Goal: Task Accomplishment & Management: Complete application form

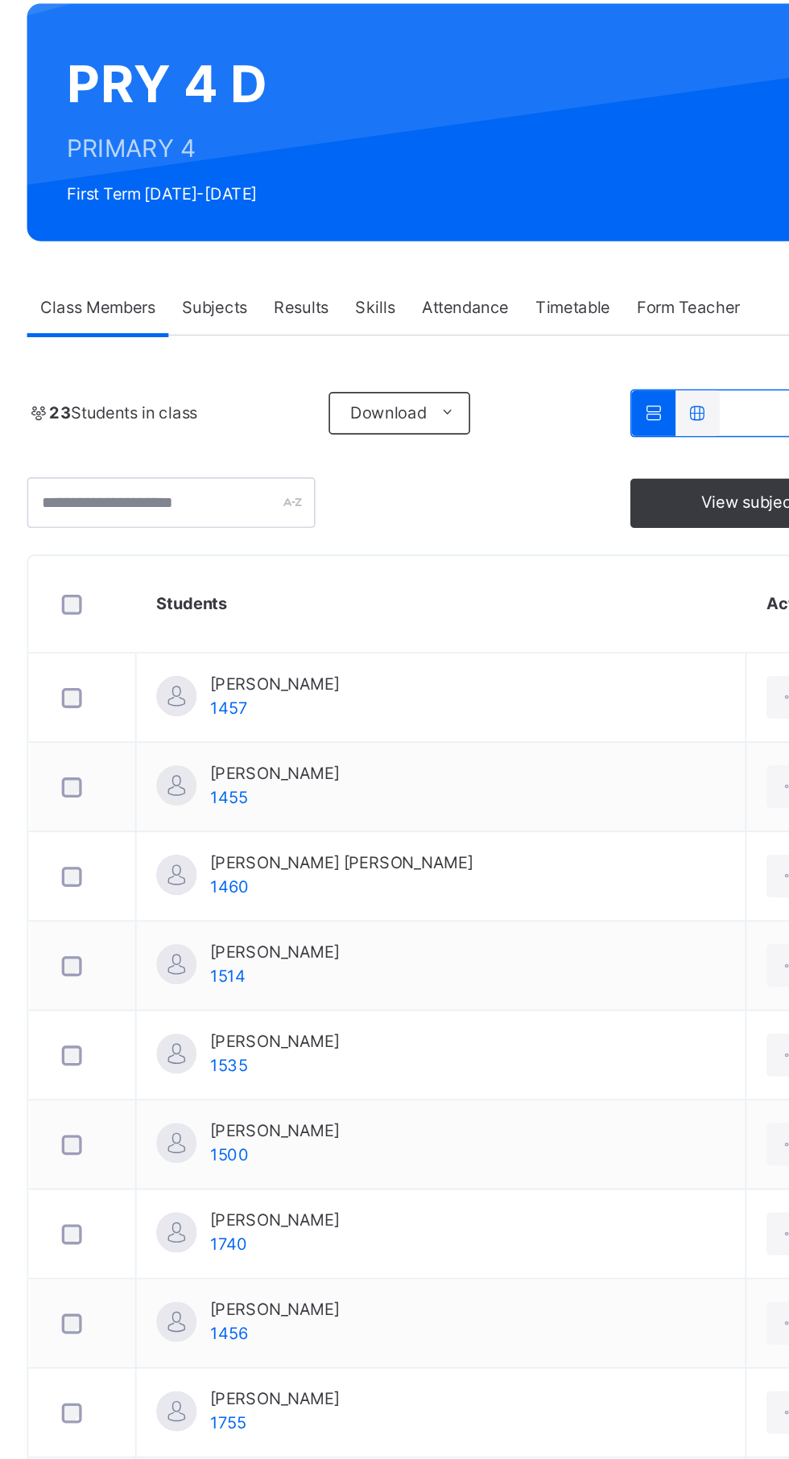
click at [340, 318] on span "Subjects" at bounding box center [334, 318] width 39 height 14
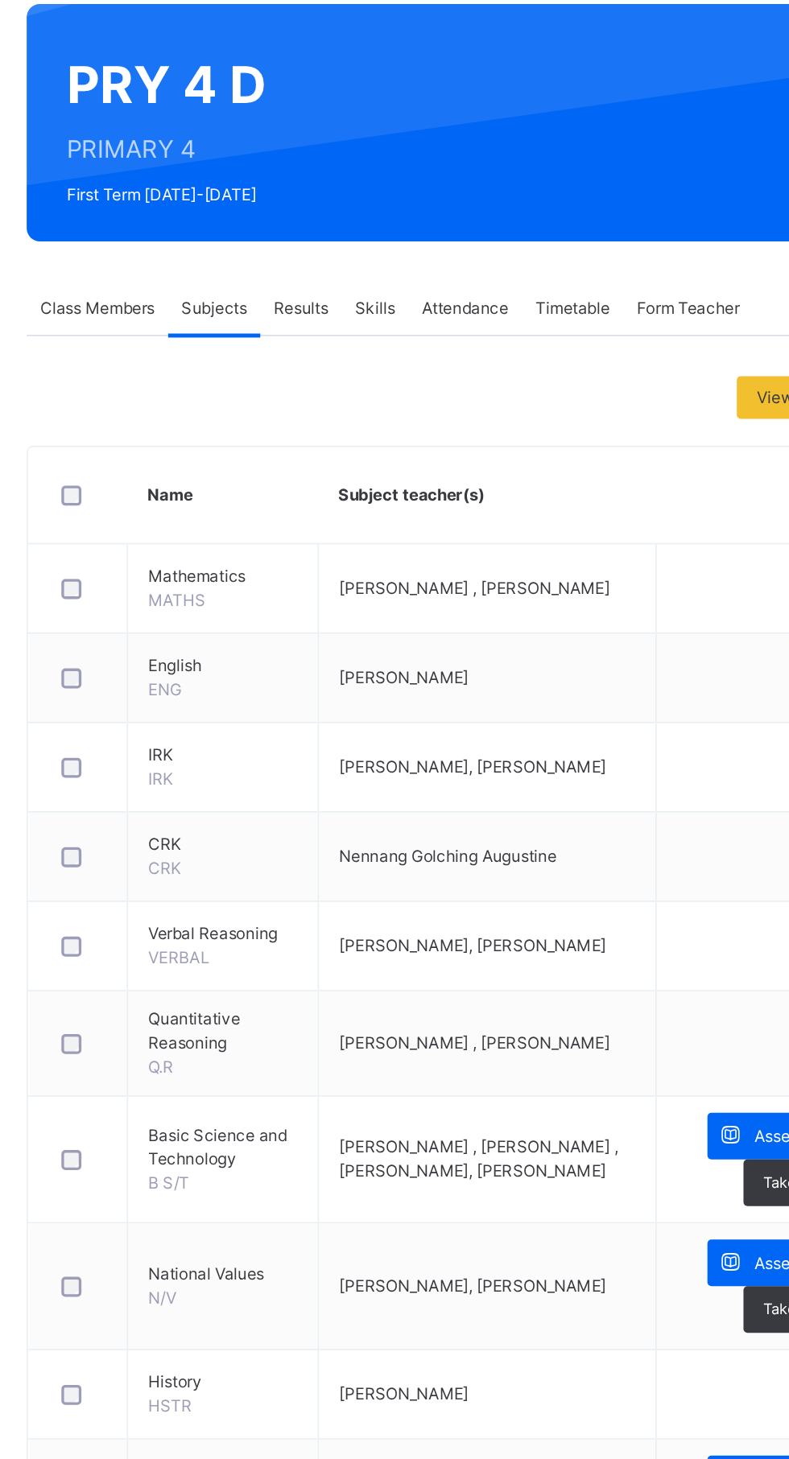
click at [336, 335] on div "Subjects" at bounding box center [335, 319] width 56 height 32
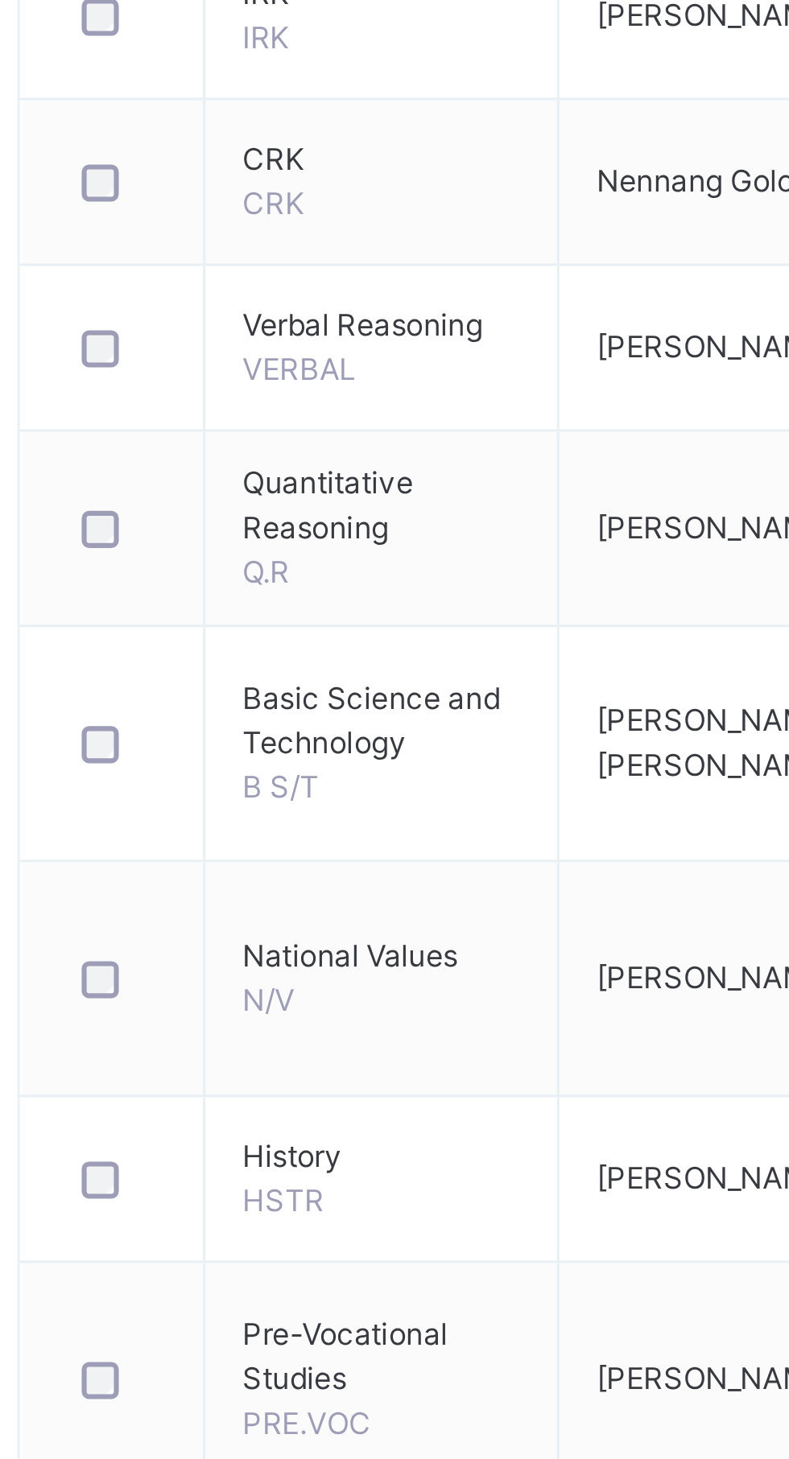
click at [367, 915] on td "National Values N/V" at bounding box center [340, 909] width 115 height 76
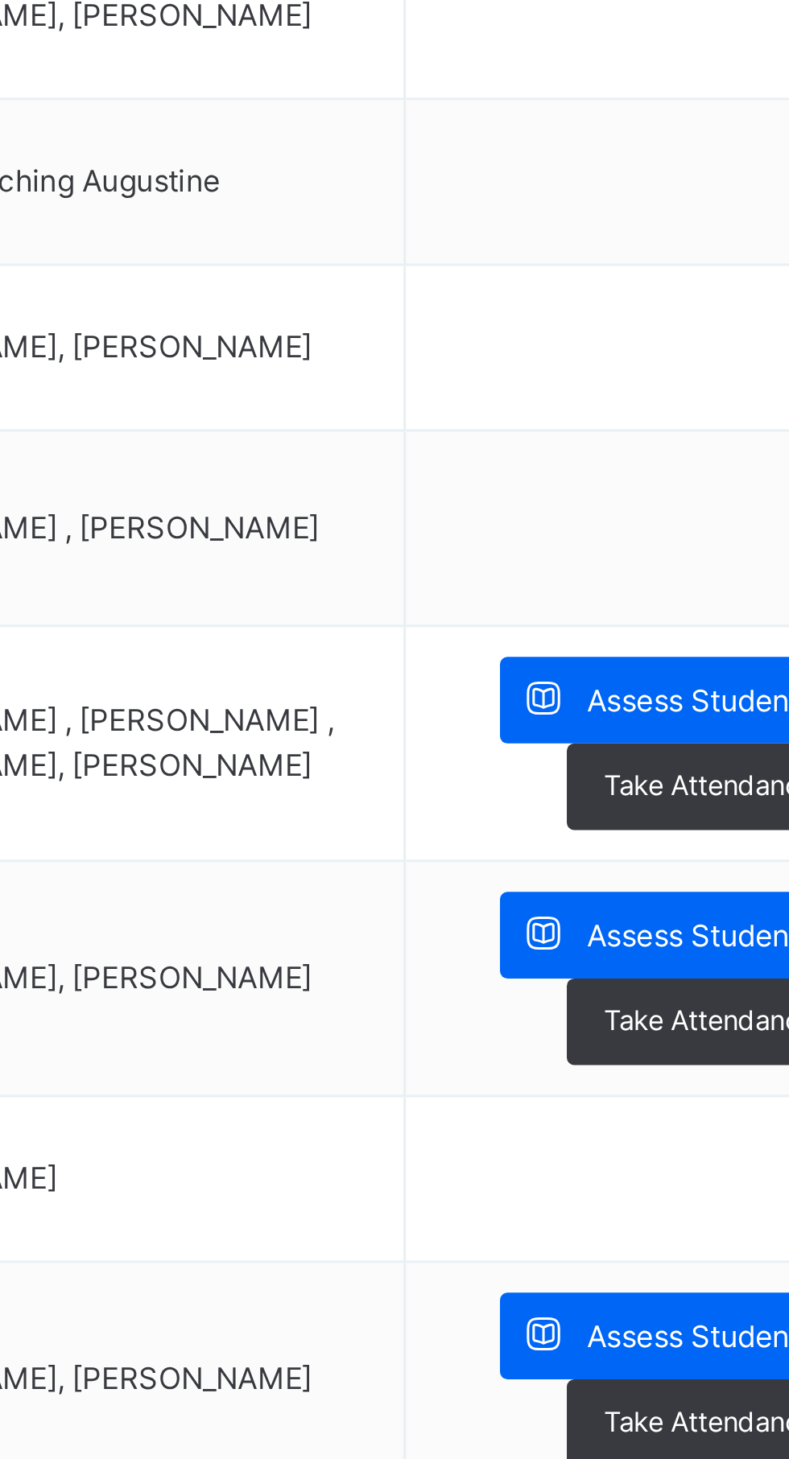
click at [664, 893] on span "Assess Students" at bounding box center [698, 895] width 74 height 14
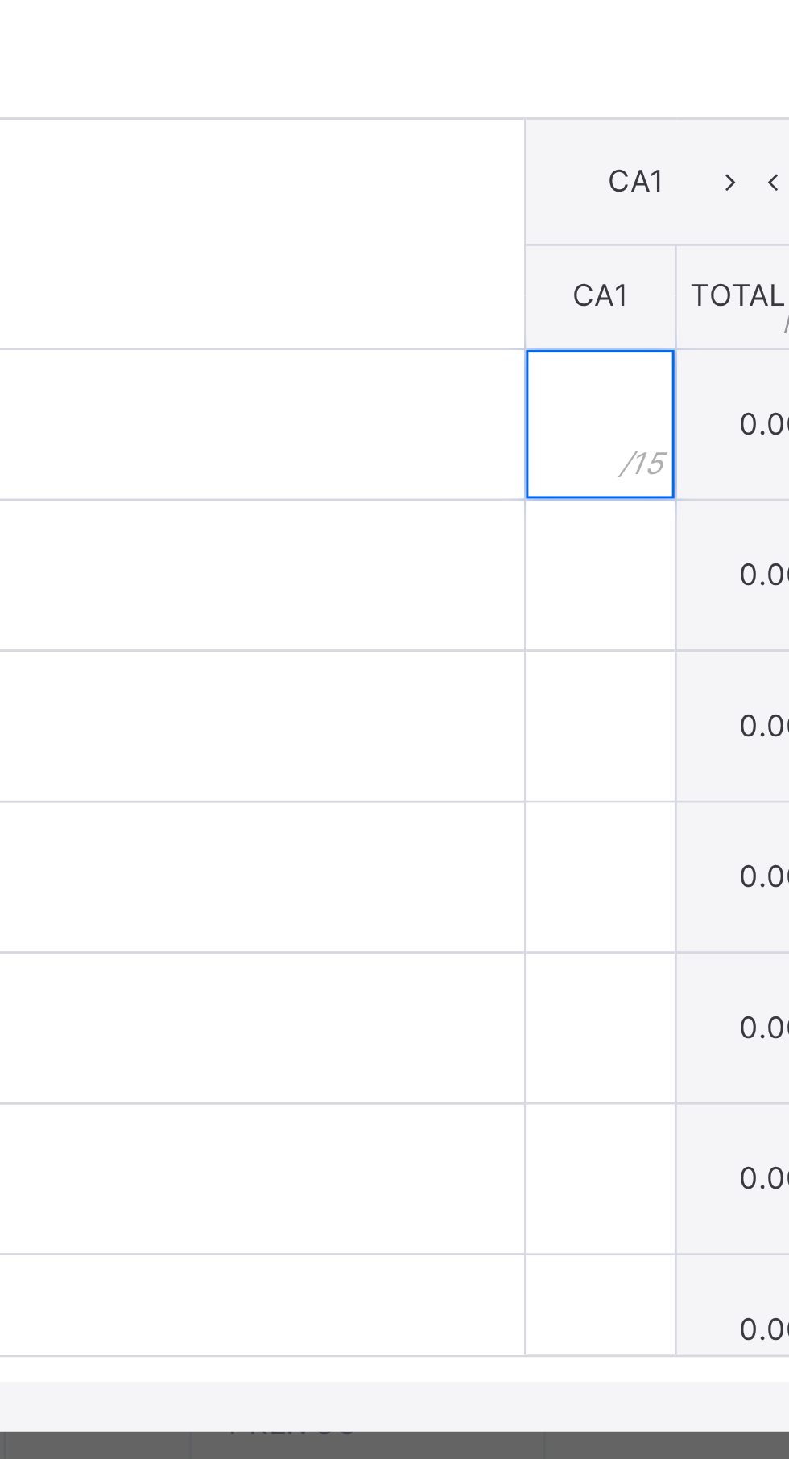
click at [392, 752] on div at bounding box center [416, 728] width 48 height 48
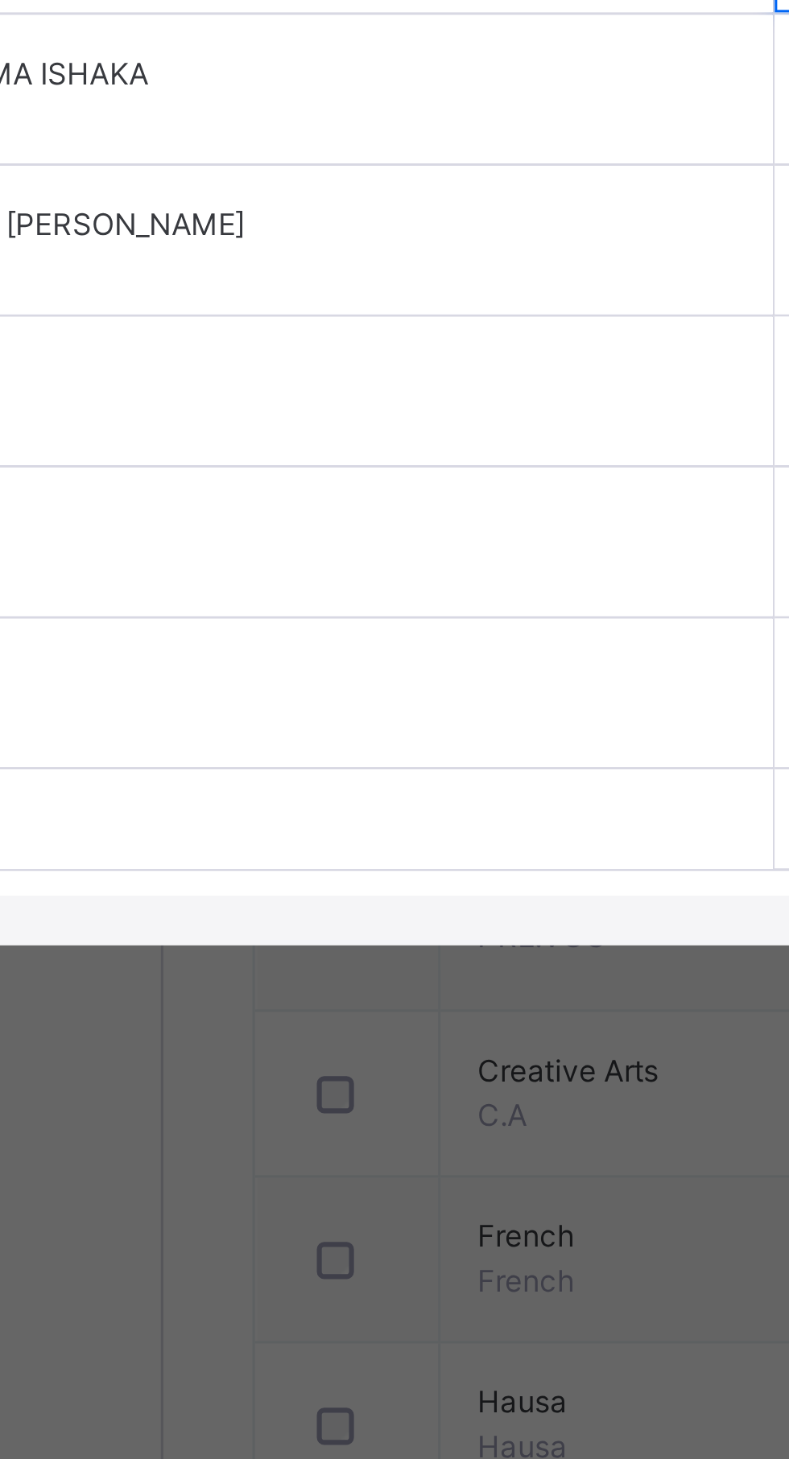
type input "*"
type input "**"
click at [392, 801] on input "text" at bounding box center [416, 777] width 48 height 48
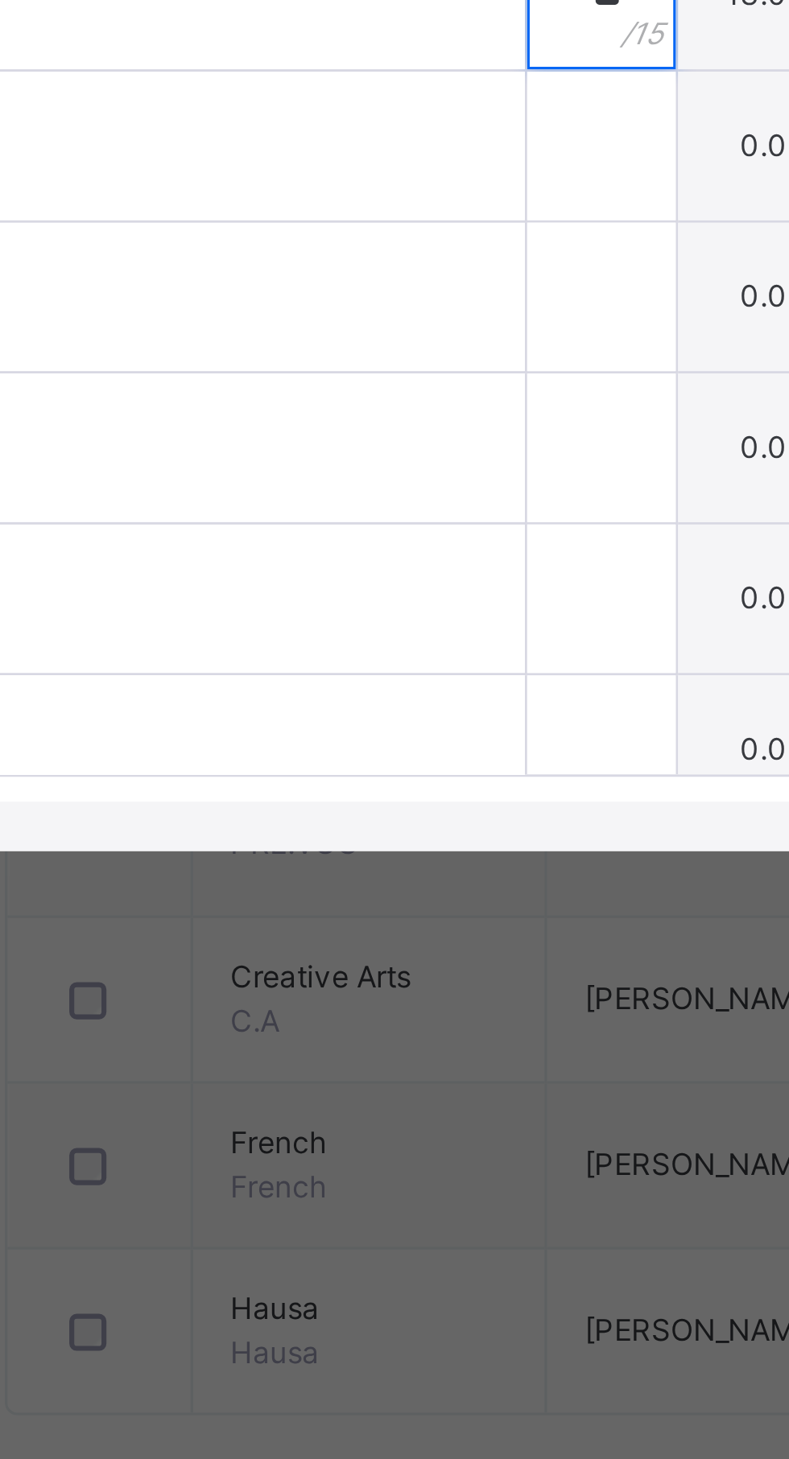
type input "**"
click at [392, 851] on input "text" at bounding box center [416, 826] width 48 height 48
click at [392, 851] on div at bounding box center [416, 826] width 48 height 48
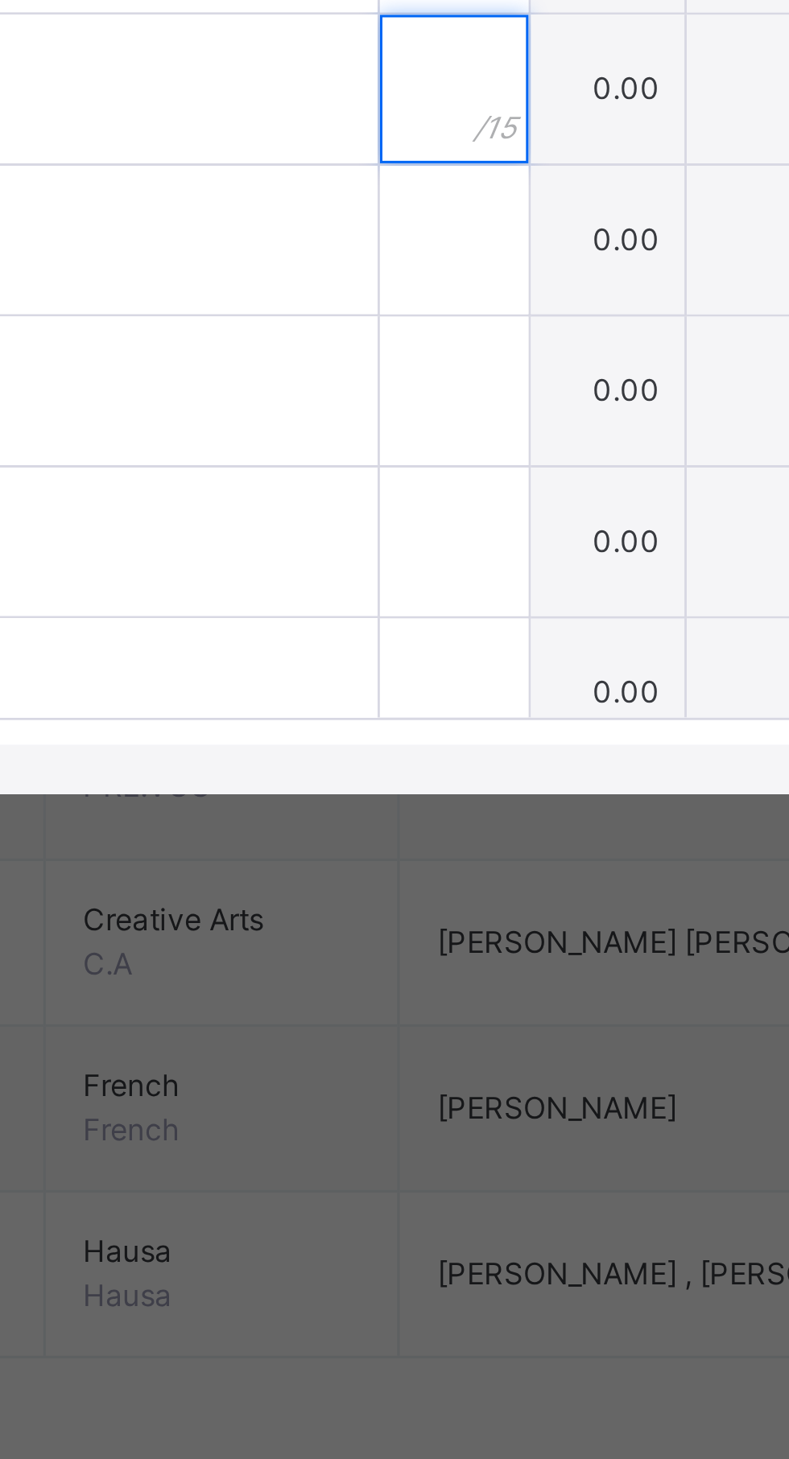
click at [392, 851] on input "text" at bounding box center [416, 826] width 48 height 48
type input "**"
type input "*"
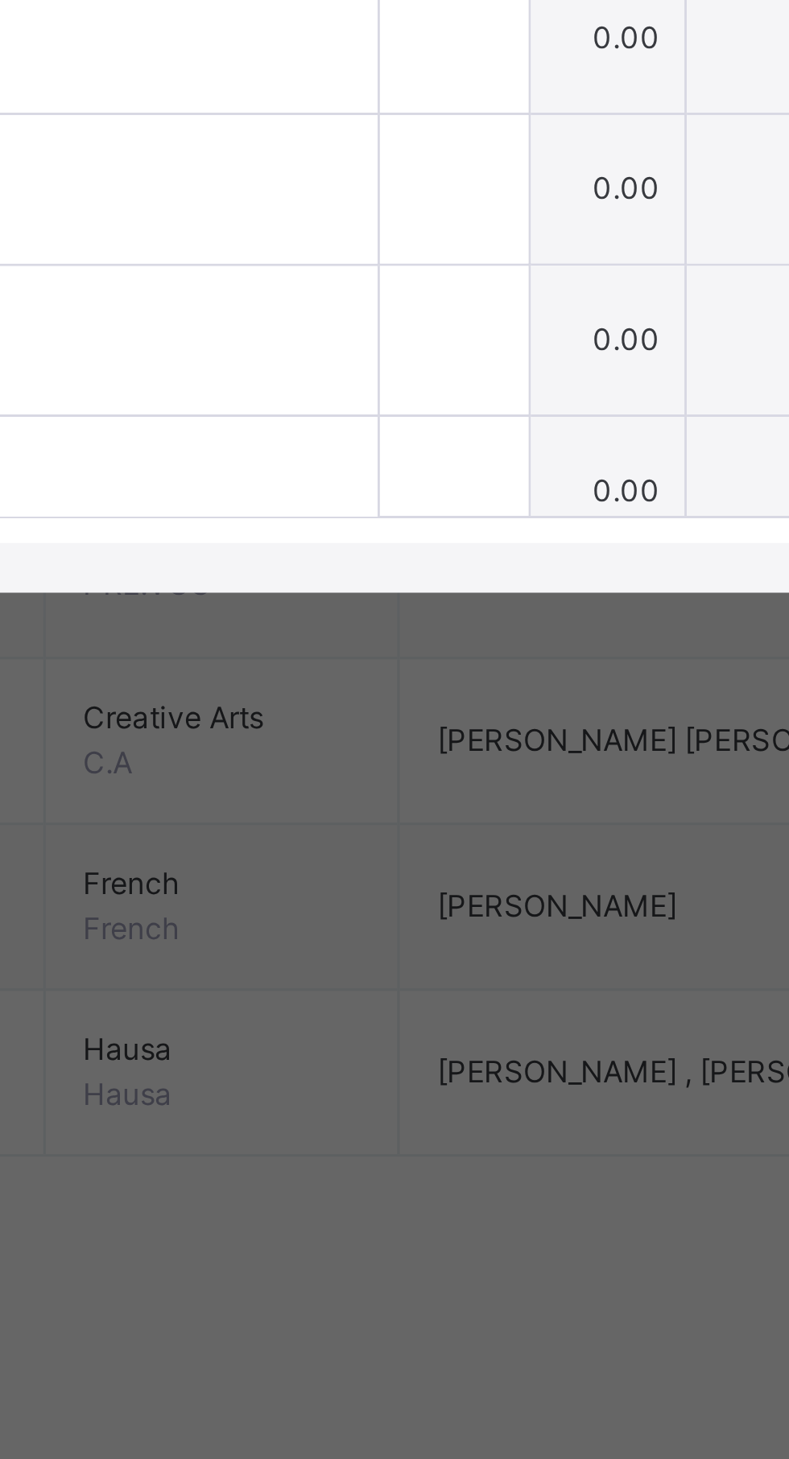
type input "**"
click at [392, 900] on div at bounding box center [416, 875] width 48 height 48
type input "*"
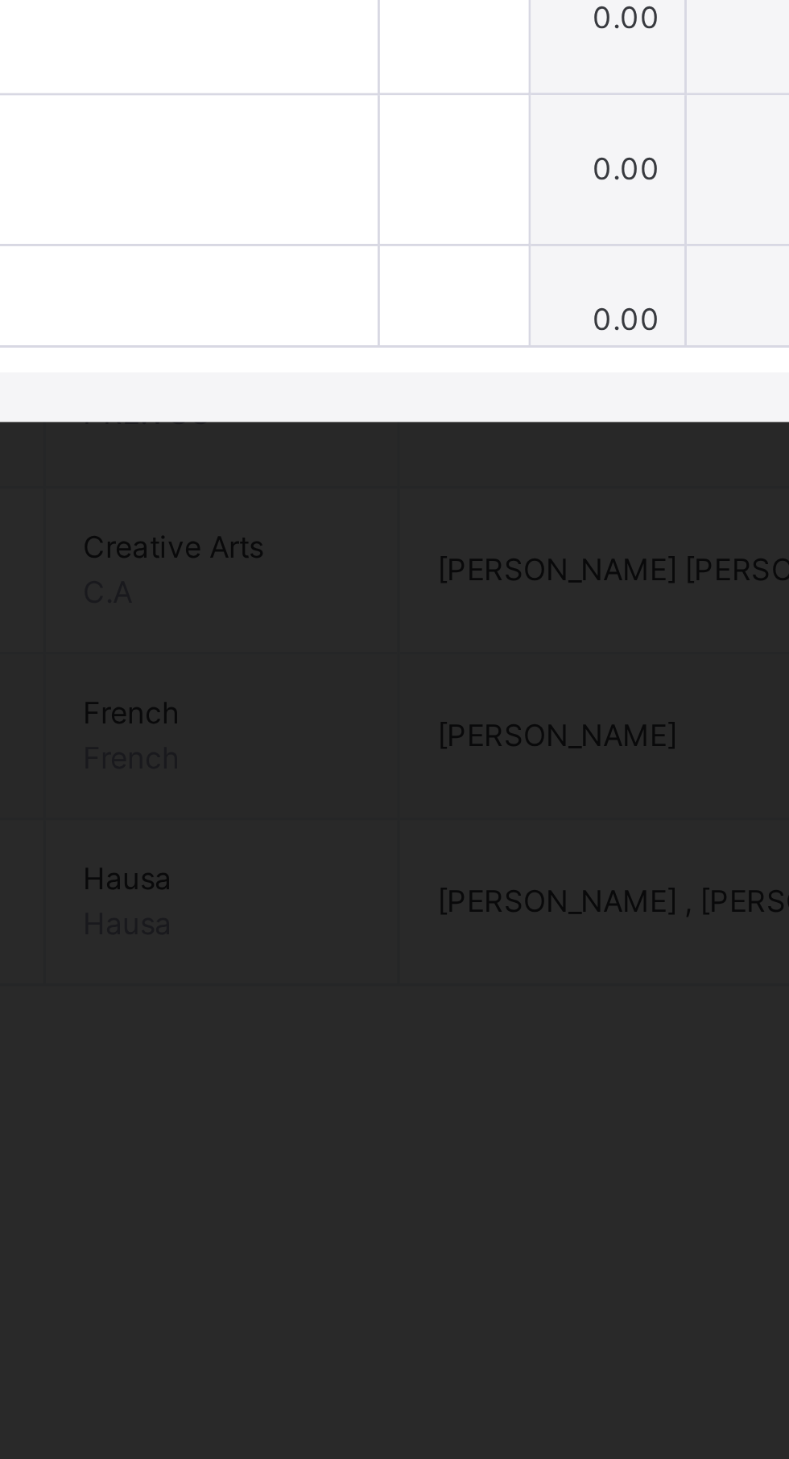
click at [392, 900] on input "text" at bounding box center [416, 875] width 48 height 48
type input "*"
click at [392, 949] on input "text" at bounding box center [416, 924] width 48 height 48
type input "**"
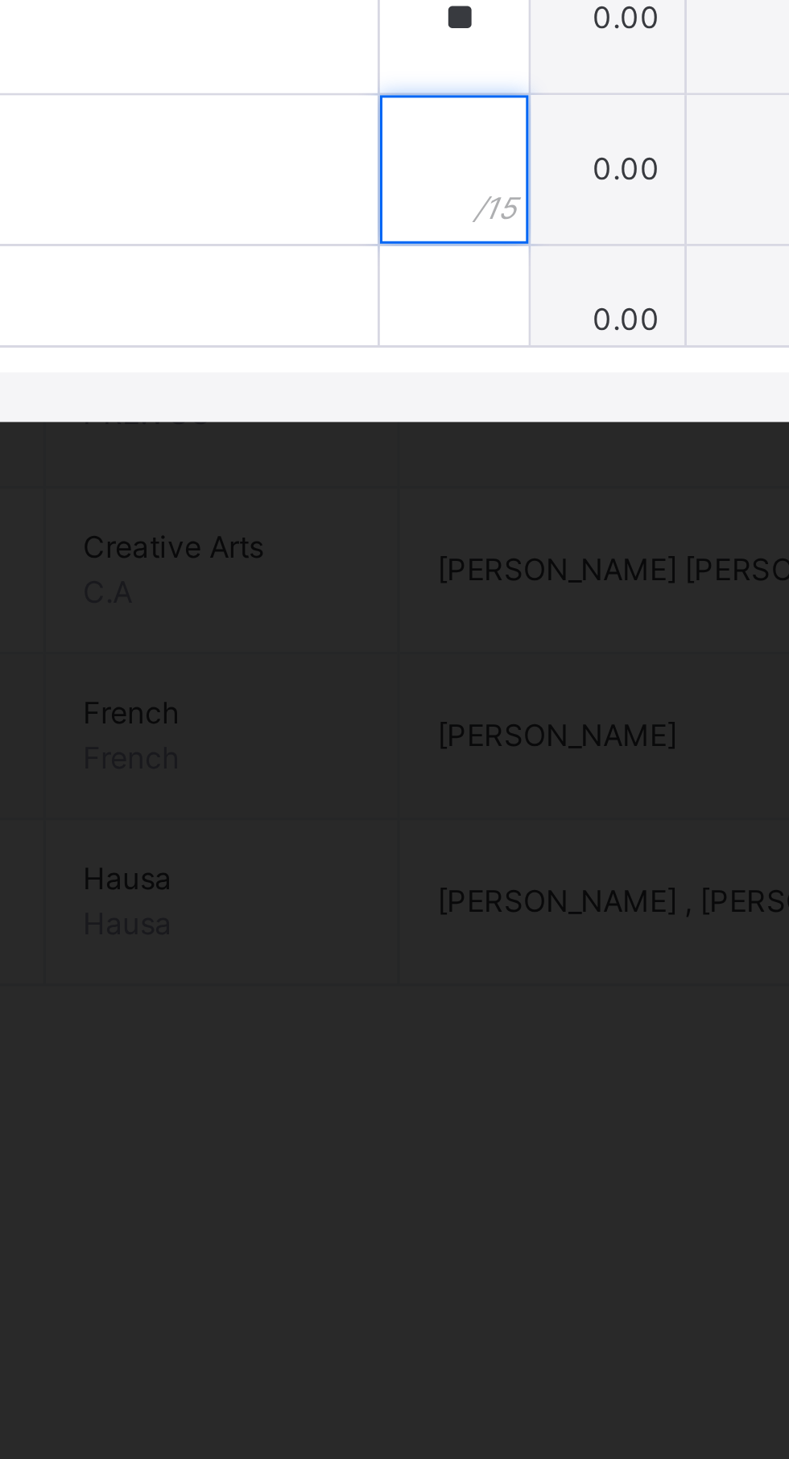
click at [392, 998] on div at bounding box center [416, 974] width 48 height 48
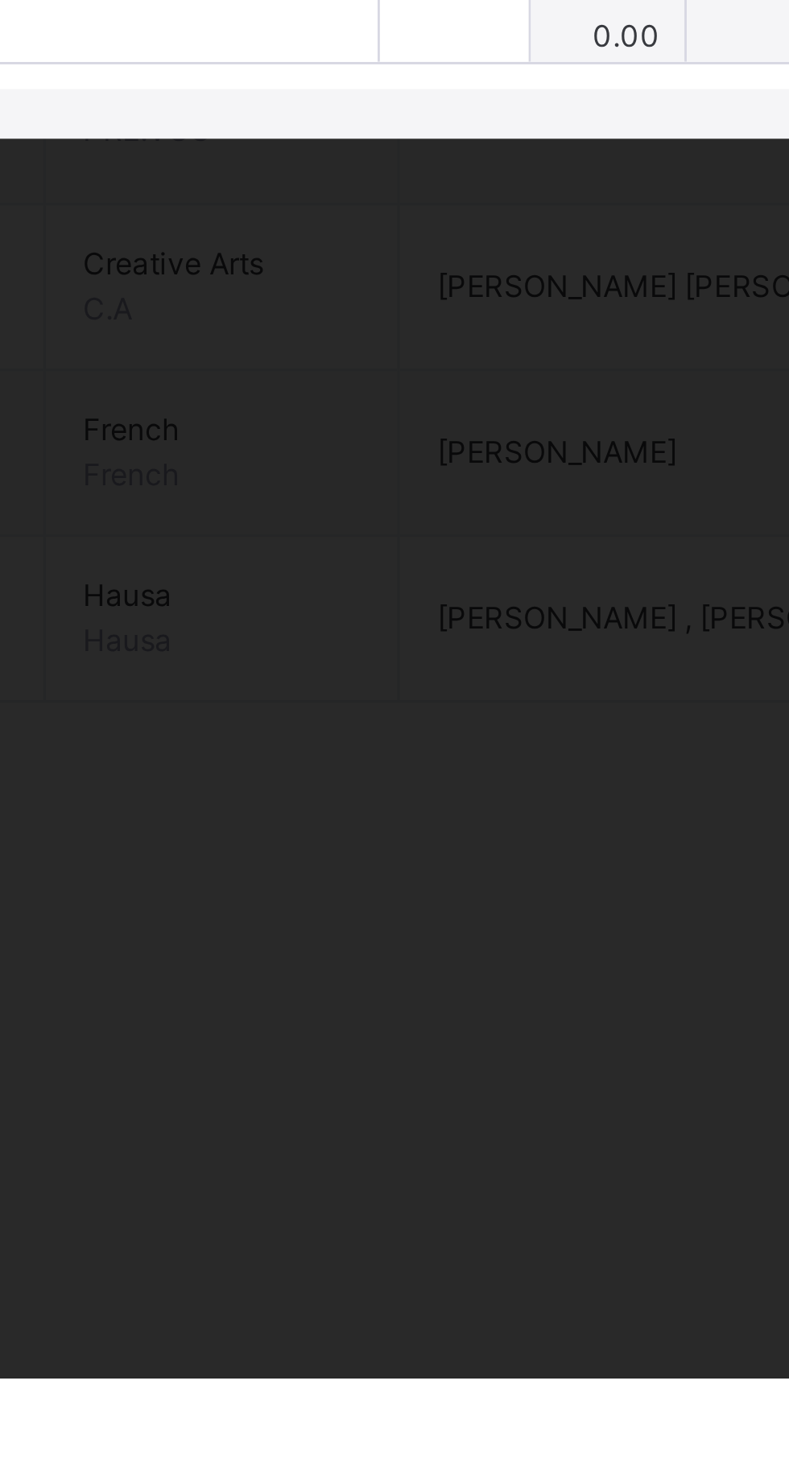
type input "*"
click at [392, 1047] on div at bounding box center [416, 1023] width 48 height 48
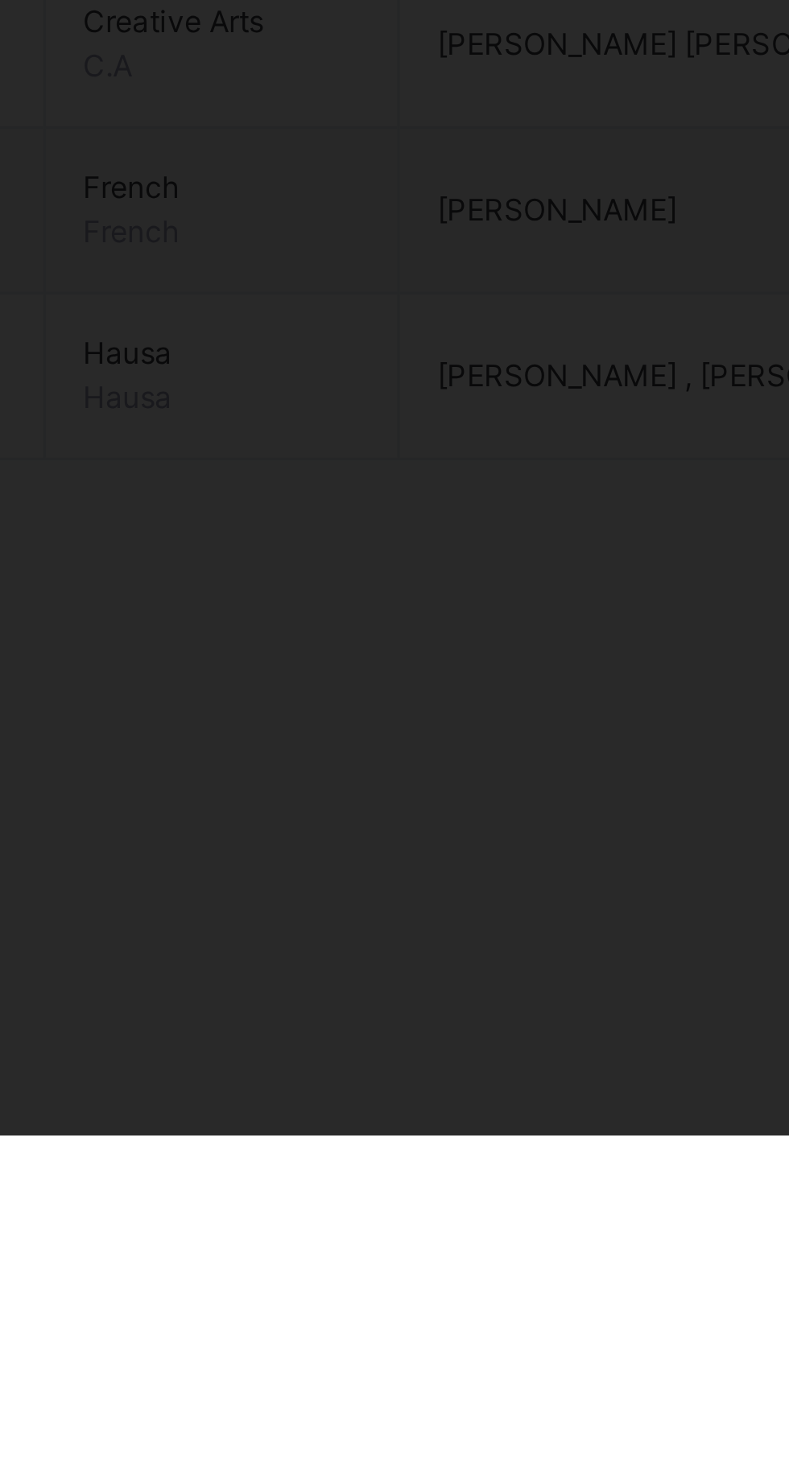
scroll to position [193, 0]
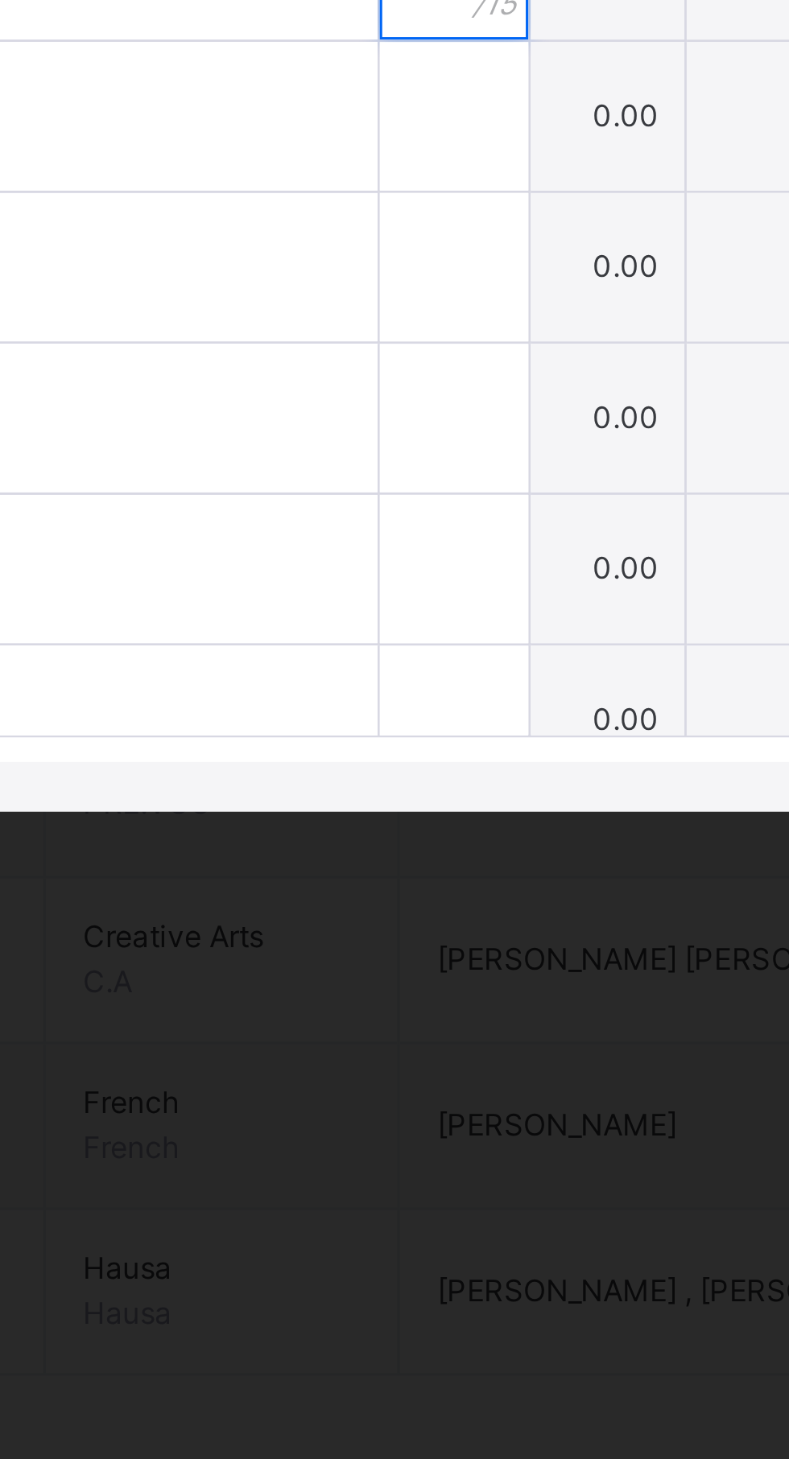
click at [397, 805] on div "**" at bounding box center [416, 780] width 48 height 48
type input "*"
click at [392, 854] on input "text" at bounding box center [416, 830] width 48 height 48
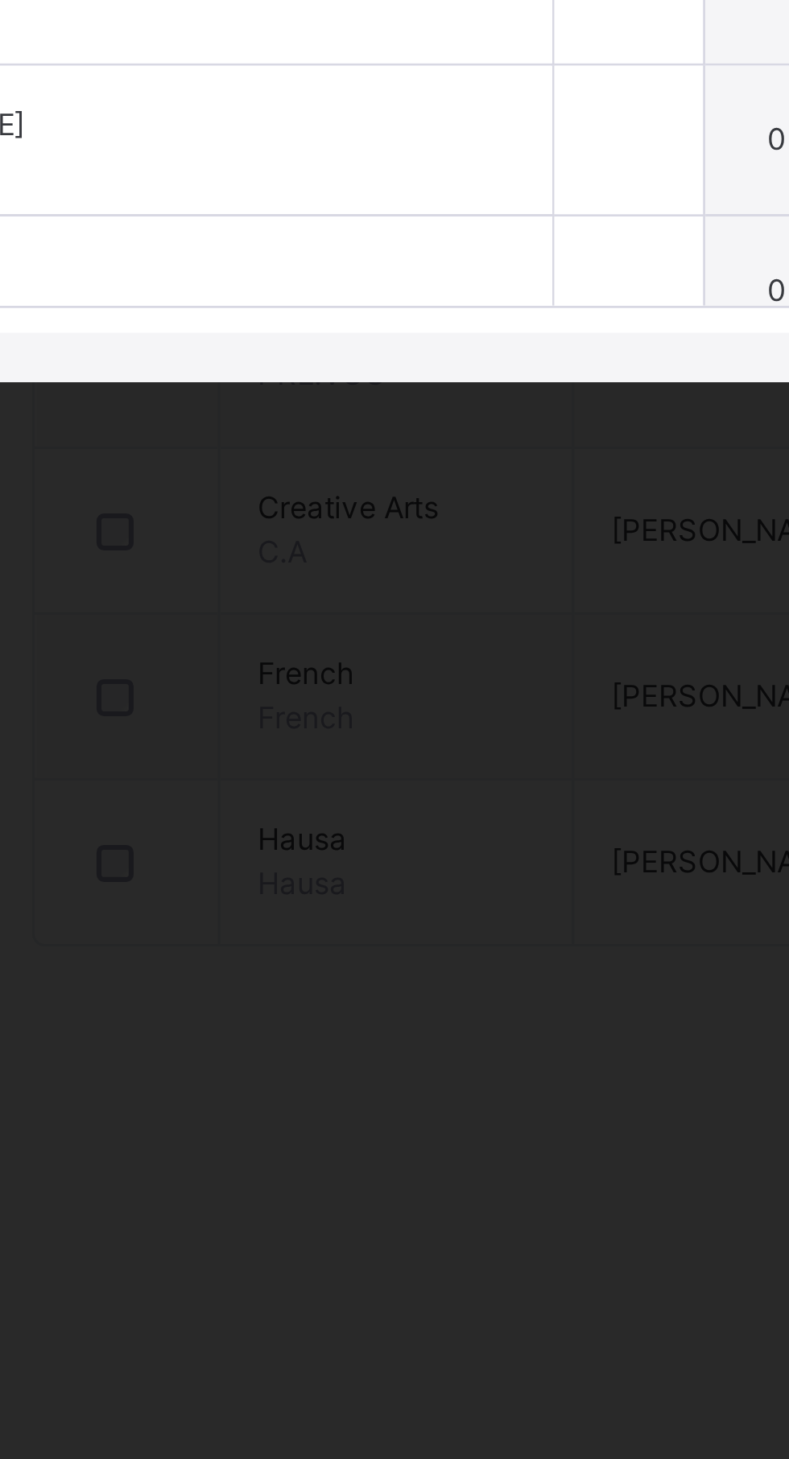
type input "**"
click at [392, 903] on div at bounding box center [416, 879] width 48 height 48
click at [392, 952] on div at bounding box center [416, 928] width 48 height 48
type input "*"
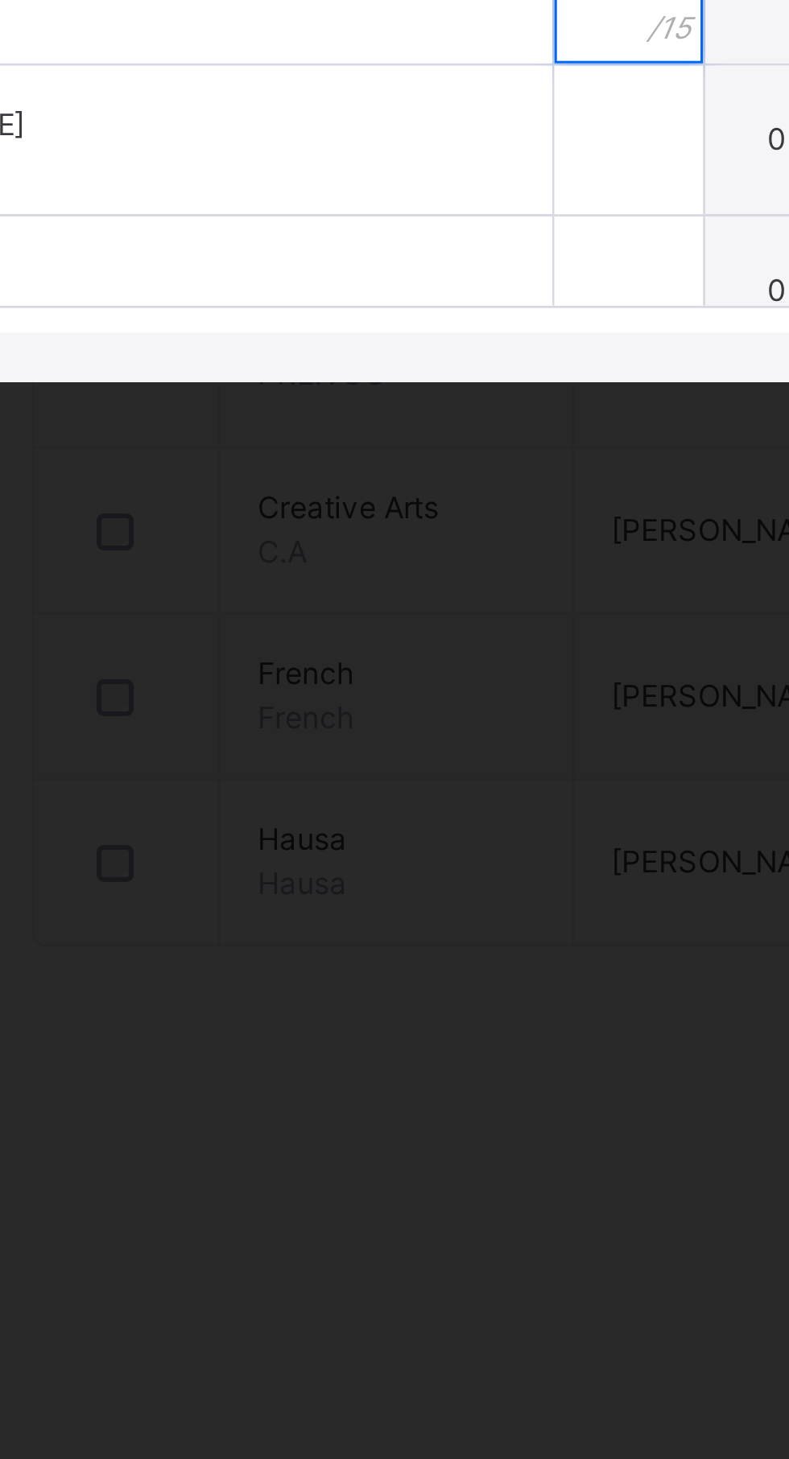
type input "**"
click at [392, 903] on div at bounding box center [416, 879] width 48 height 48
type input "*"
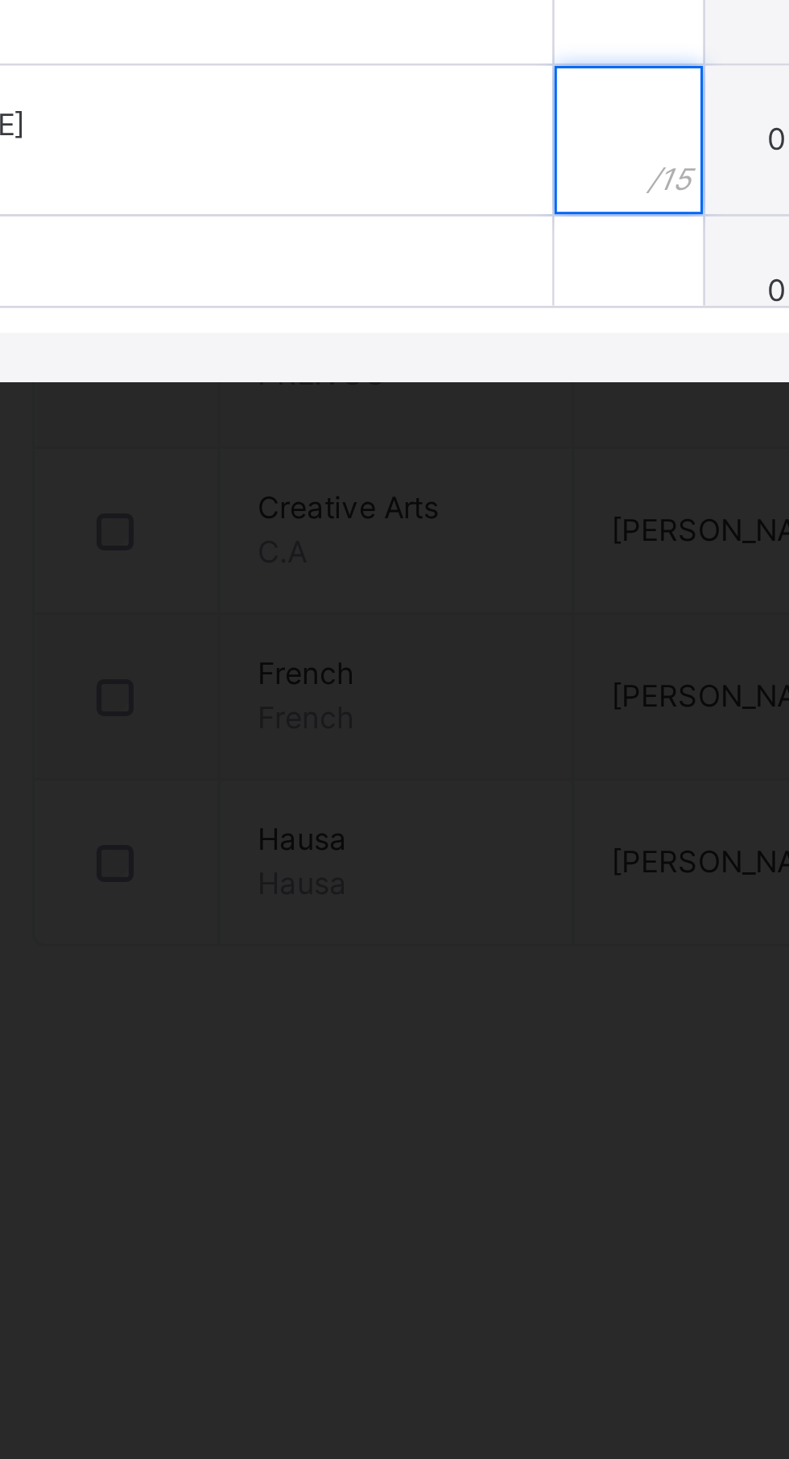
click at [392, 1001] on input "text" at bounding box center [416, 977] width 48 height 48
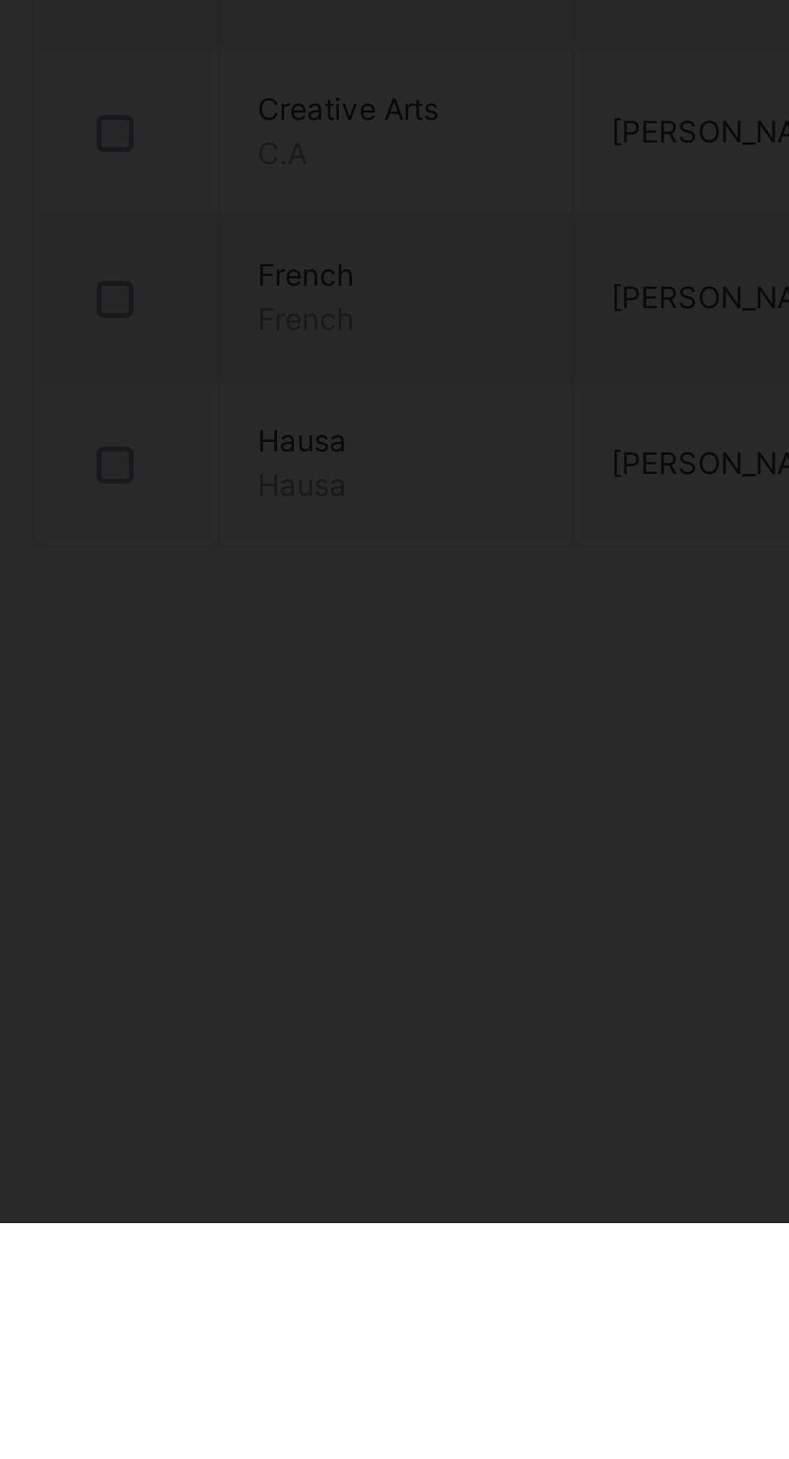
type input "**"
click at [392, 1050] on input "text" at bounding box center [416, 1026] width 48 height 48
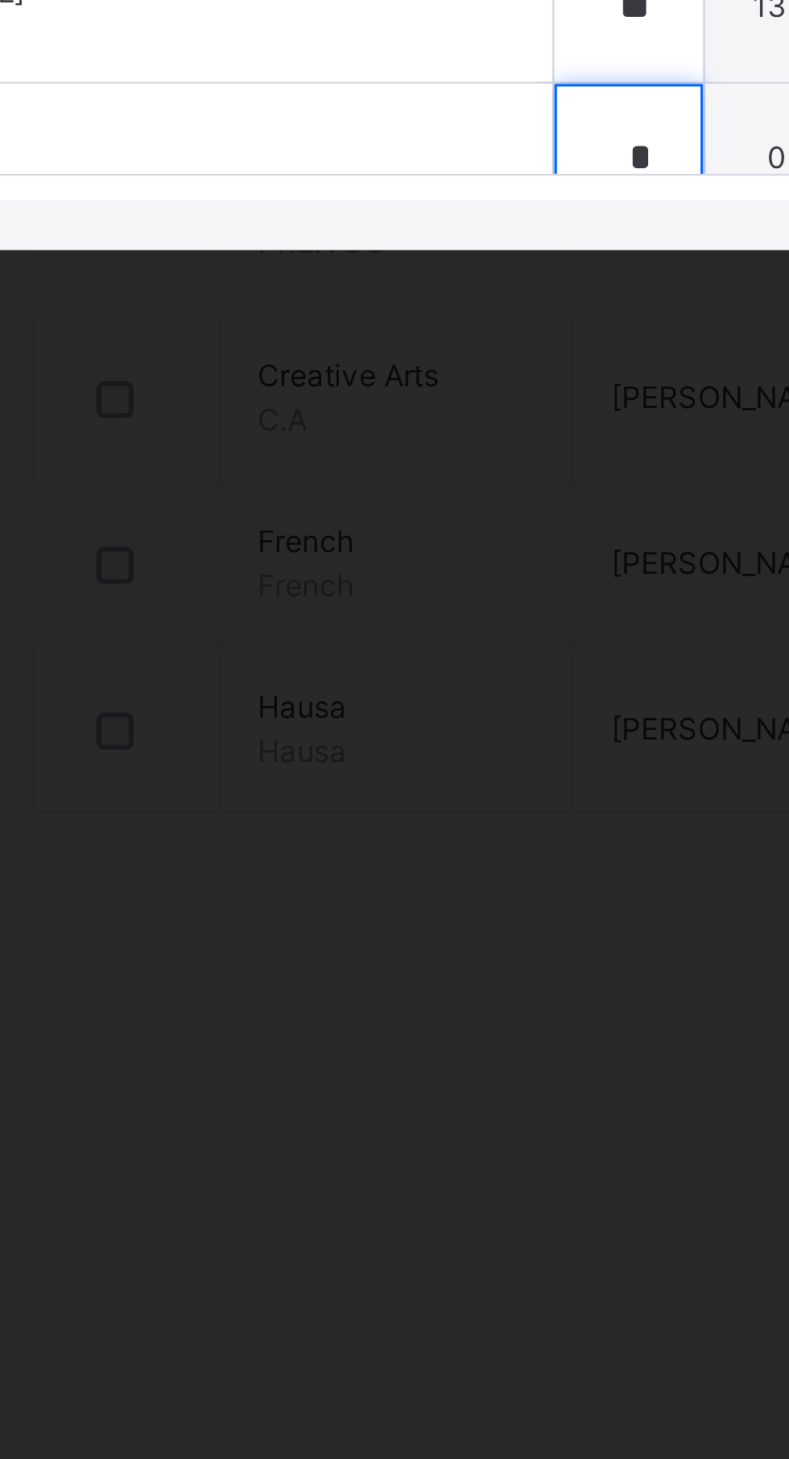
scroll to position [389, 0]
type input "**"
click at [392, 903] on div at bounding box center [416, 879] width 48 height 48
type input "*"
click at [392, 952] on input "text" at bounding box center [416, 928] width 48 height 48
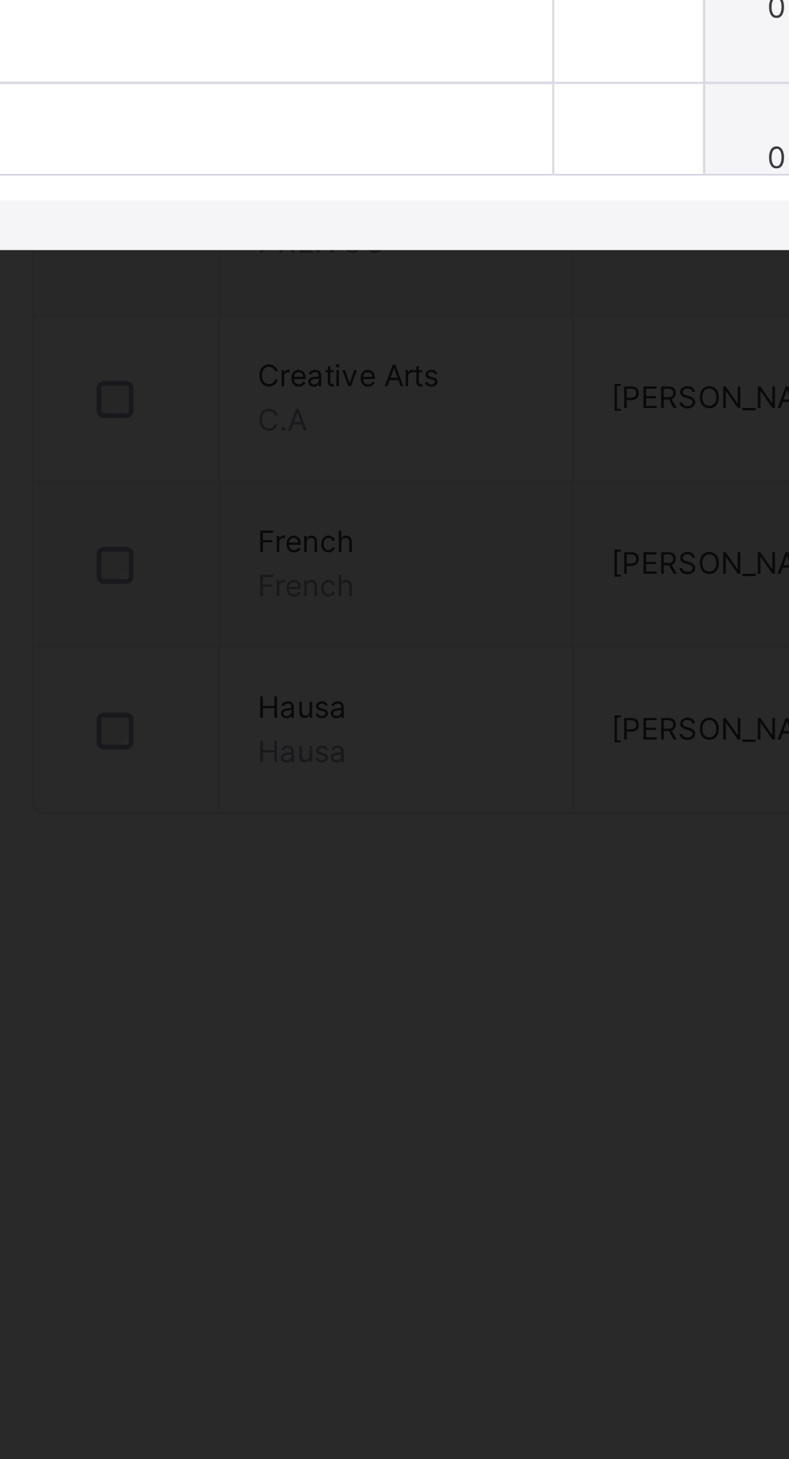
type input "**"
type input "*"
click at [392, 1001] on input "text" at bounding box center [416, 977] width 48 height 48
click at [392, 952] on div "*" at bounding box center [416, 928] width 48 height 48
type input "**"
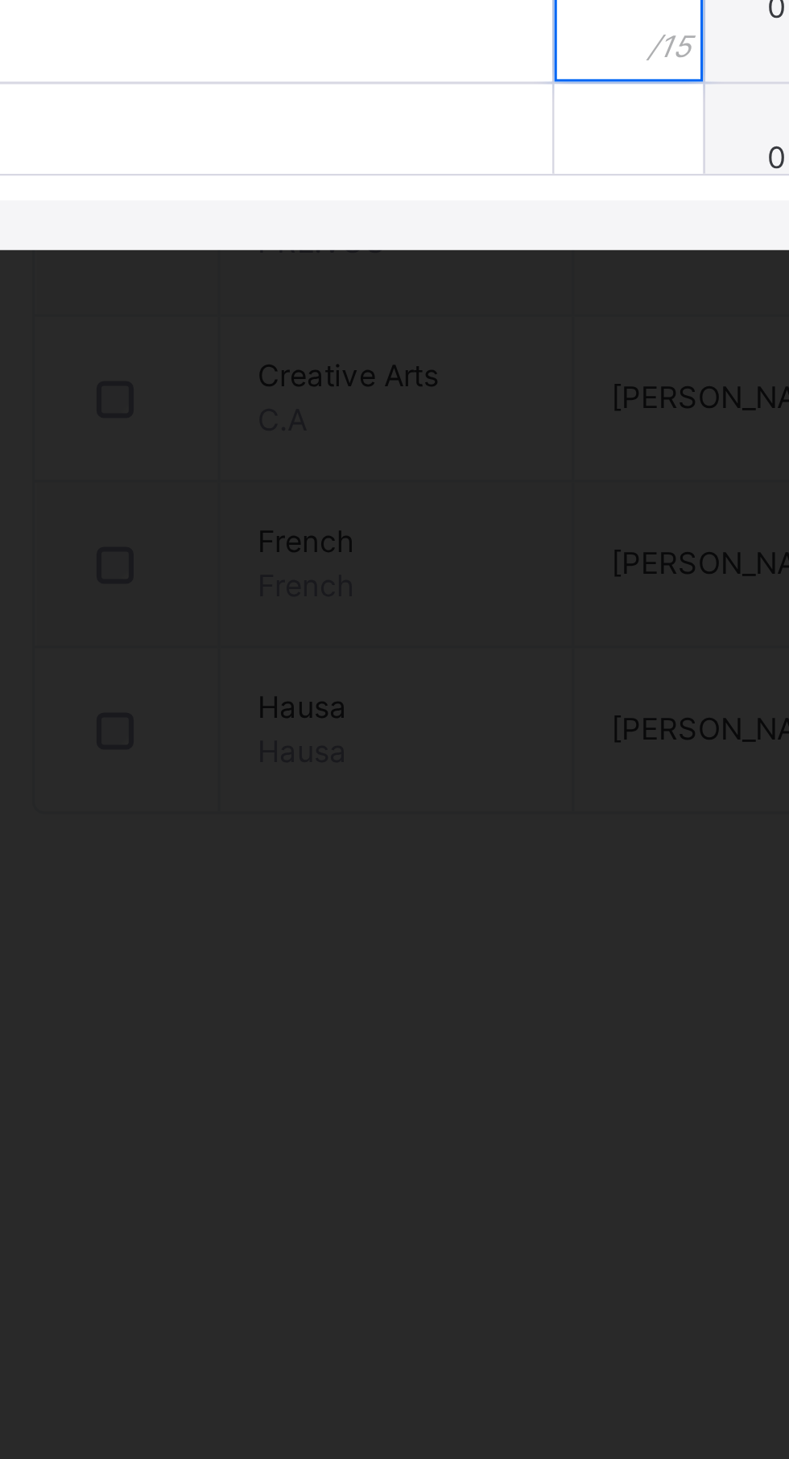
click at [392, 1001] on div at bounding box center [416, 977] width 48 height 48
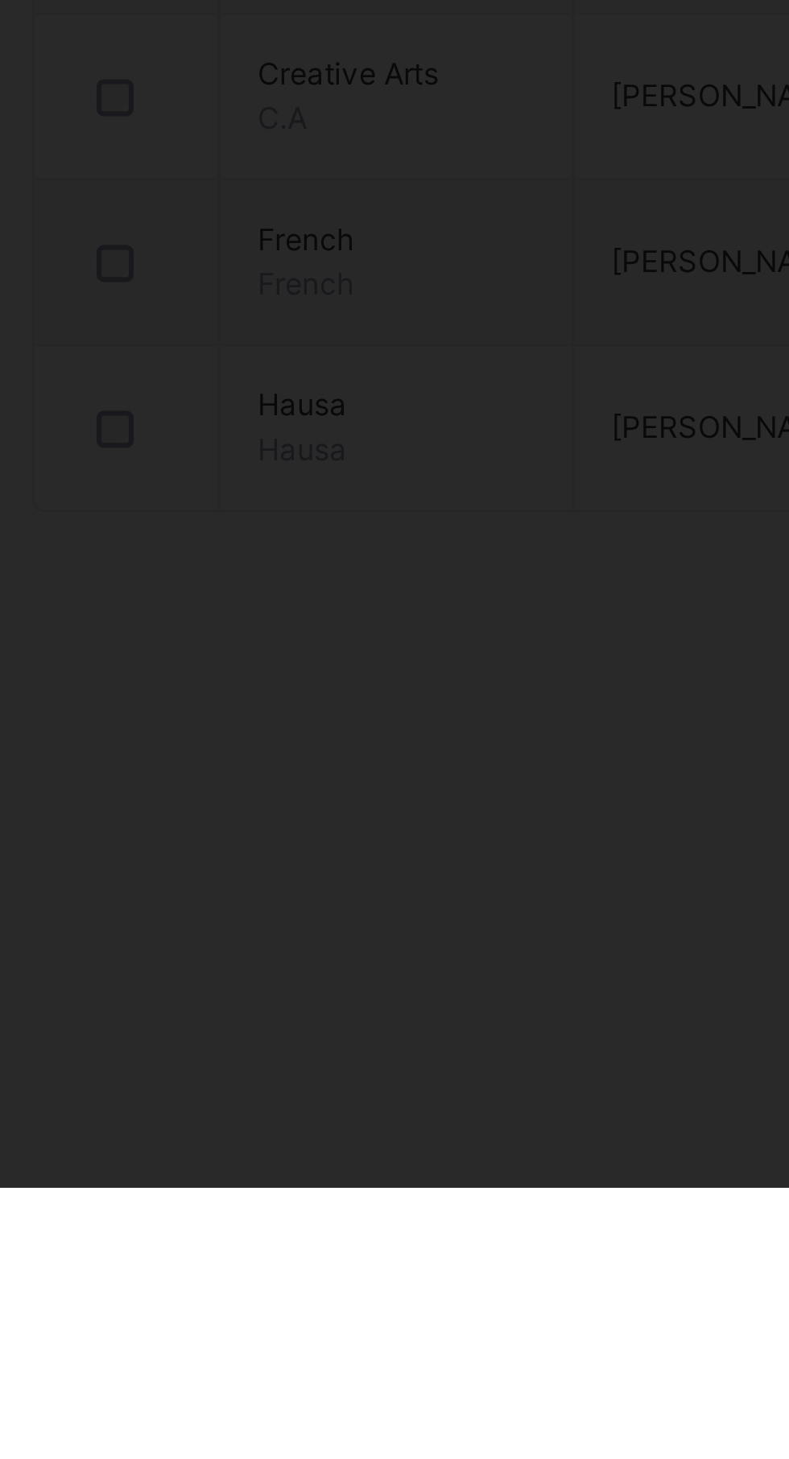
type input "**"
click at [392, 1050] on input "text" at bounding box center [416, 1026] width 48 height 48
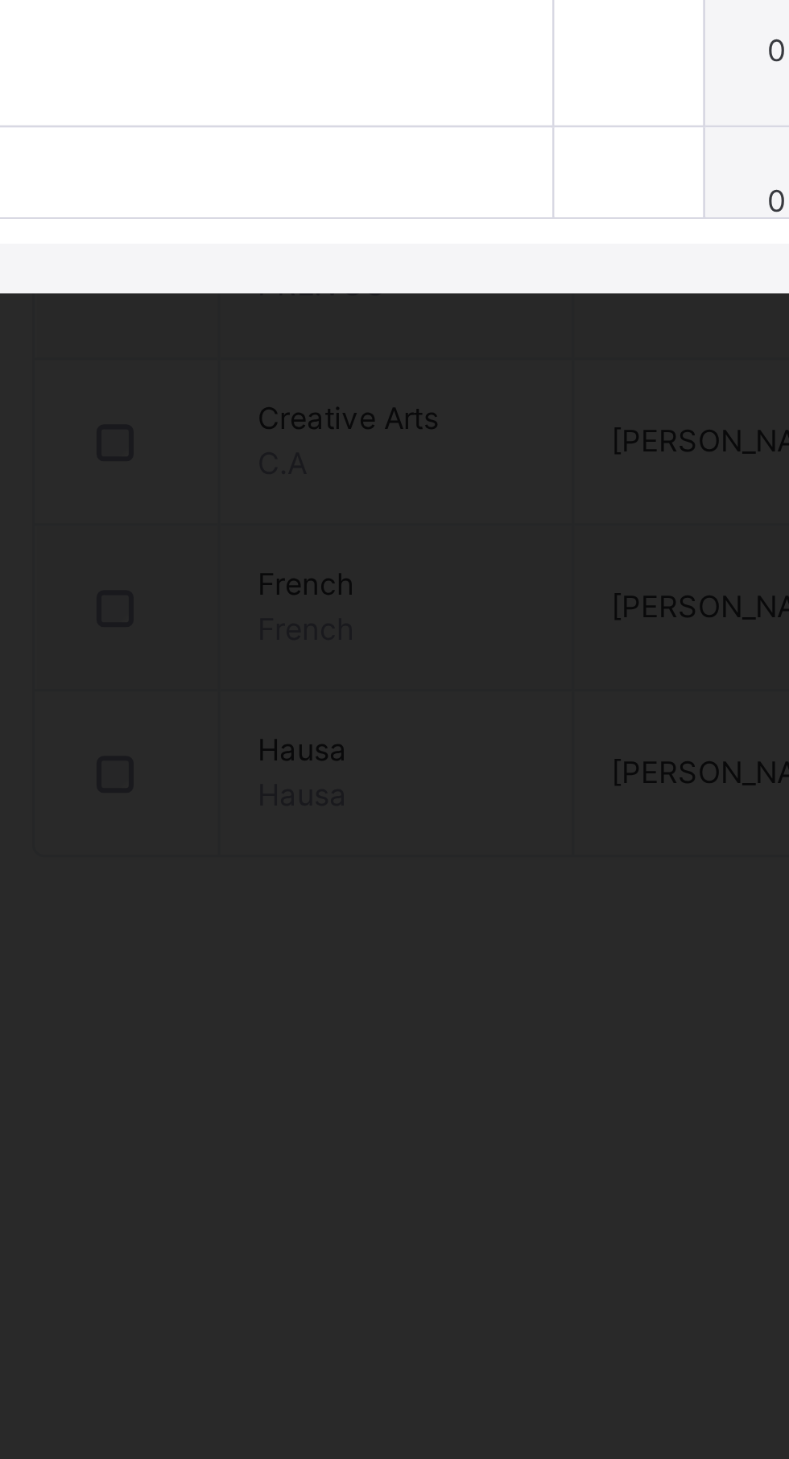
type input "**"
click at [392, 903] on div at bounding box center [416, 879] width 48 height 48
type input "*"
click at [392, 952] on div at bounding box center [416, 928] width 48 height 48
type input "*"
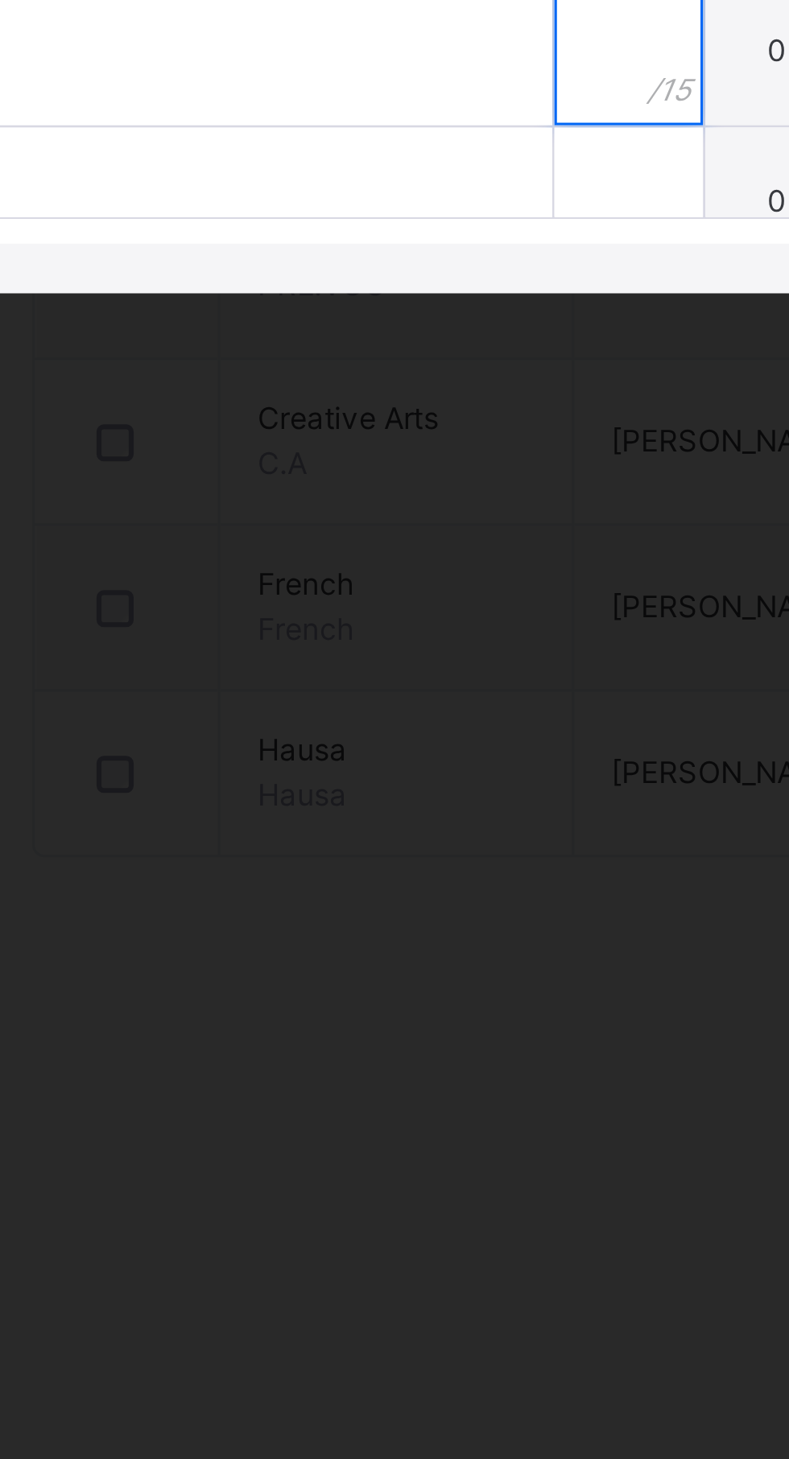
click at [392, 1001] on div at bounding box center [416, 977] width 48 height 48
type input "*"
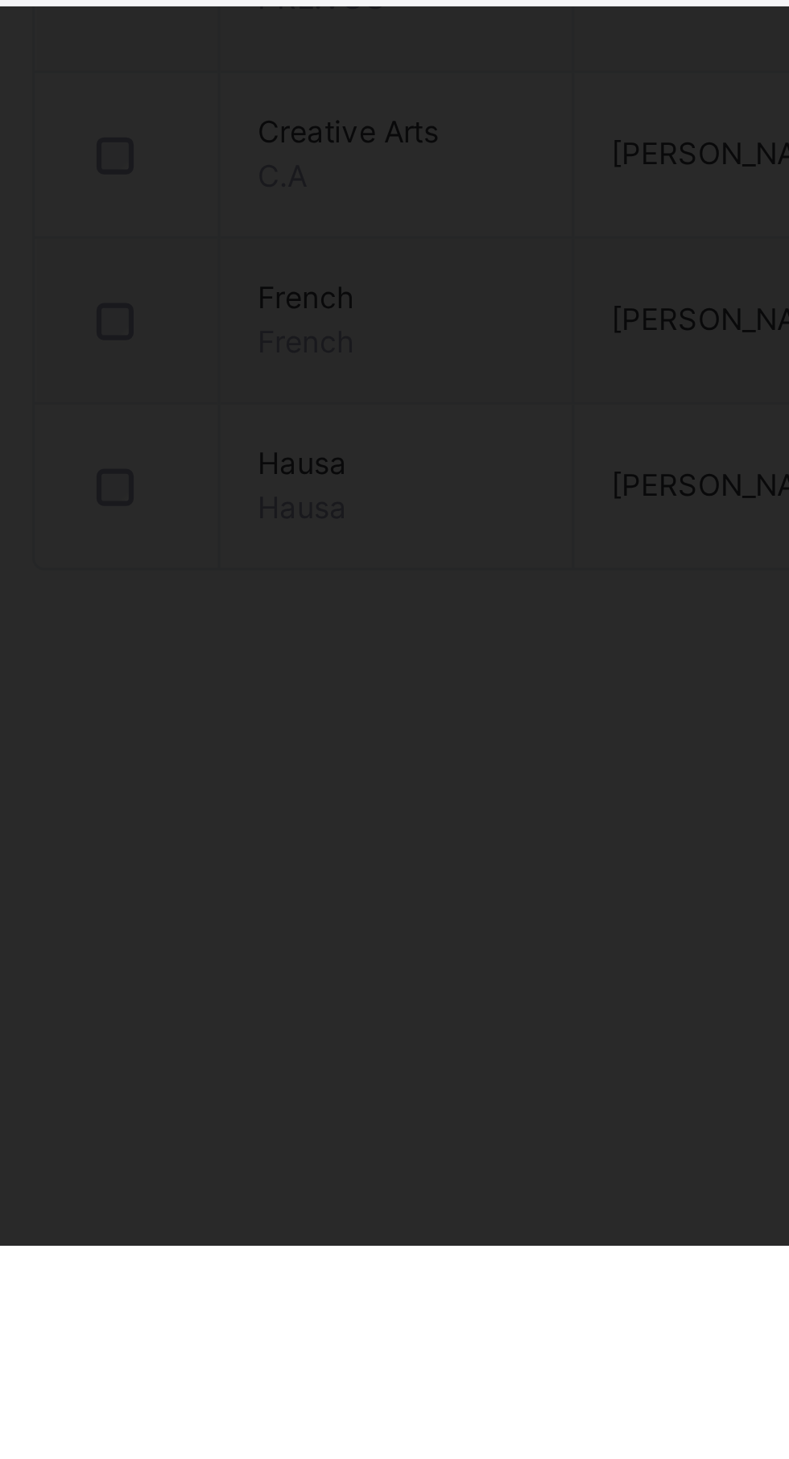
type input "**"
click at [392, 1050] on input "text" at bounding box center [416, 1026] width 48 height 48
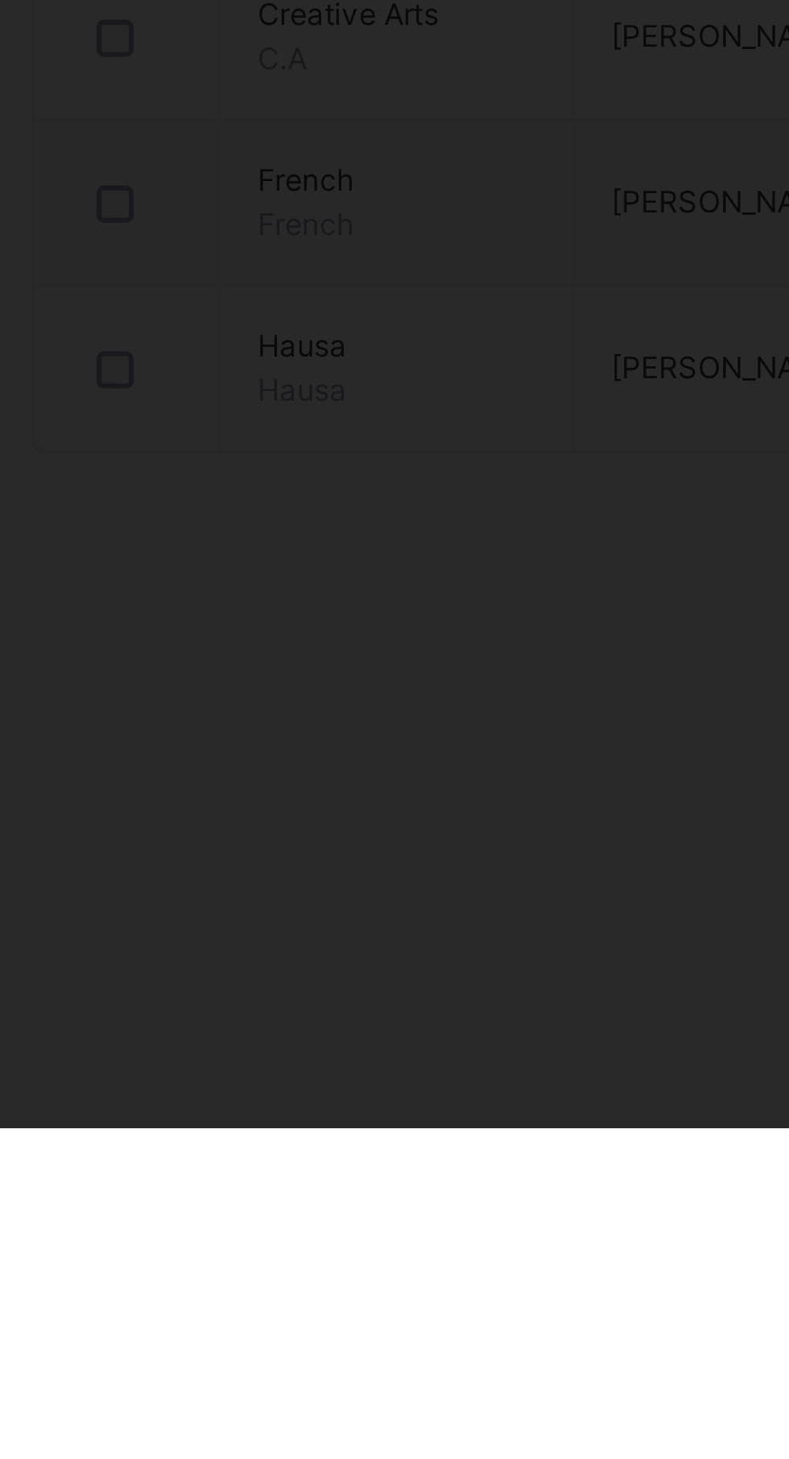
type input "*"
click at [311, 1048] on div "SAADATU SADIQ MUSA 1466" at bounding box center [204, 1023] width 374 height 48
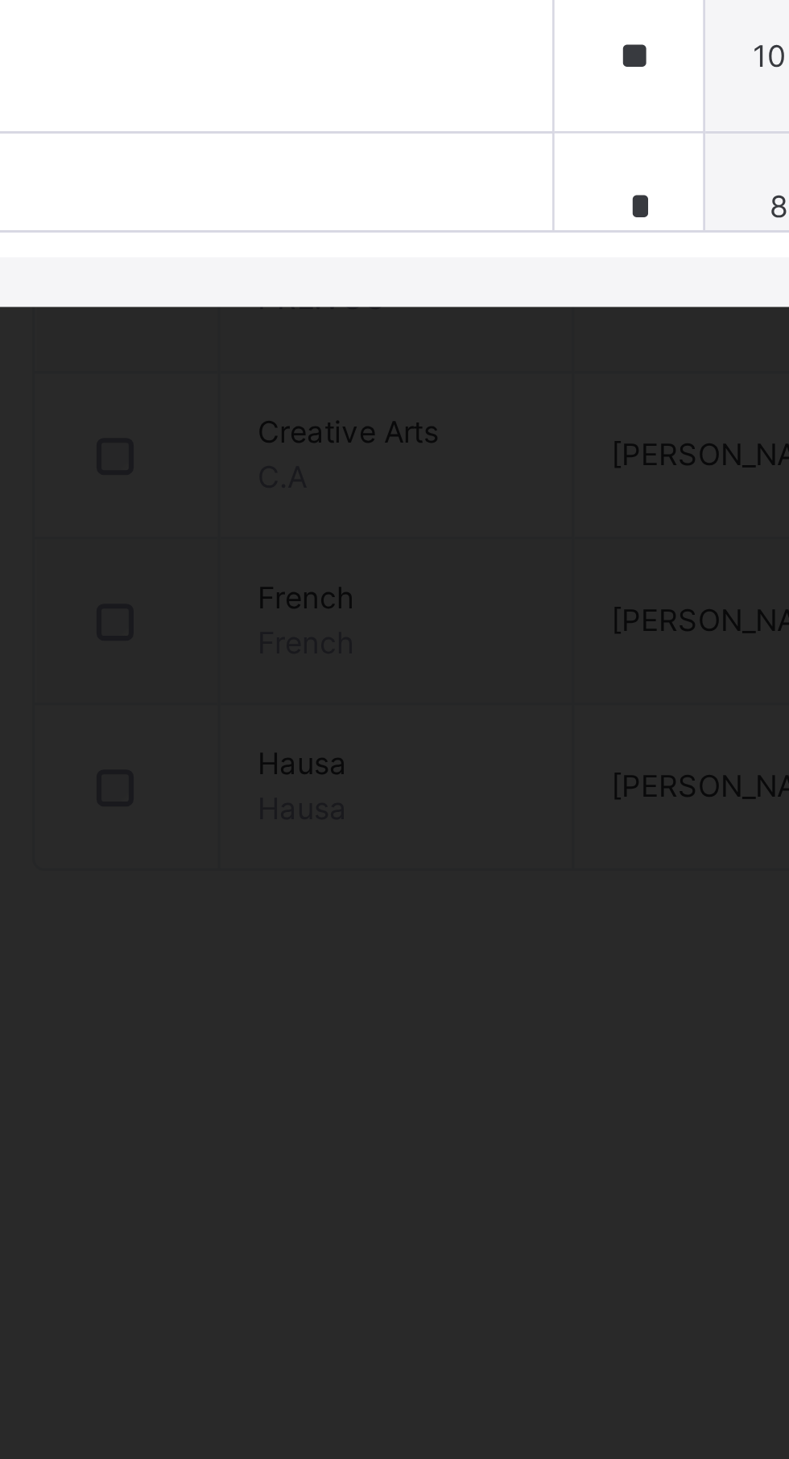
scroll to position [782, 0]
click at [392, 903] on input "text" at bounding box center [416, 879] width 48 height 48
type input "*"
click at [392, 952] on div at bounding box center [416, 928] width 48 height 48
type input "*"
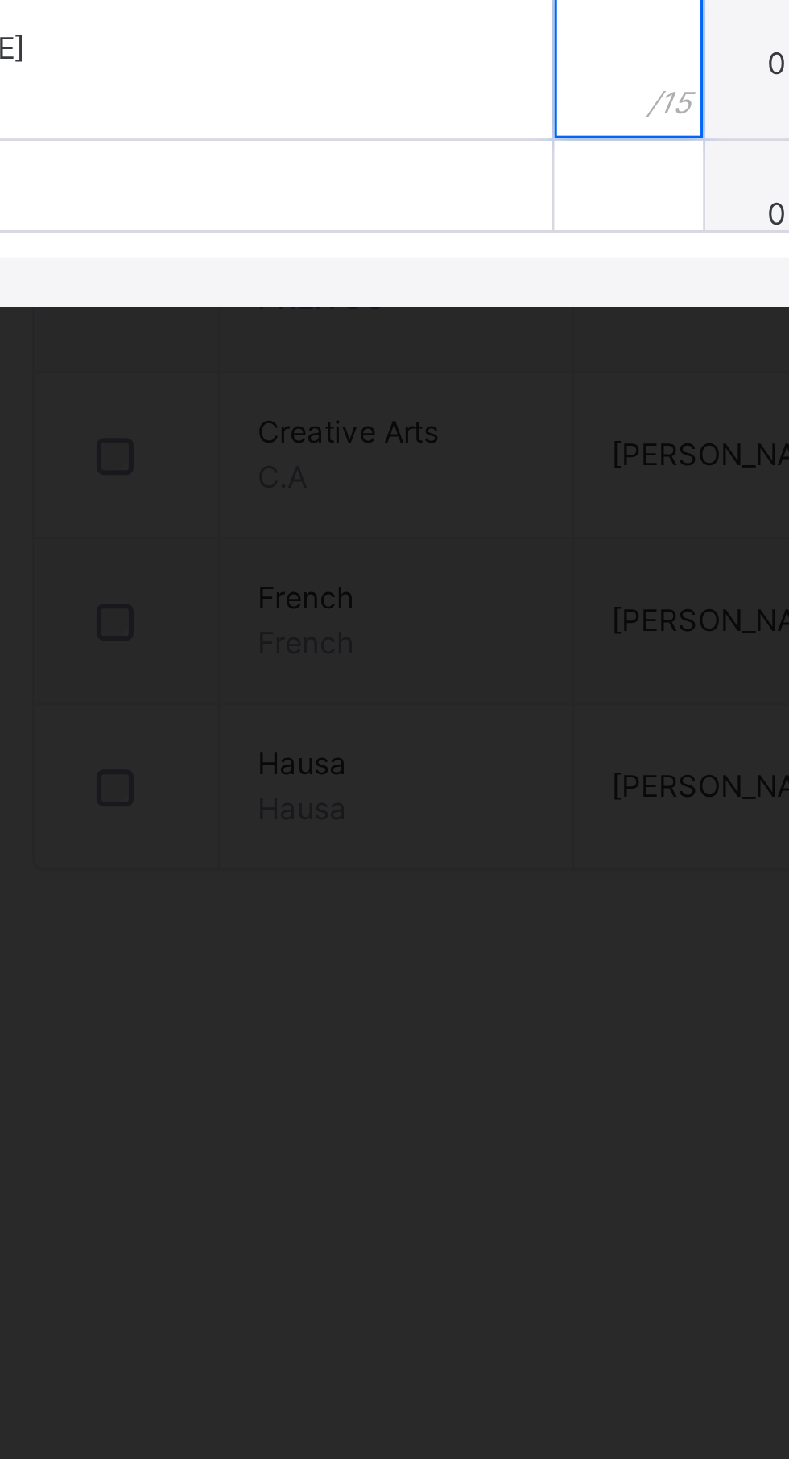
click at [392, 1001] on input "text" at bounding box center [416, 977] width 48 height 48
click at [392, 952] on div "*" at bounding box center [416, 928] width 48 height 48
type input "**"
click at [392, 1001] on div at bounding box center [416, 977] width 48 height 48
type input "*"
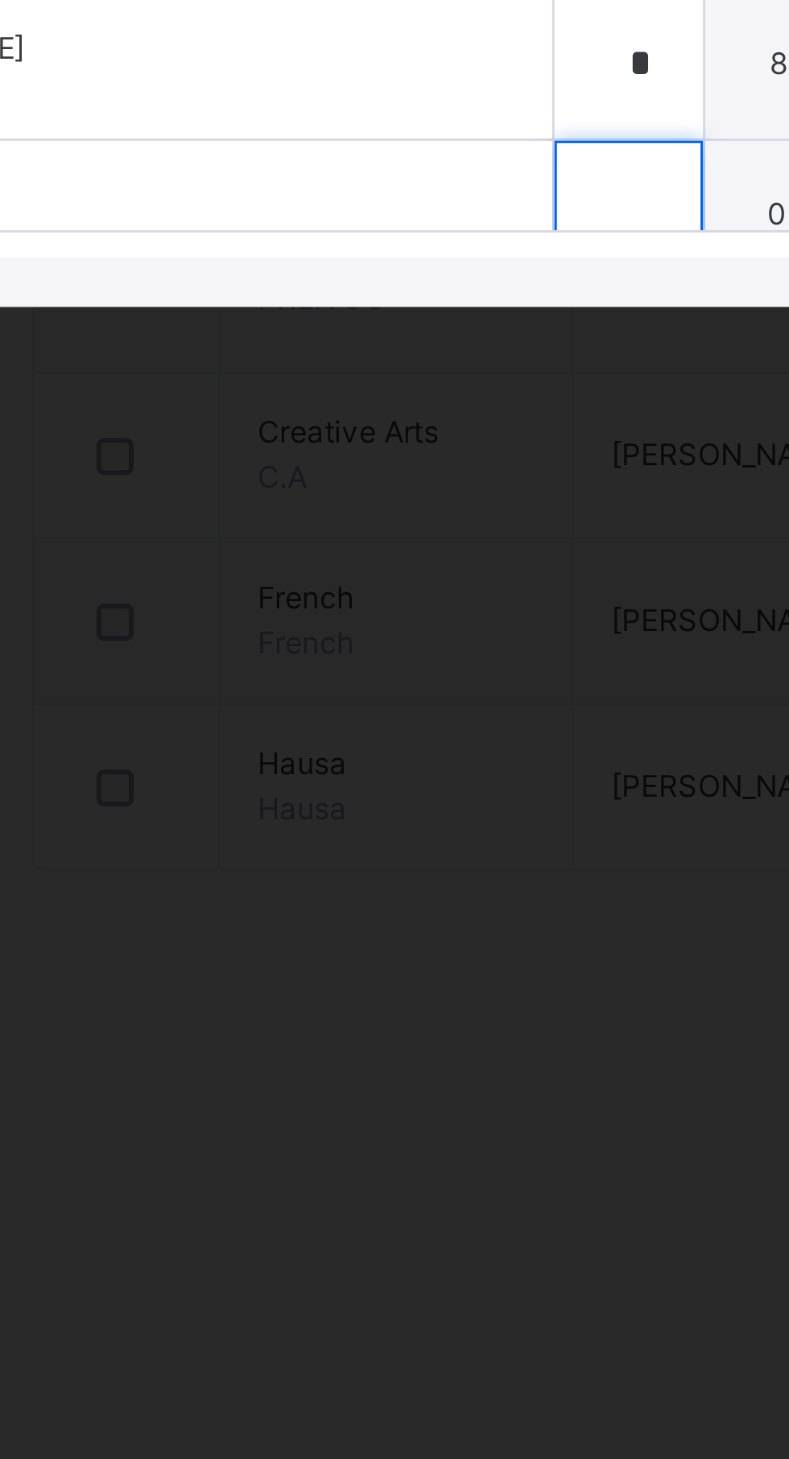
click at [392, 1050] on input "text" at bounding box center [416, 1026] width 48 height 48
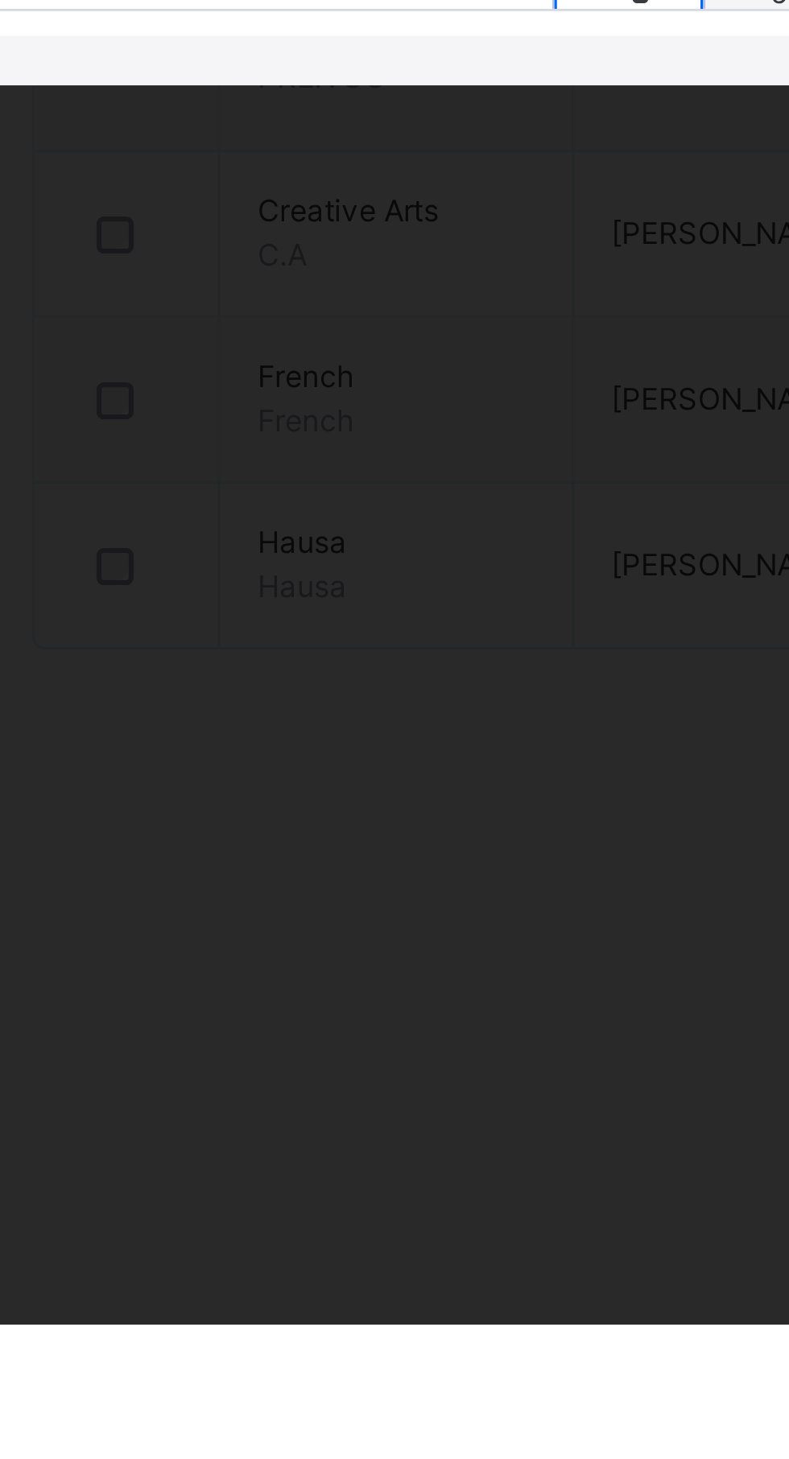
scroll to position [785, 0]
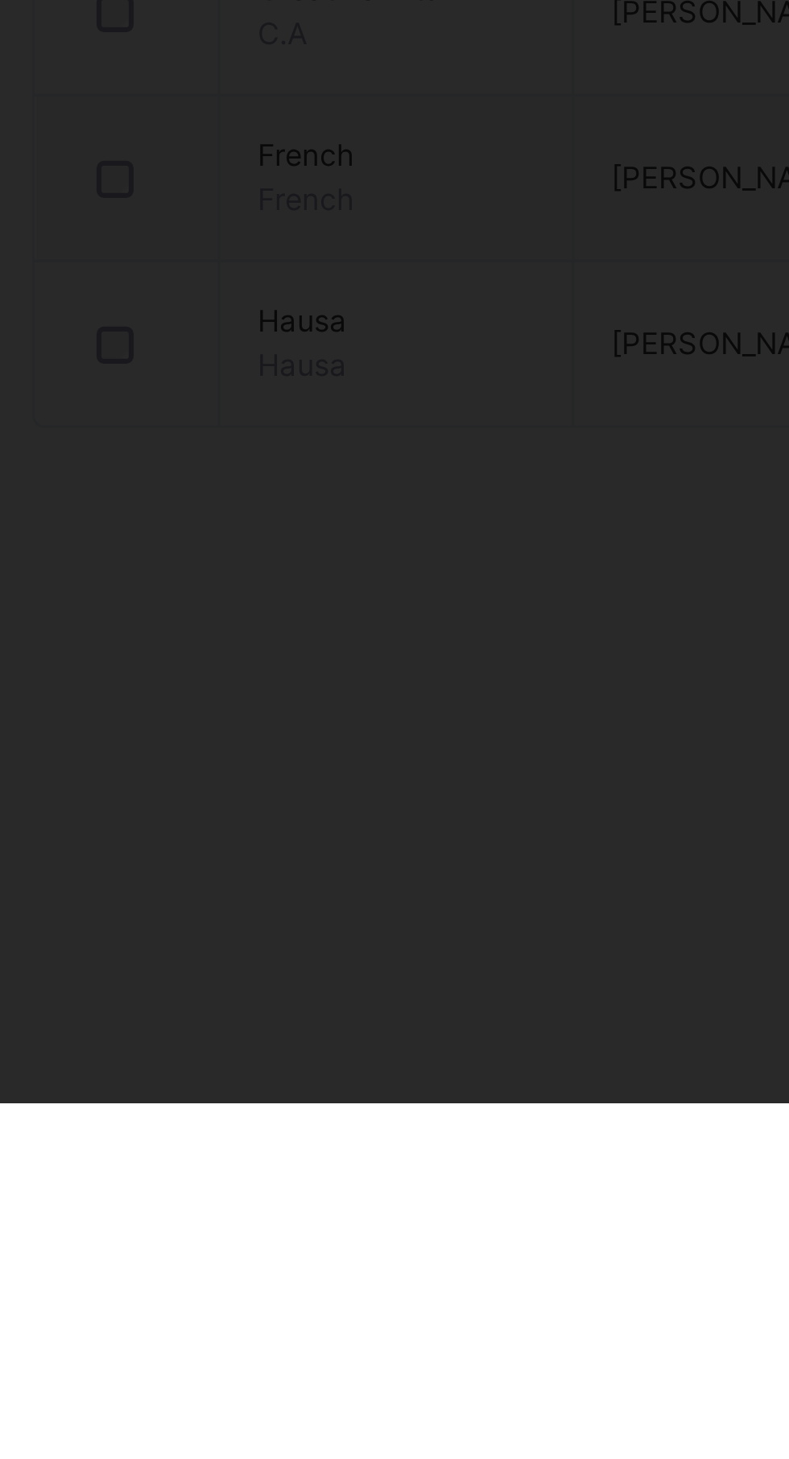
type input "*"
click at [278, 1026] on span "[PERSON_NAME]" at bounding box center [208, 1019] width 294 height 14
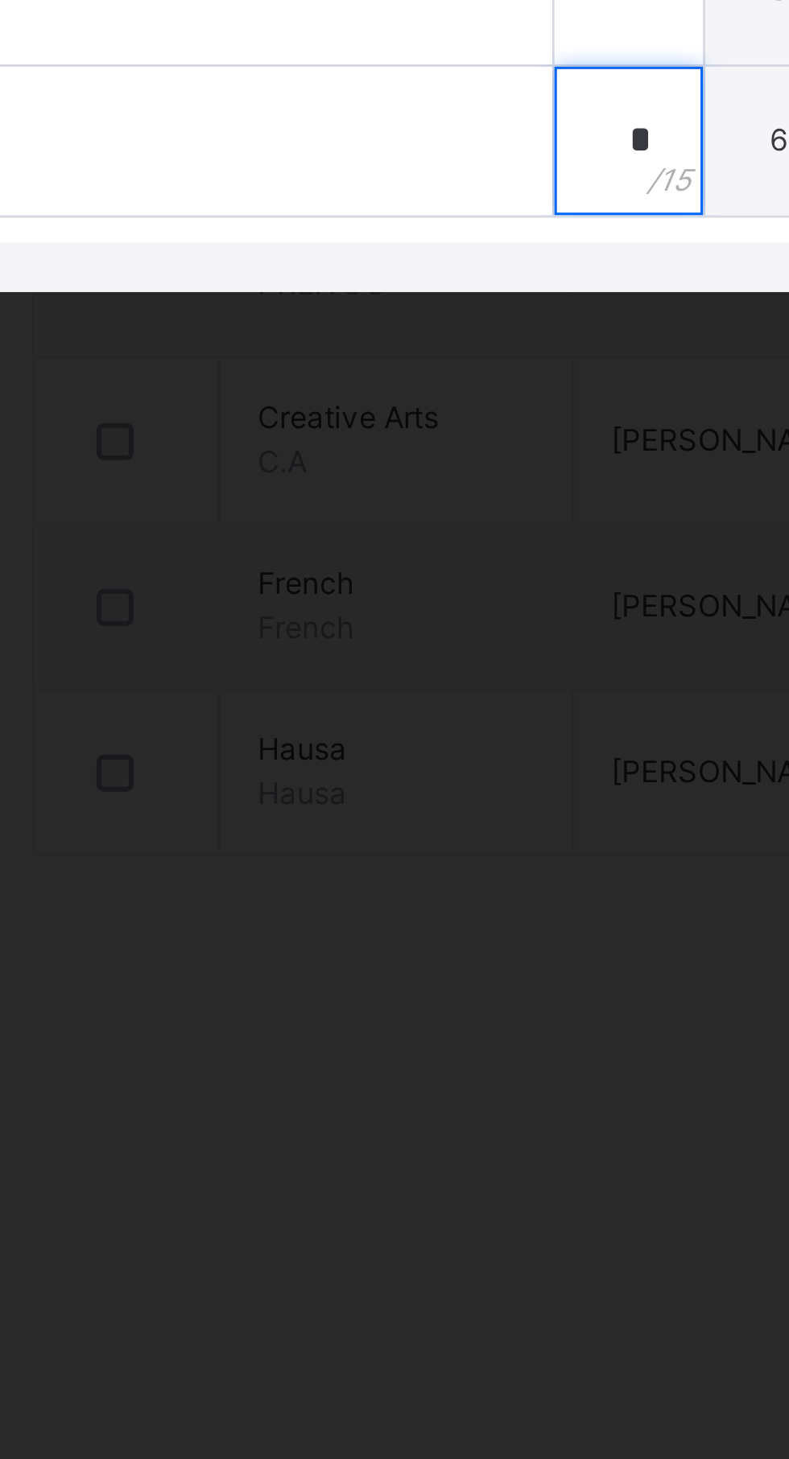
click at [392, 1031] on div "*" at bounding box center [416, 1007] width 48 height 48
type input "*"
click at [301, 1009] on span "[PERSON_NAME]" at bounding box center [208, 1002] width 294 height 14
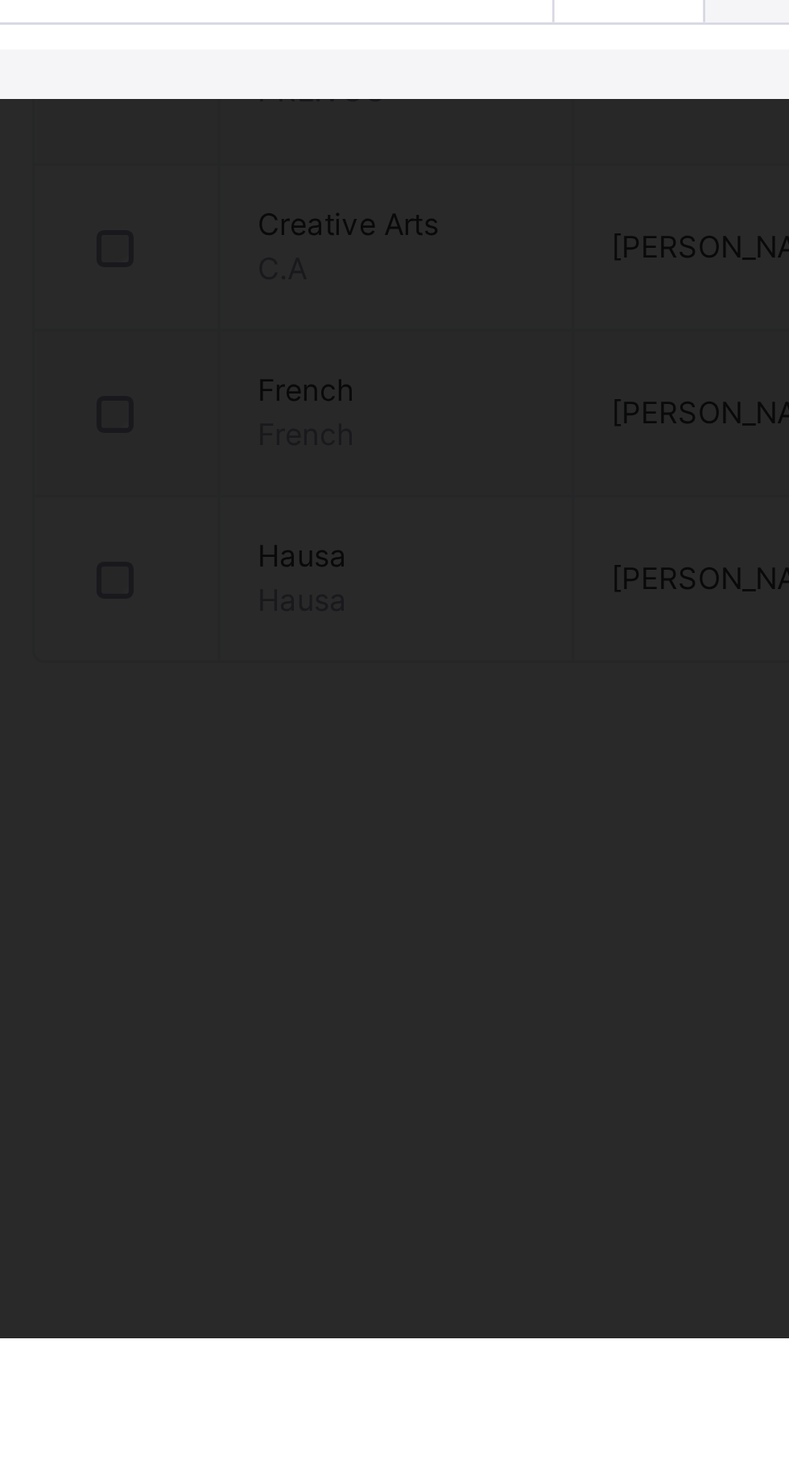
click at [315, 1031] on div "ZUBAIR JIBRIN SHUAIBU 1509" at bounding box center [204, 1007] width 374 height 48
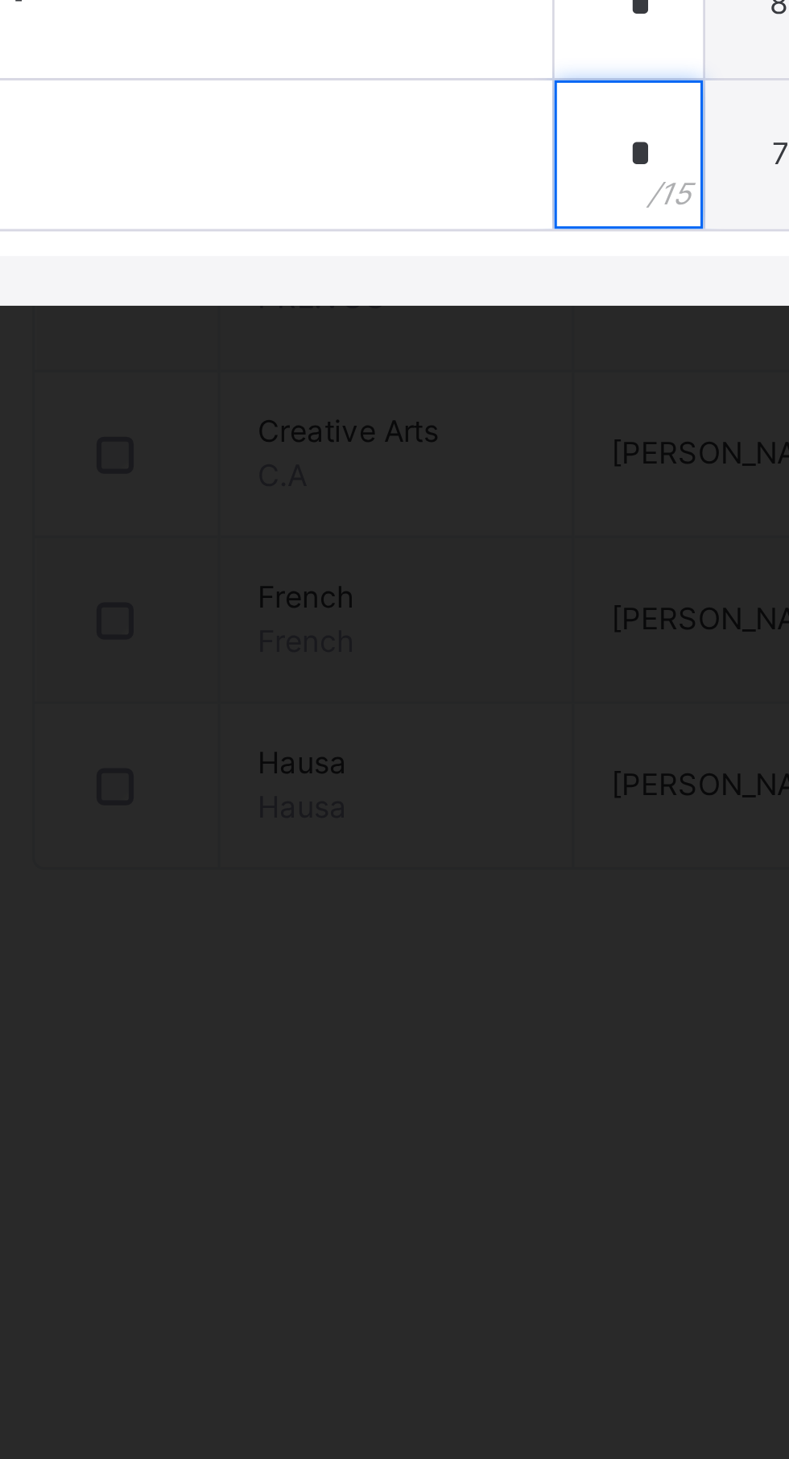
click at [392, 1031] on div "*" at bounding box center [416, 1007] width 48 height 48
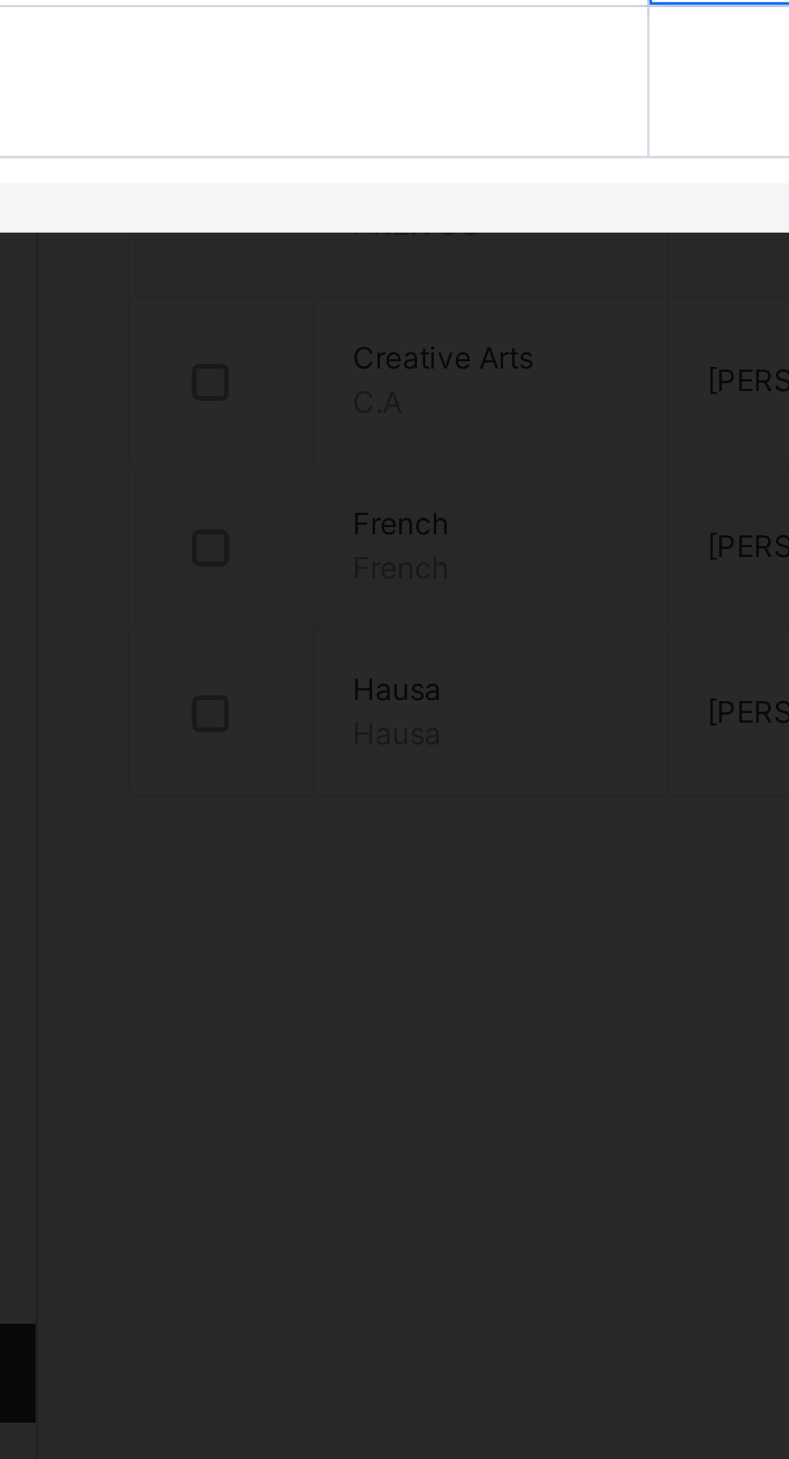
click at [392, 982] on div "*" at bounding box center [416, 957] width 48 height 48
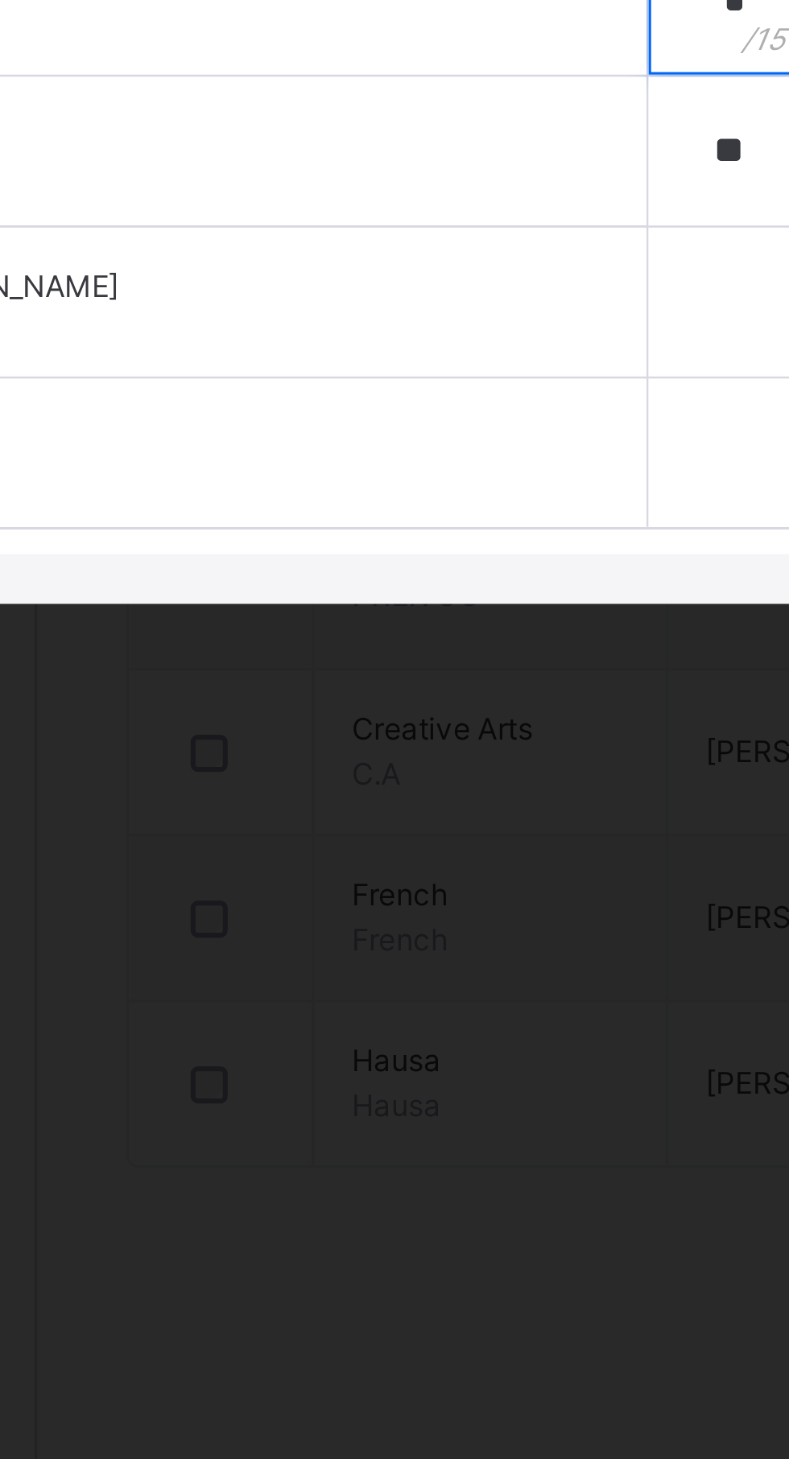
click at [392, 884] on div "*" at bounding box center [416, 859] width 48 height 48
type input "*"
click at [392, 933] on div "**" at bounding box center [416, 908] width 48 height 48
type input "*"
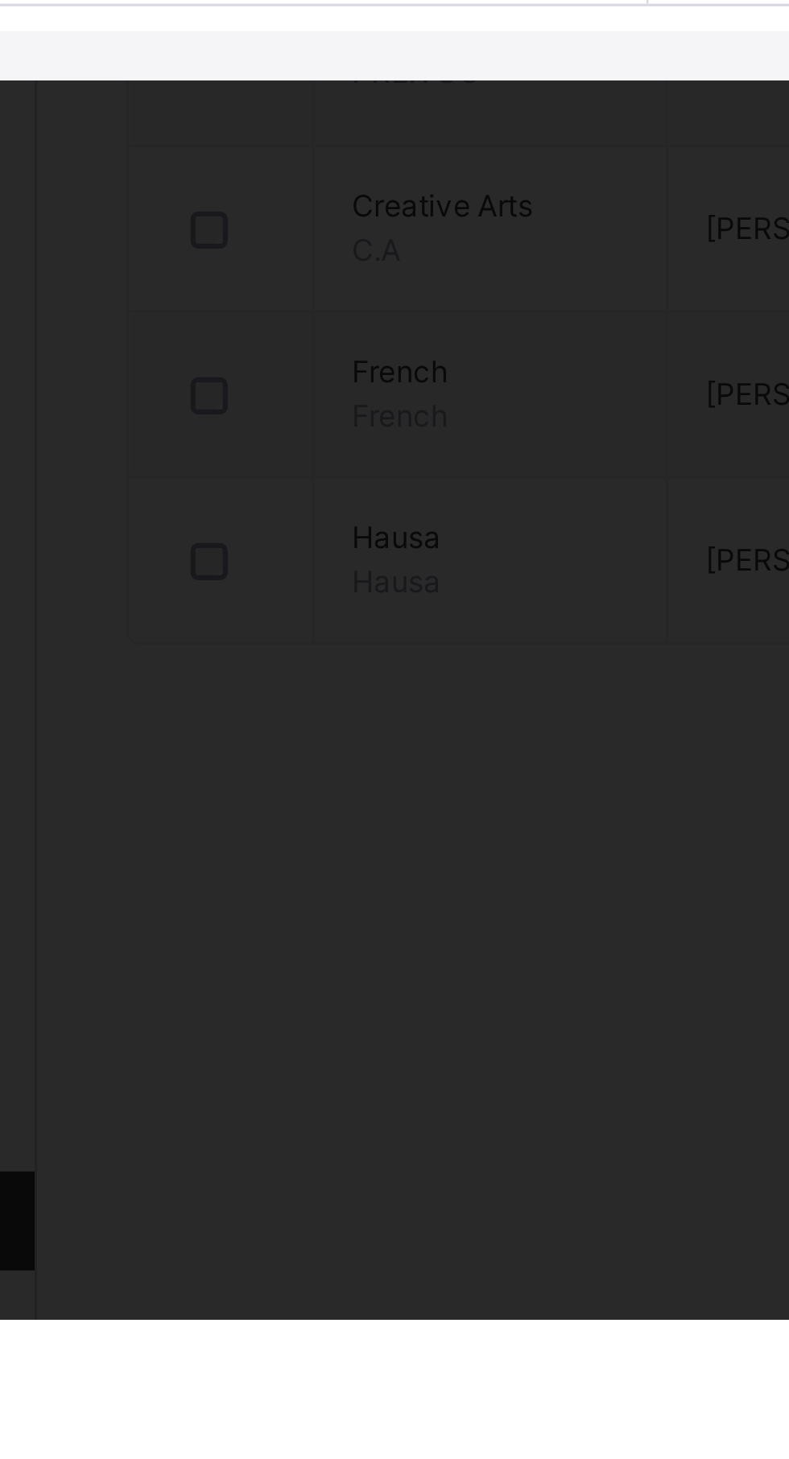
type input "**"
click at [307, 1235] on div "RECORD BOOK × PRY 4 D : Nat. Val Online Actions Download Empty Score Sheet Uplo…" at bounding box center [394, 729] width 789 height 1459
click at [392, 982] on input "text" at bounding box center [416, 957] width 48 height 48
click at [392, 982] on div at bounding box center [416, 957] width 48 height 48
click at [392, 982] on input "text" at bounding box center [416, 957] width 48 height 48
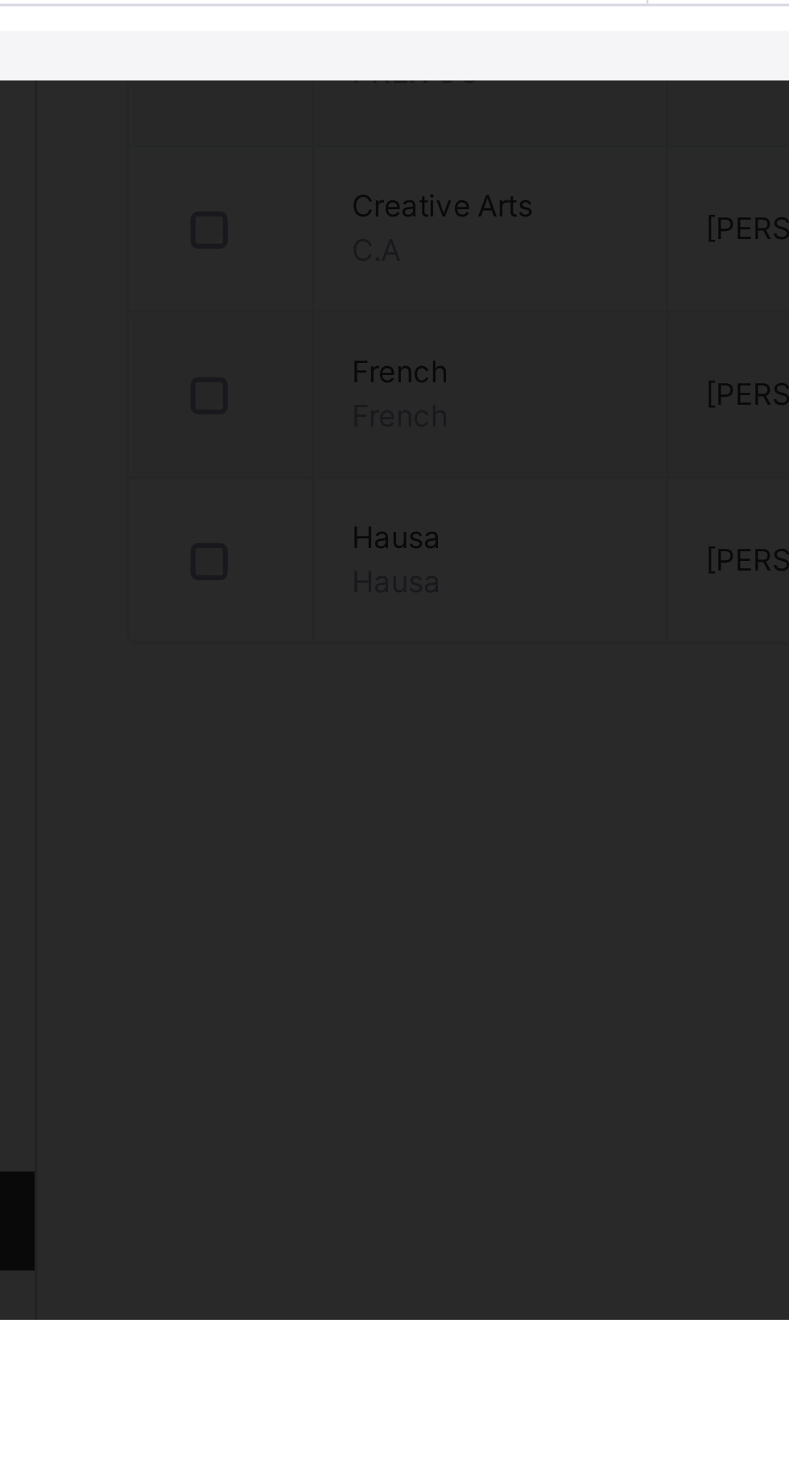
type input "**"
click at [392, 1031] on input "text" at bounding box center [416, 1007] width 48 height 48
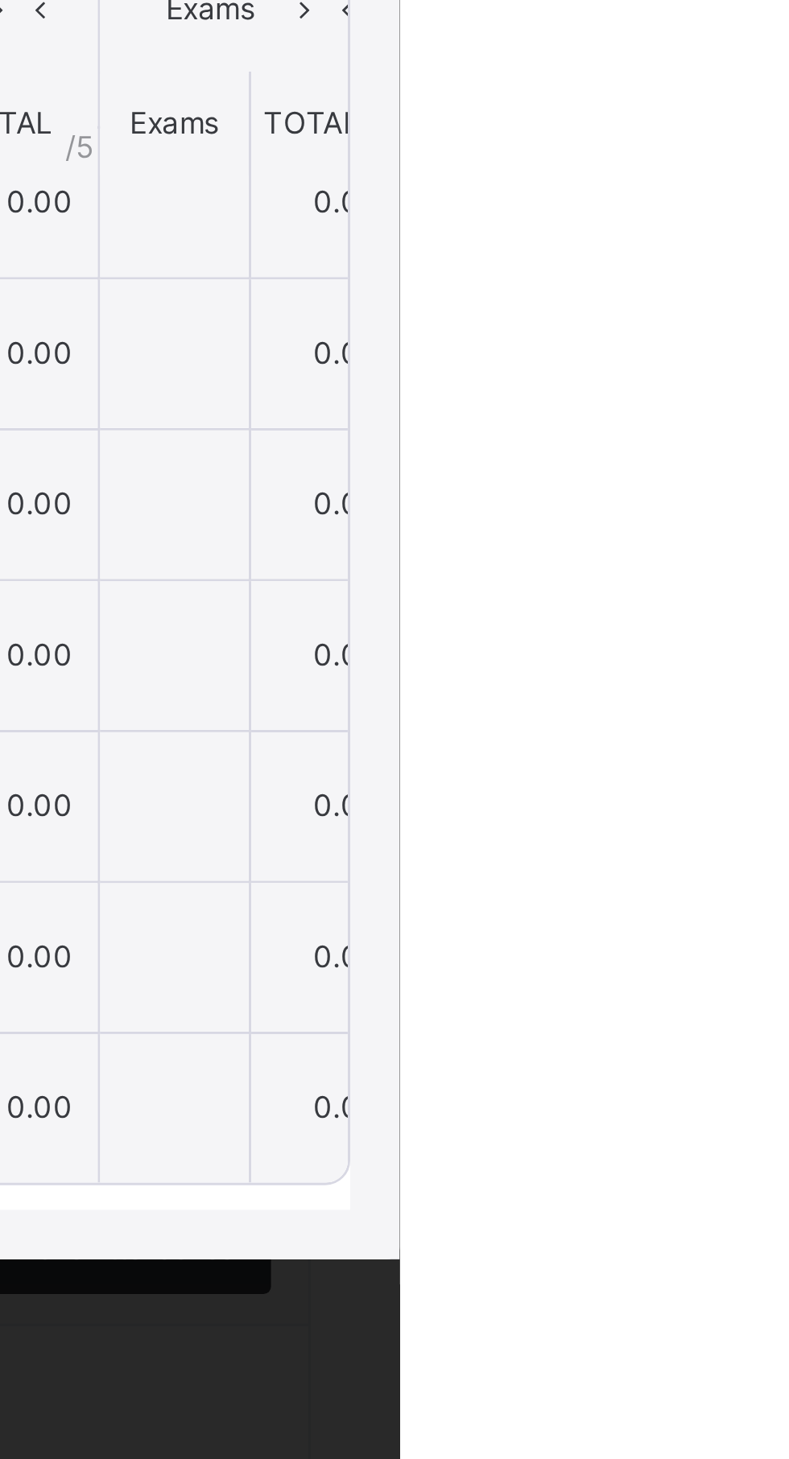
scroll to position [0, 0]
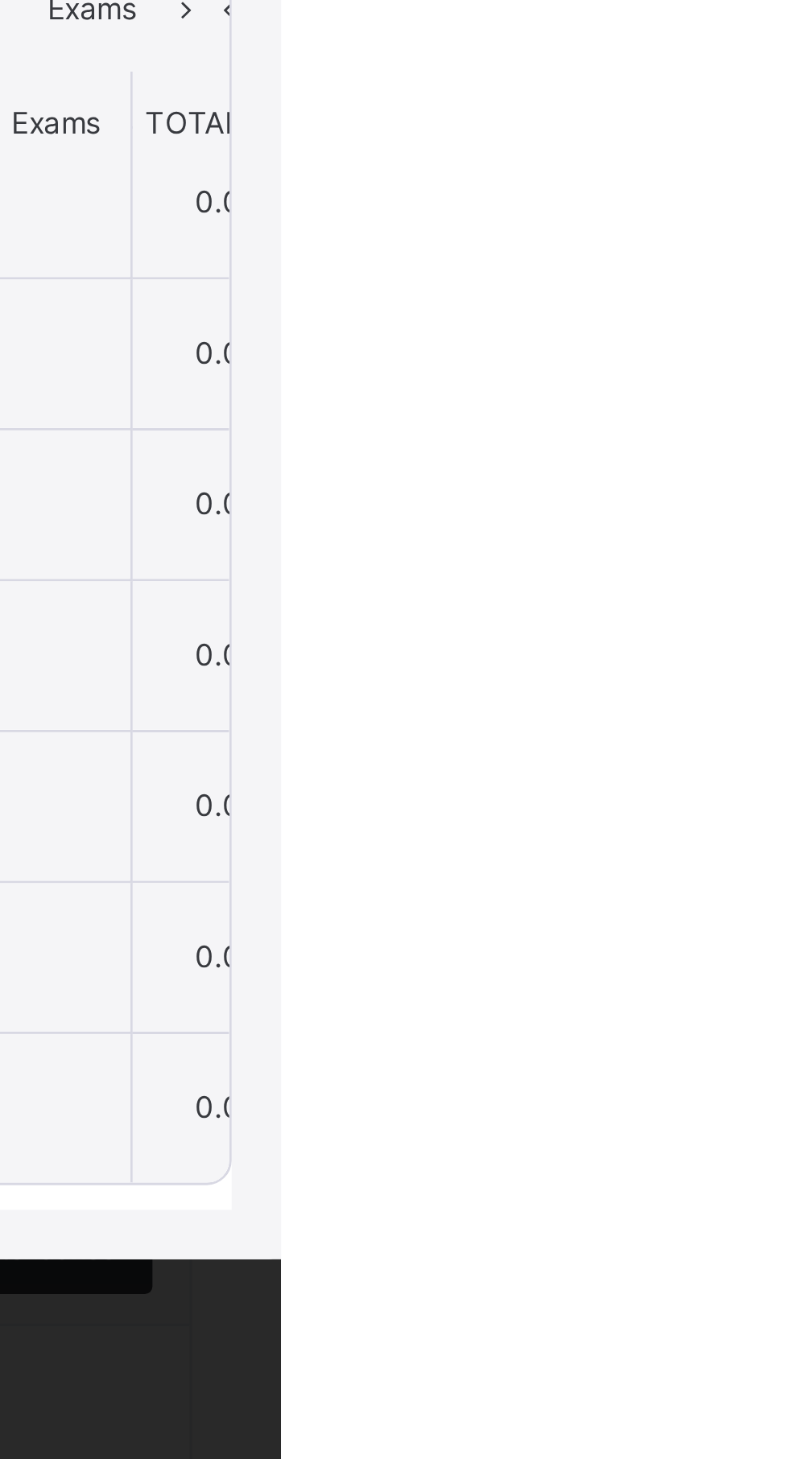
type input "**"
click at [744, 607] on span "Save Entries" at bounding box center [715, 599] width 56 height 14
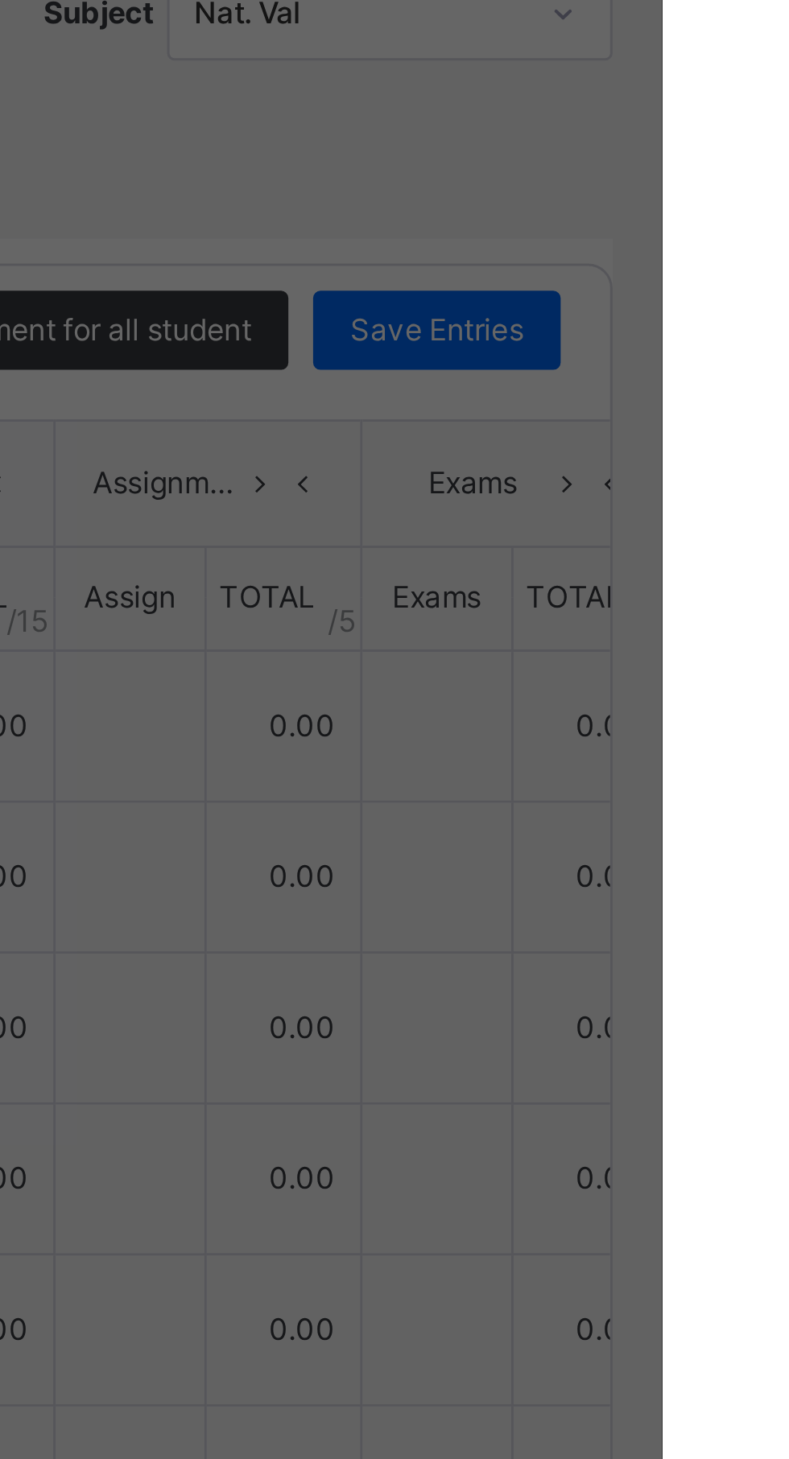
click at [759, 649] on div "× How satisfied are you with using SAFSIMS? 😞 🙁 😐 🙂 😄 Very Dissatisfied Very Sa…" at bounding box center [394, 729] width 789 height 1459
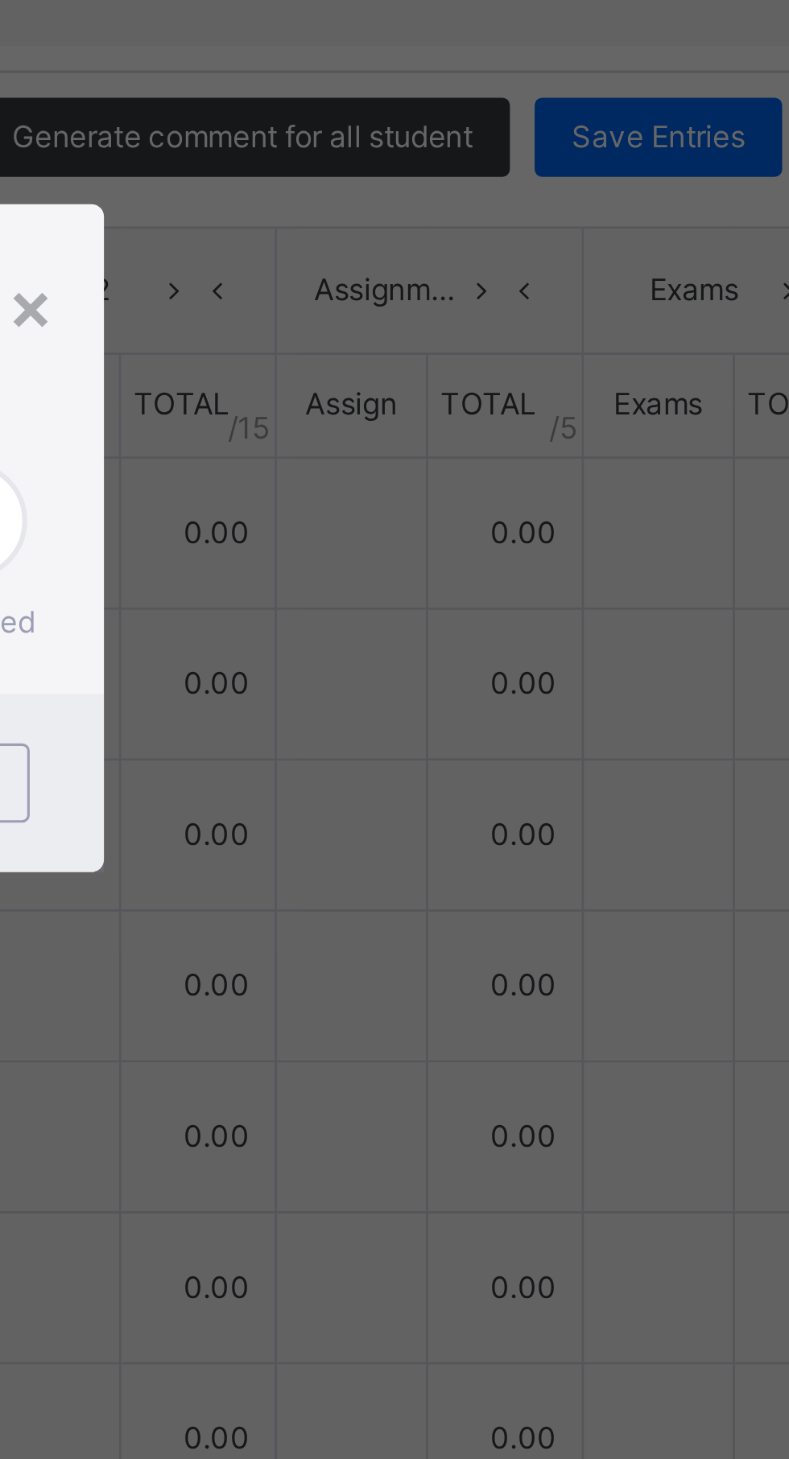
click at [519, 671] on div "×" at bounding box center [511, 654] width 15 height 34
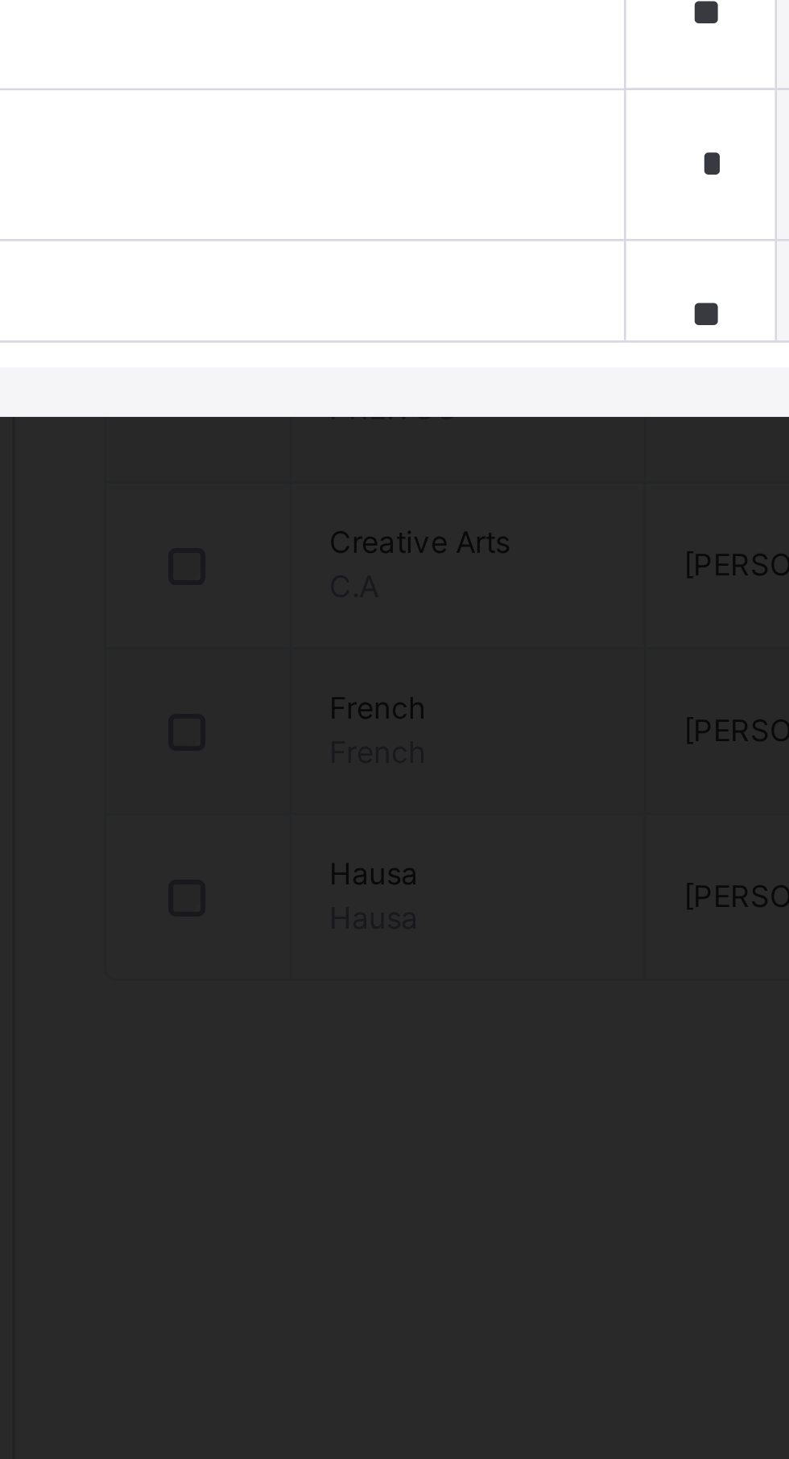
click at [295, 1025] on span "[PERSON_NAME]" at bounding box center [208, 1018] width 294 height 14
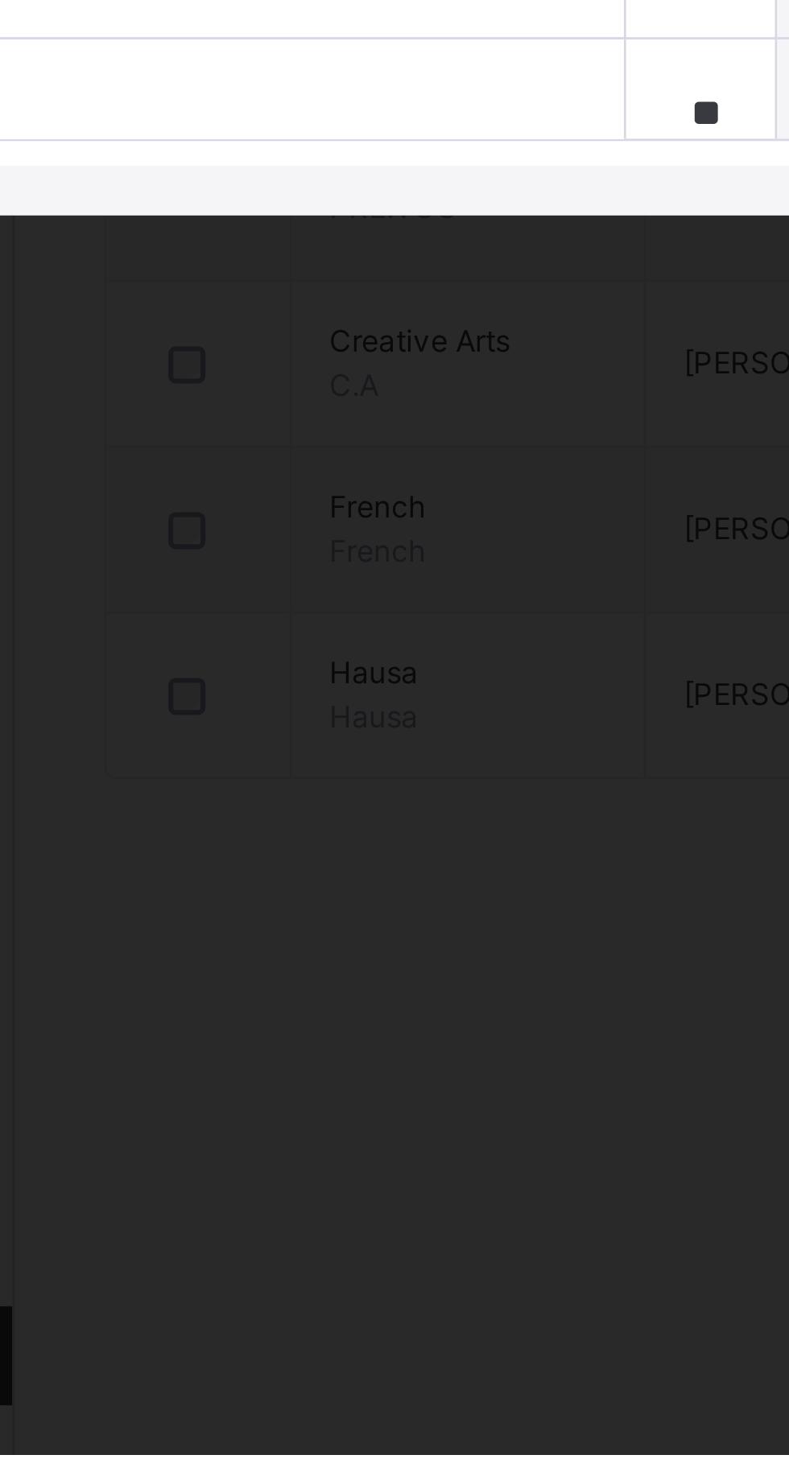
click at [314, 1047] on div "AMINA ABUBAKAR BALA 1740" at bounding box center [204, 1023] width 374 height 48
click at [317, 1047] on div "AMINA ABUBAKAR BALA 1740" at bounding box center [204, 1023] width 374 height 48
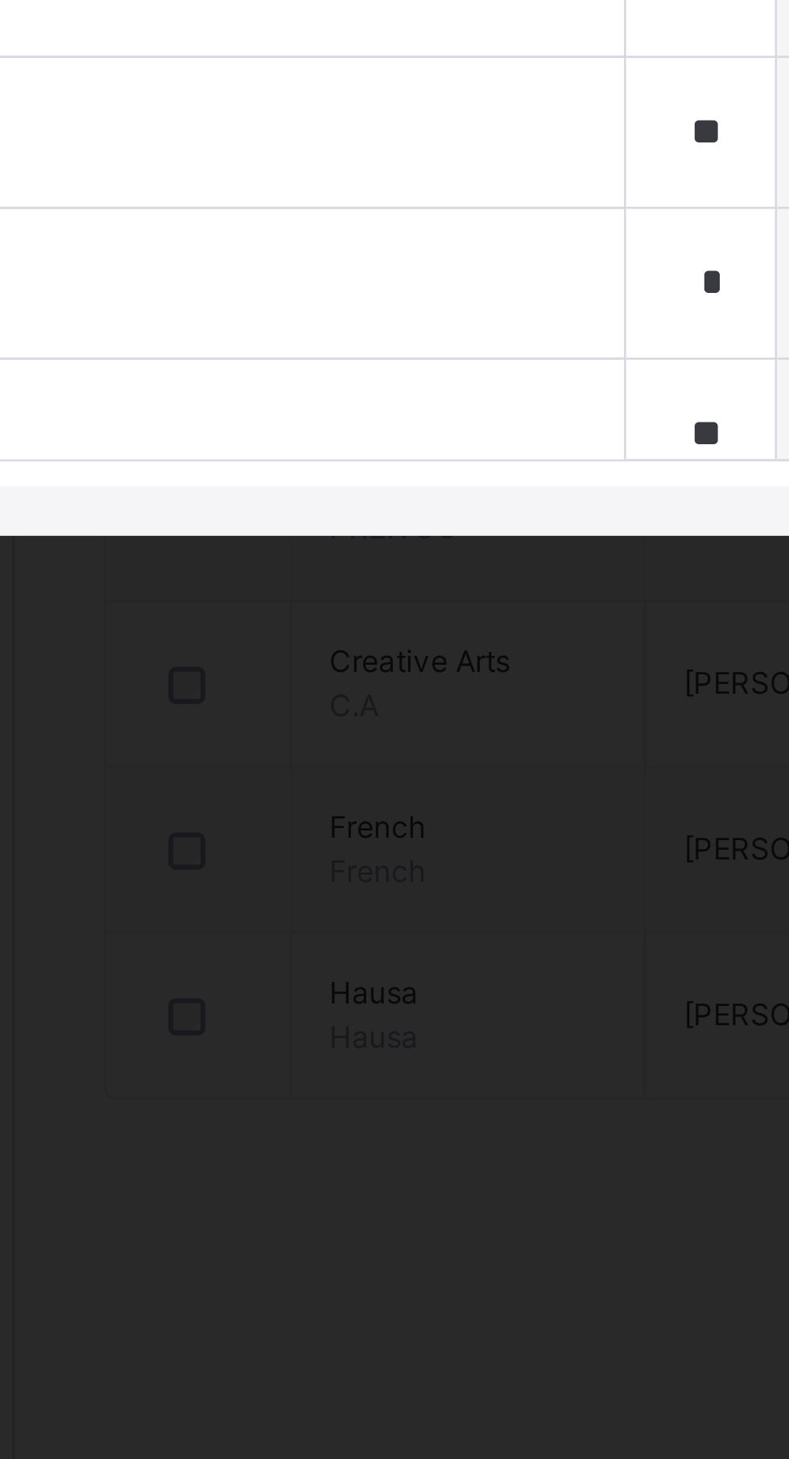
click at [308, 976] on span "[PERSON_NAME]" at bounding box center [208, 969] width 294 height 14
click at [330, 1047] on div "AMINA ABUBAKAR BALA 1740" at bounding box center [204, 1023] width 374 height 48
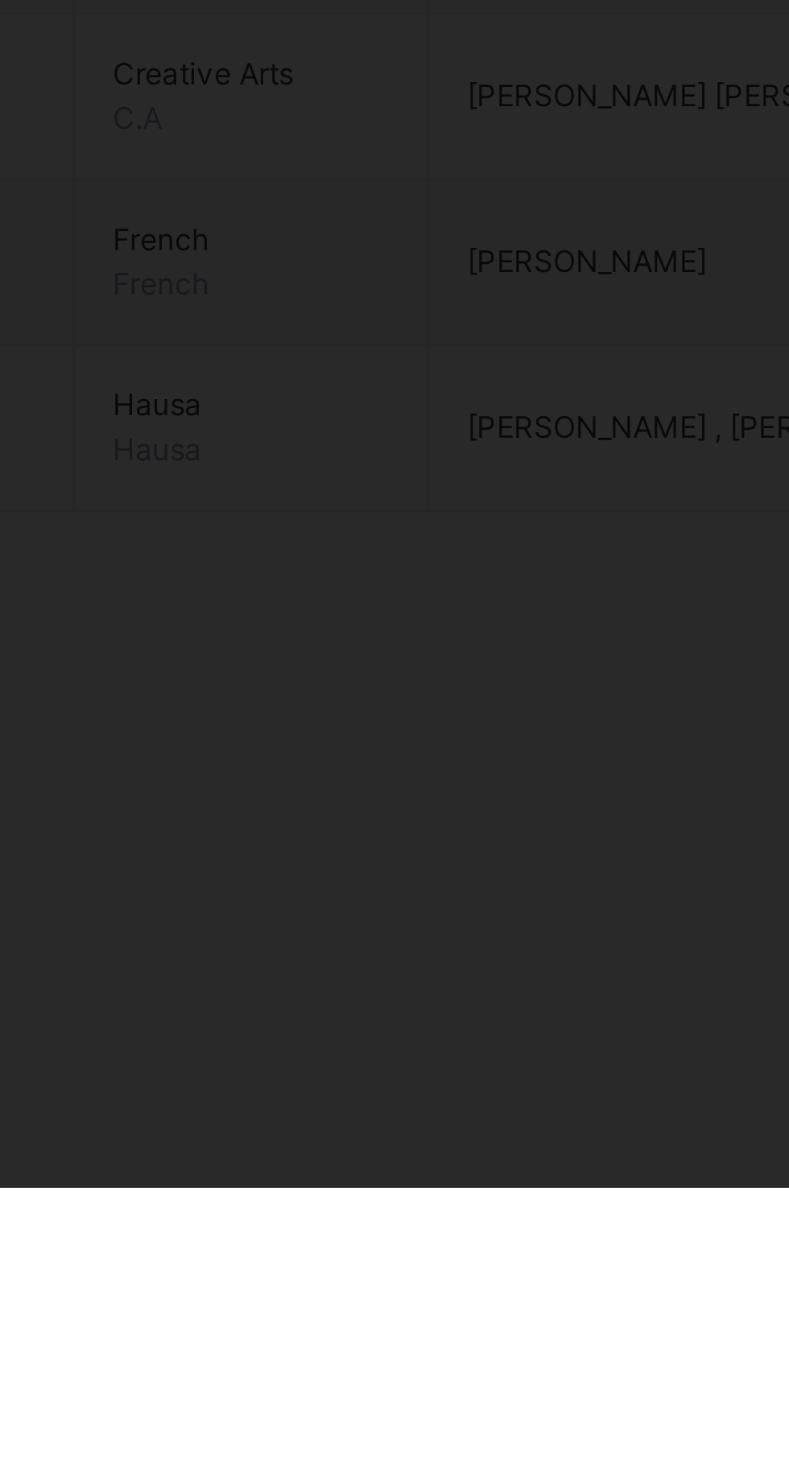
click at [331, 1047] on div "AMINA ABUBAKAR BALA 1740" at bounding box center [204, 1023] width 374 height 48
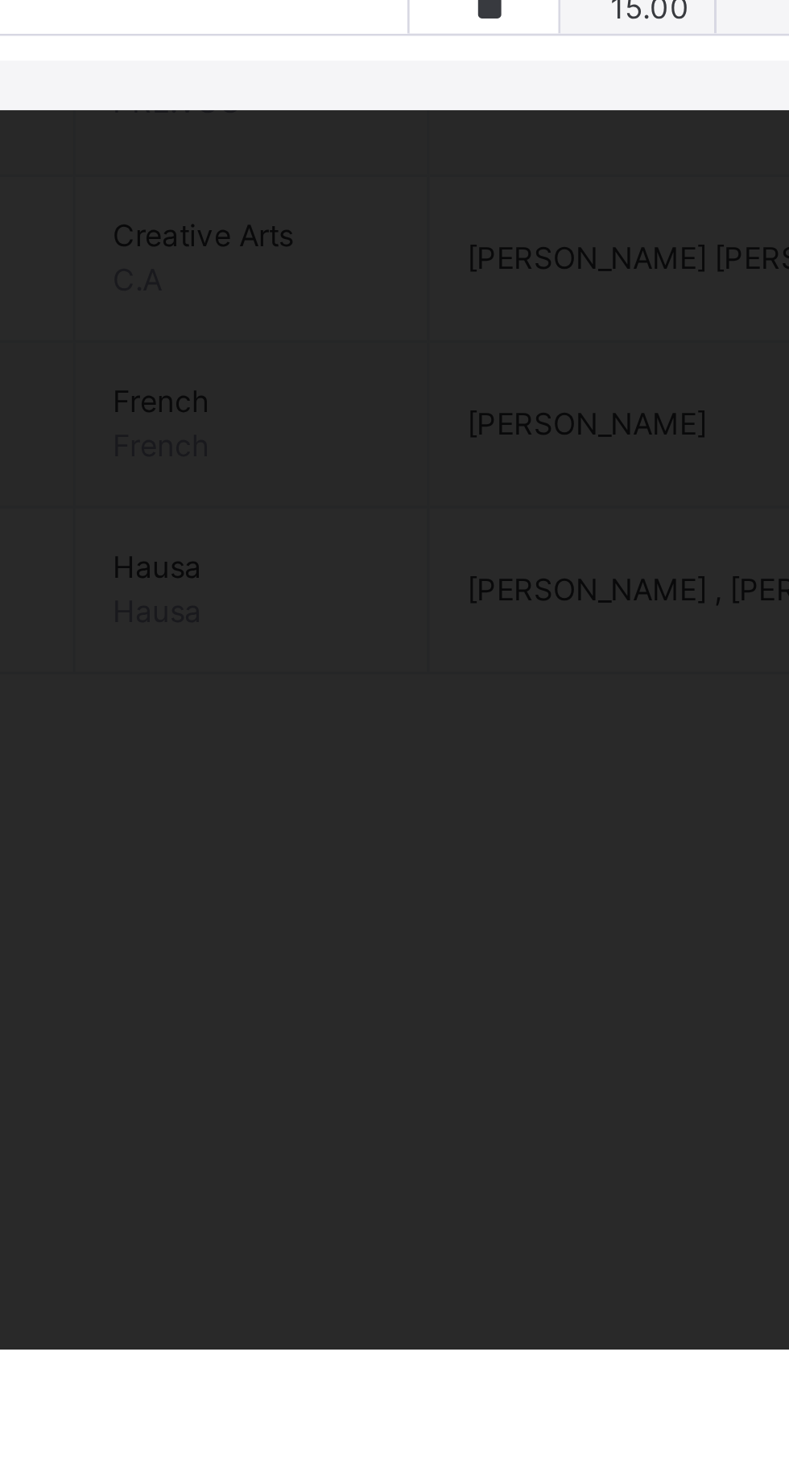
click at [332, 1047] on div "AMINA ABUBAKAR BALA 1740" at bounding box center [204, 1023] width 374 height 48
click at [340, 1056] on div "PRY 4 D : Nat. Val Online Actions Download Empty Score Sheet Upload/map score s…" at bounding box center [394, 756] width 789 height 599
click at [344, 1056] on div "PRY 4 D : Nat. Val Online Actions Download Empty Score Sheet Upload/map score s…" at bounding box center [394, 756] width 789 height 599
click at [332, 1047] on div "AMINA ABUBAKAR BALA 1740" at bounding box center [204, 1023] width 374 height 48
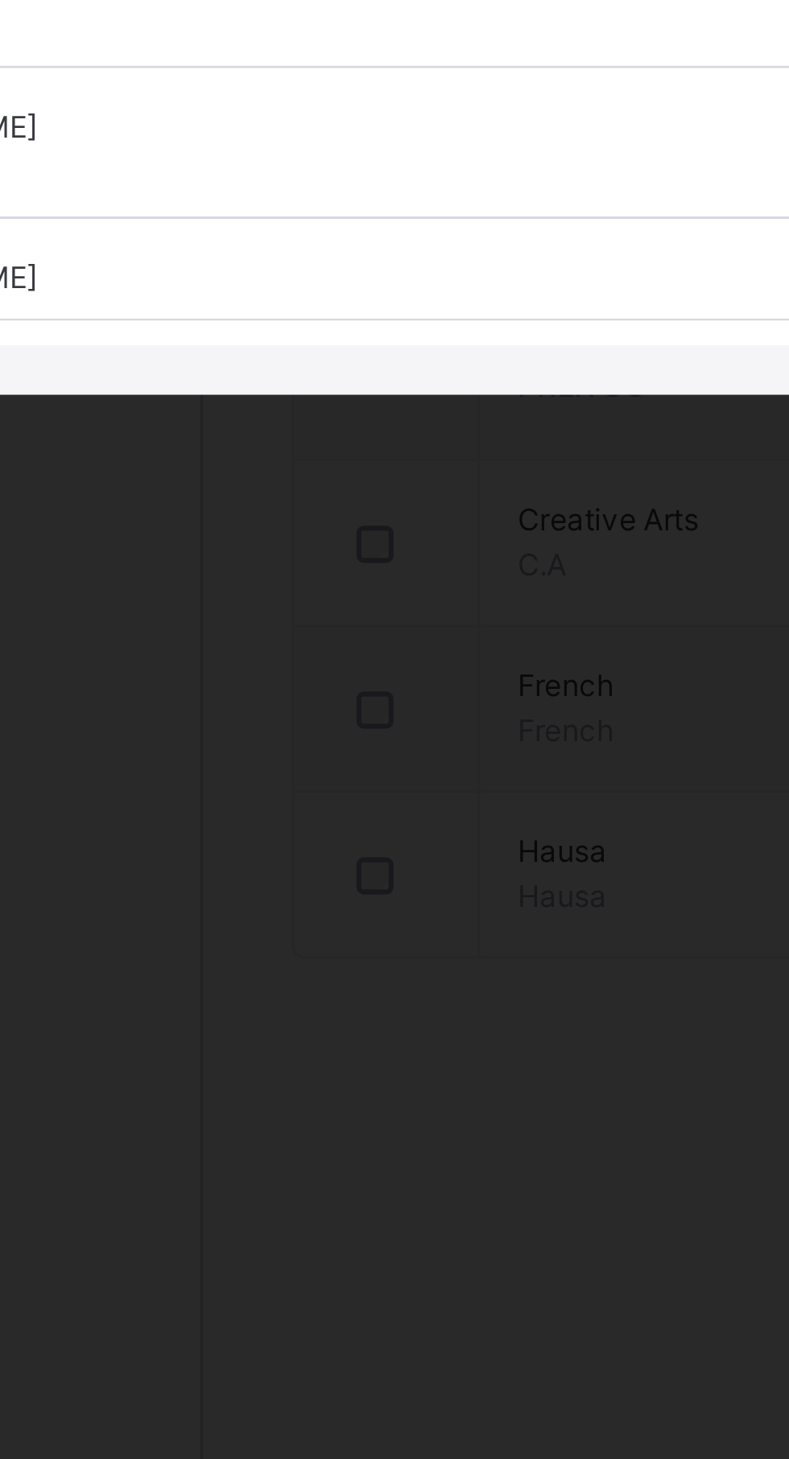
click at [284, 1025] on span "[PERSON_NAME]" at bounding box center [208, 1018] width 294 height 14
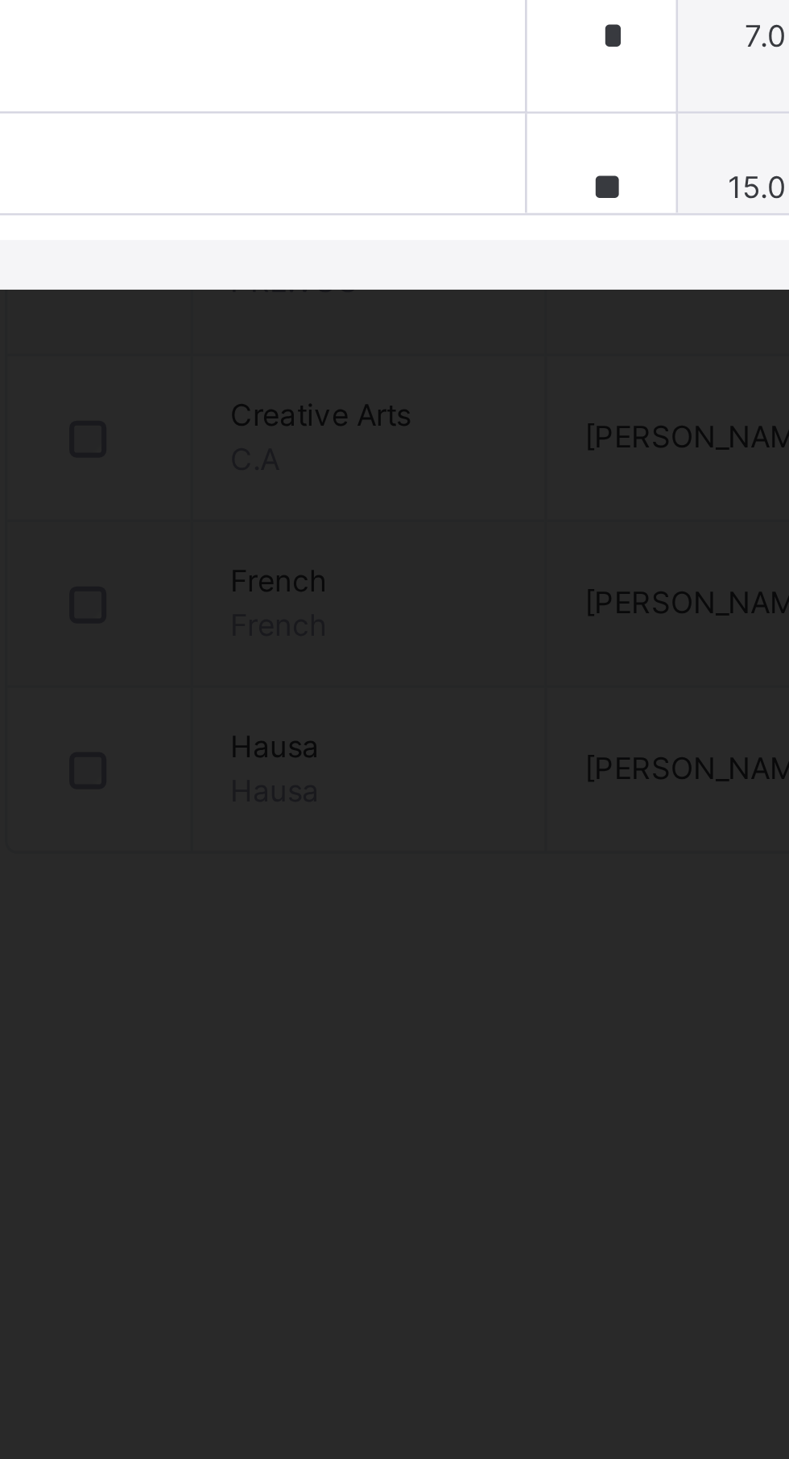
click at [321, 1047] on div "AMINA ABUBAKAR BALA 1740" at bounding box center [204, 1023] width 374 height 48
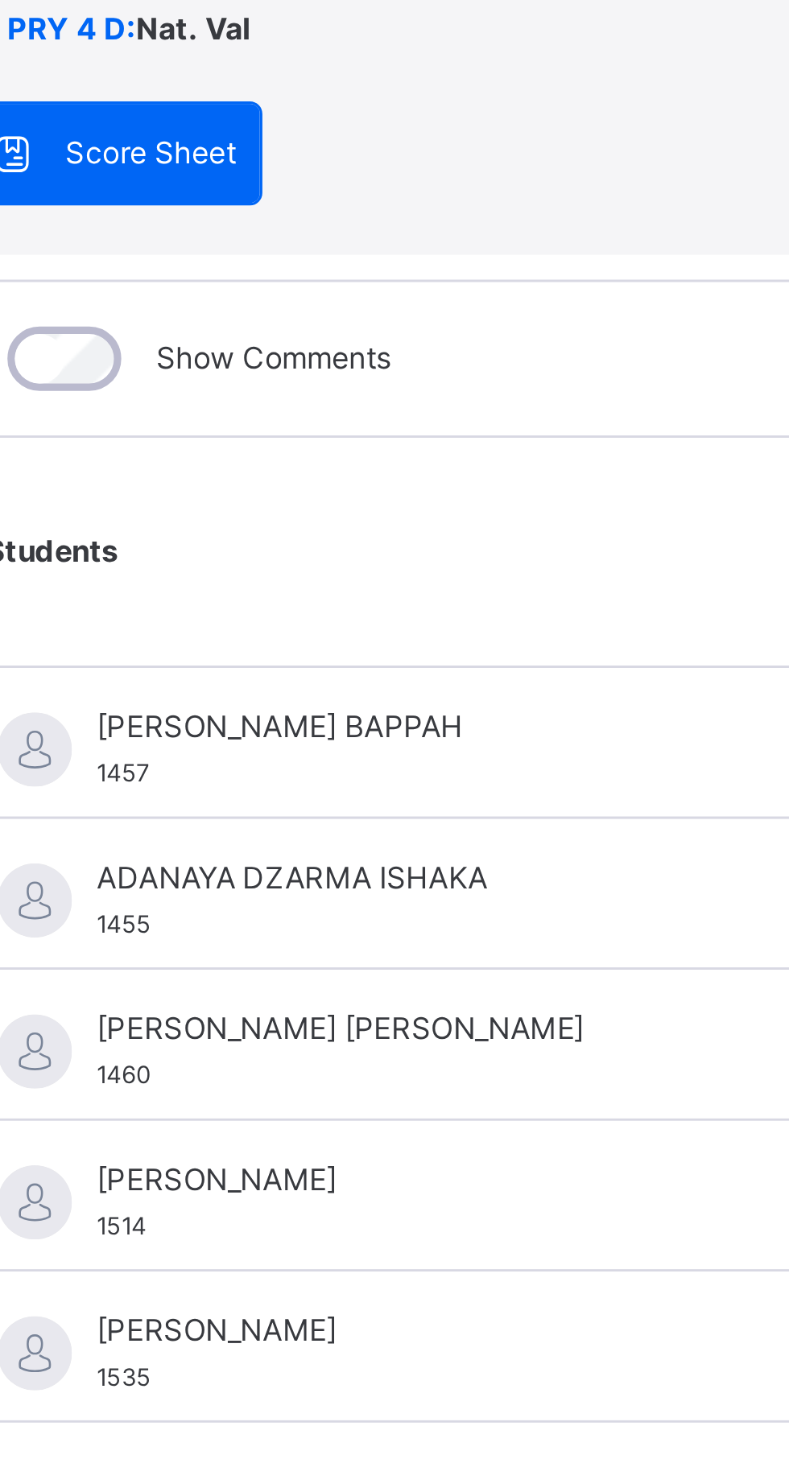
click at [114, 553] on div "Score Sheet" at bounding box center [65, 537] width 97 height 32
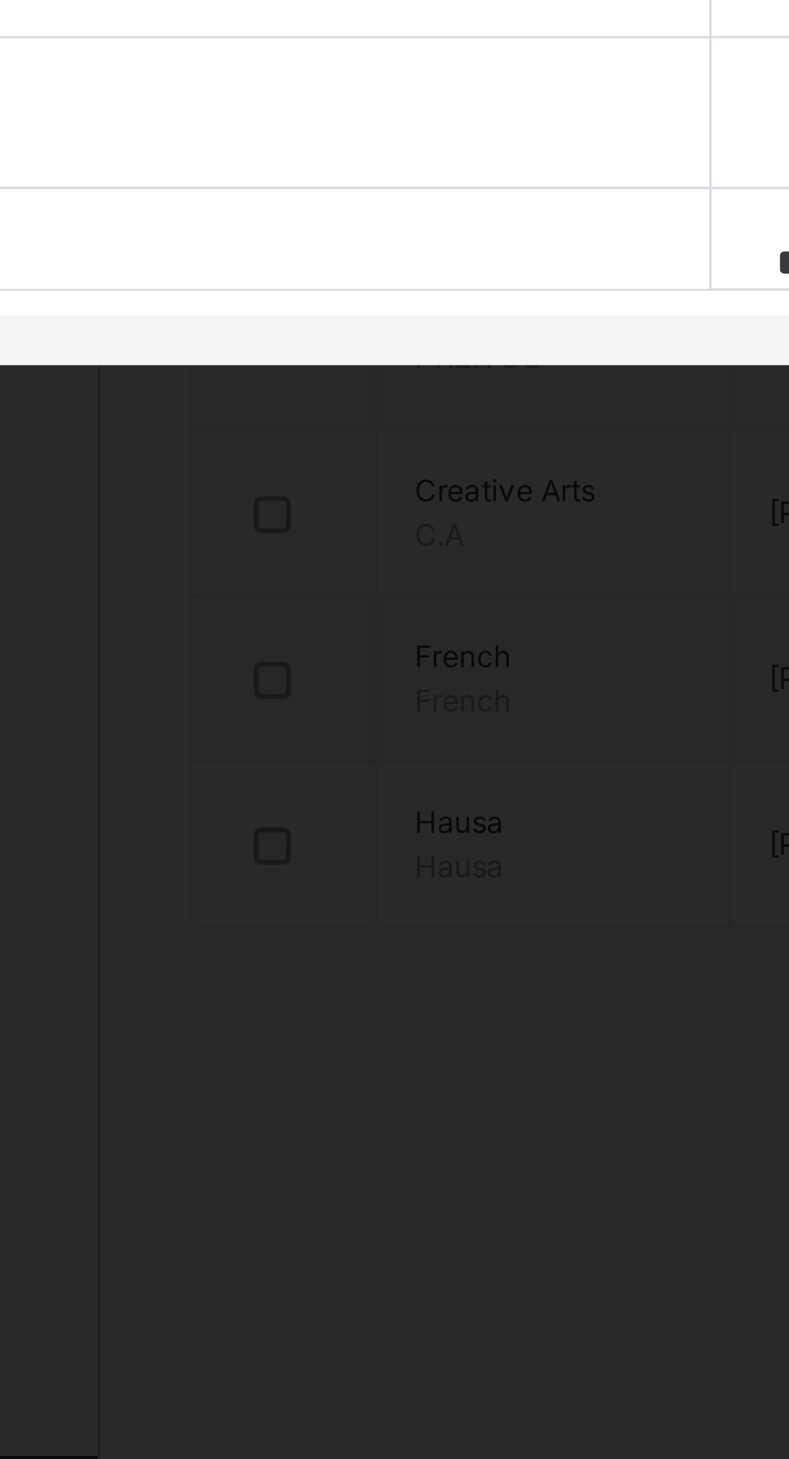
click at [286, 1025] on span "[PERSON_NAME]" at bounding box center [208, 1018] width 294 height 14
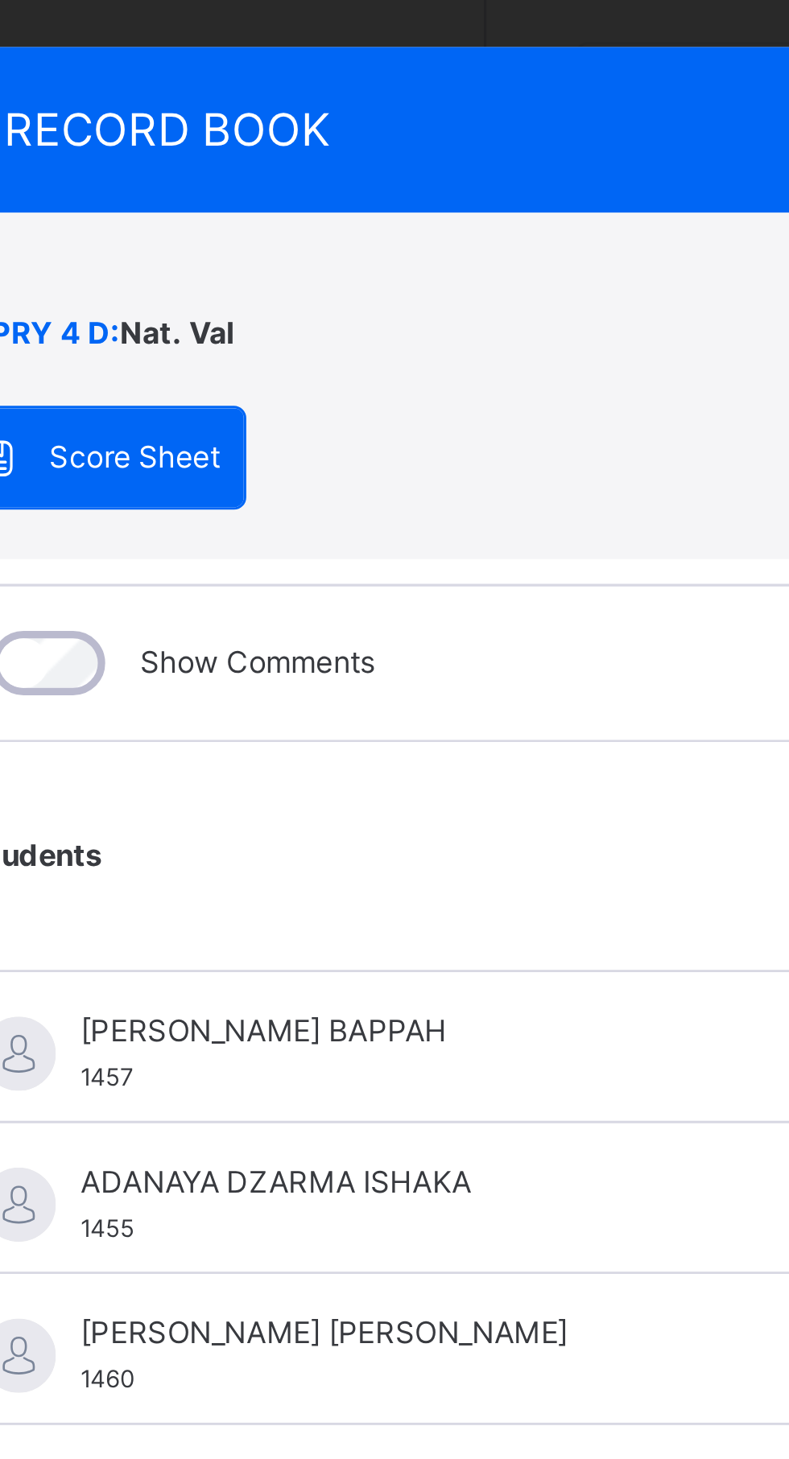
click at [36, 439] on icon at bounding box center [26, 430] width 20 height 17
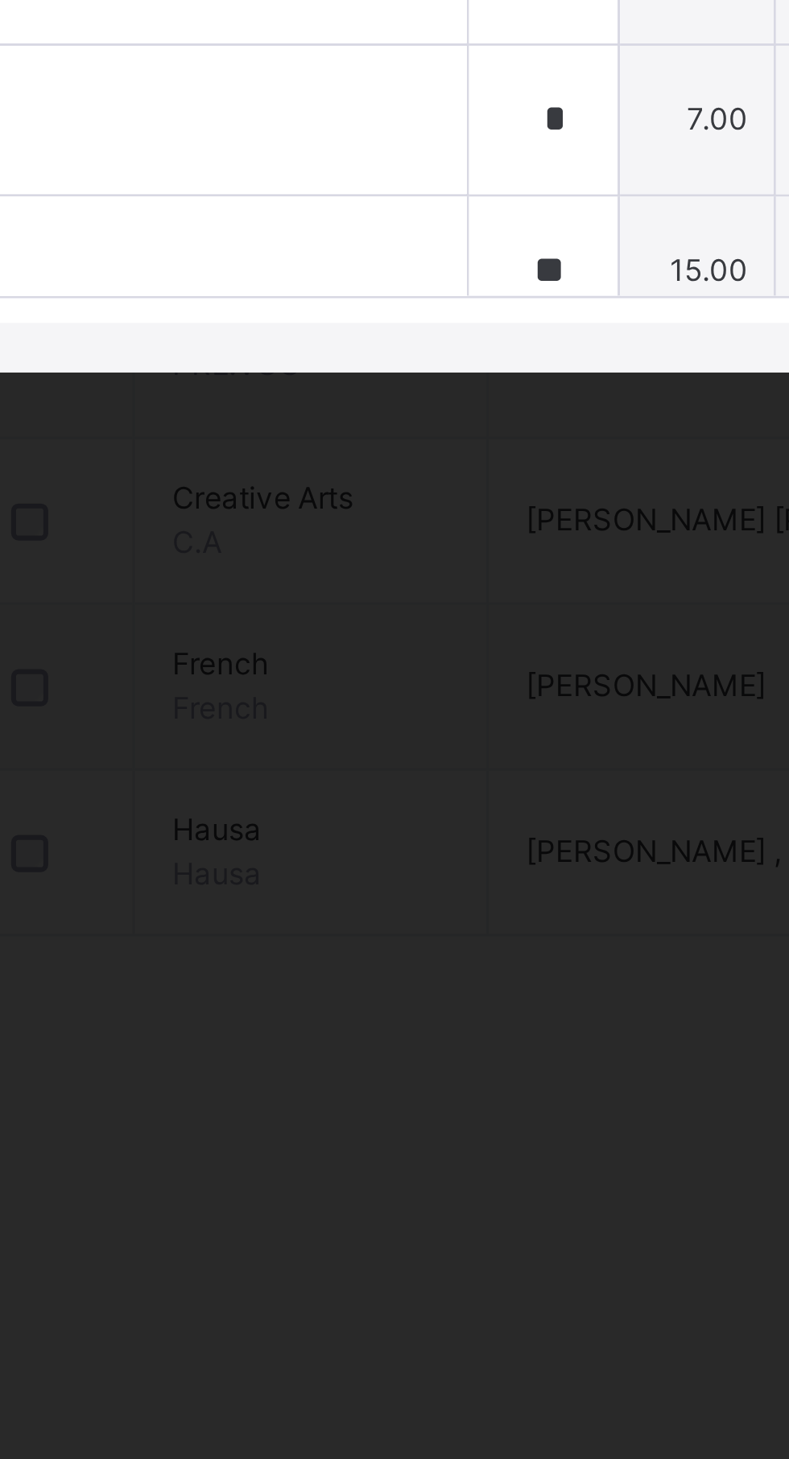
click at [325, 1047] on div "AMINA ABUBAKAR BALA 1740" at bounding box center [204, 1023] width 374 height 48
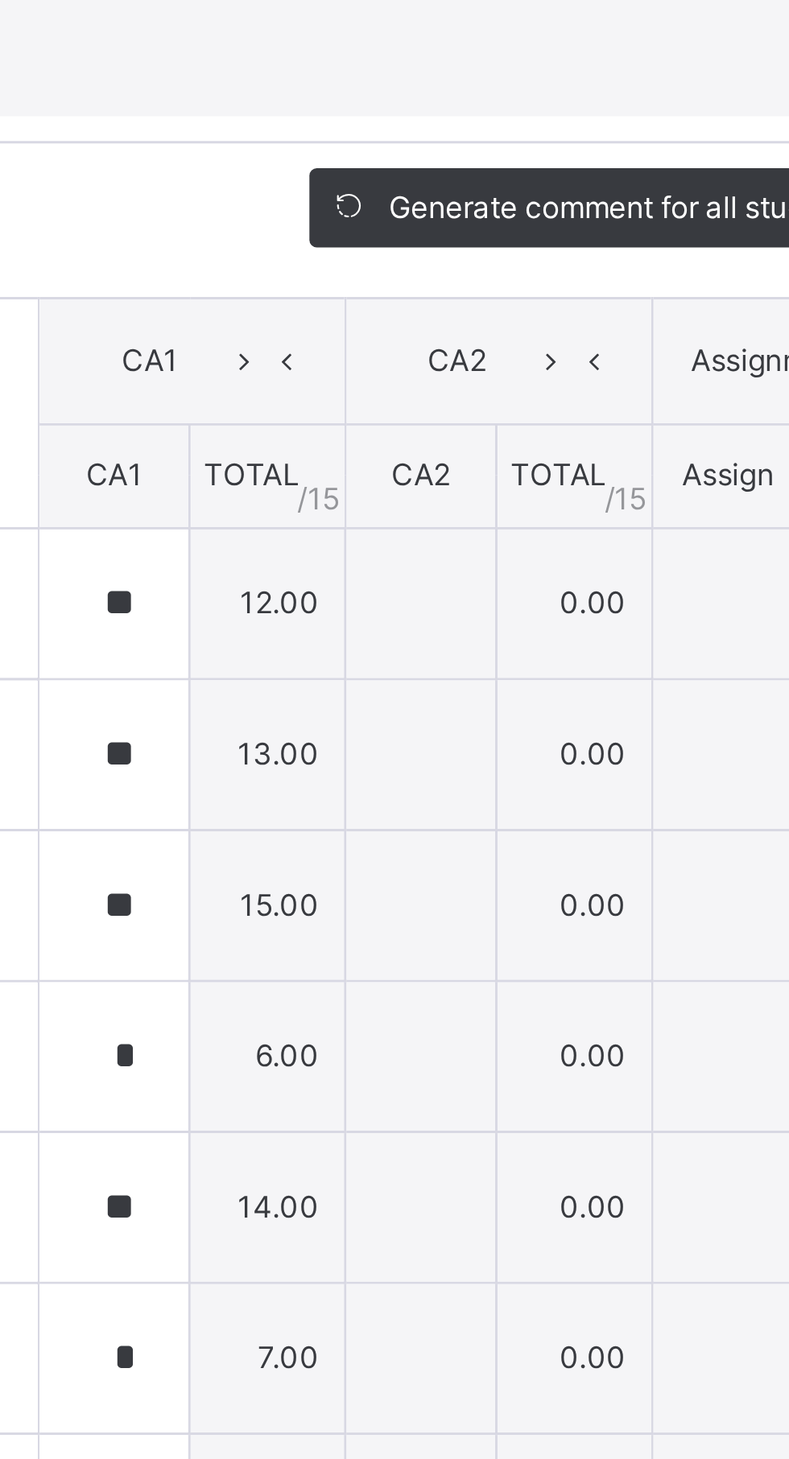
click at [460, 503] on icon at bounding box center [454, 496] width 12 height 13
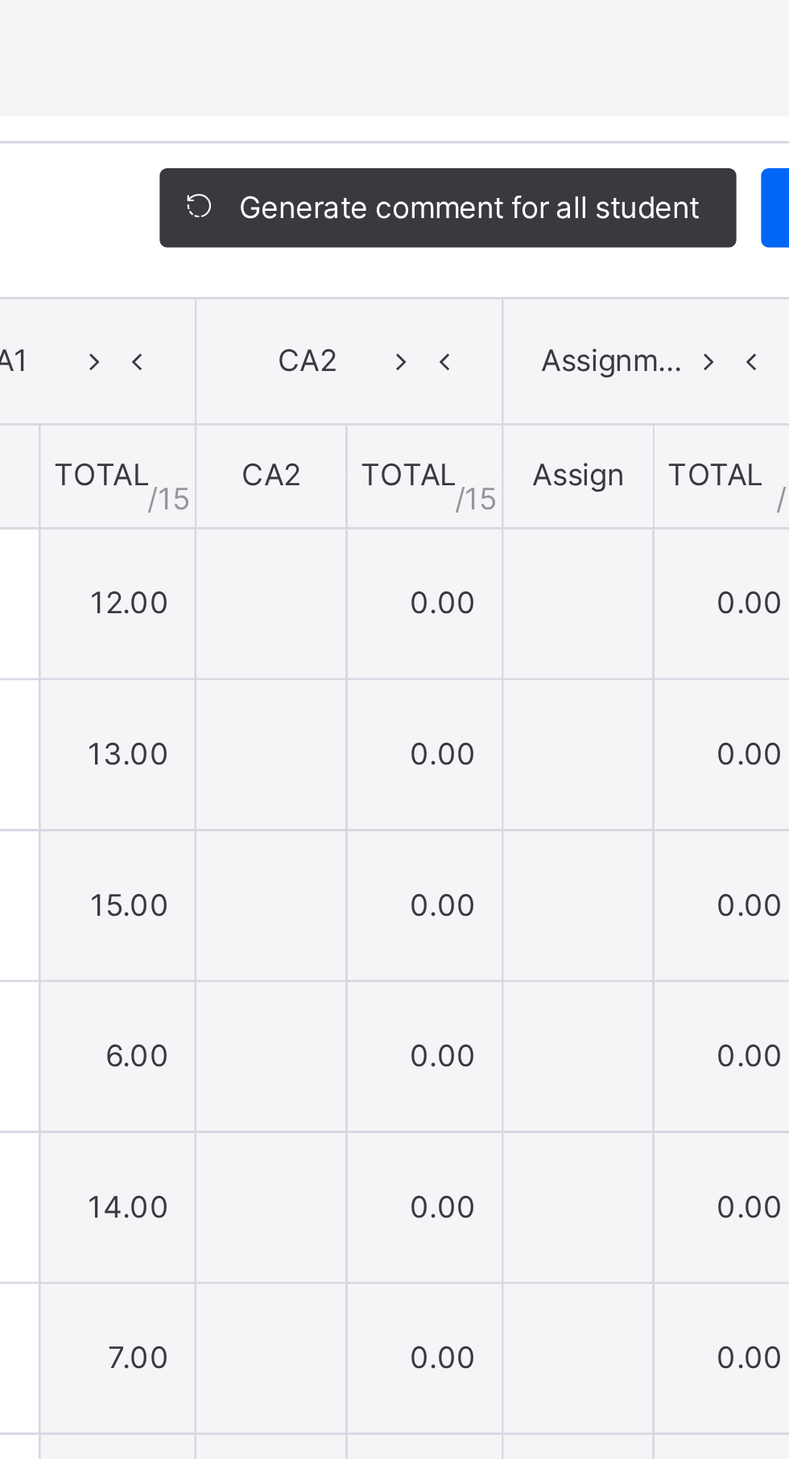
click at [483, 698] on div "Score Sheet Score Sheet Show Comments Generate comment for all student Save Ent…" at bounding box center [394, 780] width 756 height 520
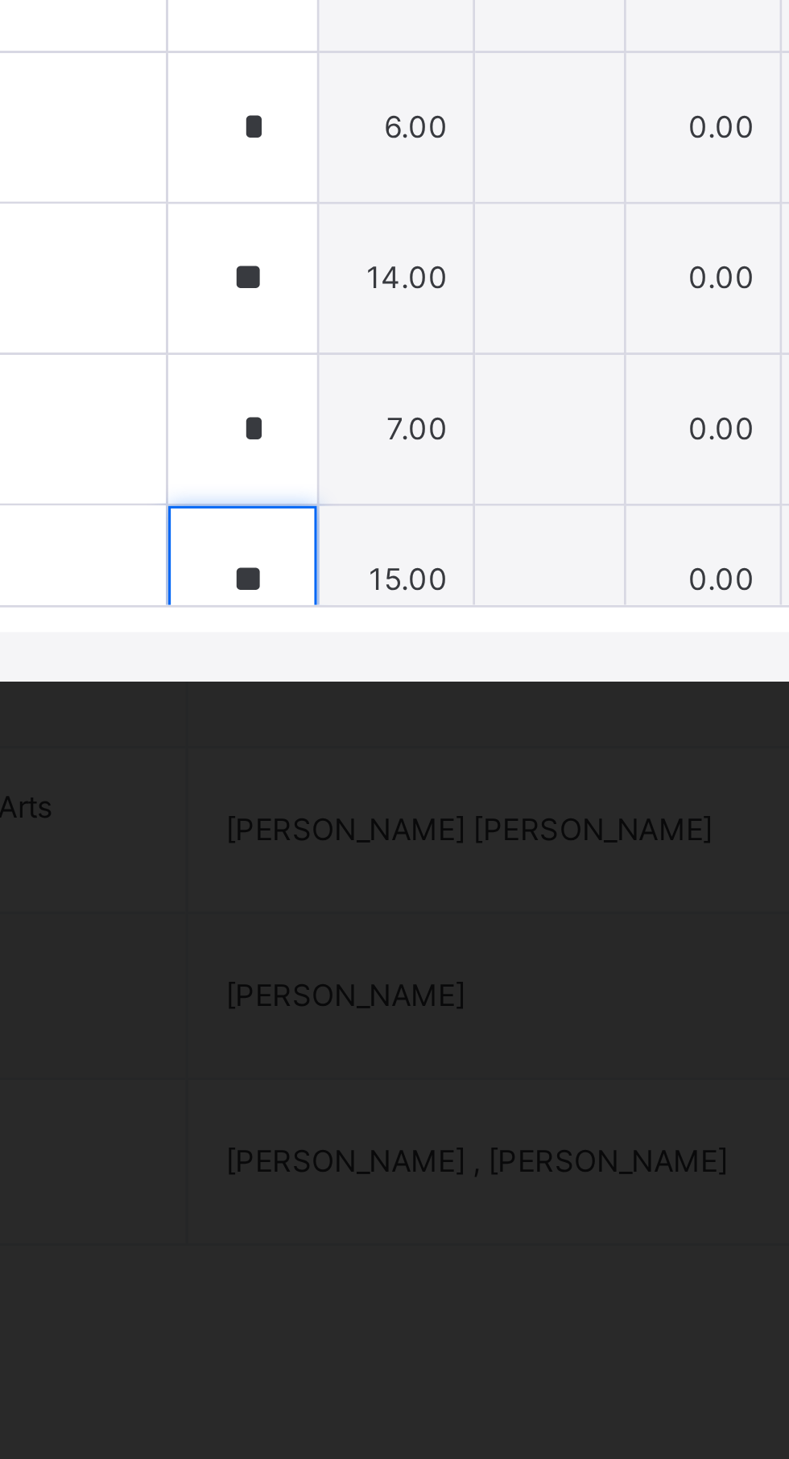
click at [392, 1047] on input "**" at bounding box center [416, 1023] width 48 height 48
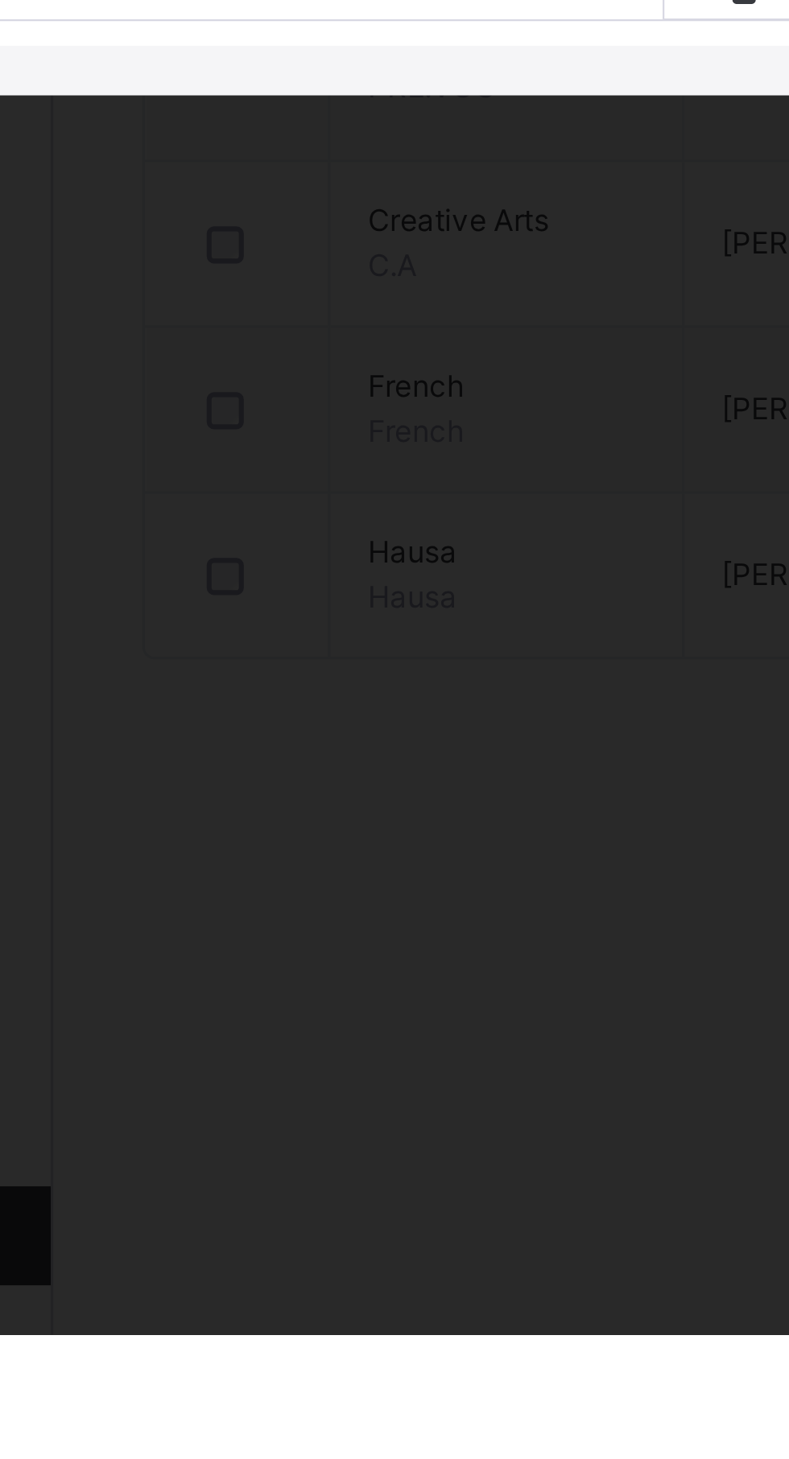
click at [276, 1025] on span "[PERSON_NAME]" at bounding box center [208, 1018] width 294 height 14
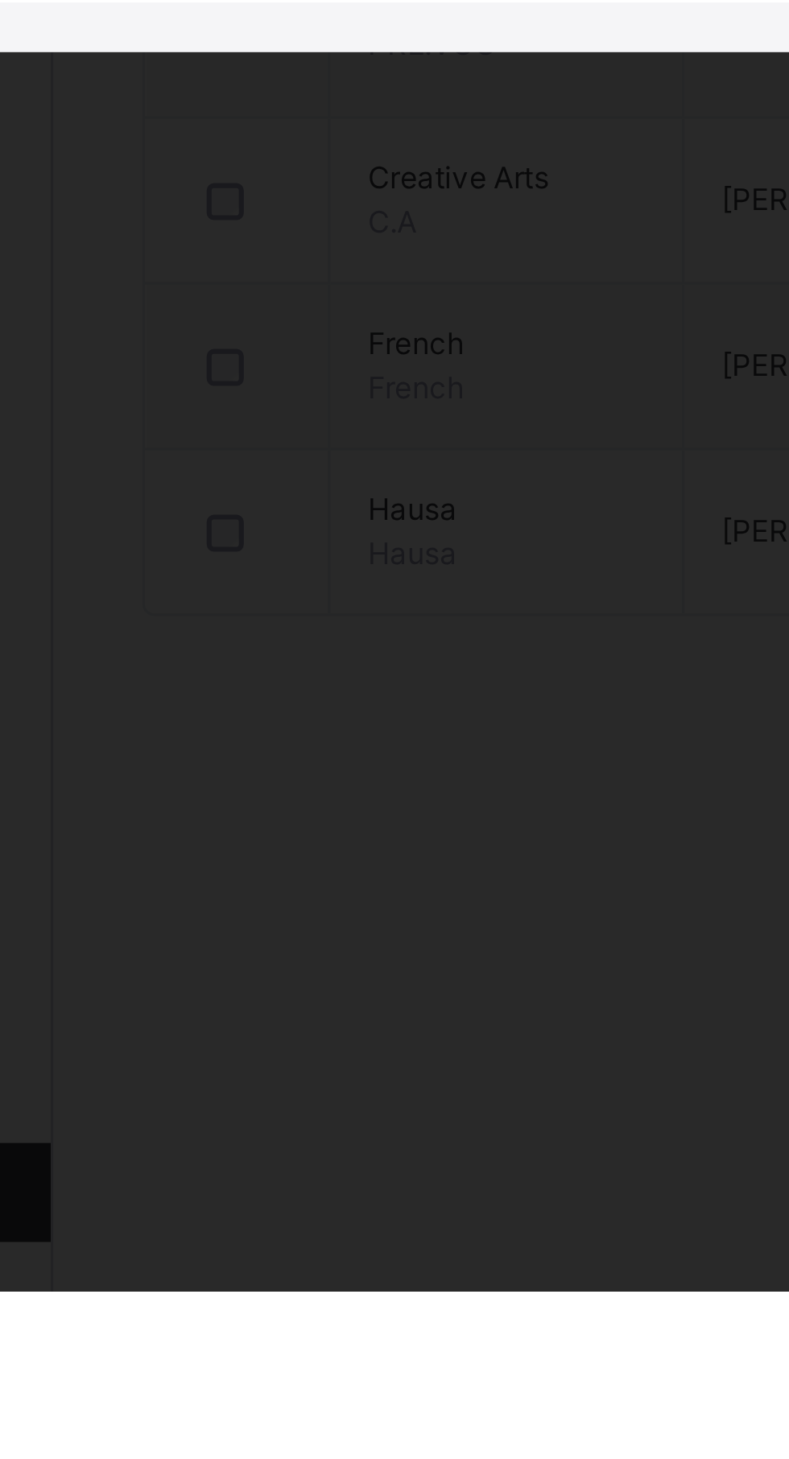
click at [301, 1025] on span "[PERSON_NAME]" at bounding box center [208, 1018] width 294 height 14
click at [308, 1025] on span "[PERSON_NAME]" at bounding box center [208, 1018] width 294 height 14
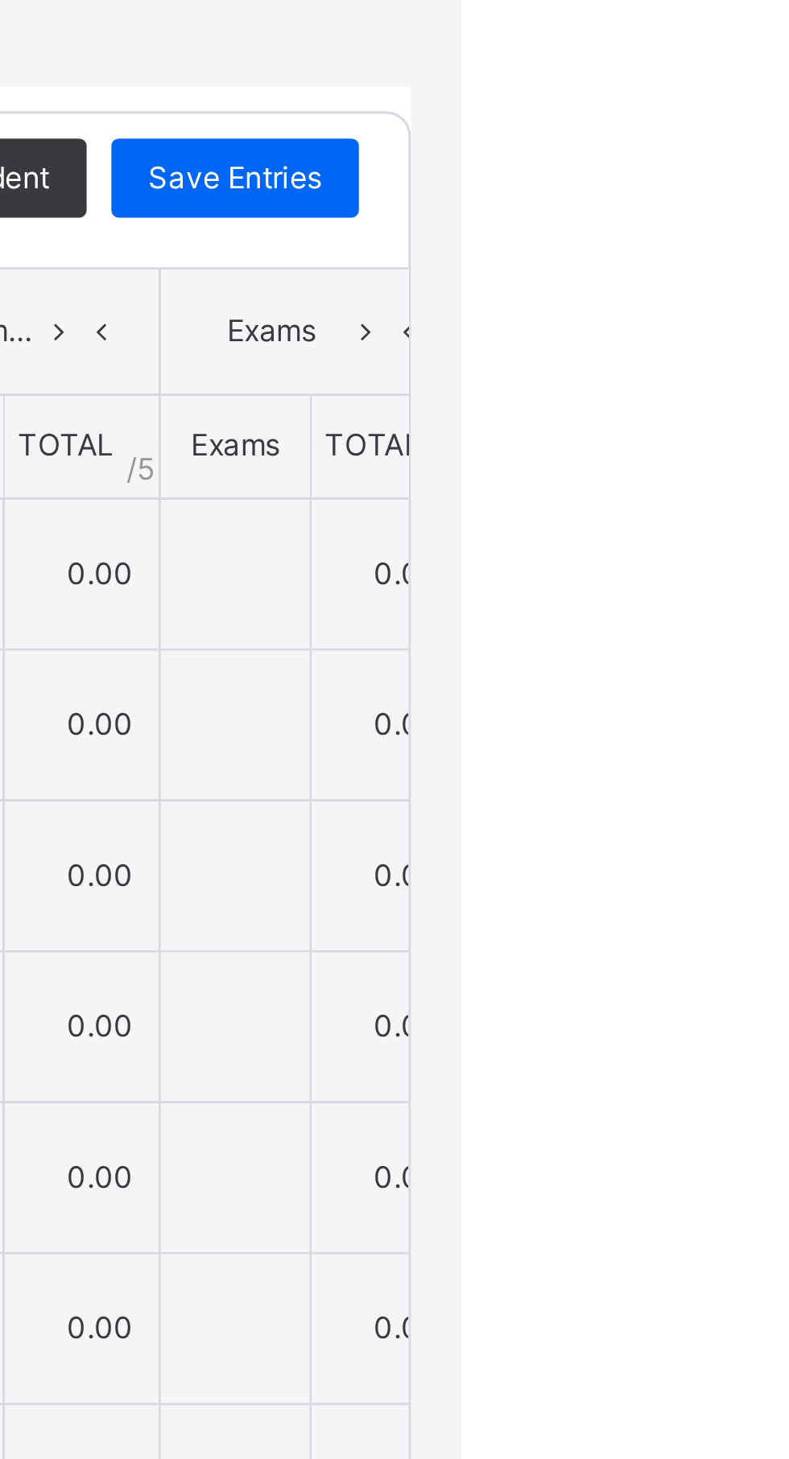
click at [773, 441] on div "×" at bounding box center [760, 430] width 24 height 22
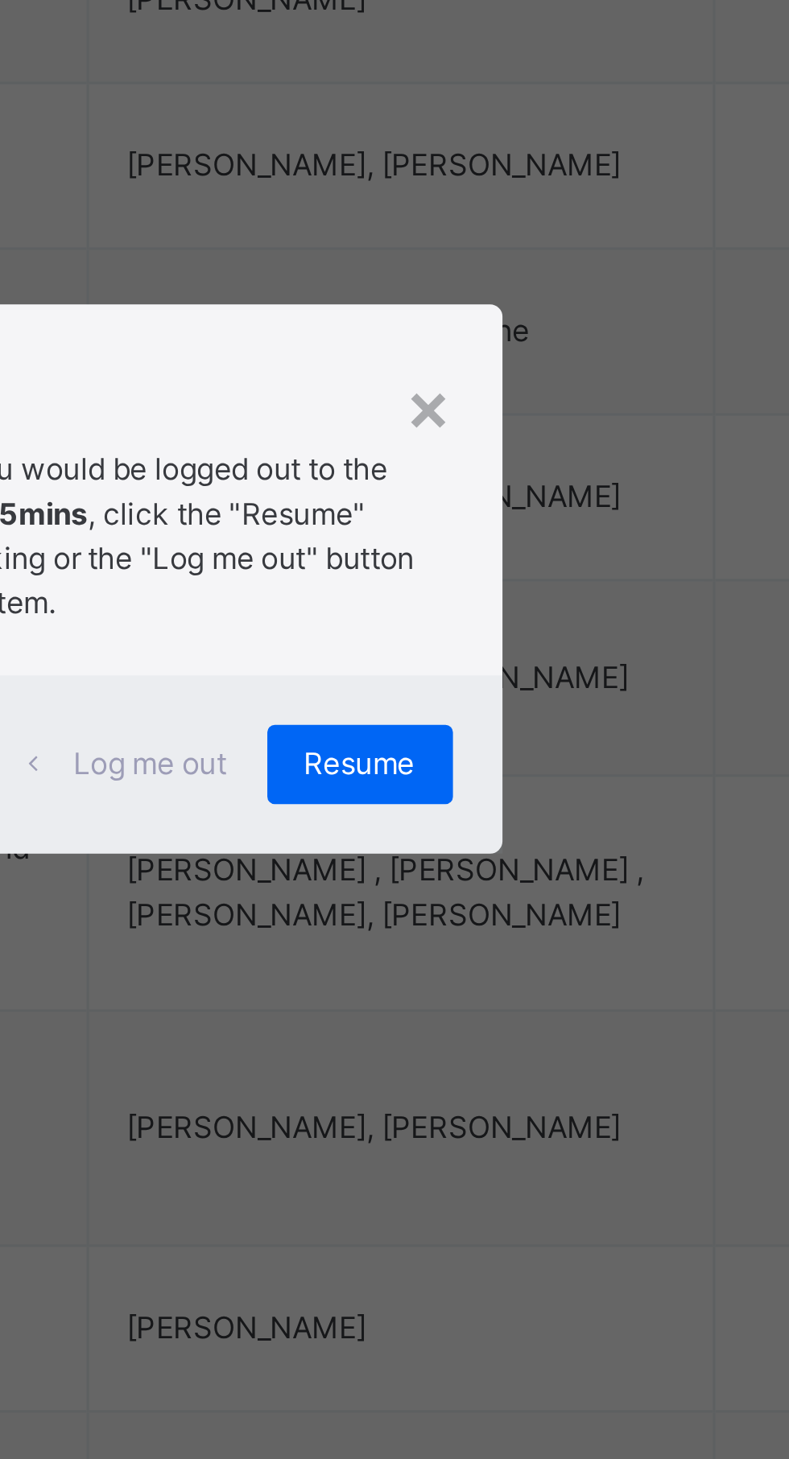
click at [517, 690] on div "×" at bounding box center [508, 674] width 15 height 34
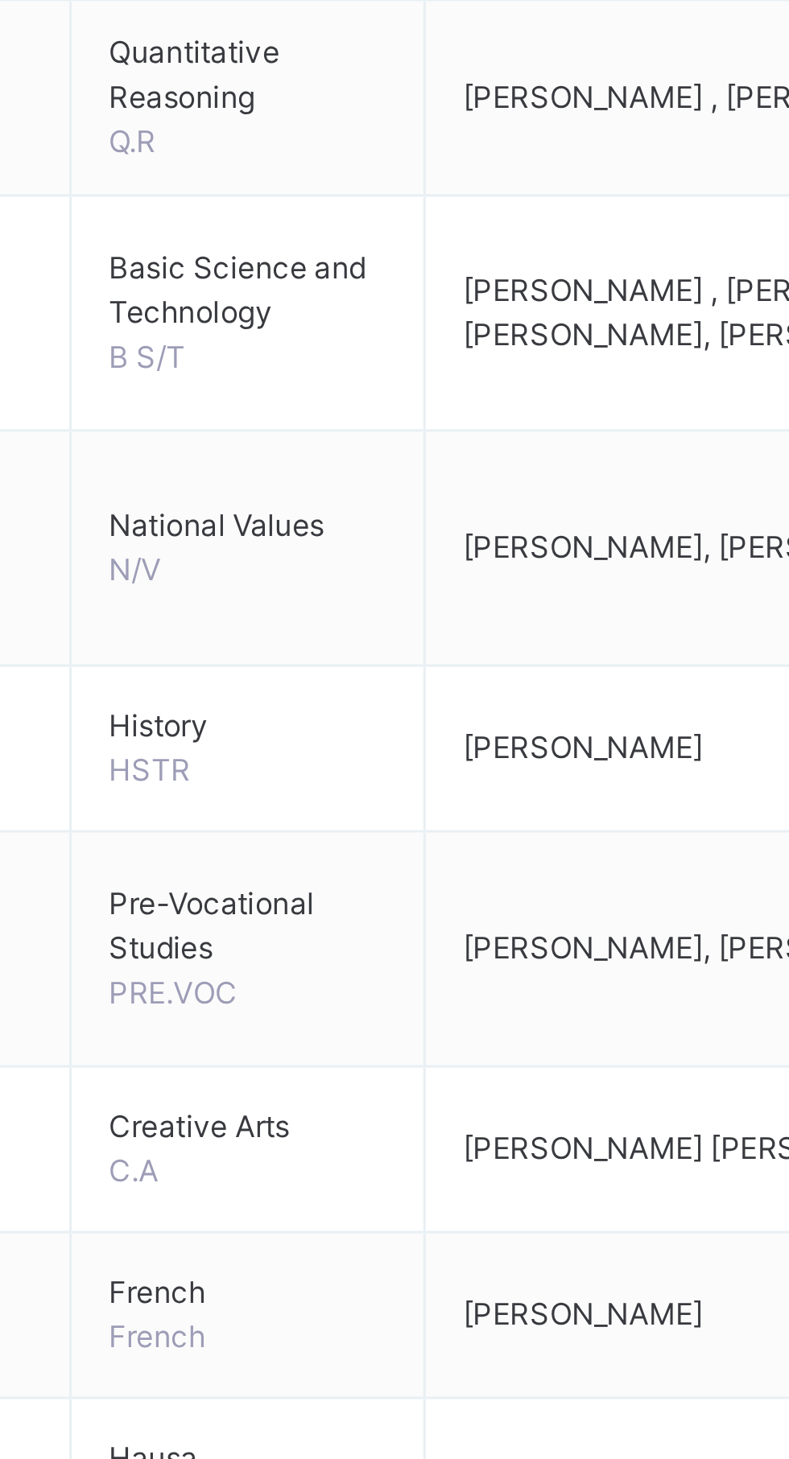
click at [316, 1044] on span "Pre-Vocational Studies" at bounding box center [340, 1031] width 90 height 29
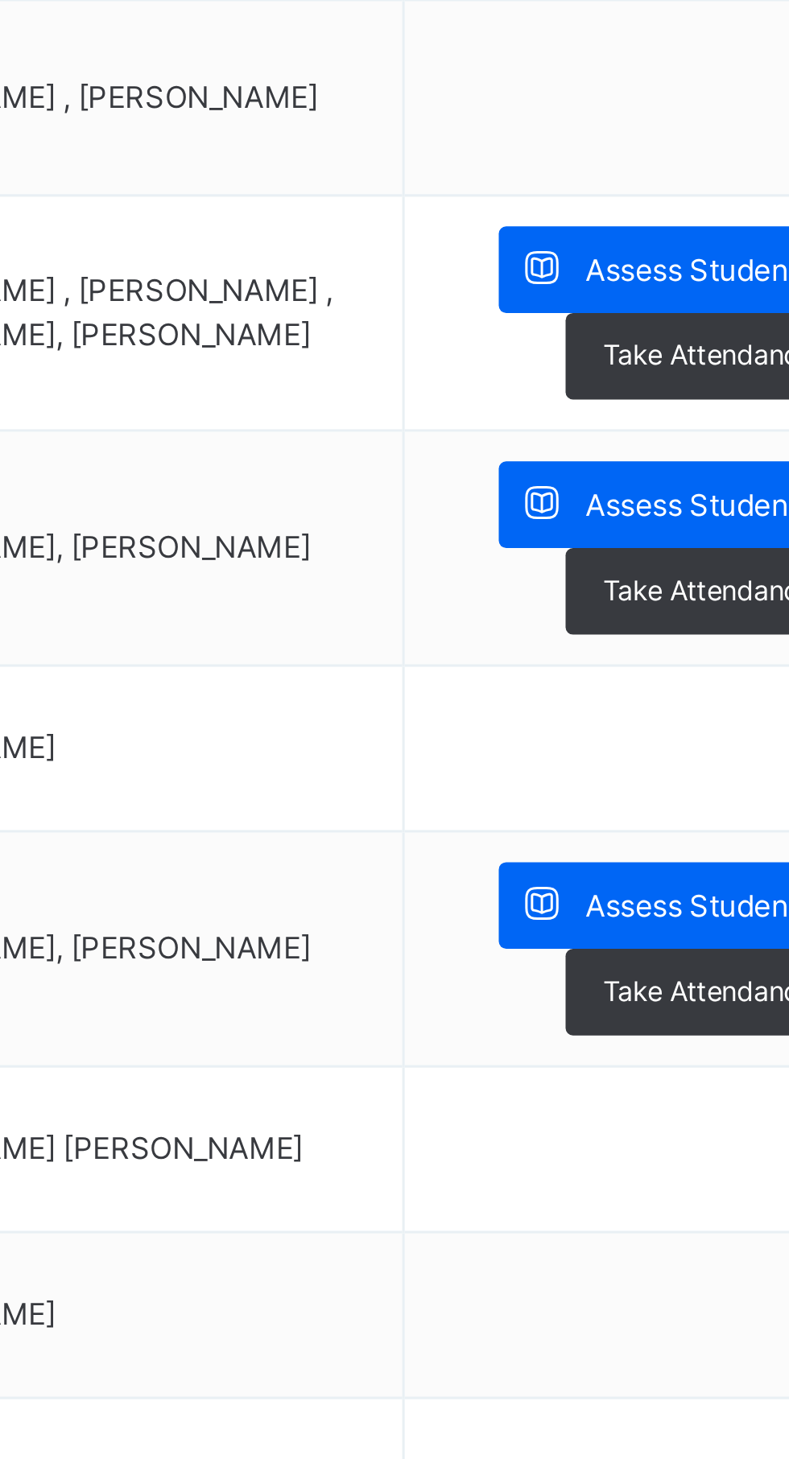
click at [688, 1027] on span "Assess Students" at bounding box center [698, 1025] width 74 height 14
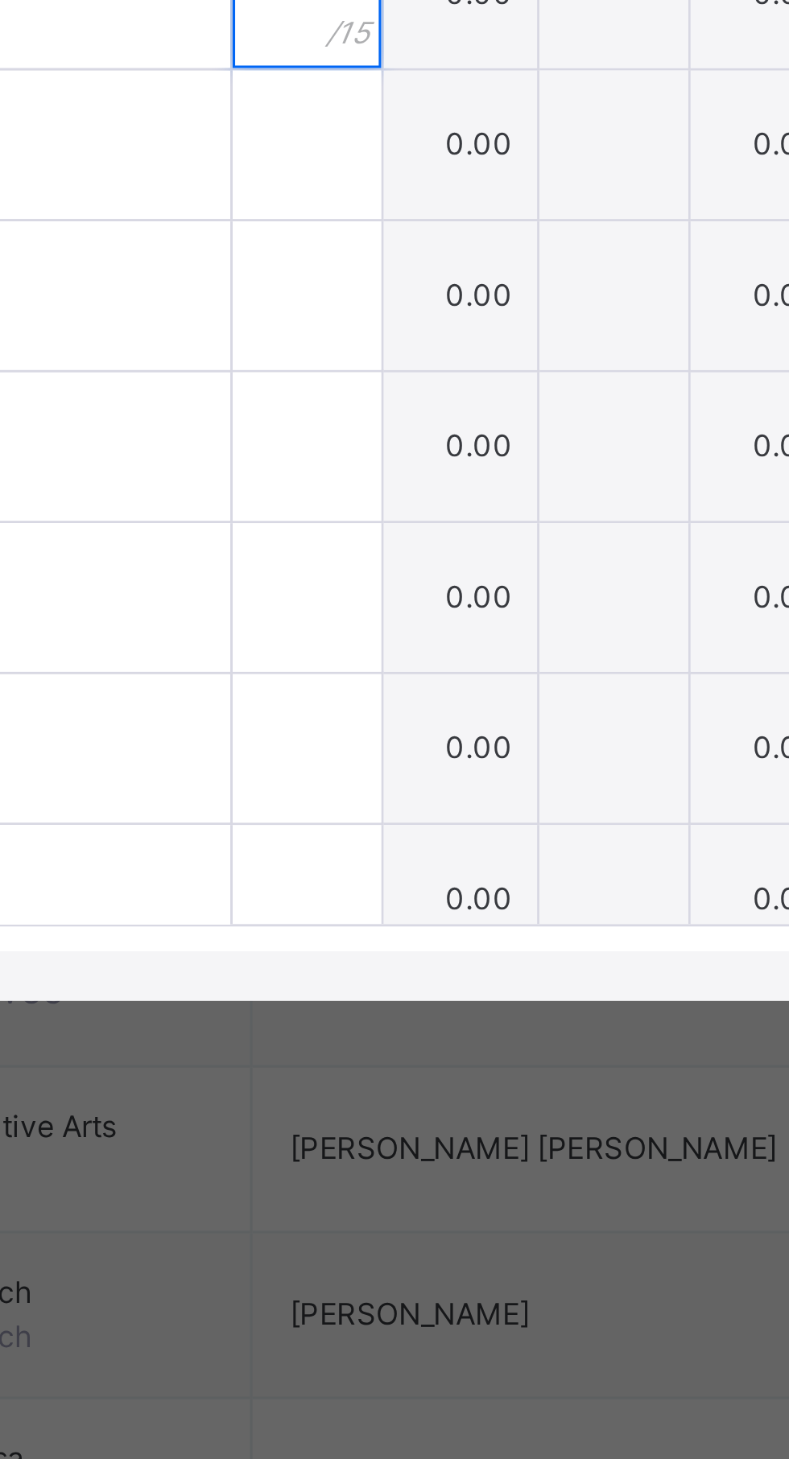
click at [392, 752] on input "text" at bounding box center [416, 728] width 48 height 48
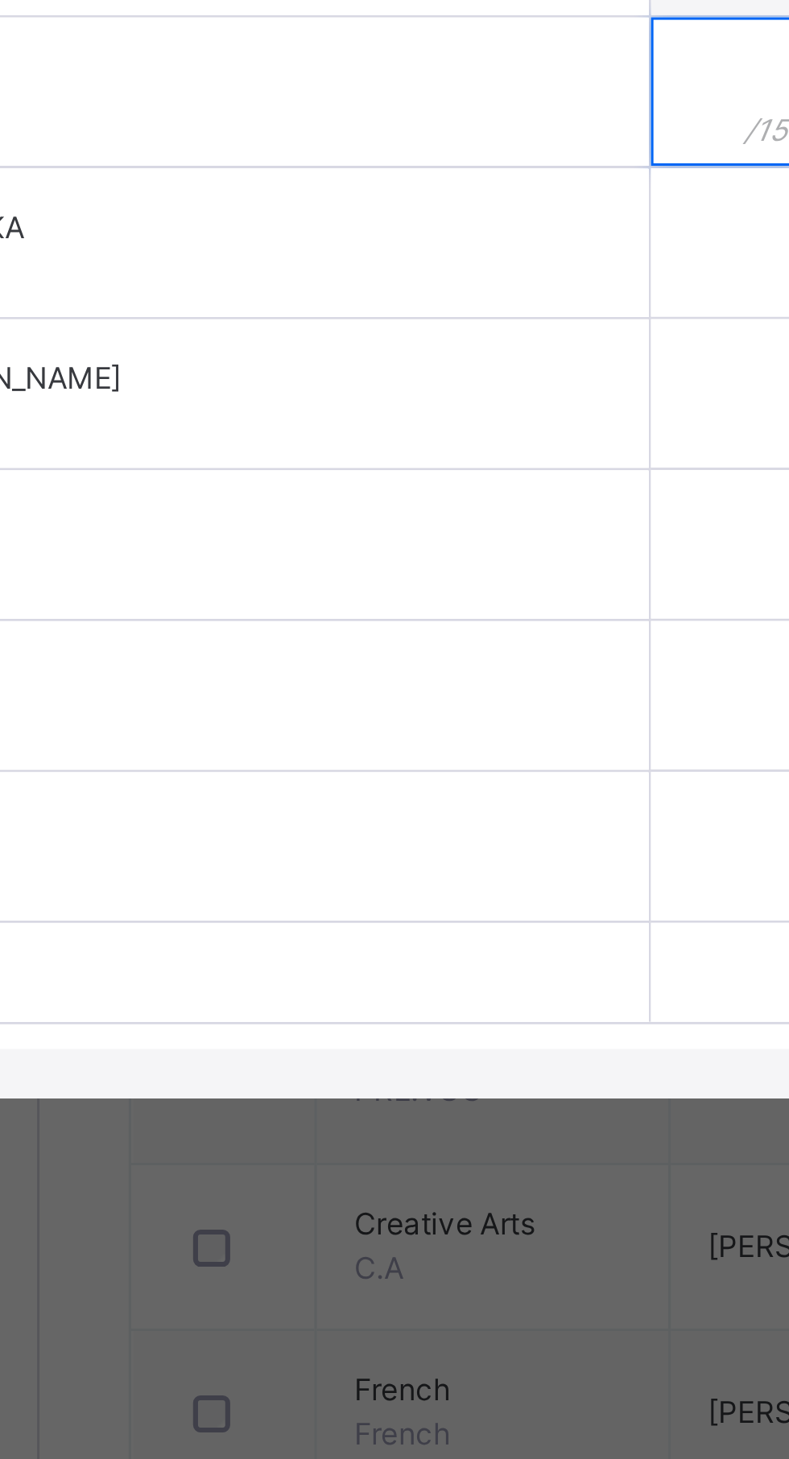
click at [392, 752] on input "text" at bounding box center [416, 728] width 48 height 48
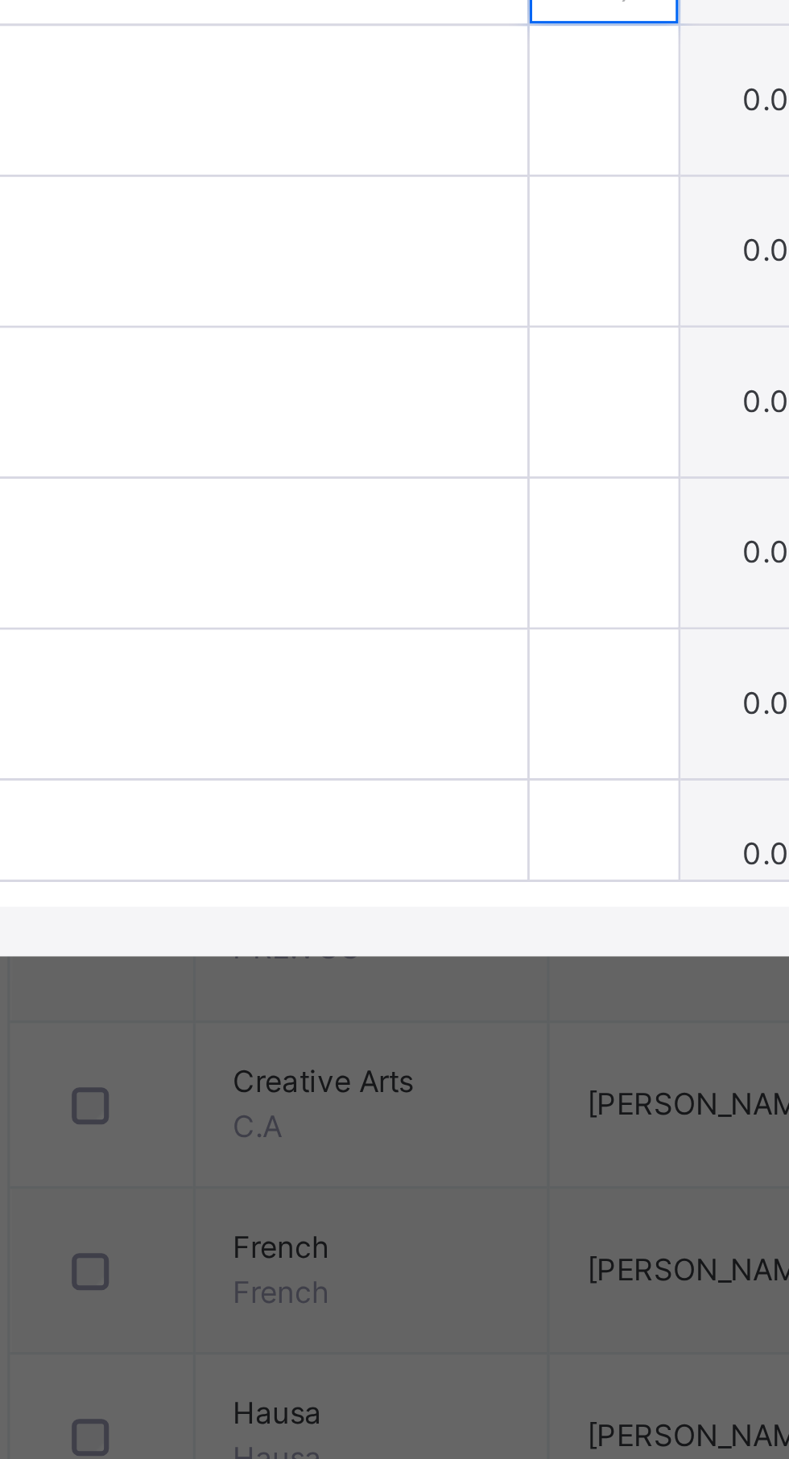
type input "*"
click at [392, 801] on input "text" at bounding box center [416, 777] width 48 height 48
type input "*"
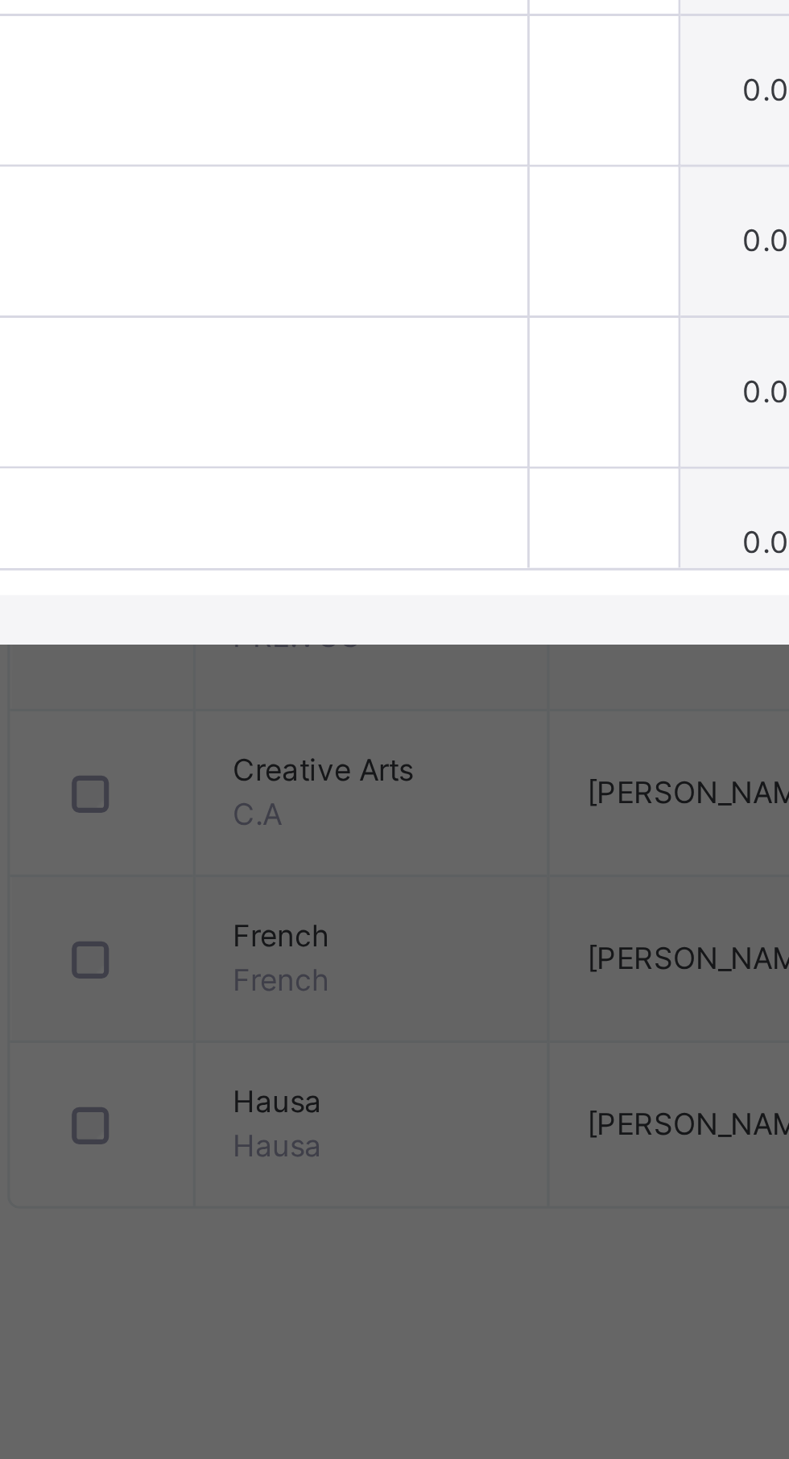
type input "**"
click at [395, 851] on div at bounding box center [416, 826] width 48 height 48
type input "**"
click at [392, 900] on div at bounding box center [416, 875] width 48 height 48
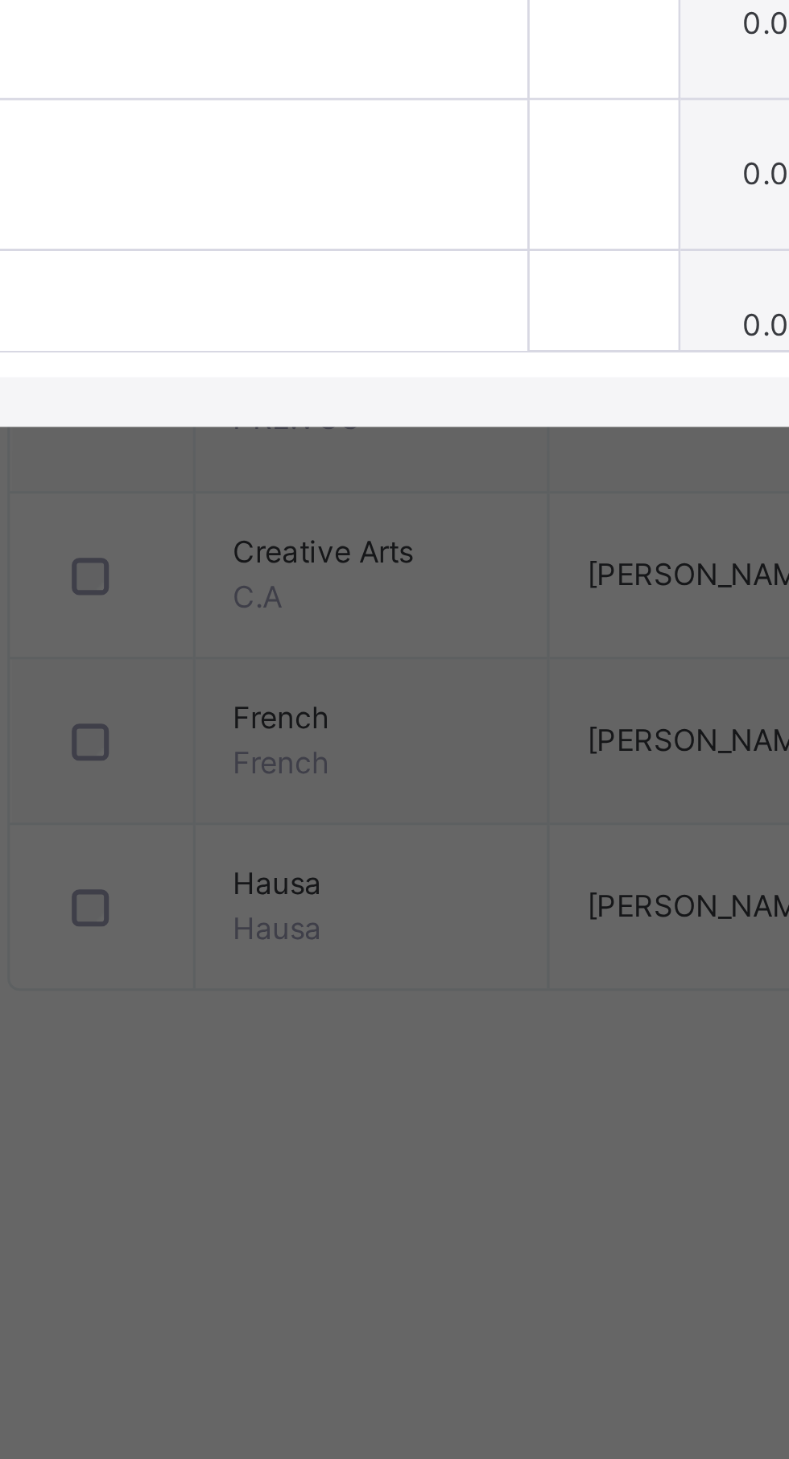
type input "*"
click at [392, 949] on input "text" at bounding box center [416, 924] width 48 height 48
type input "*"
type input "**"
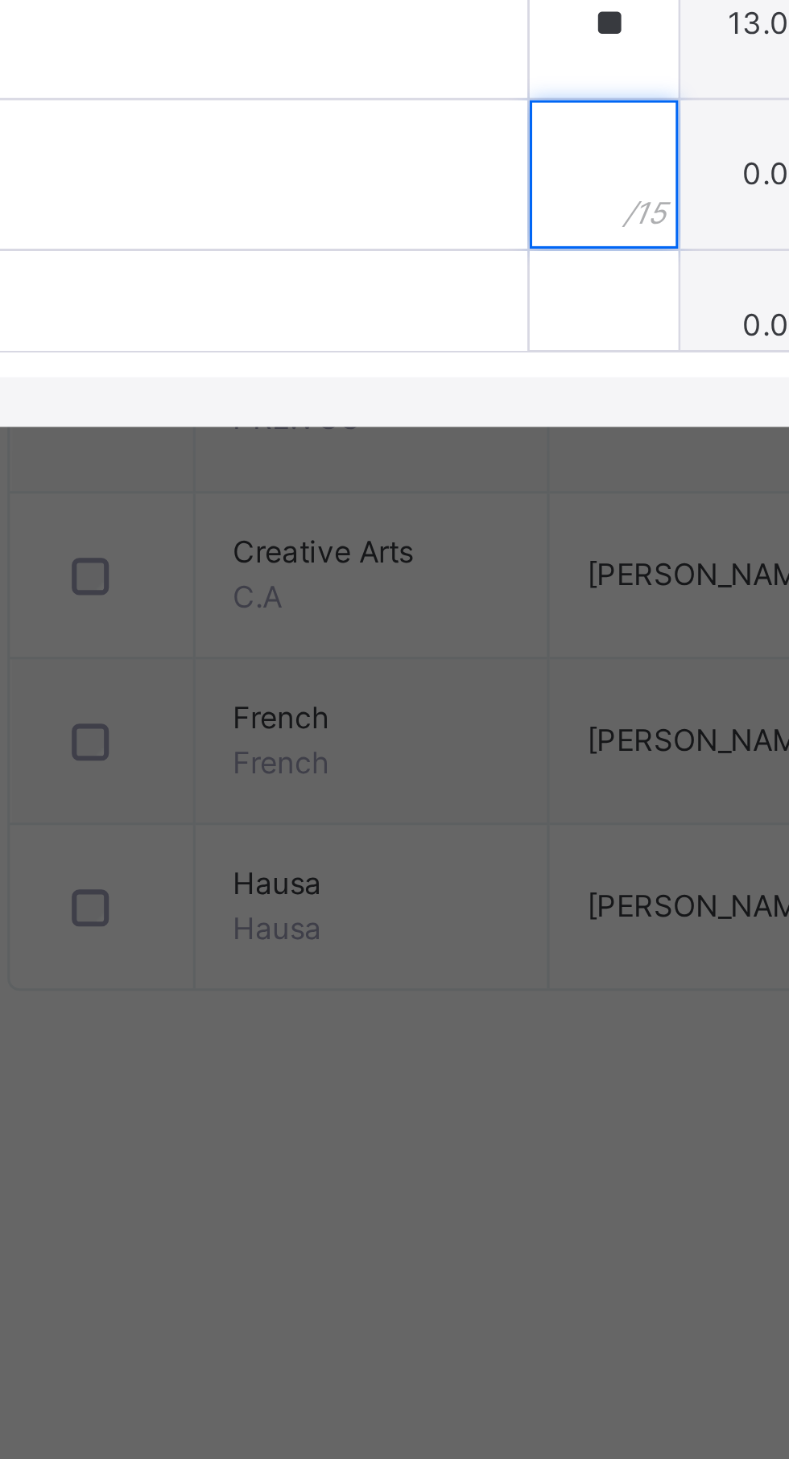
click at [392, 998] on input "text" at bounding box center [416, 974] width 48 height 48
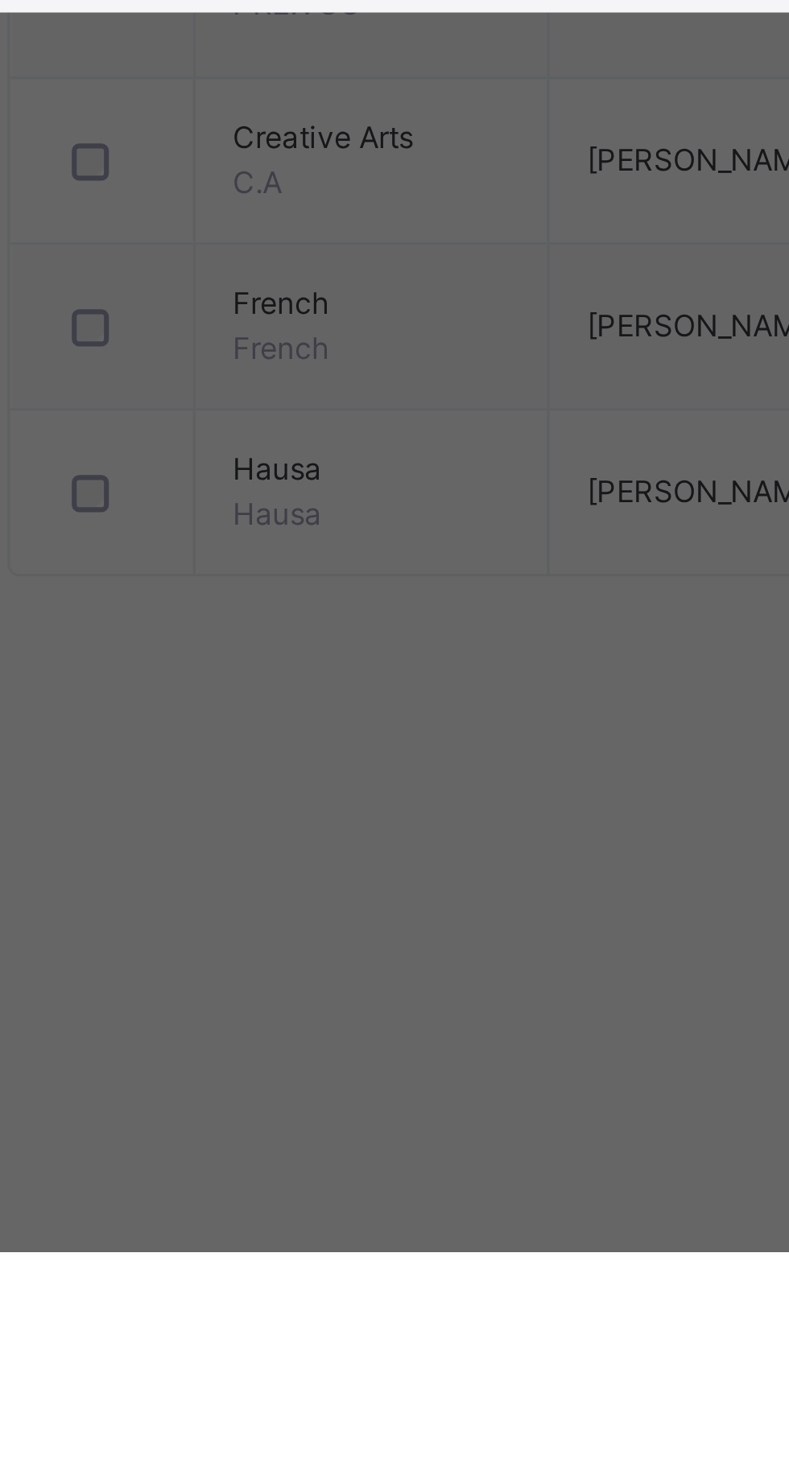
type input "**"
click at [392, 1047] on input "text" at bounding box center [416, 1023] width 48 height 48
type input "**"
click at [311, 1195] on div "FATIMA MARAFA SAIDU 1462" at bounding box center [204, 1219] width 374 height 48
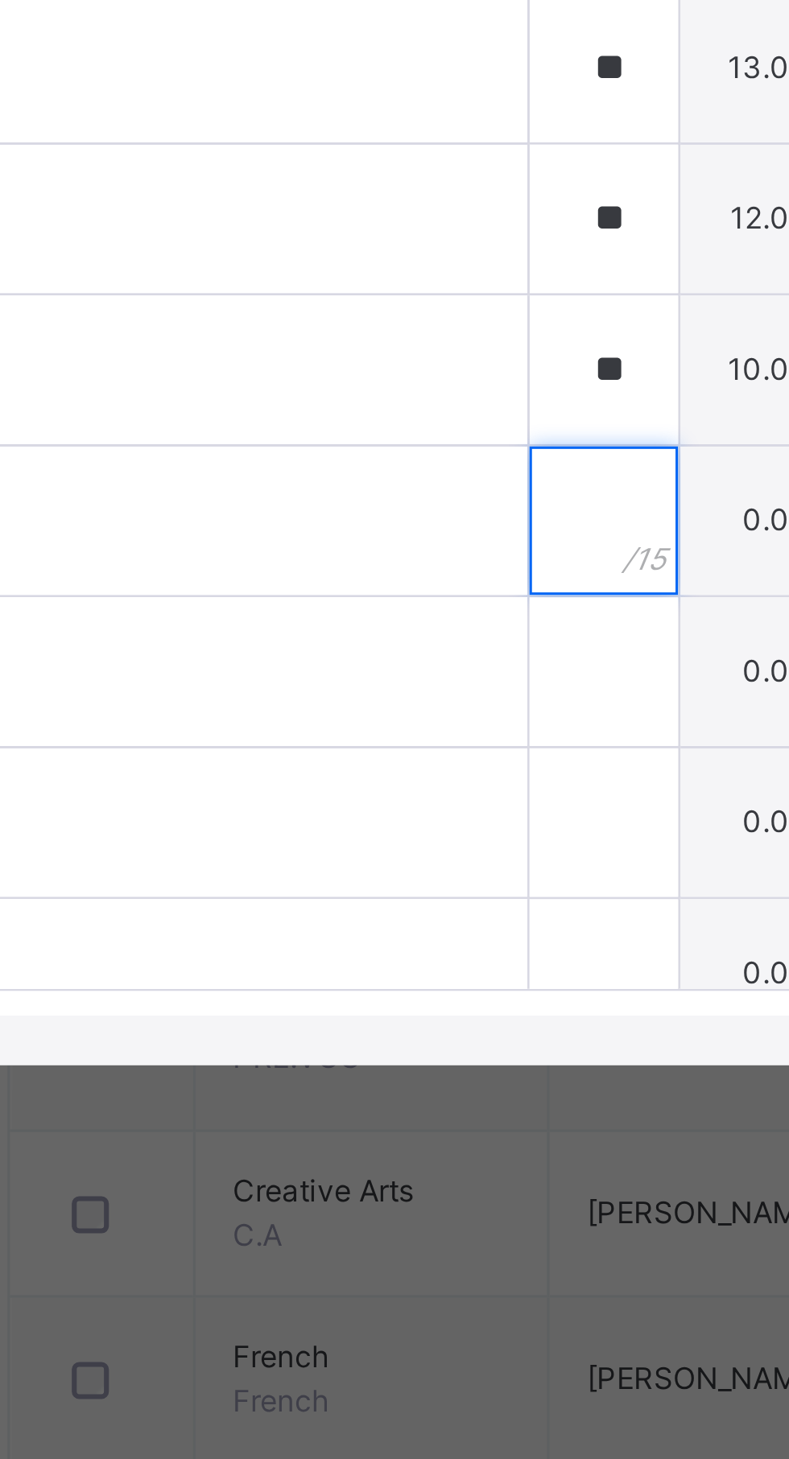
click at [392, 903] on input "text" at bounding box center [416, 879] width 48 height 48
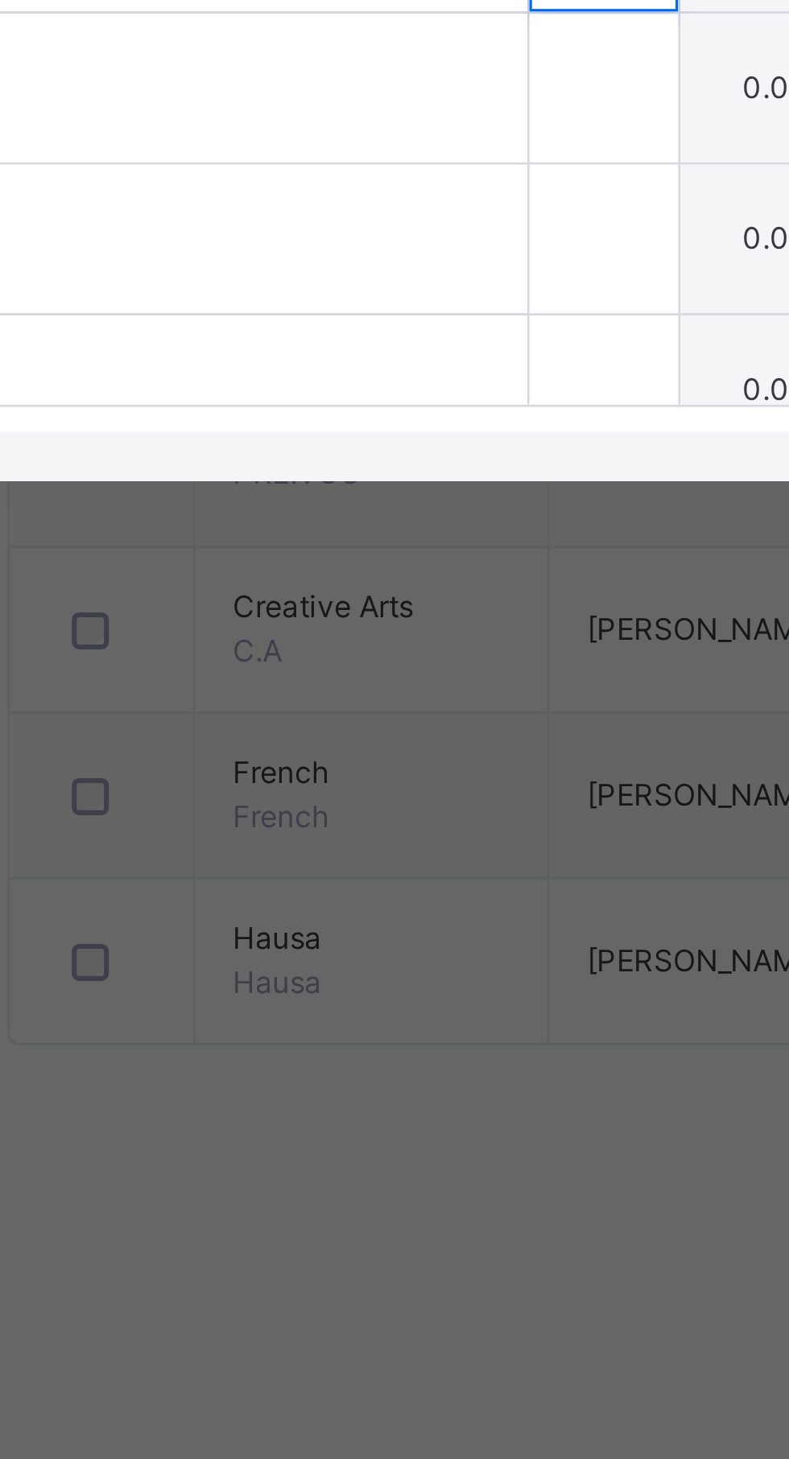
type input "*"
click at [392, 952] on input "text" at bounding box center [416, 928] width 48 height 48
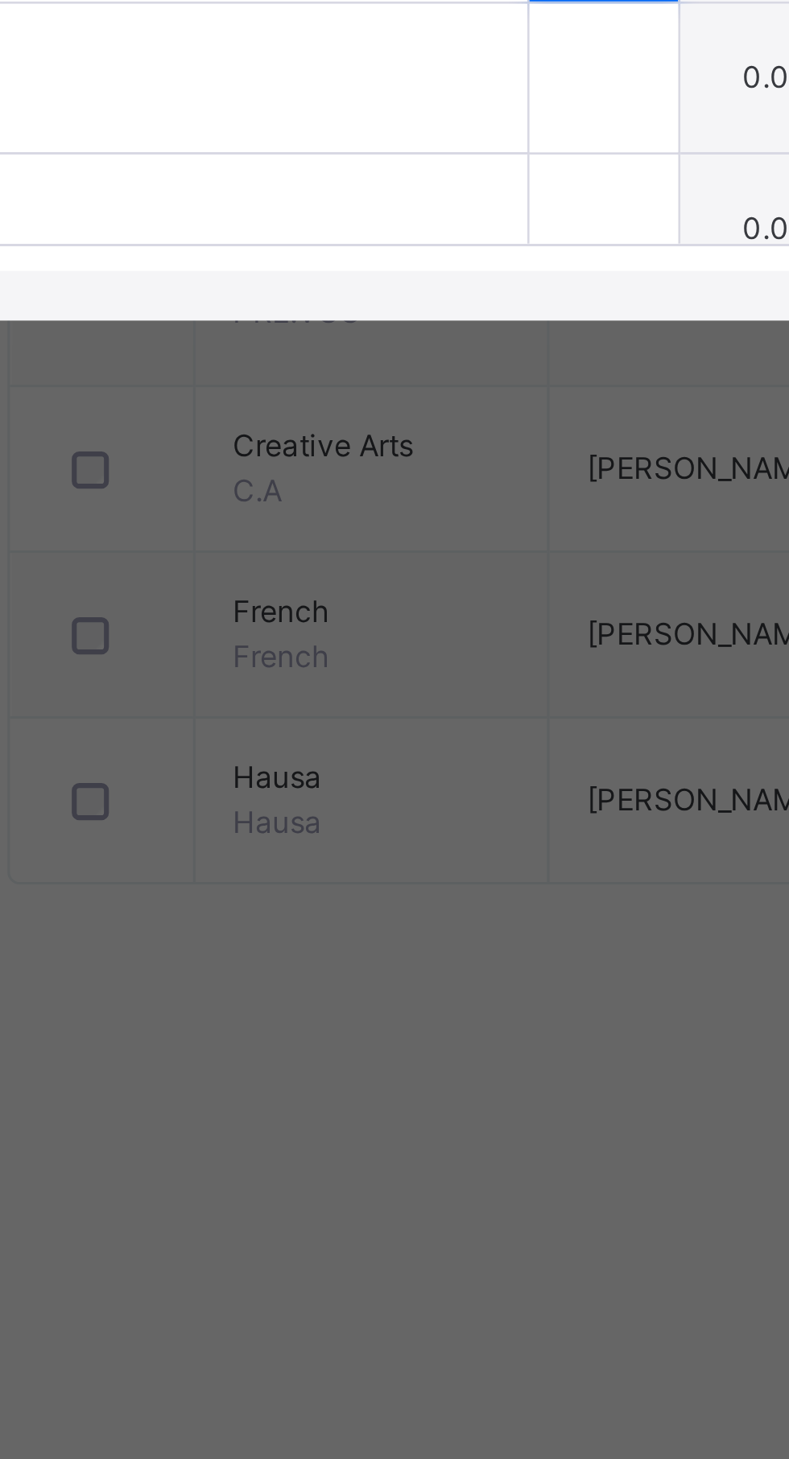
type input "**"
click at [392, 1001] on input "text" at bounding box center [416, 977] width 48 height 48
type input "**"
click at [392, 1050] on input "text" at bounding box center [416, 1026] width 48 height 48
click at [392, 1001] on div "**" at bounding box center [416, 977] width 48 height 48
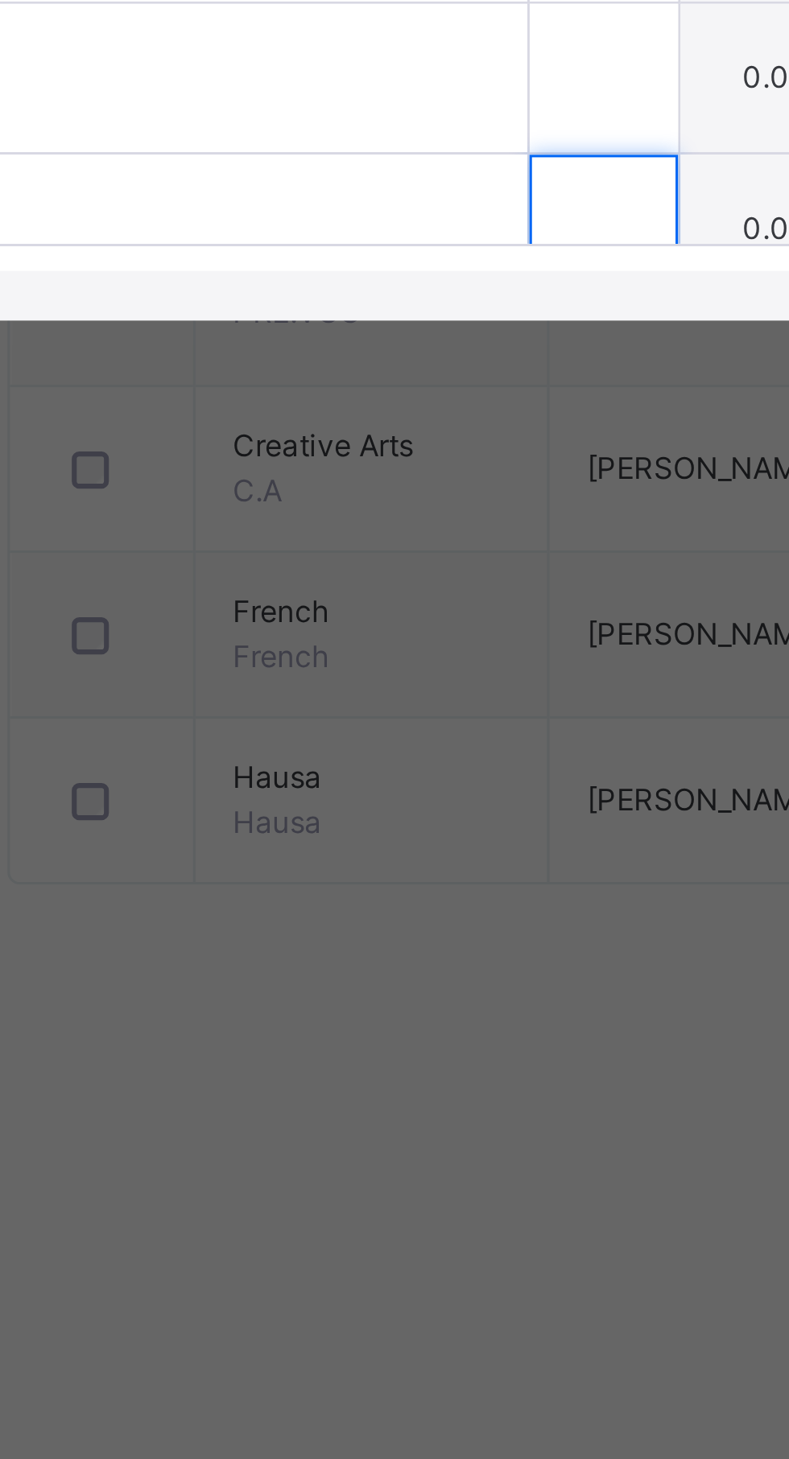
click at [392, 1050] on div at bounding box center [416, 1026] width 48 height 48
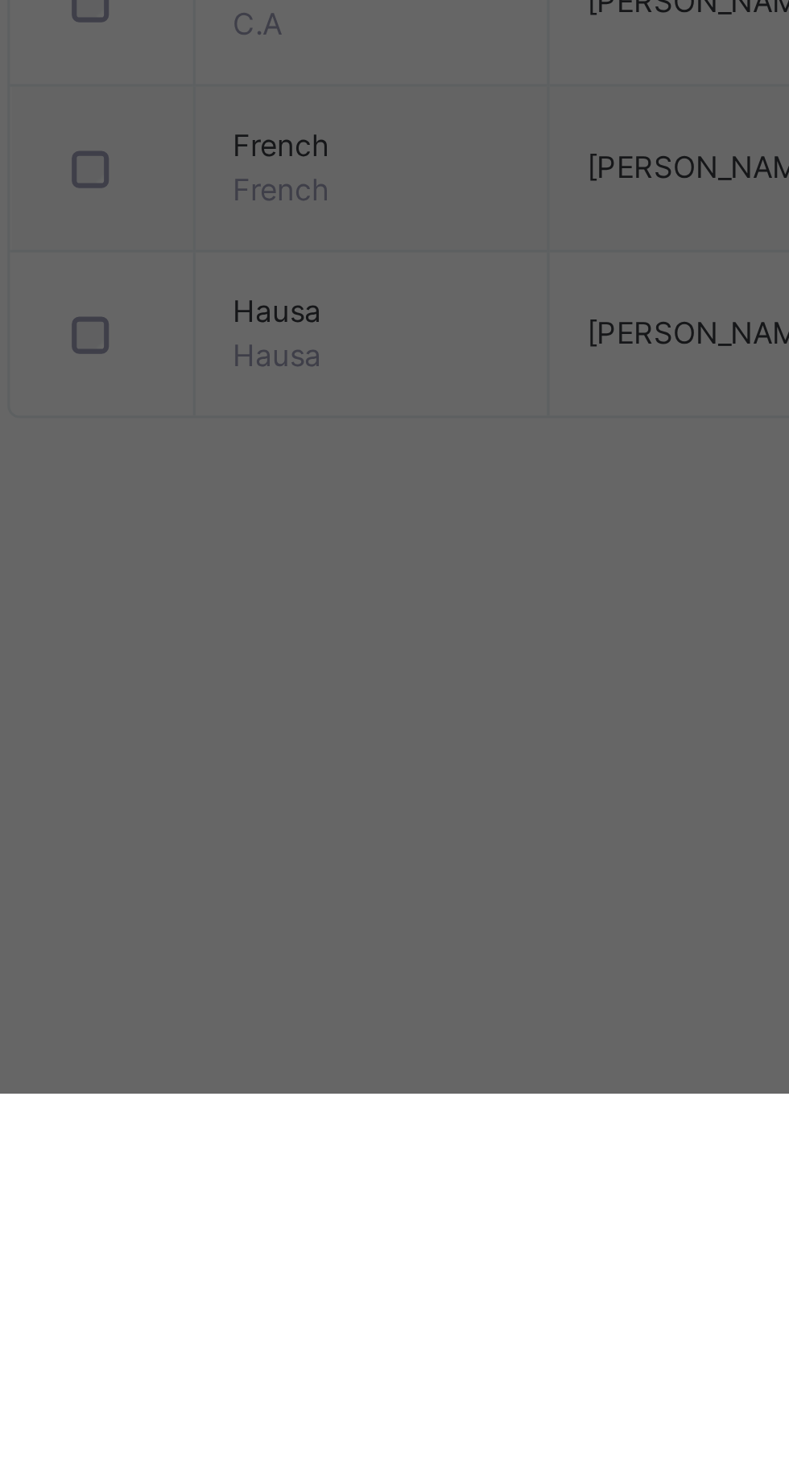
type input "*"
click at [392, 1001] on div at bounding box center [416, 977] width 48 height 48
type input "**"
click at [315, 1050] on div "FATIMA MARAFA SAIDU 1462" at bounding box center [204, 1026] width 374 height 48
click at [319, 1198] on div "MARYAM MUSA MUHAMMAD 1463" at bounding box center [204, 1222] width 374 height 48
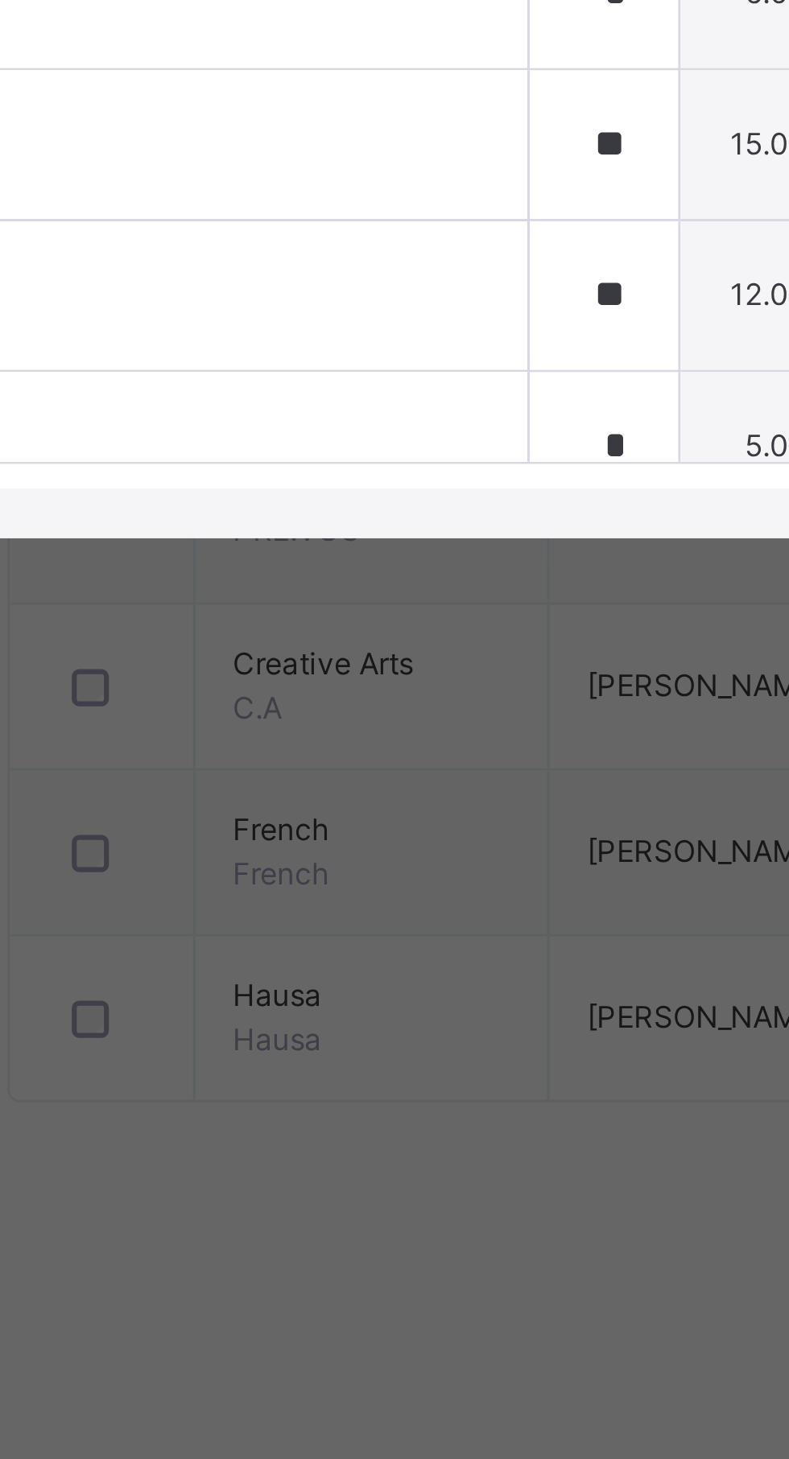
scroll to position [389, 0]
click at [392, 903] on input "text" at bounding box center [416, 879] width 48 height 48
type input "*"
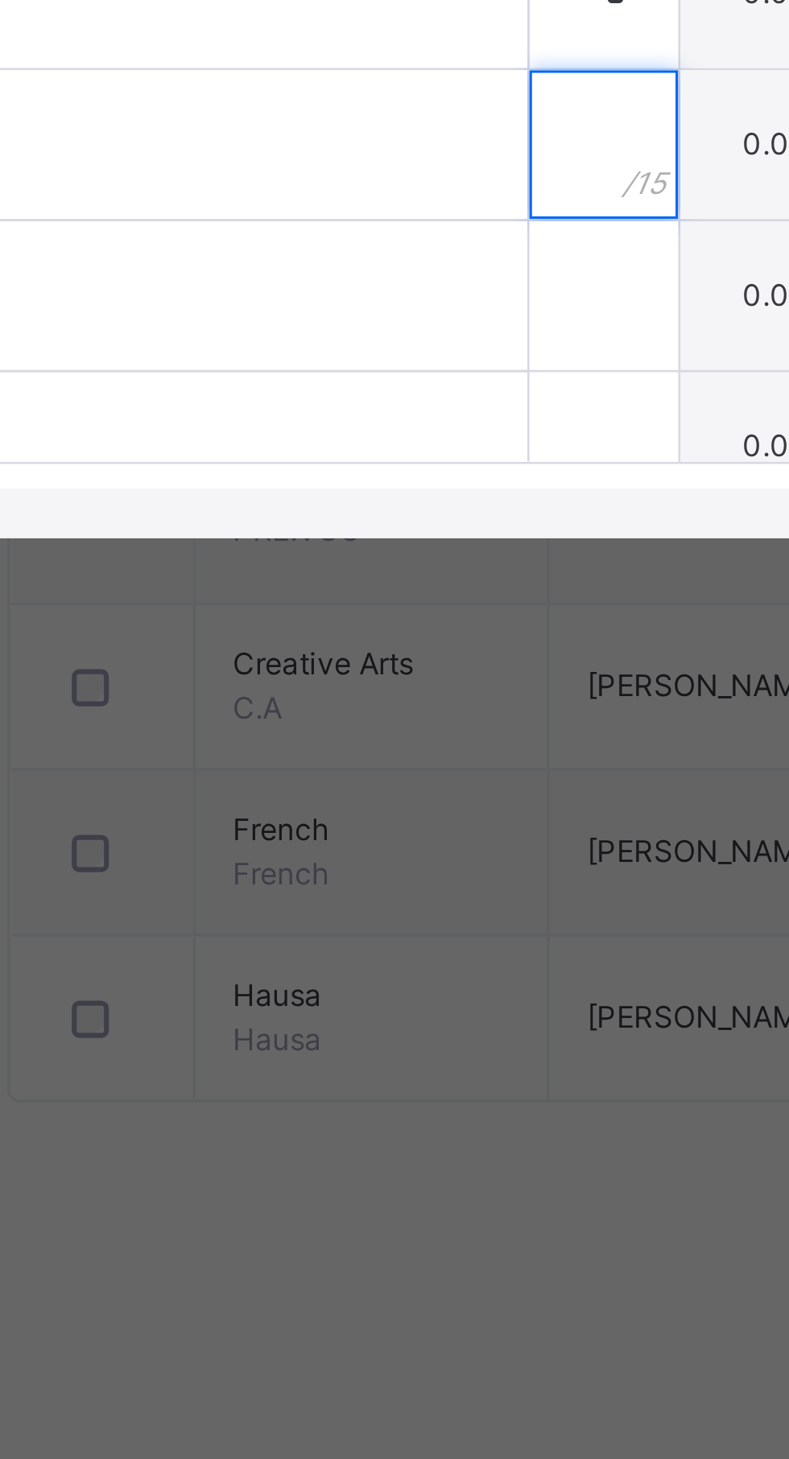
click at [392, 952] on input "text" at bounding box center [416, 928] width 48 height 48
type input "*"
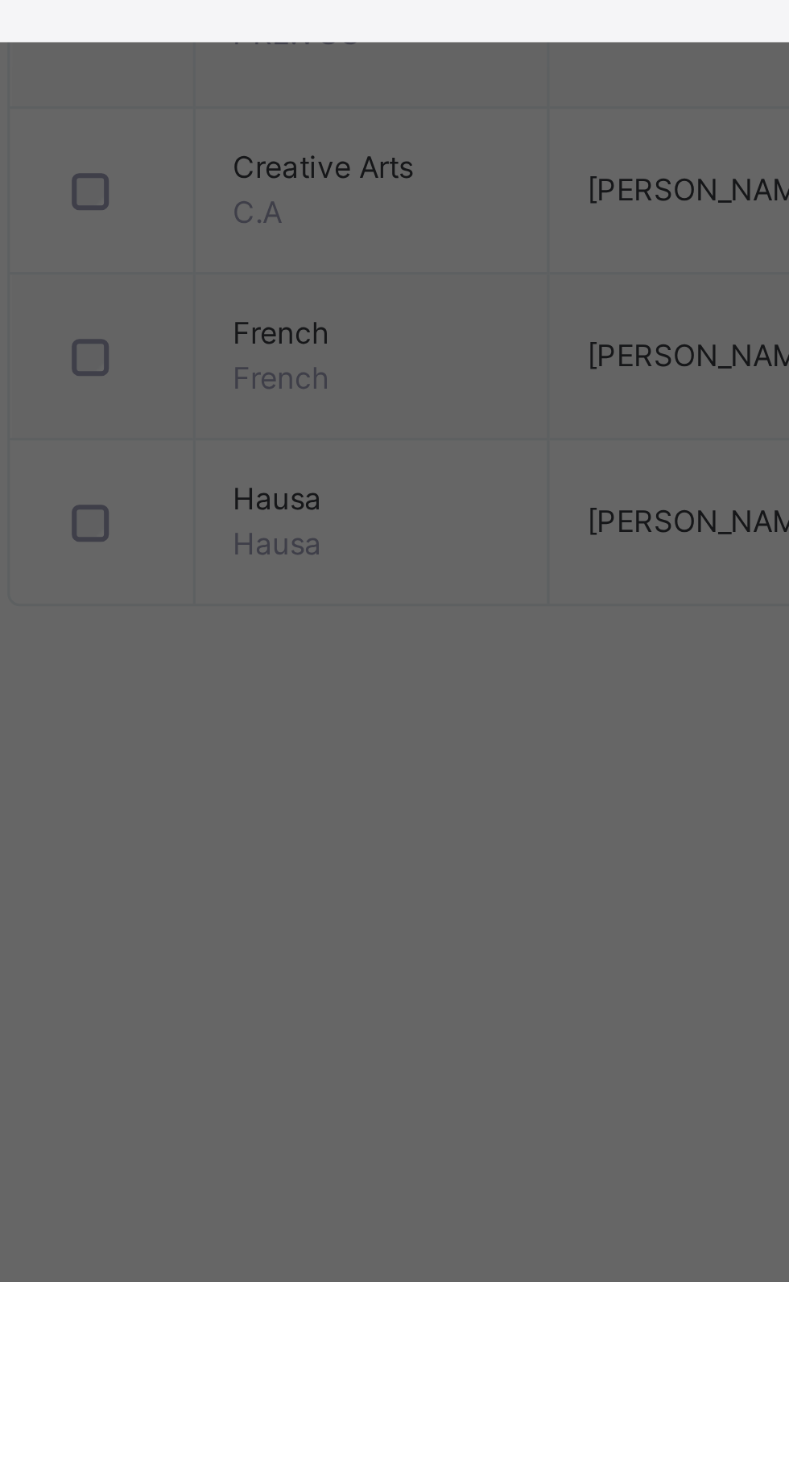
type input "*"
click at [392, 1001] on div at bounding box center [416, 977] width 48 height 48
type input "**"
type input "*"
click at [392, 1050] on div at bounding box center [416, 1026] width 48 height 48
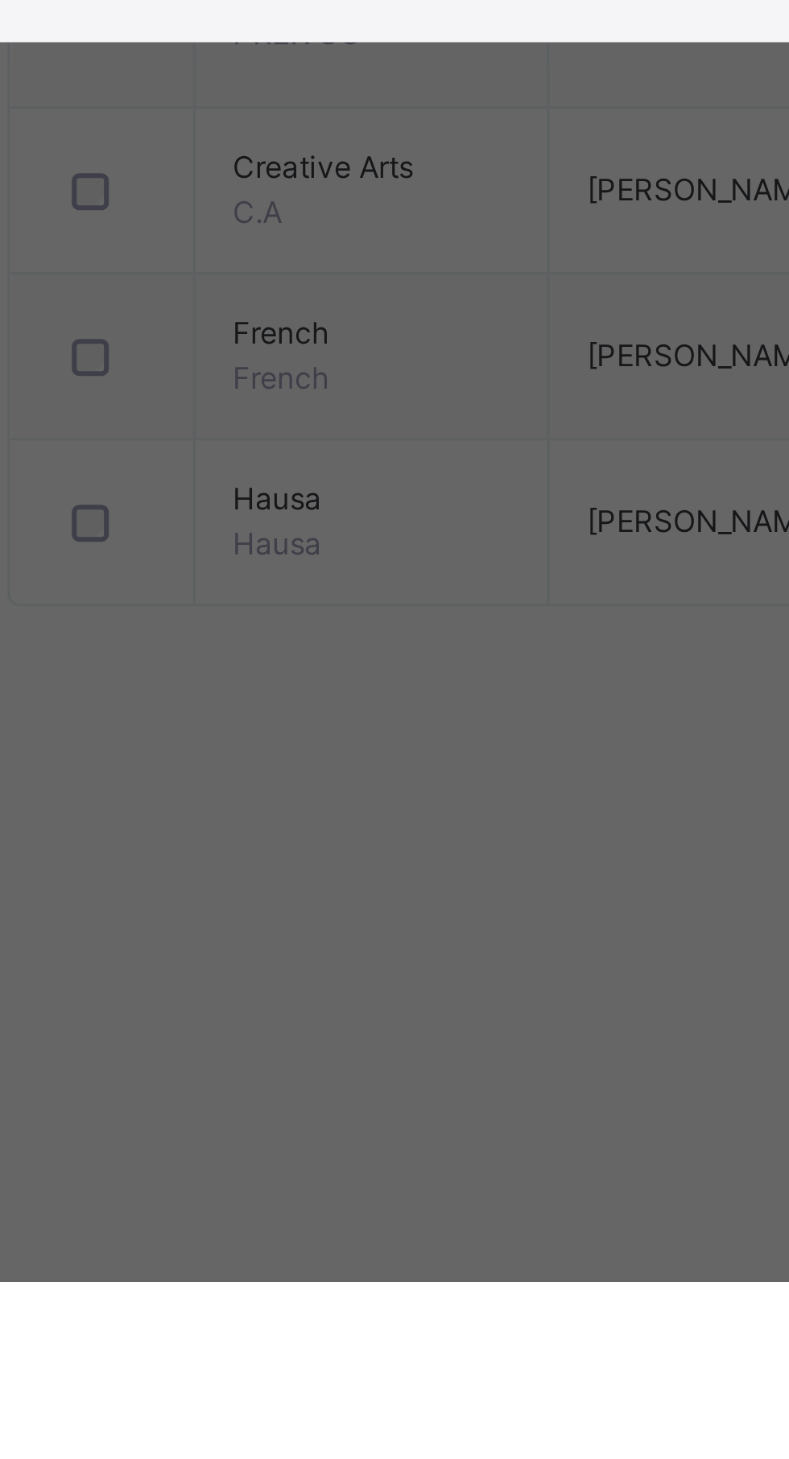
type input "*"
click at [380, 1056] on div "PRY 4 D : PRE VOCATION Online Actions Download Empty Score Sheet Upload/map sco…" at bounding box center [394, 756] width 789 height 599
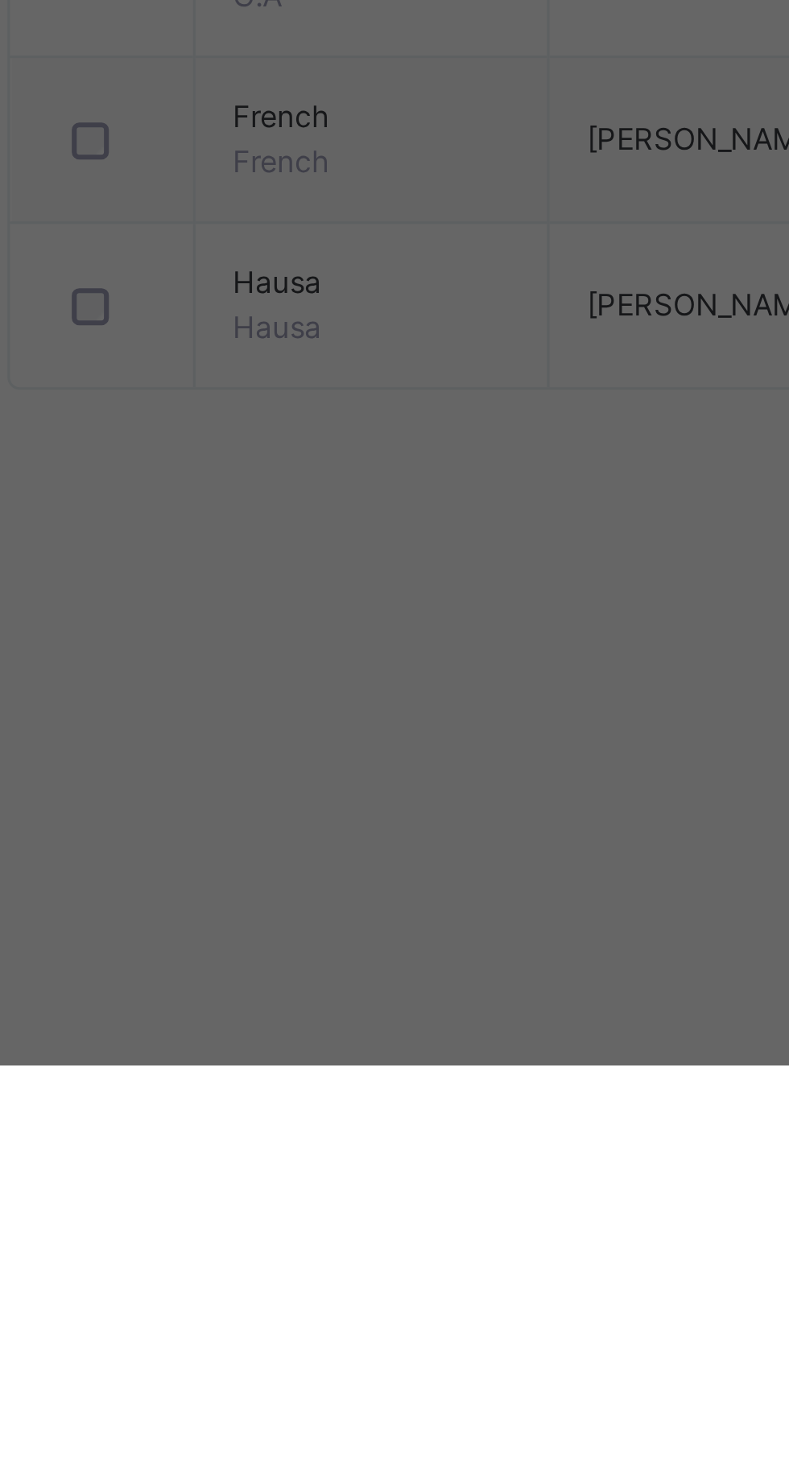
click at [392, 1198] on div at bounding box center [416, 1222] width 48 height 48
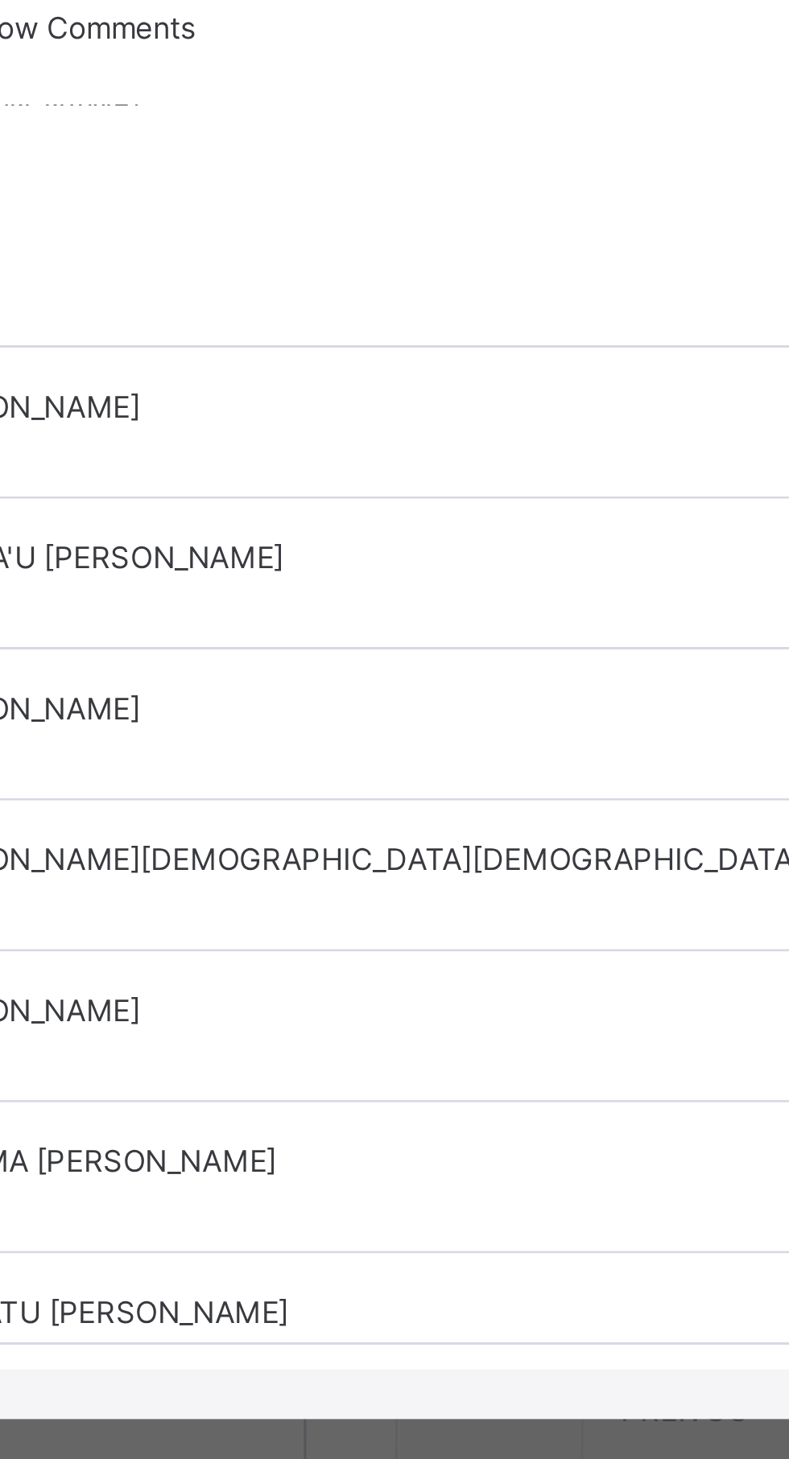
scroll to position [0, 0]
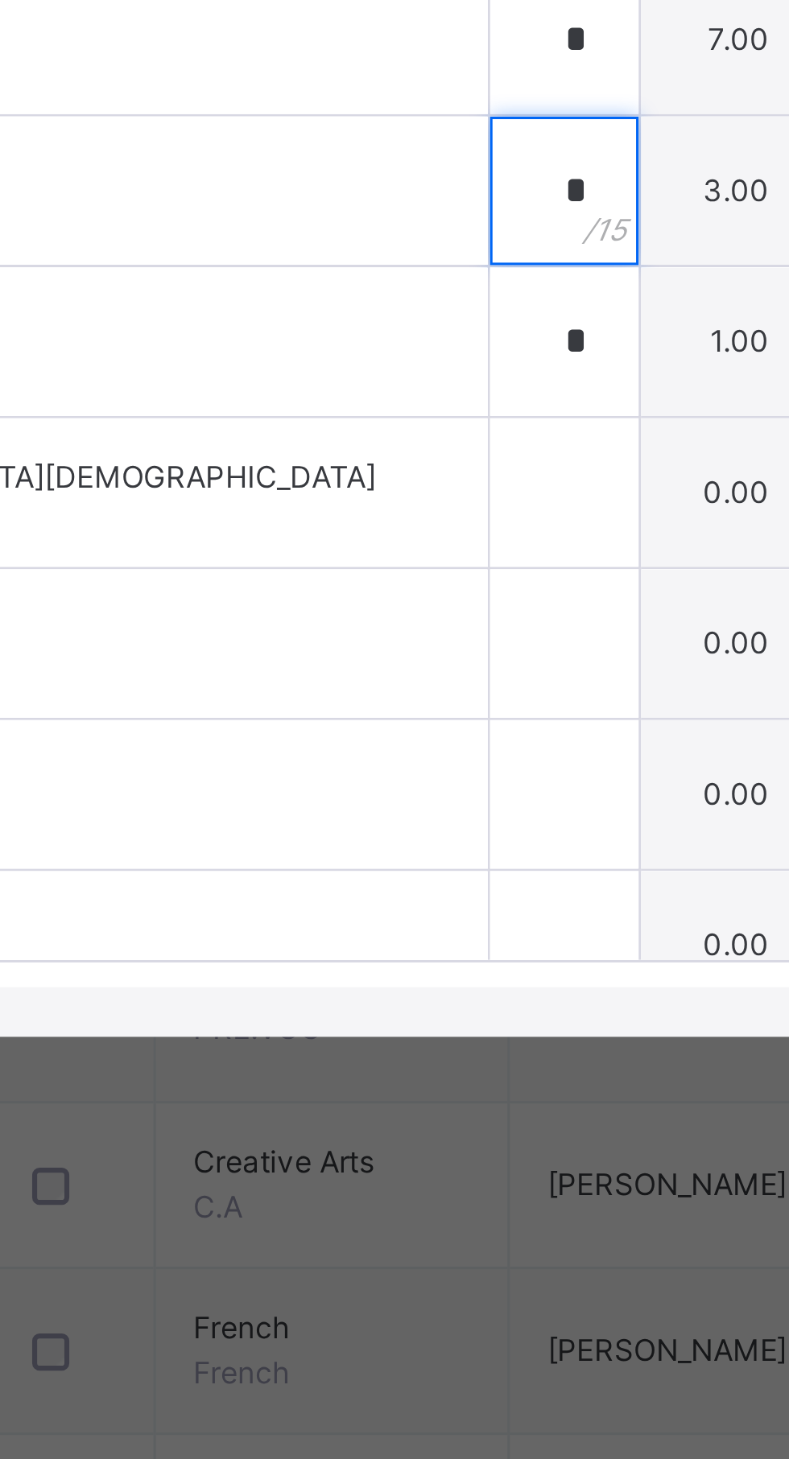
click at [392, 805] on div "*" at bounding box center [416, 780] width 48 height 48
type input "*"
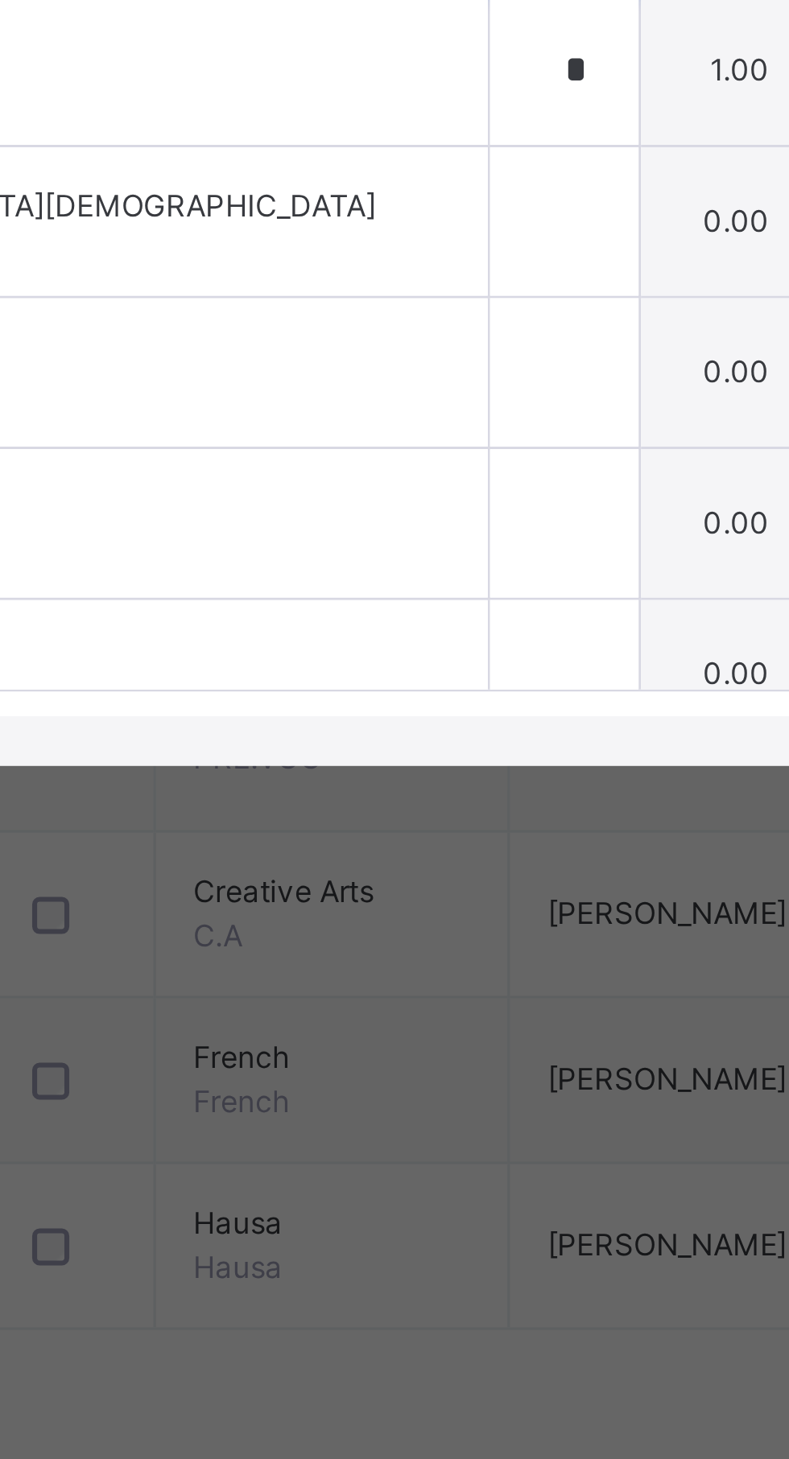
type input "**"
click at [392, 854] on input "*" at bounding box center [416, 830] width 48 height 48
type input "**"
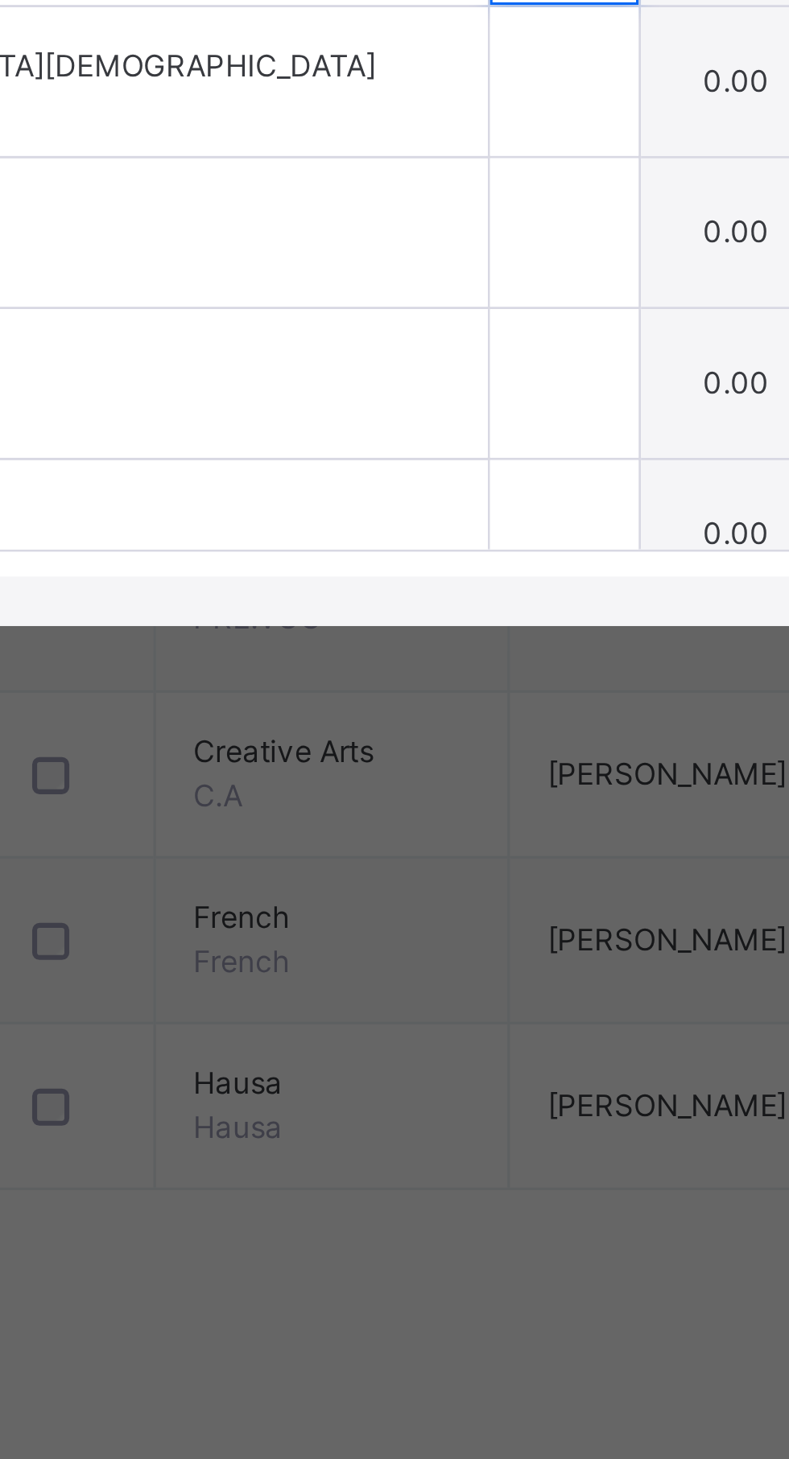
type input "**"
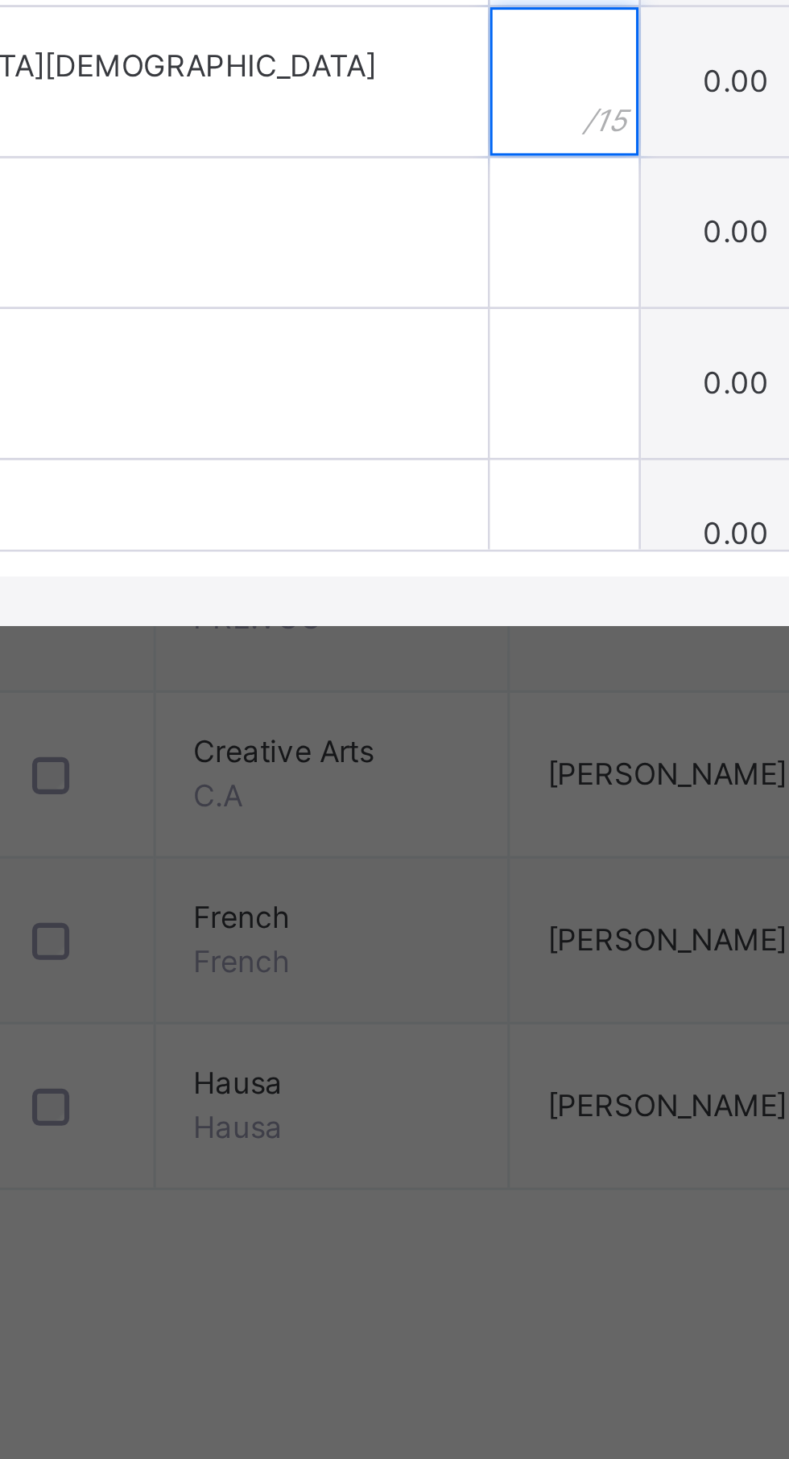
click at [392, 903] on input "text" at bounding box center [416, 879] width 48 height 48
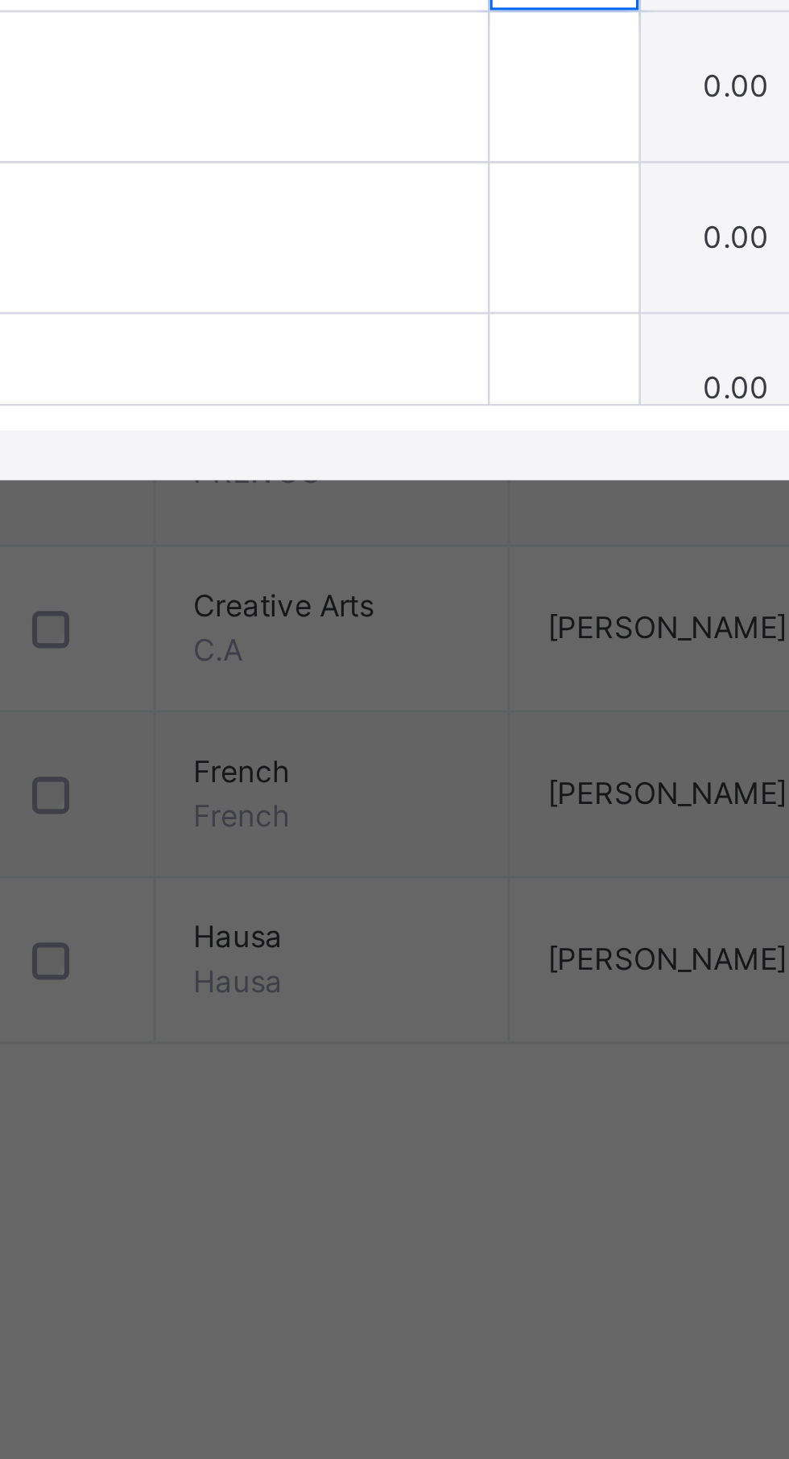
type input "**"
click at [392, 952] on input "text" at bounding box center [416, 928] width 48 height 48
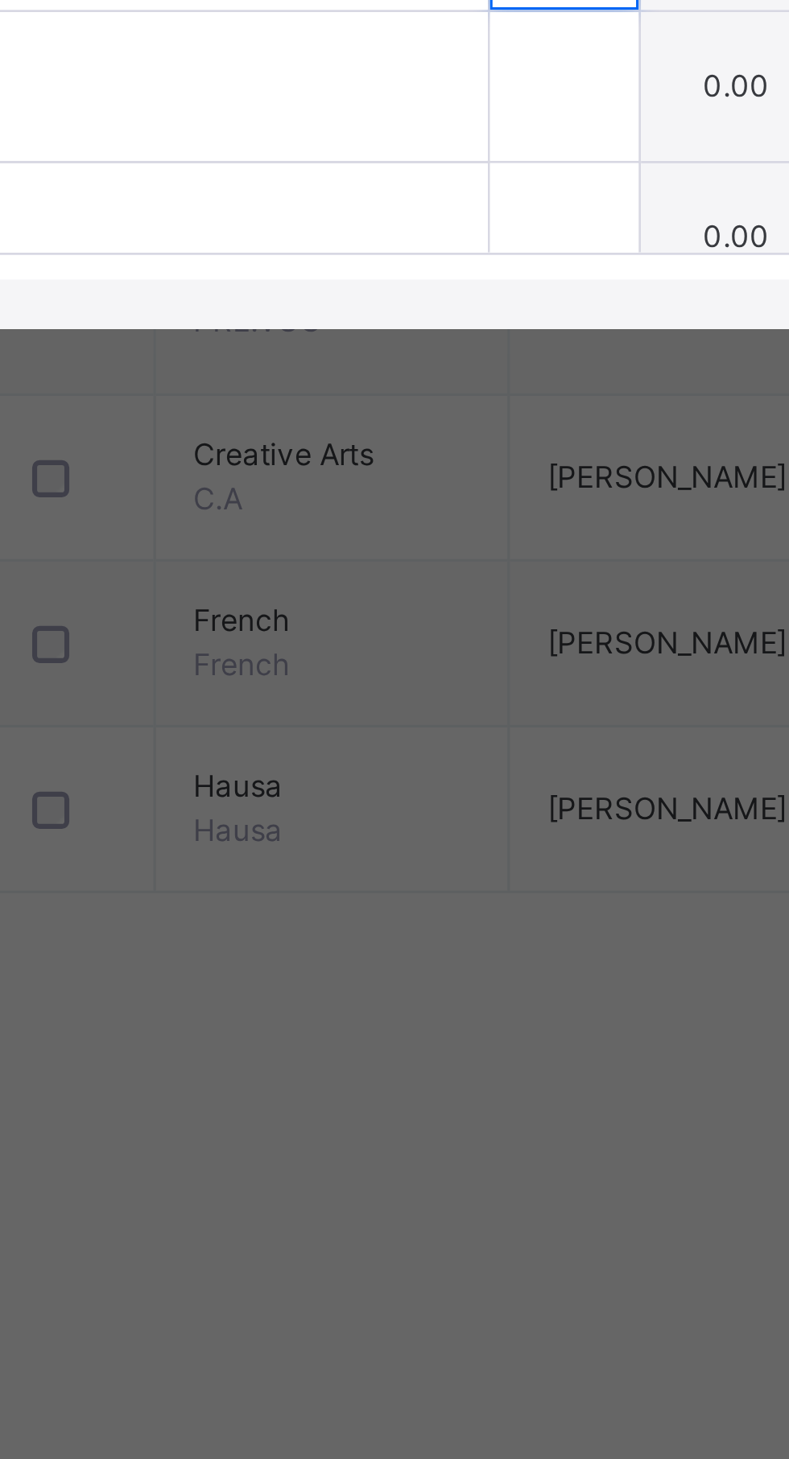
type input "*"
click at [392, 1001] on input "text" at bounding box center [416, 977] width 48 height 48
type input "*"
click at [392, 1050] on input "text" at bounding box center [416, 1026] width 48 height 48
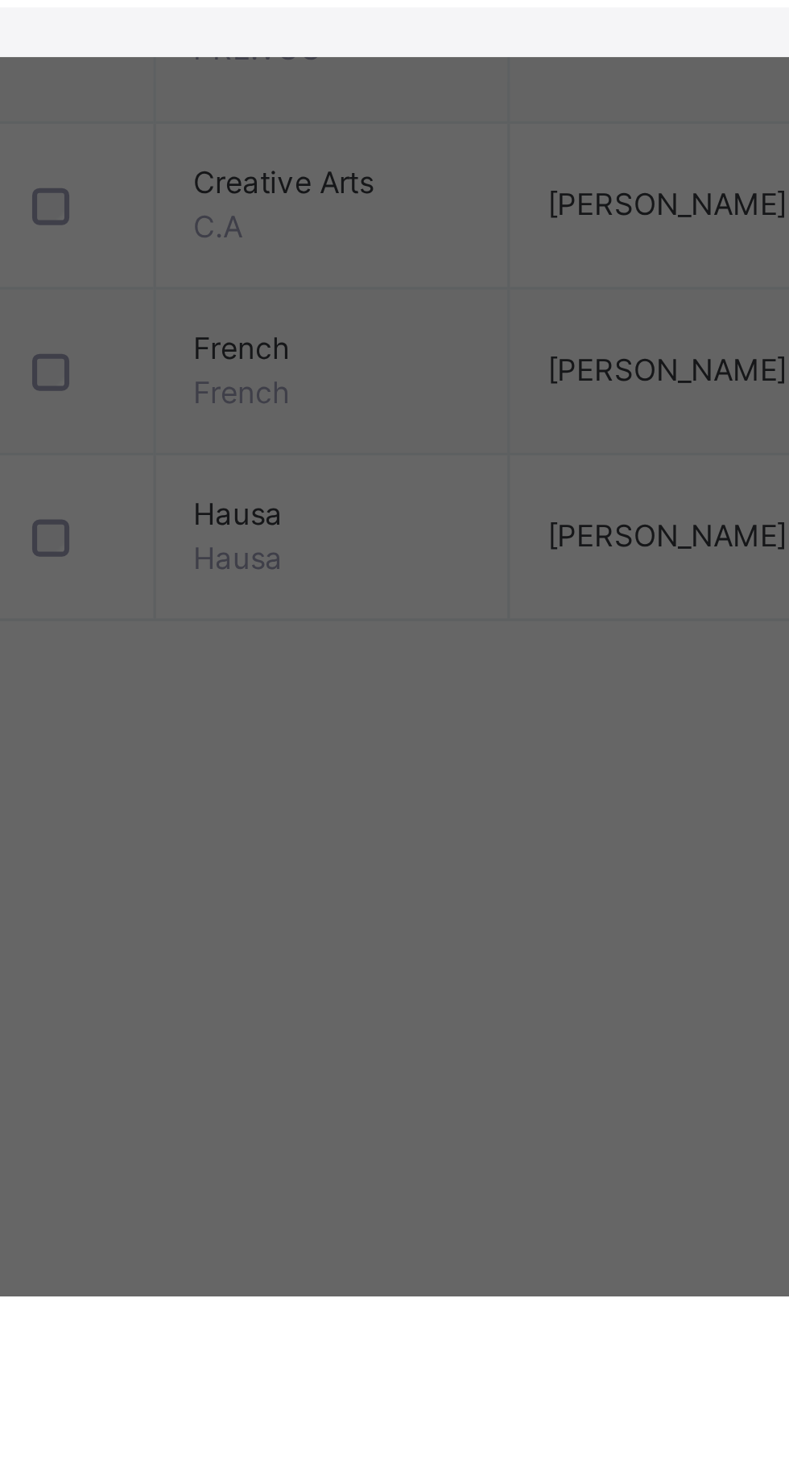
scroll to position [588, 0]
type input "*"
click at [318, 1048] on div "SAADATU SADIQ MUSA 1466" at bounding box center [204, 1023] width 374 height 48
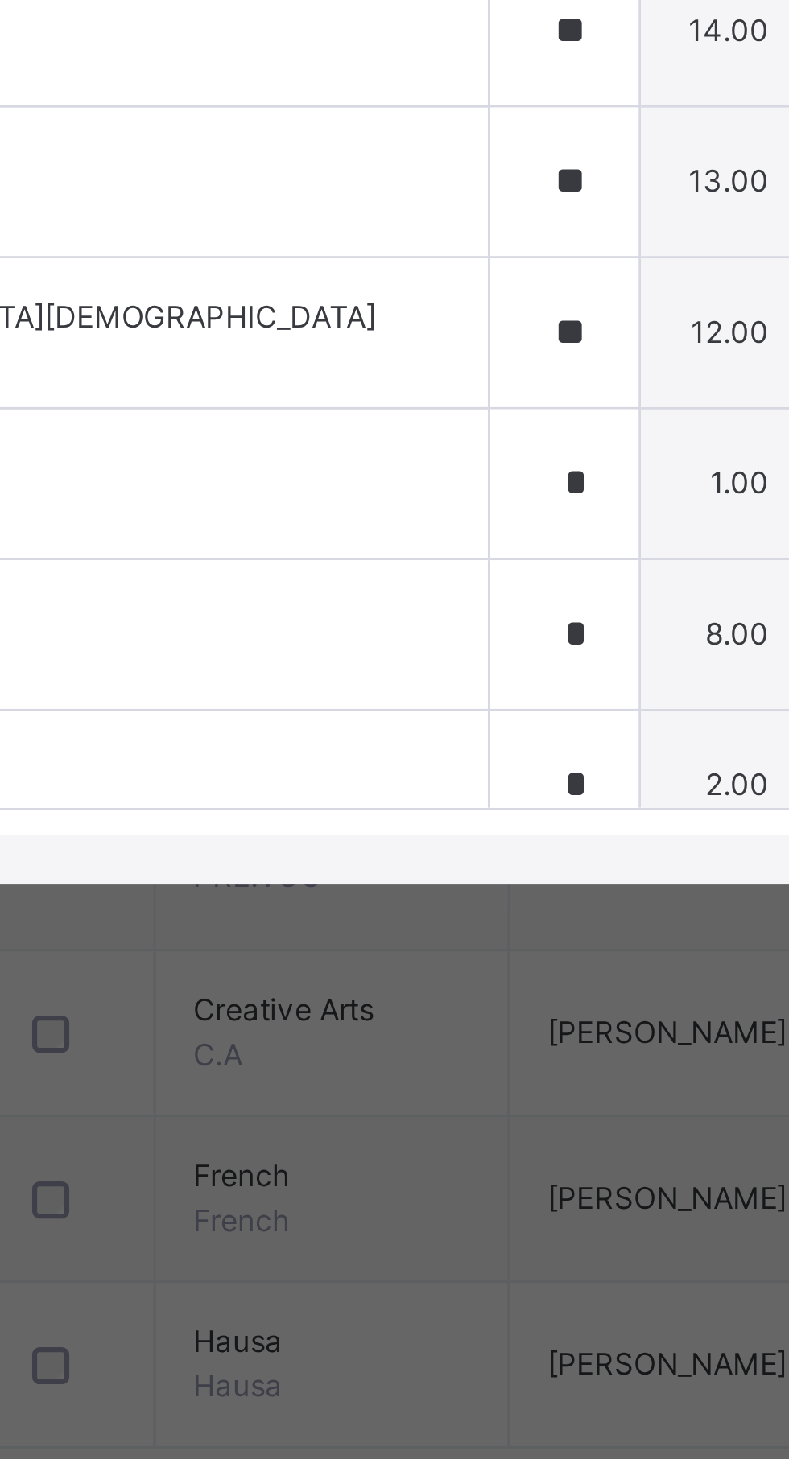
scroll to position [782, 0]
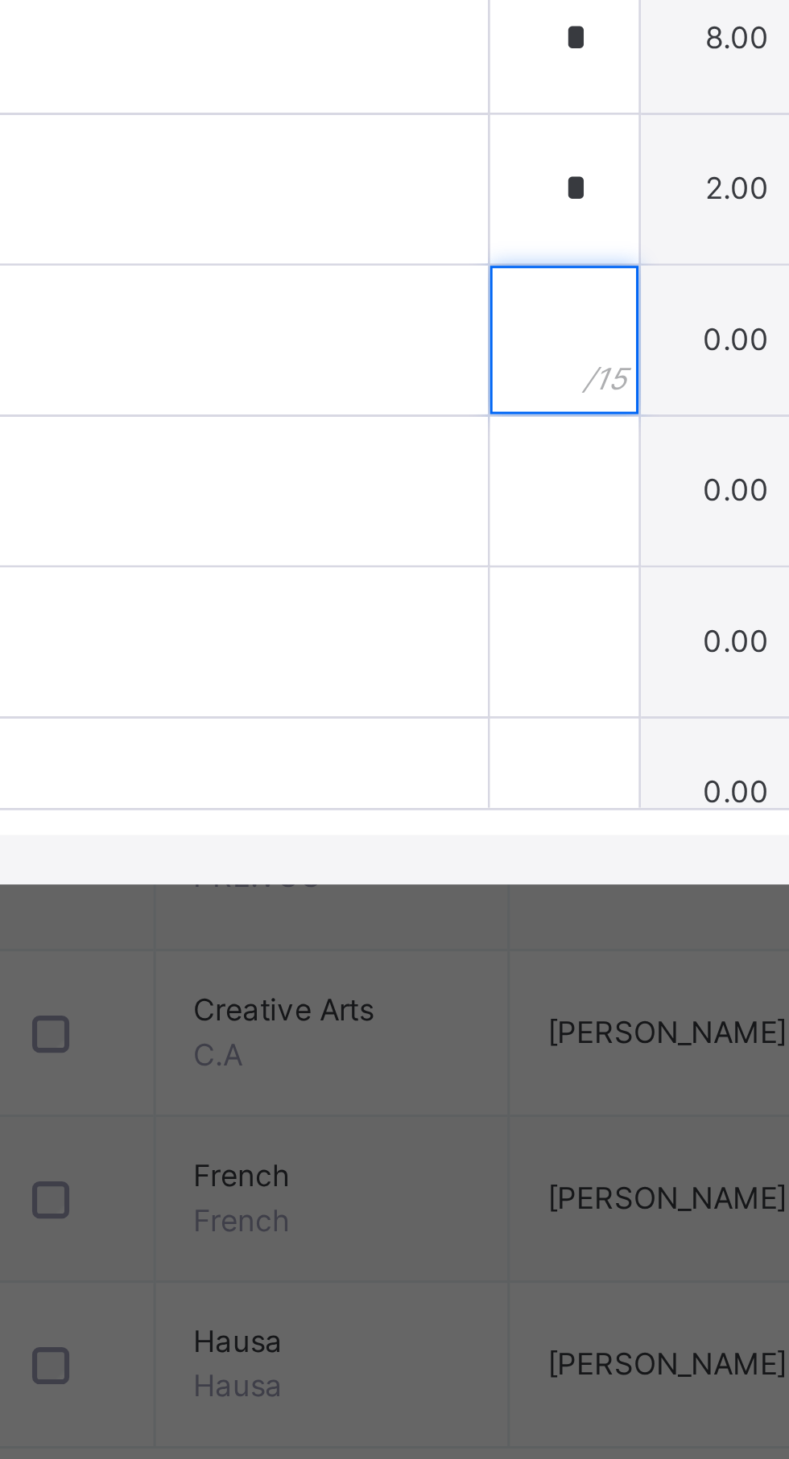
click at [392, 903] on input "text" at bounding box center [416, 879] width 48 height 48
type input "*"
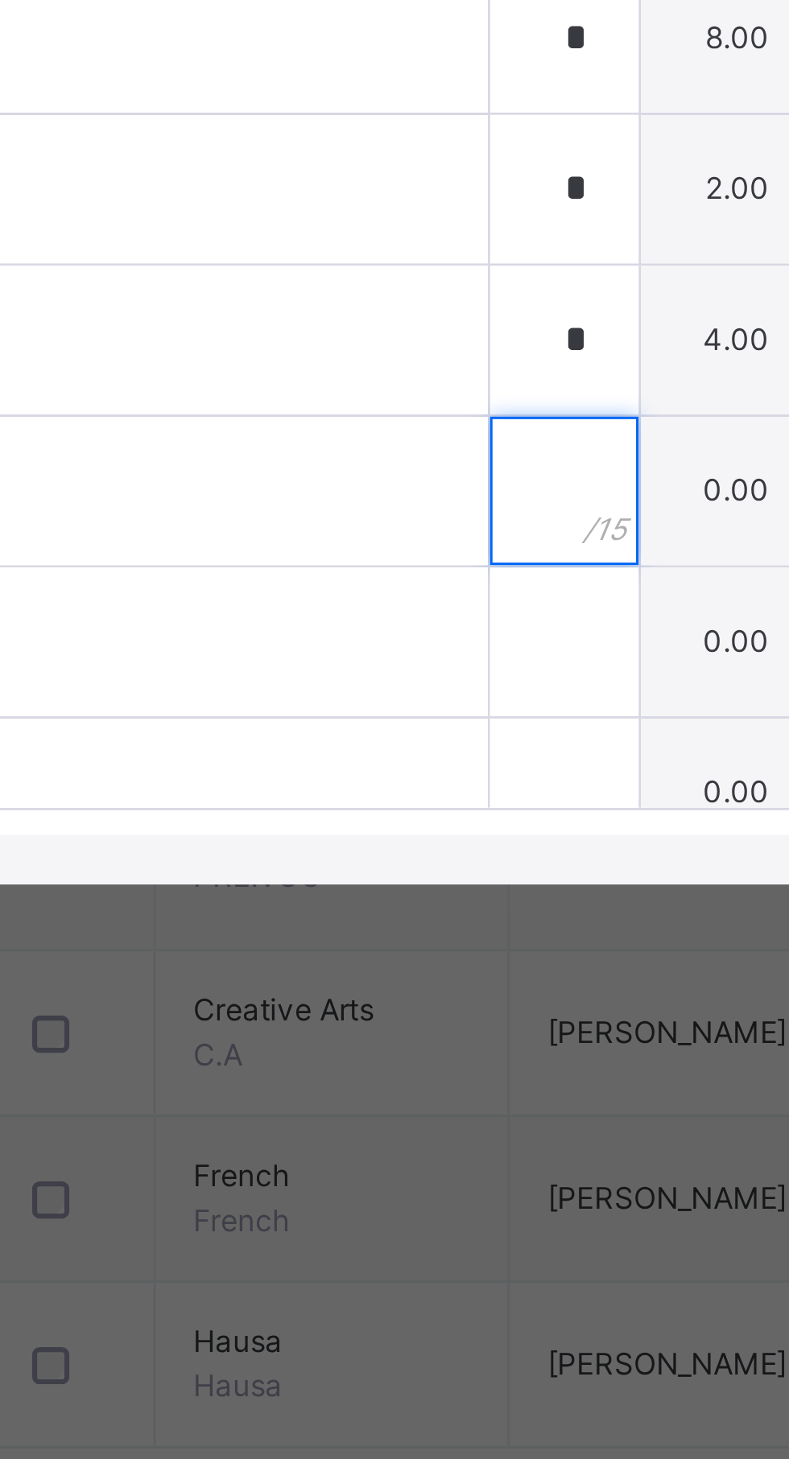
click at [392, 952] on input "text" at bounding box center [416, 928] width 48 height 48
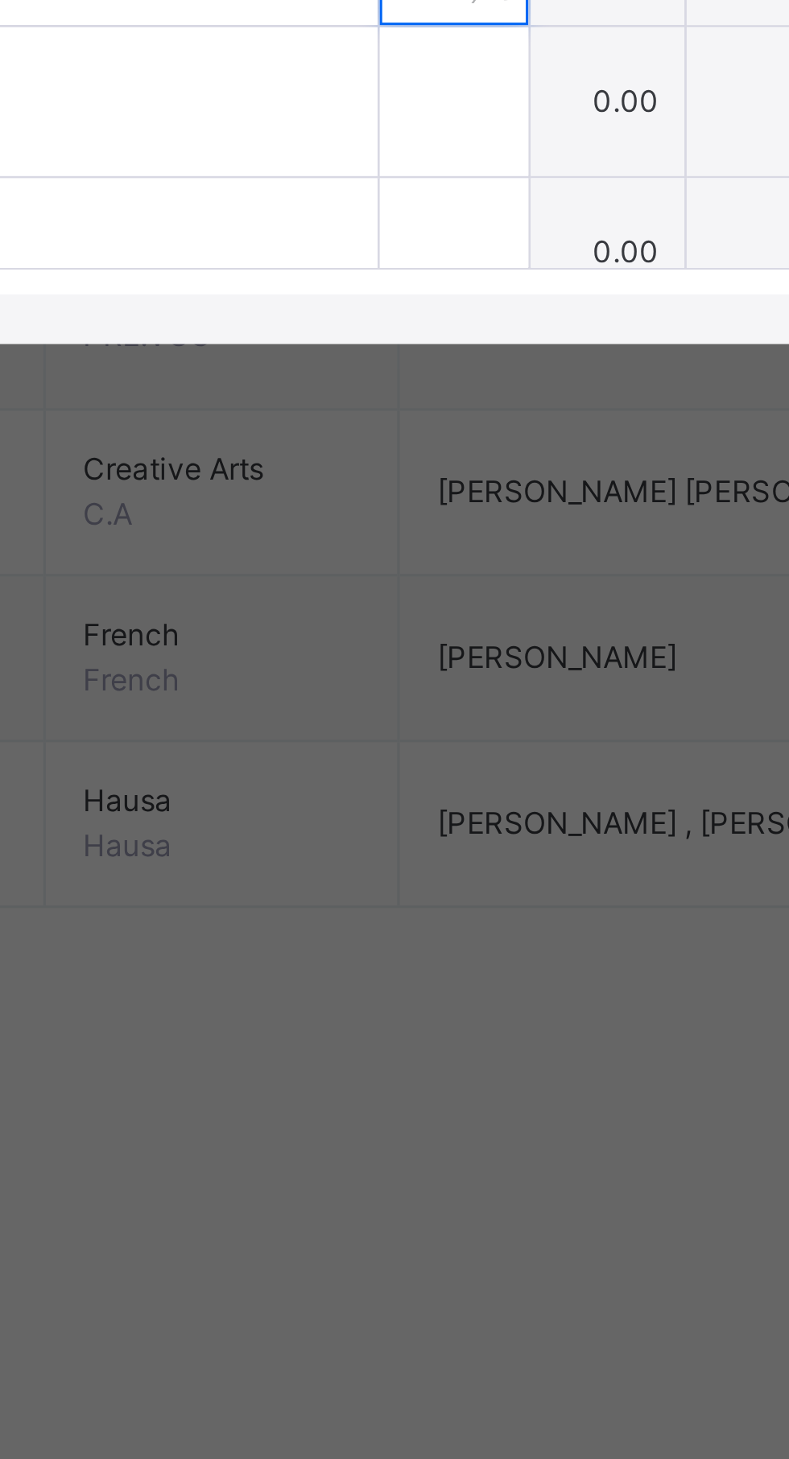
type input "**"
click at [392, 1001] on input "text" at bounding box center [416, 977] width 48 height 48
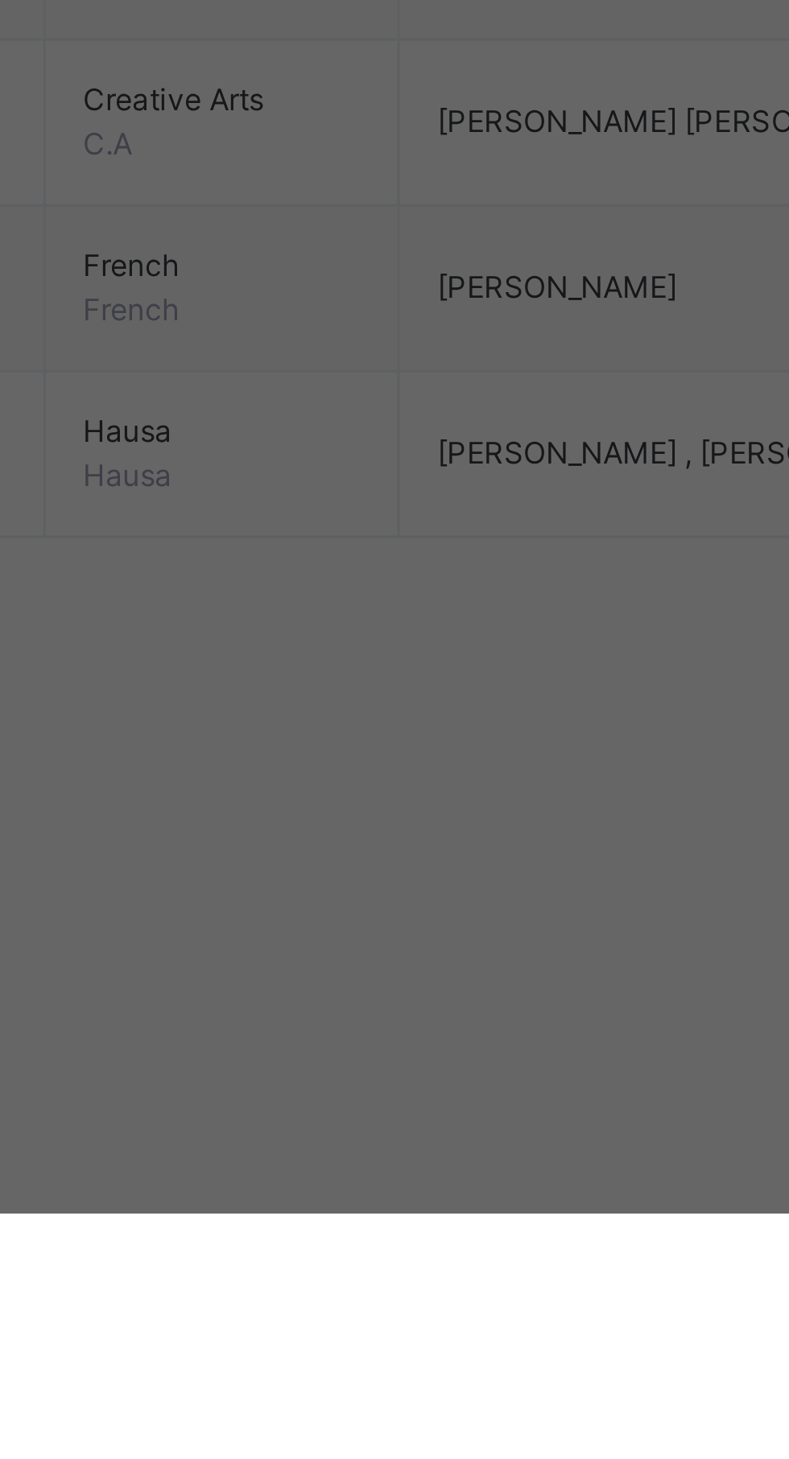
type input "**"
click at [392, 1050] on div at bounding box center [416, 1026] width 48 height 48
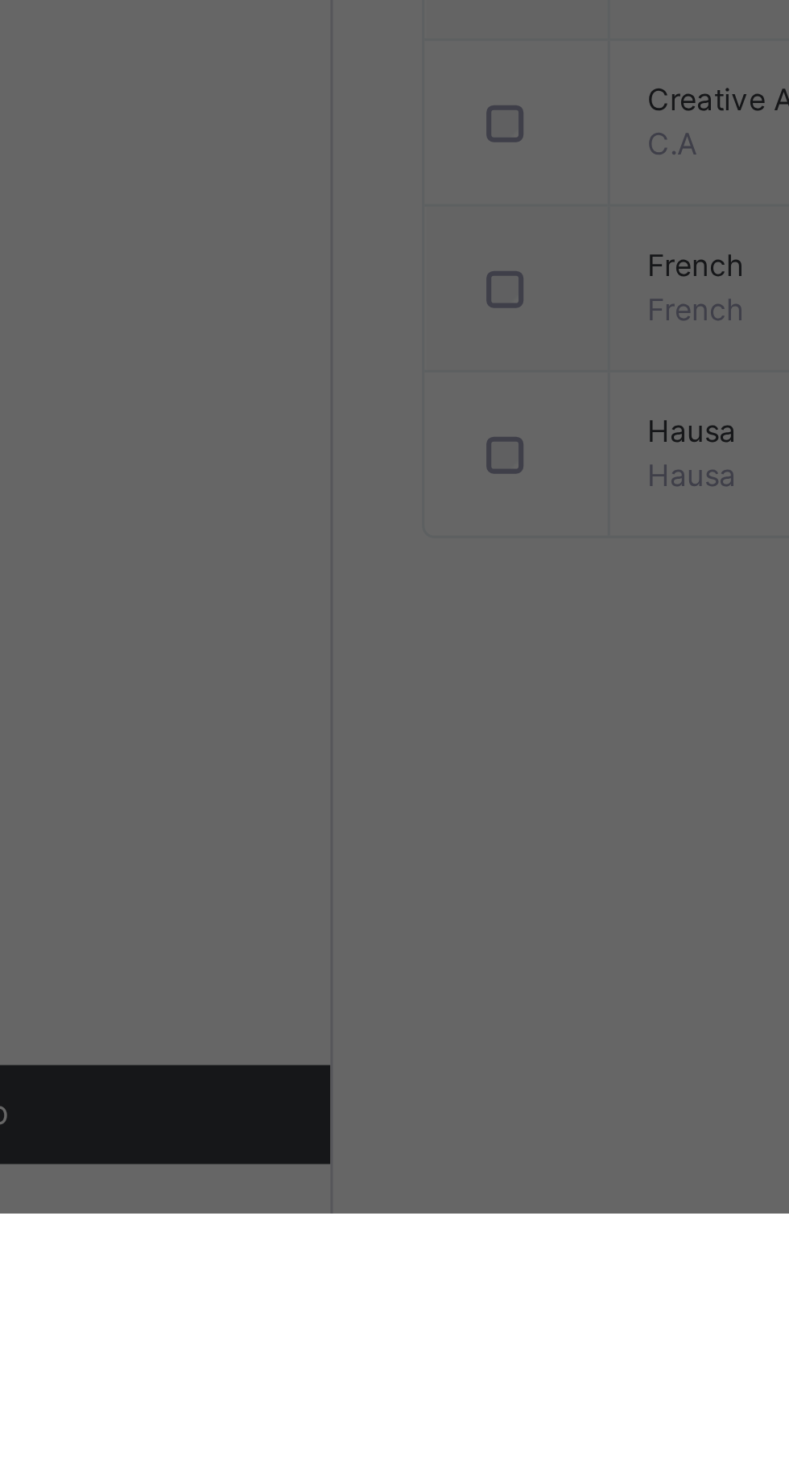
scroll to position [801, 0]
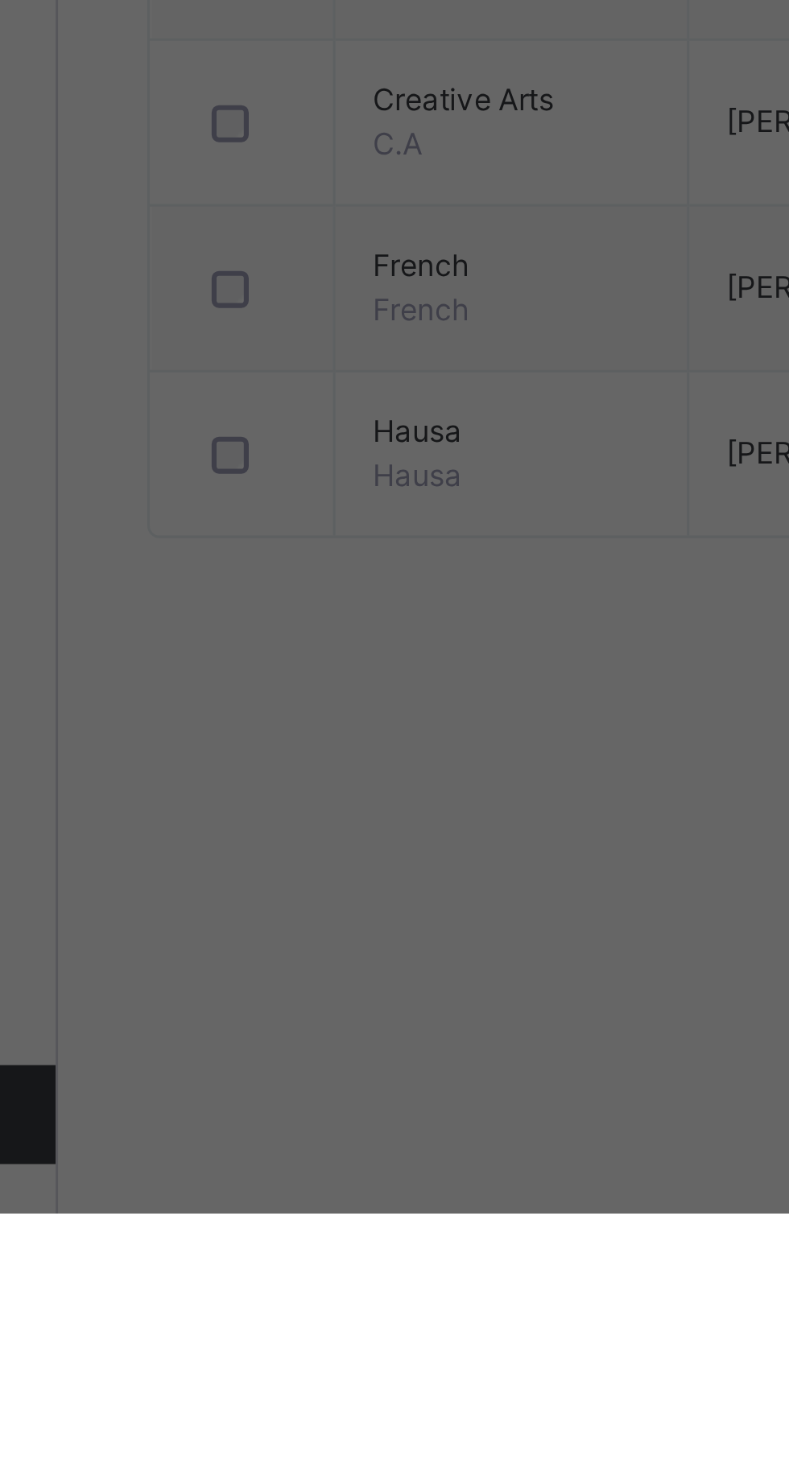
type input "**"
click at [392, 982] on div "**" at bounding box center [416, 957] width 48 height 48
type input "*"
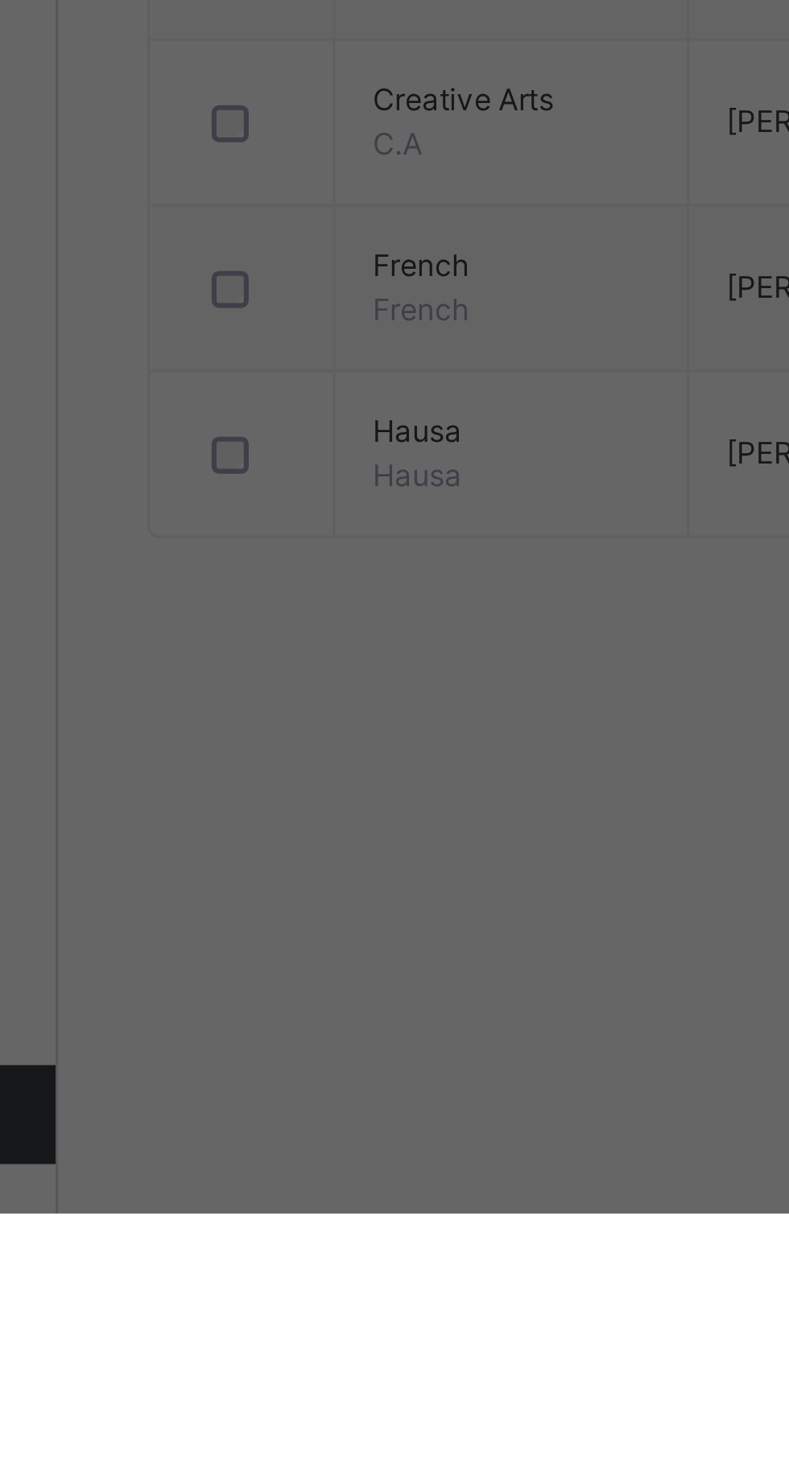
type input "*"
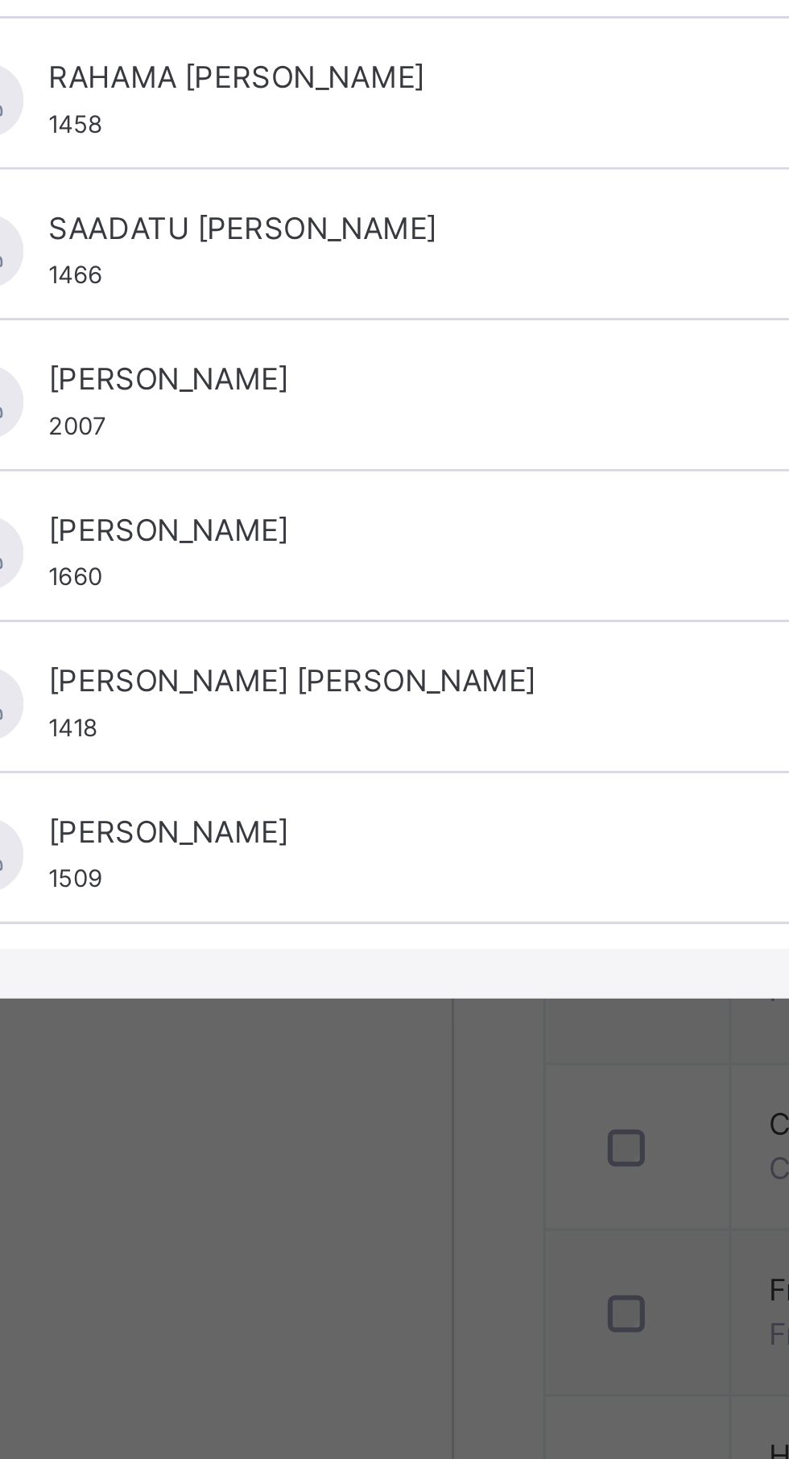
type input "**"
click at [79, 727] on span "1349" at bounding box center [70, 722] width 18 height 9
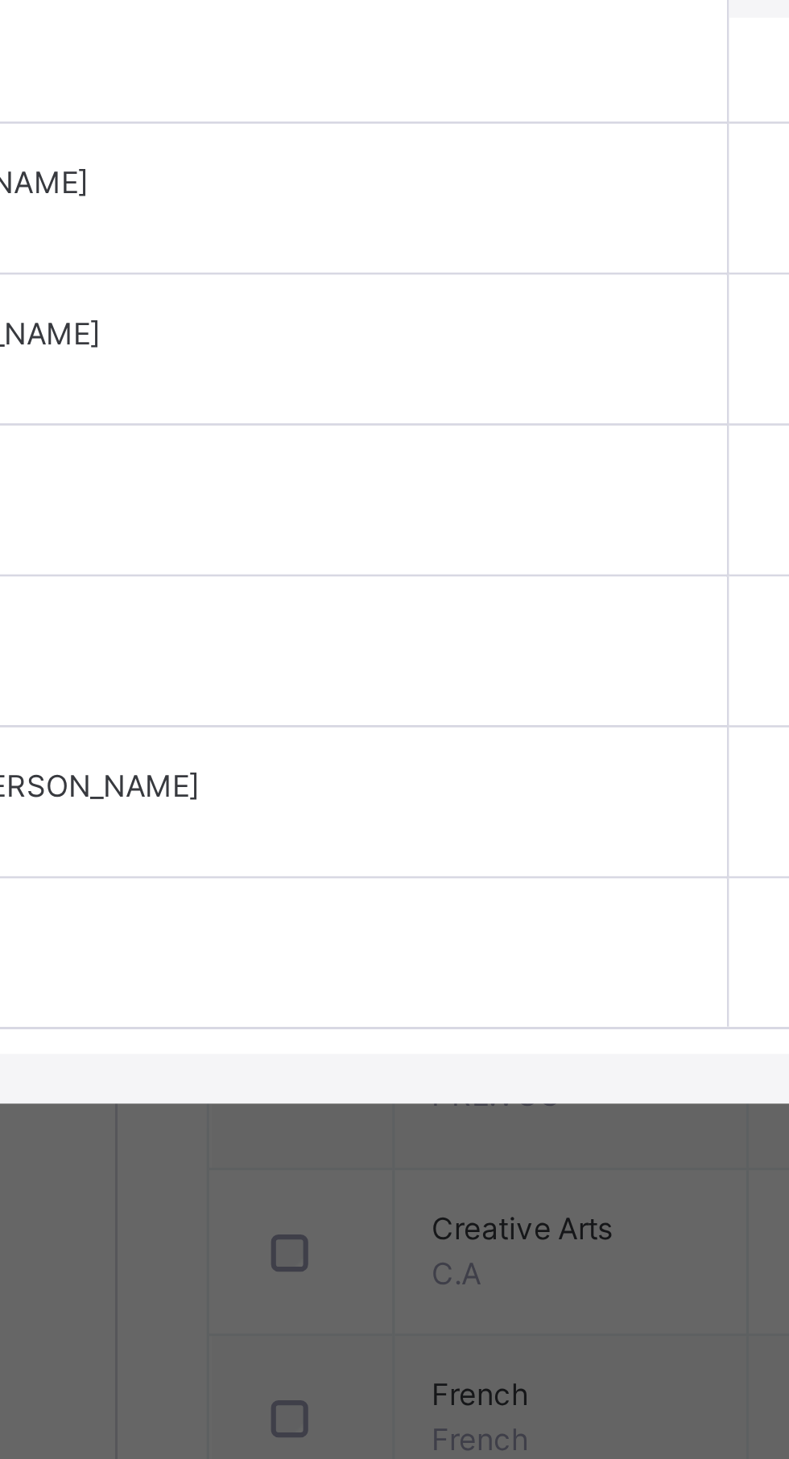
click at [282, 729] on div "Muhammad Umar Ali 1349" at bounding box center [208, 714] width 294 height 29
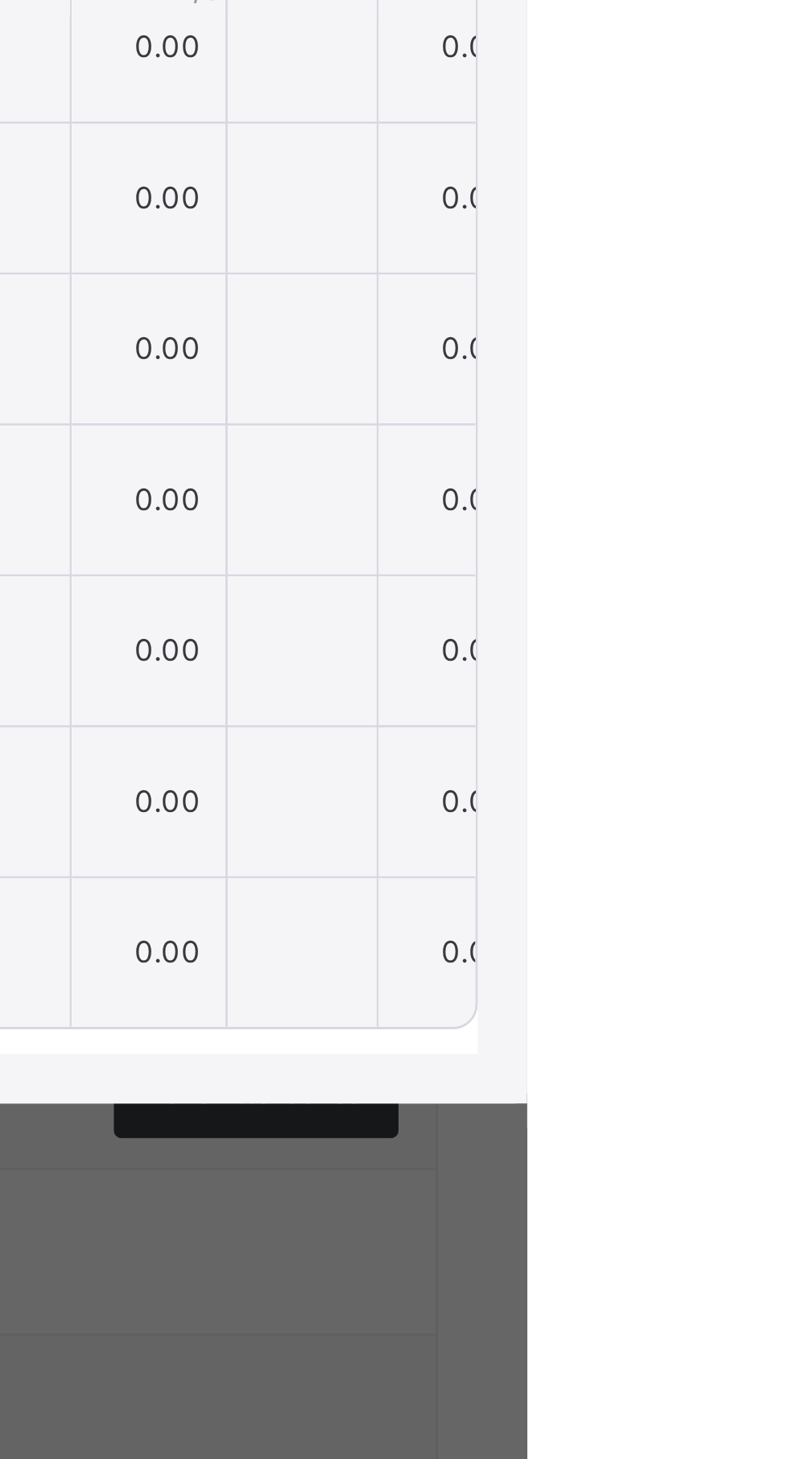
click at [744, 607] on span "Save Entries" at bounding box center [715, 599] width 56 height 14
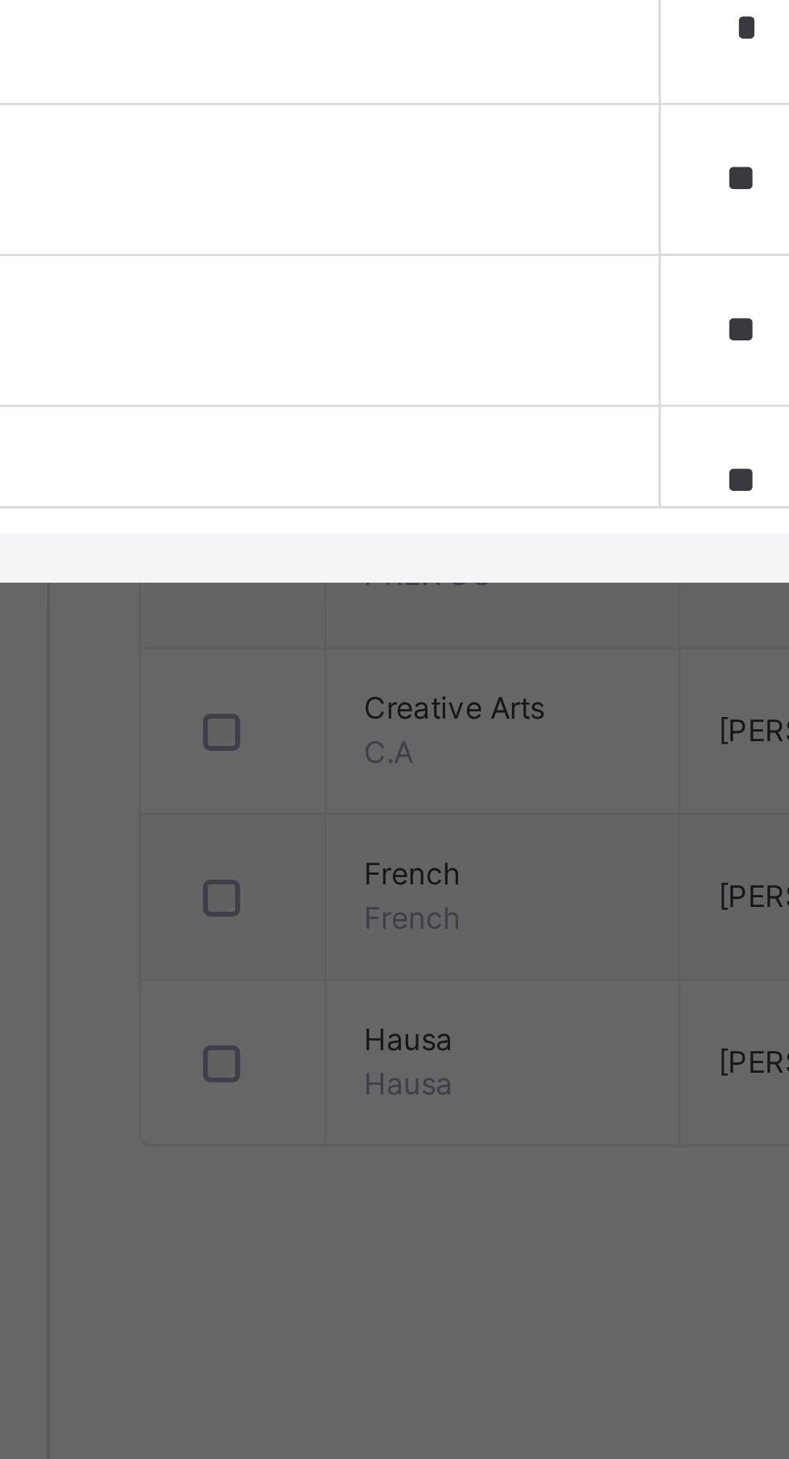
click at [304, 1025] on span "[PERSON_NAME]" at bounding box center [208, 1018] width 294 height 14
click at [311, 1047] on div "AMINA ABUBAKAR BALA 1740" at bounding box center [204, 1023] width 374 height 48
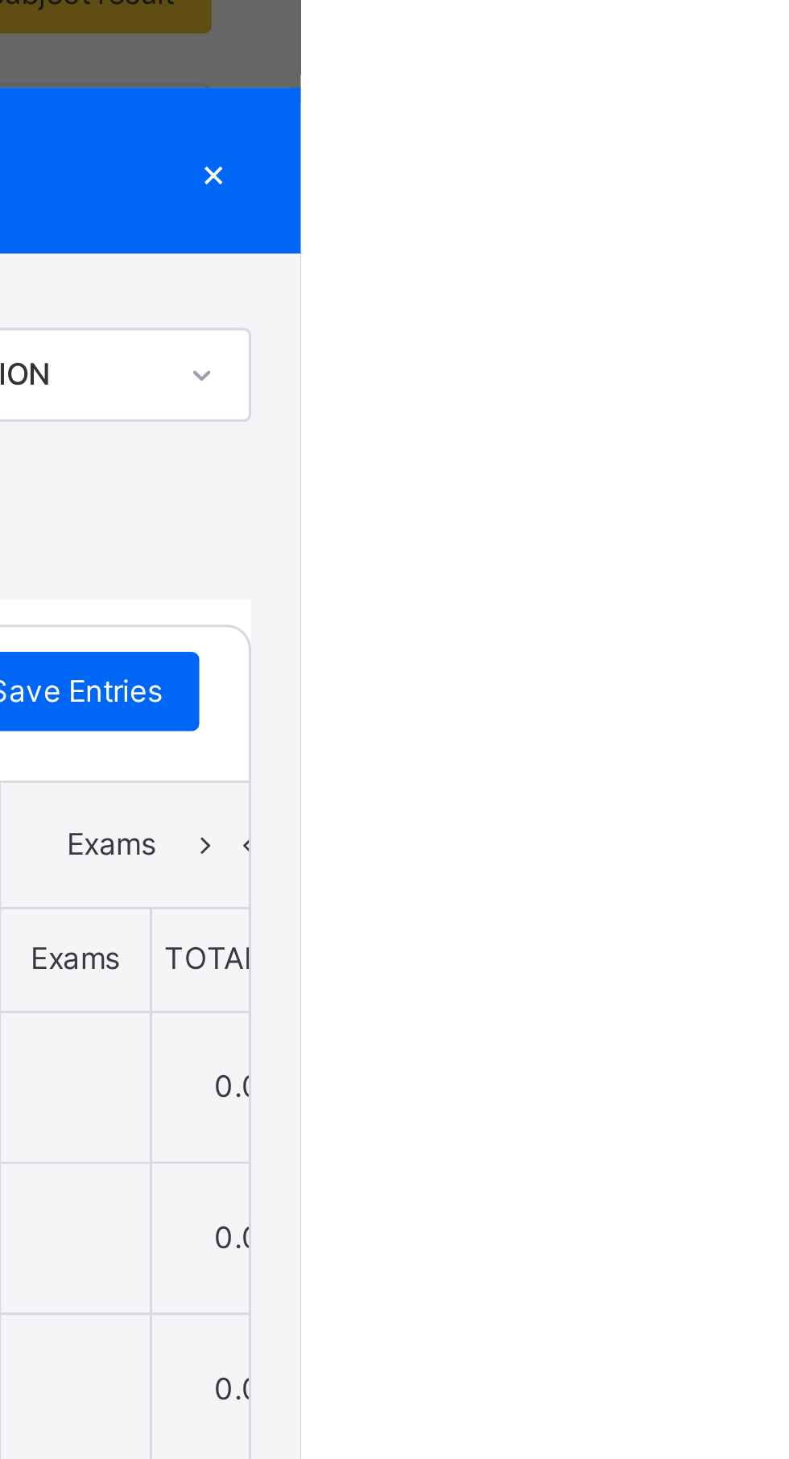
click at [773, 441] on div "×" at bounding box center [760, 430] width 24 height 22
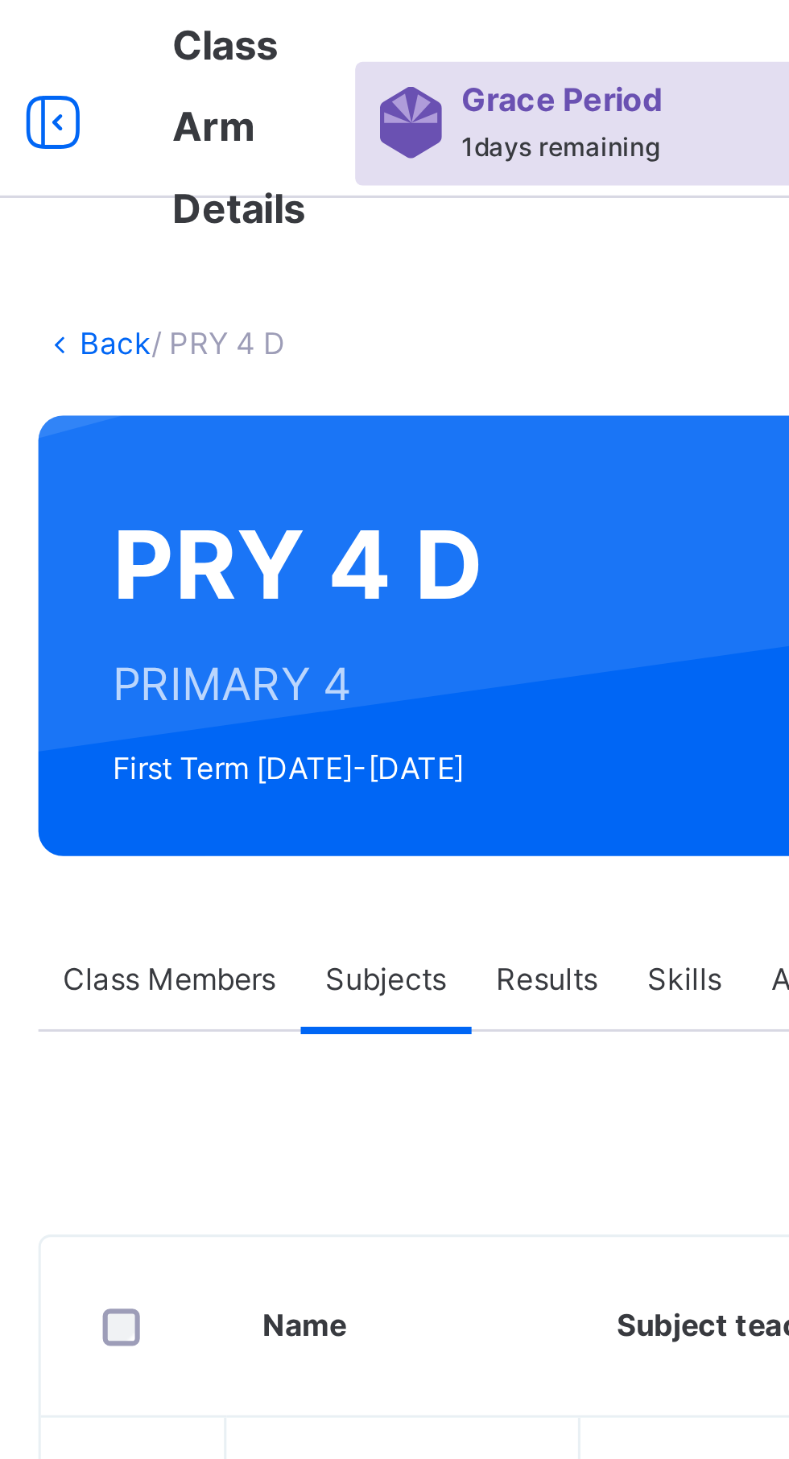
click at [391, 322] on span "Results" at bounding box center [387, 318] width 33 height 14
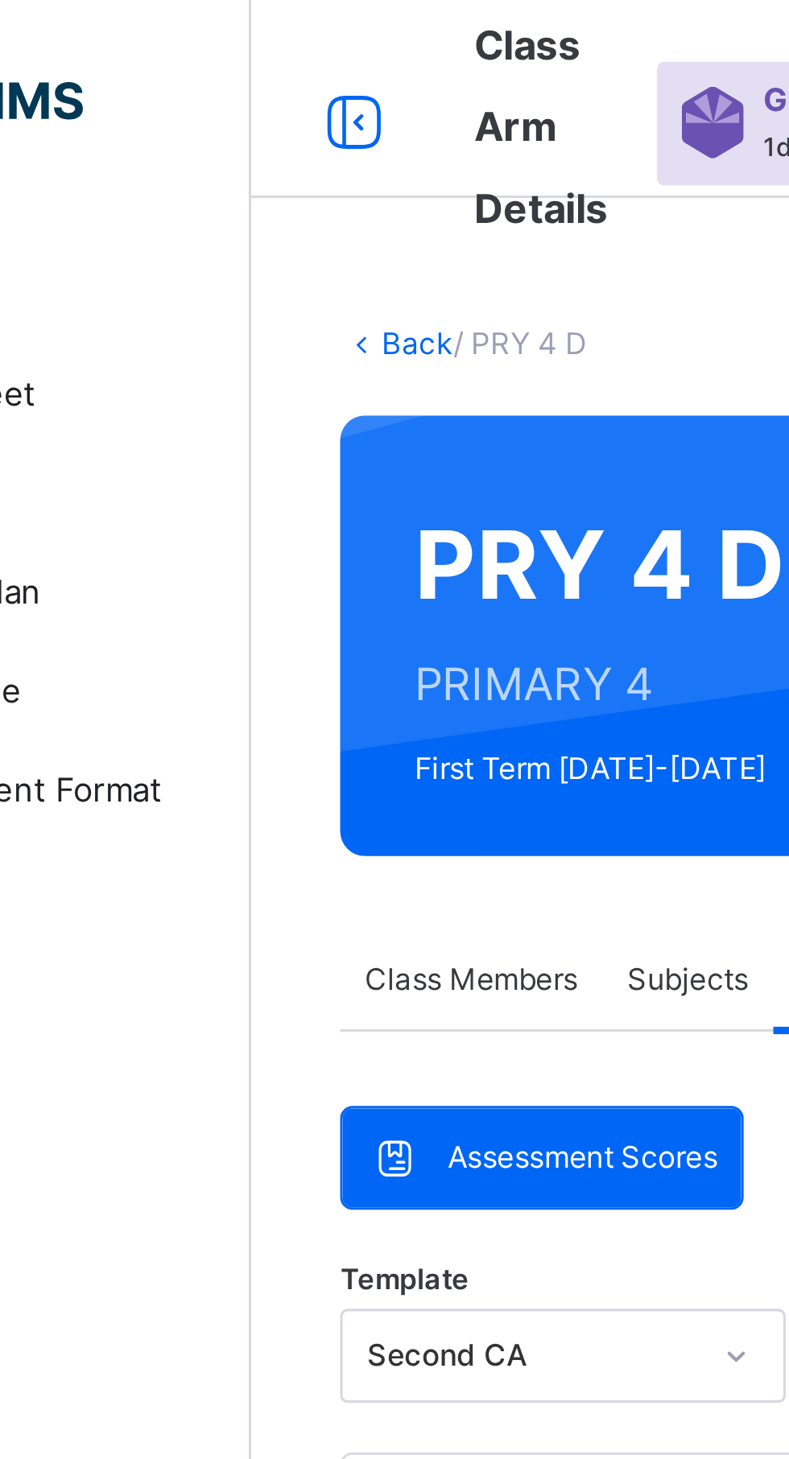
click at [337, 320] on span "Subjects" at bounding box center [334, 318] width 39 height 14
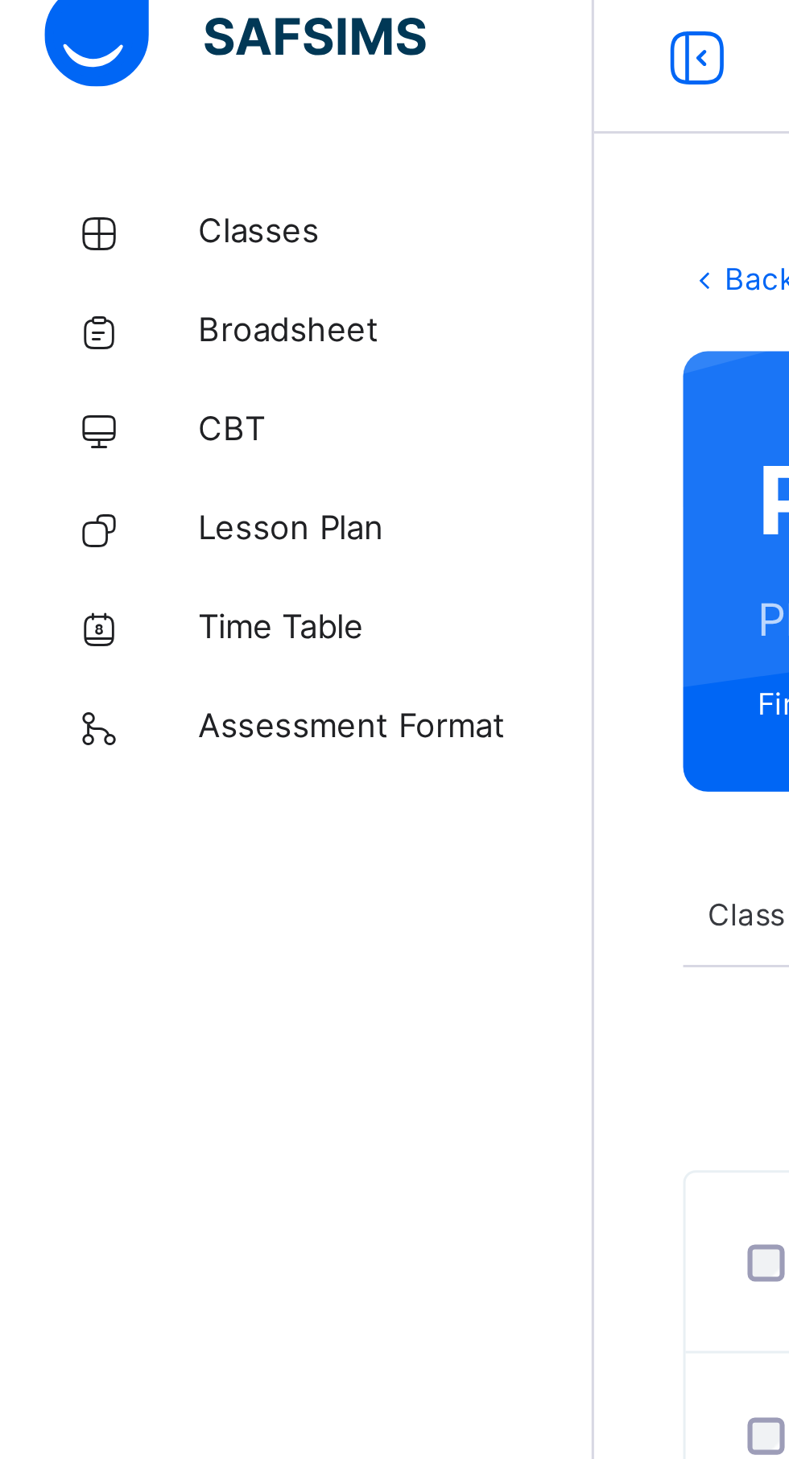
click at [115, 119] on link "Broadsheet" at bounding box center [96, 129] width 193 height 32
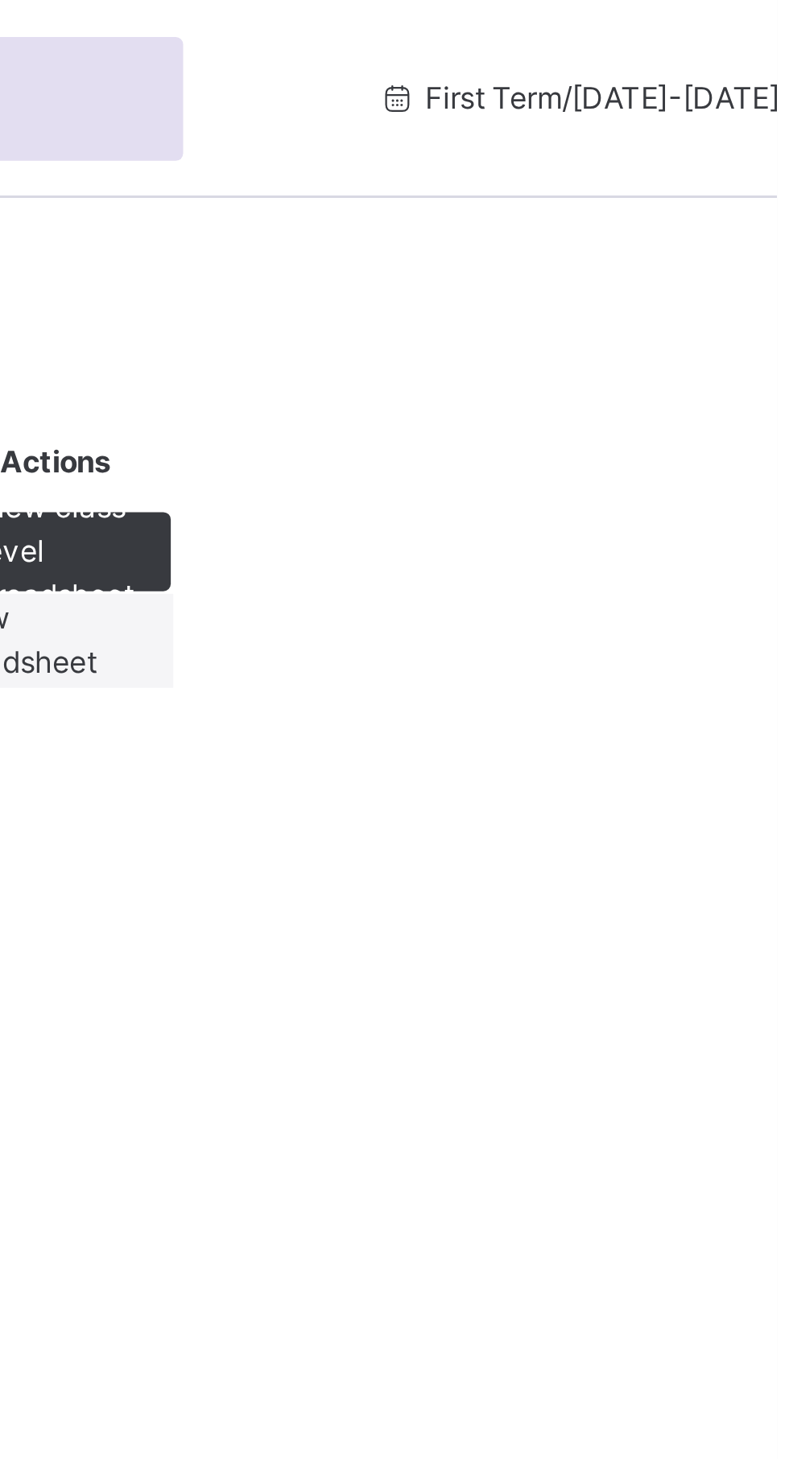
click at [567, 221] on span "View broadsheet" at bounding box center [542, 208] width 51 height 27
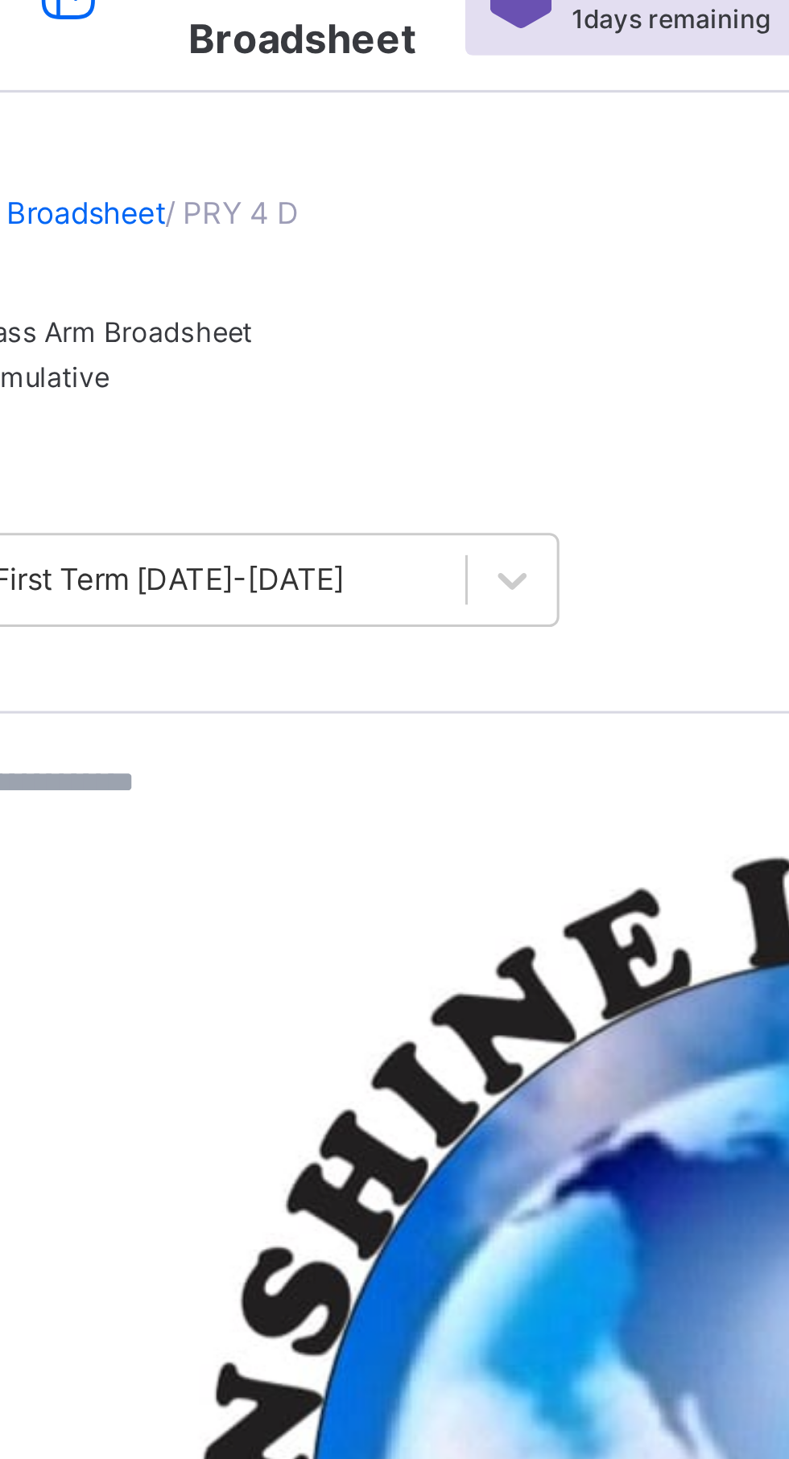
click at [260, 148] on span "Class Arm Broadsheet" at bounding box center [239, 142] width 93 height 11
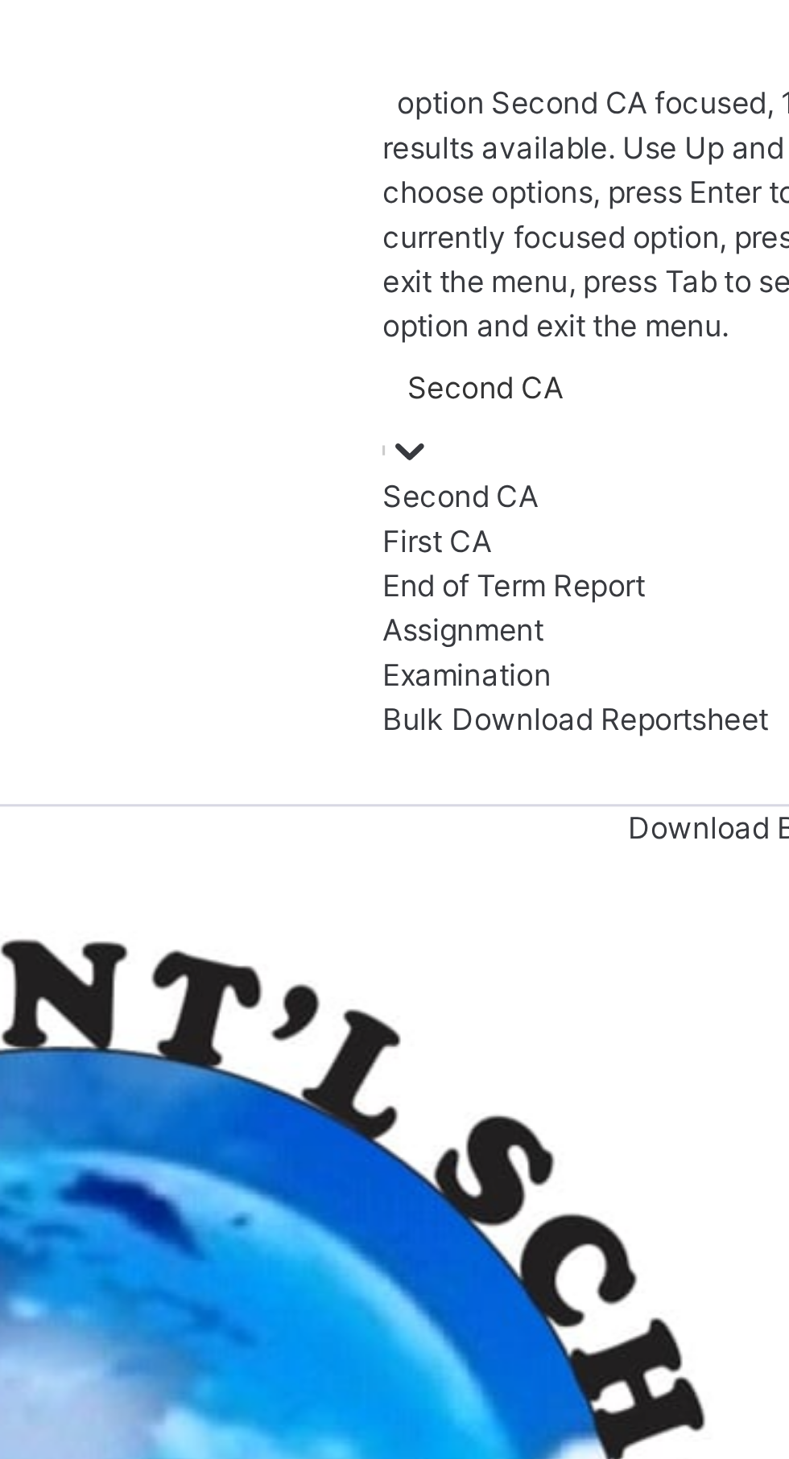
click at [595, 343] on div "First CA" at bounding box center [691, 350] width 193 height 14
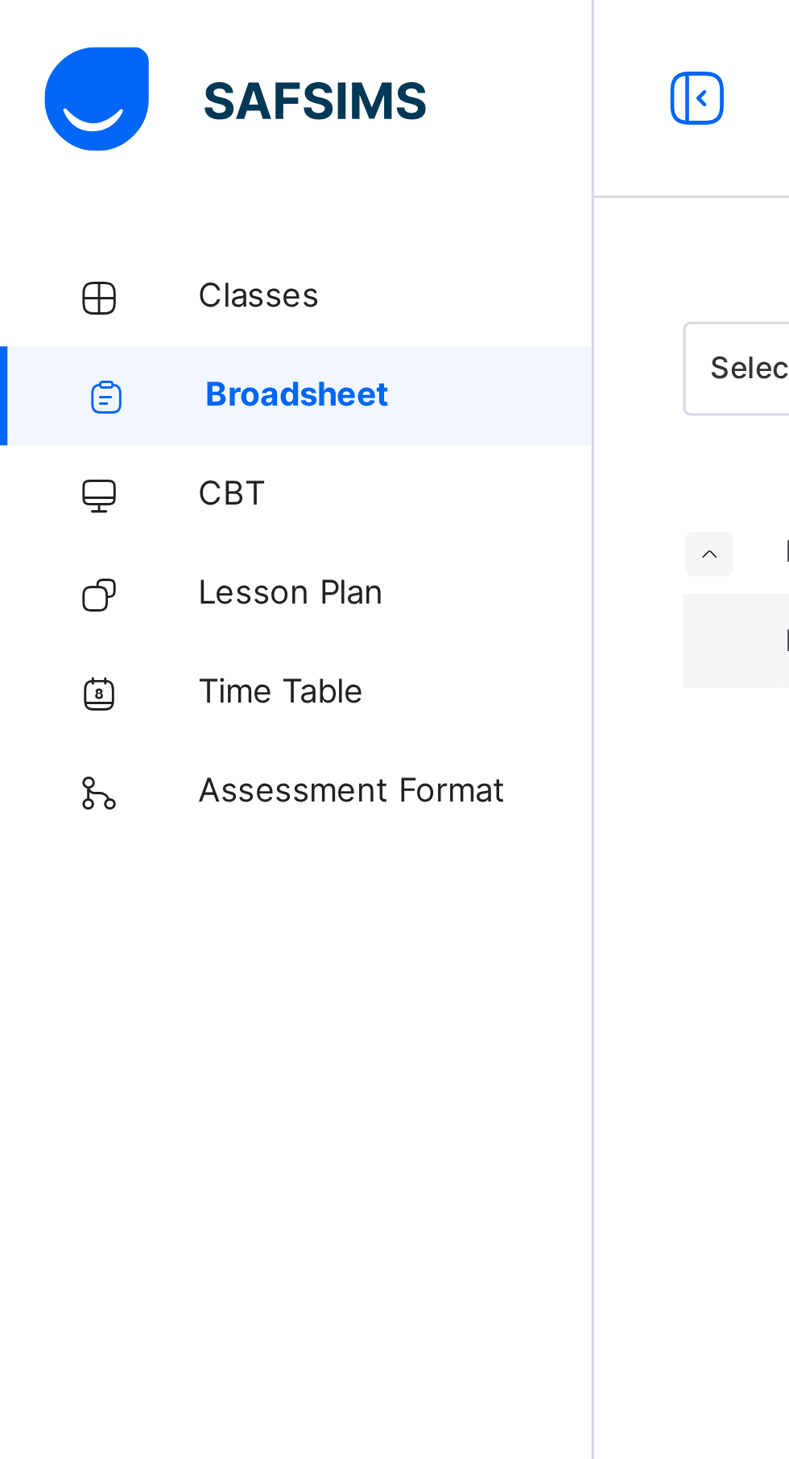
click at [107, 98] on span "Classes" at bounding box center [128, 97] width 129 height 16
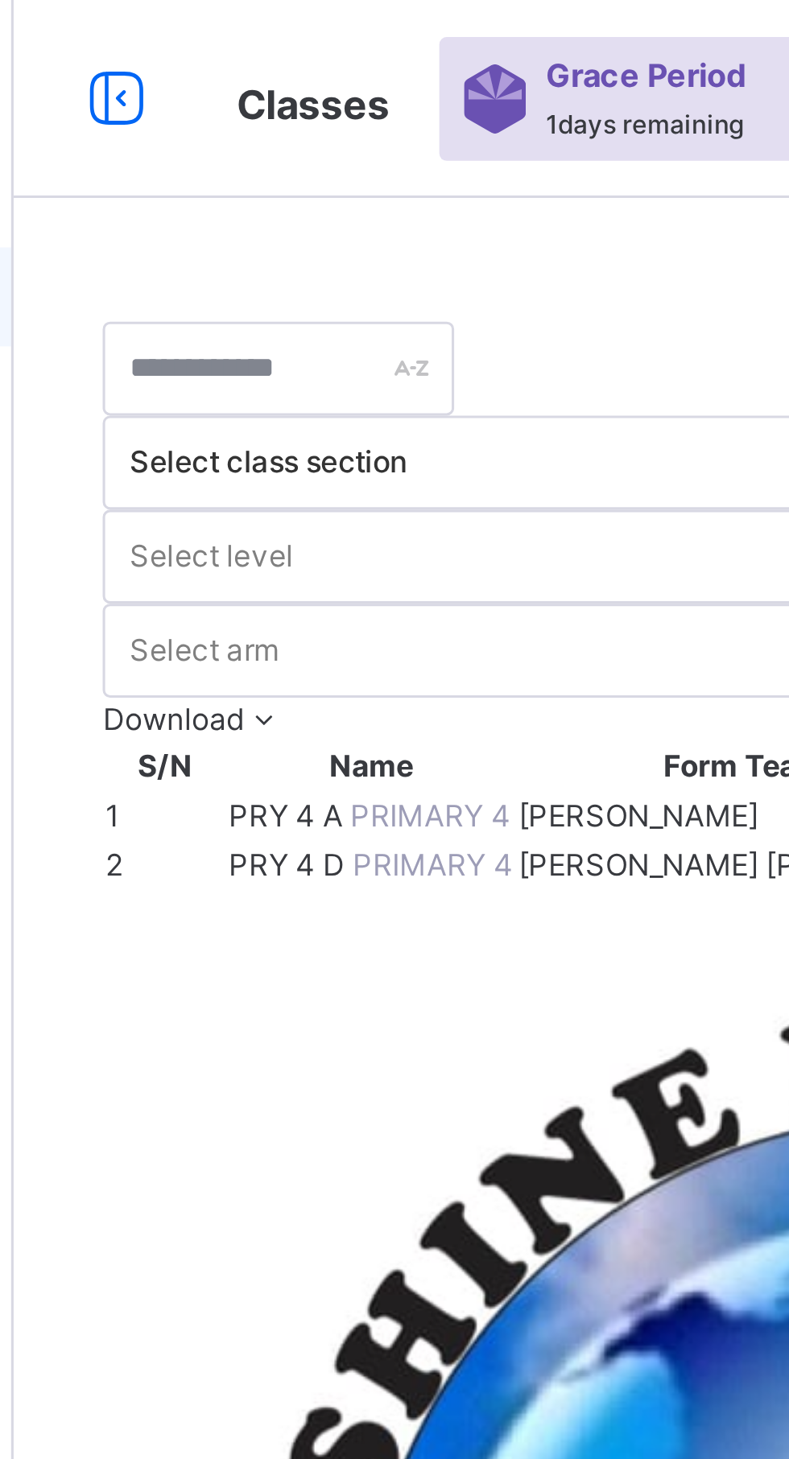
click at [319, 290] on td "PRY 4 D PRIMARY 4" at bounding box center [309, 282] width 94 height 16
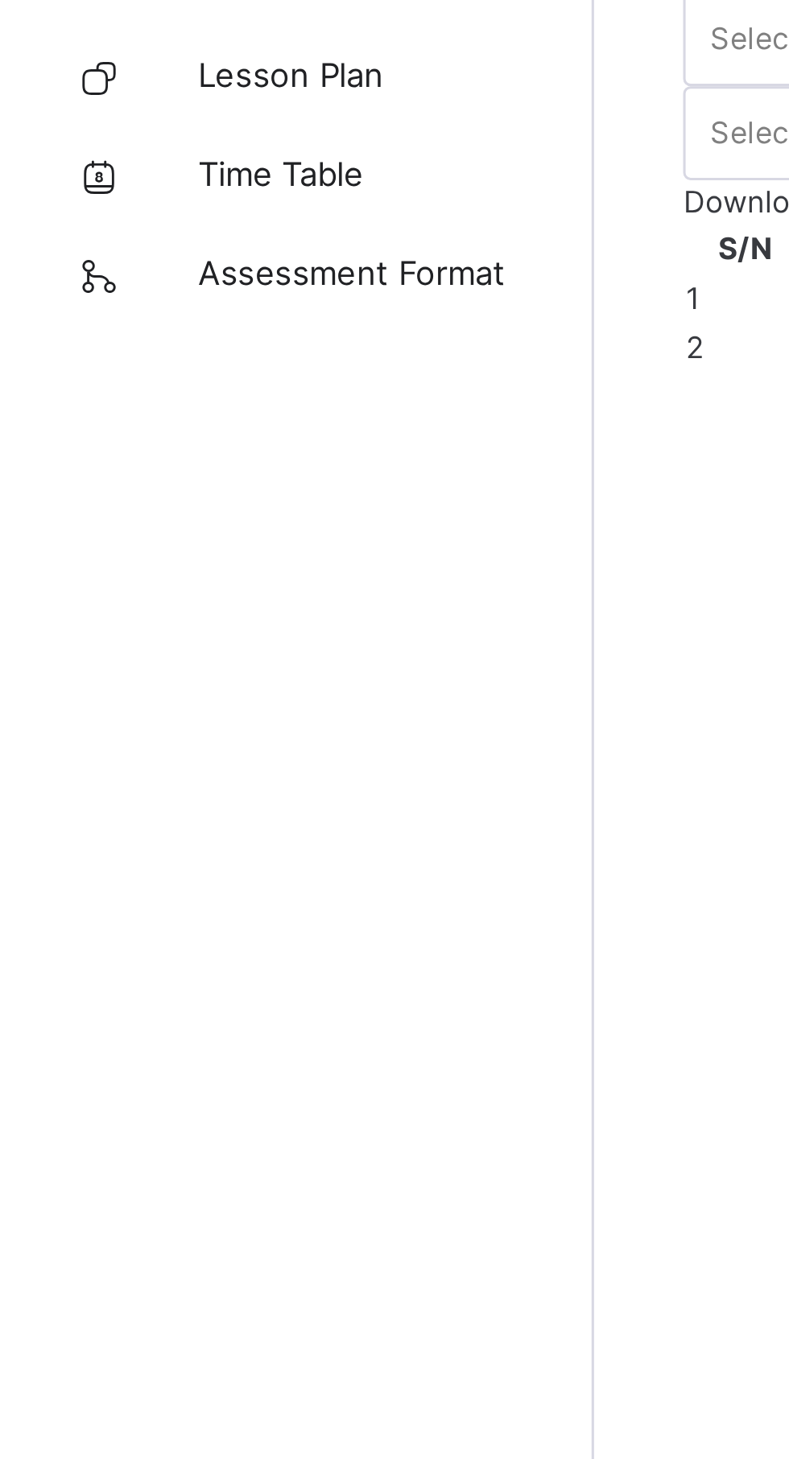
click at [34, 325] on div "Classes Broadsheet CBT Lesson Plan Time Table Assessment Format Help" at bounding box center [96, 761] width 193 height 1395
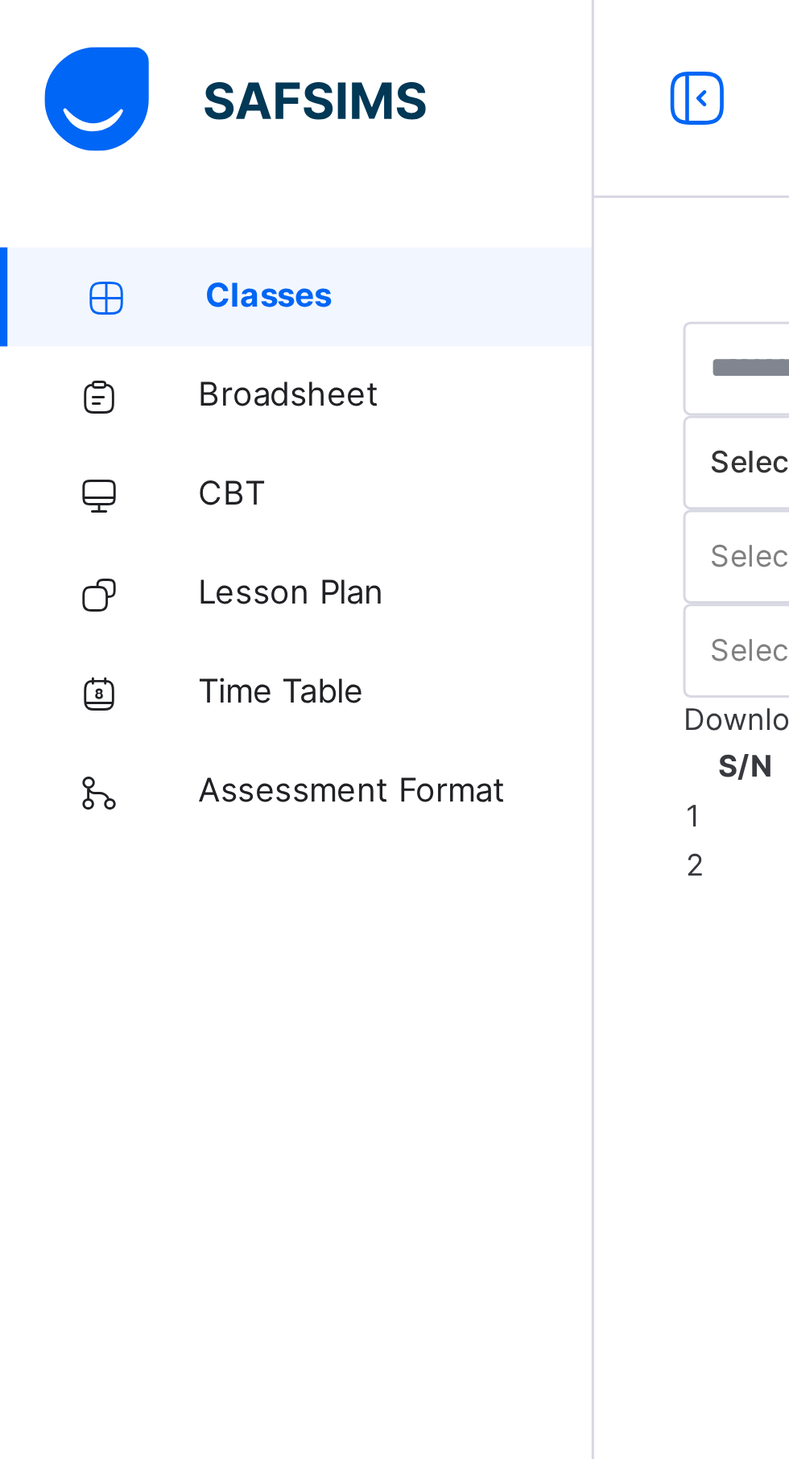
click at [40, 163] on icon at bounding box center [32, 161] width 64 height 12
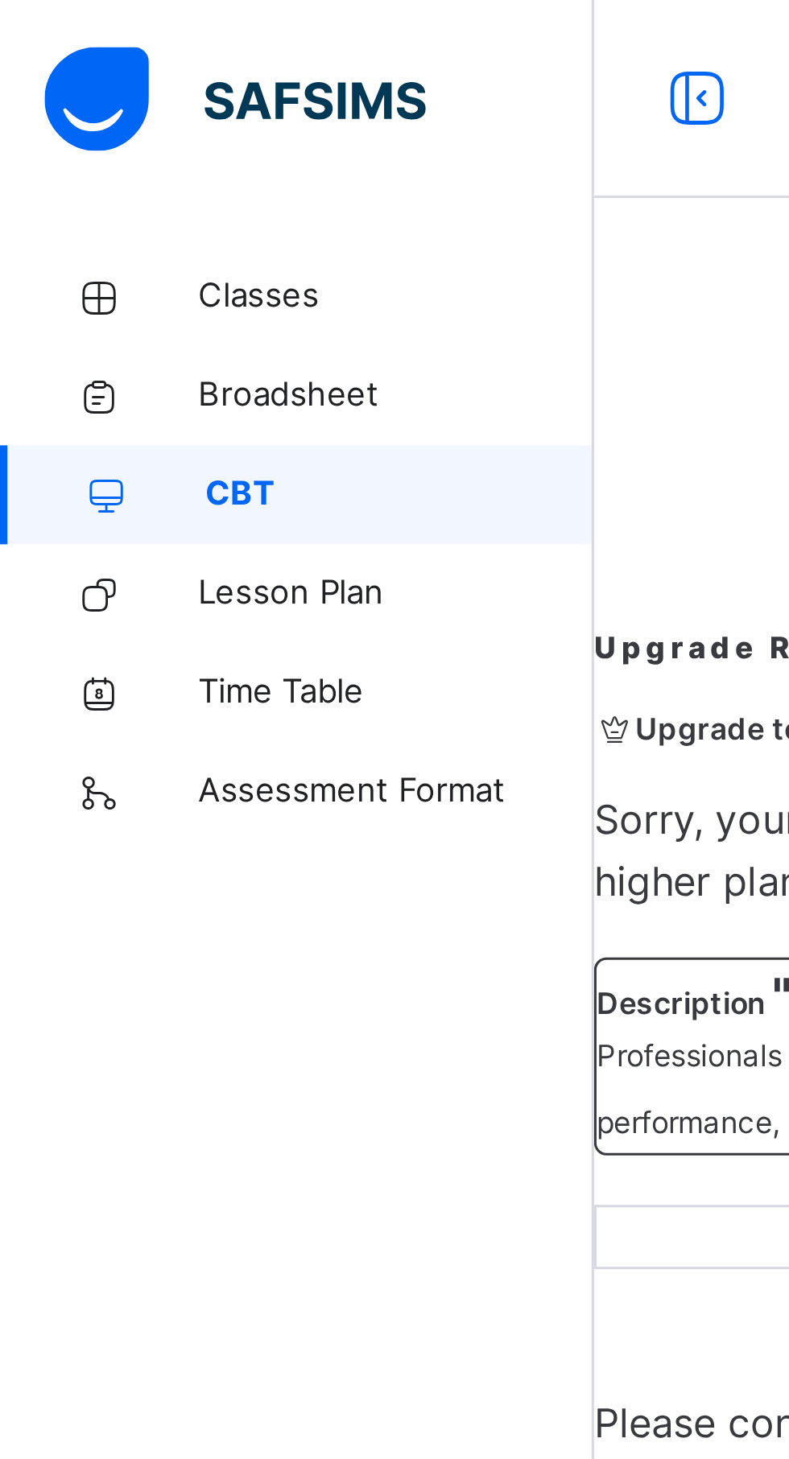
click at [70, 93] on span "Classes" at bounding box center [128, 97] width 129 height 16
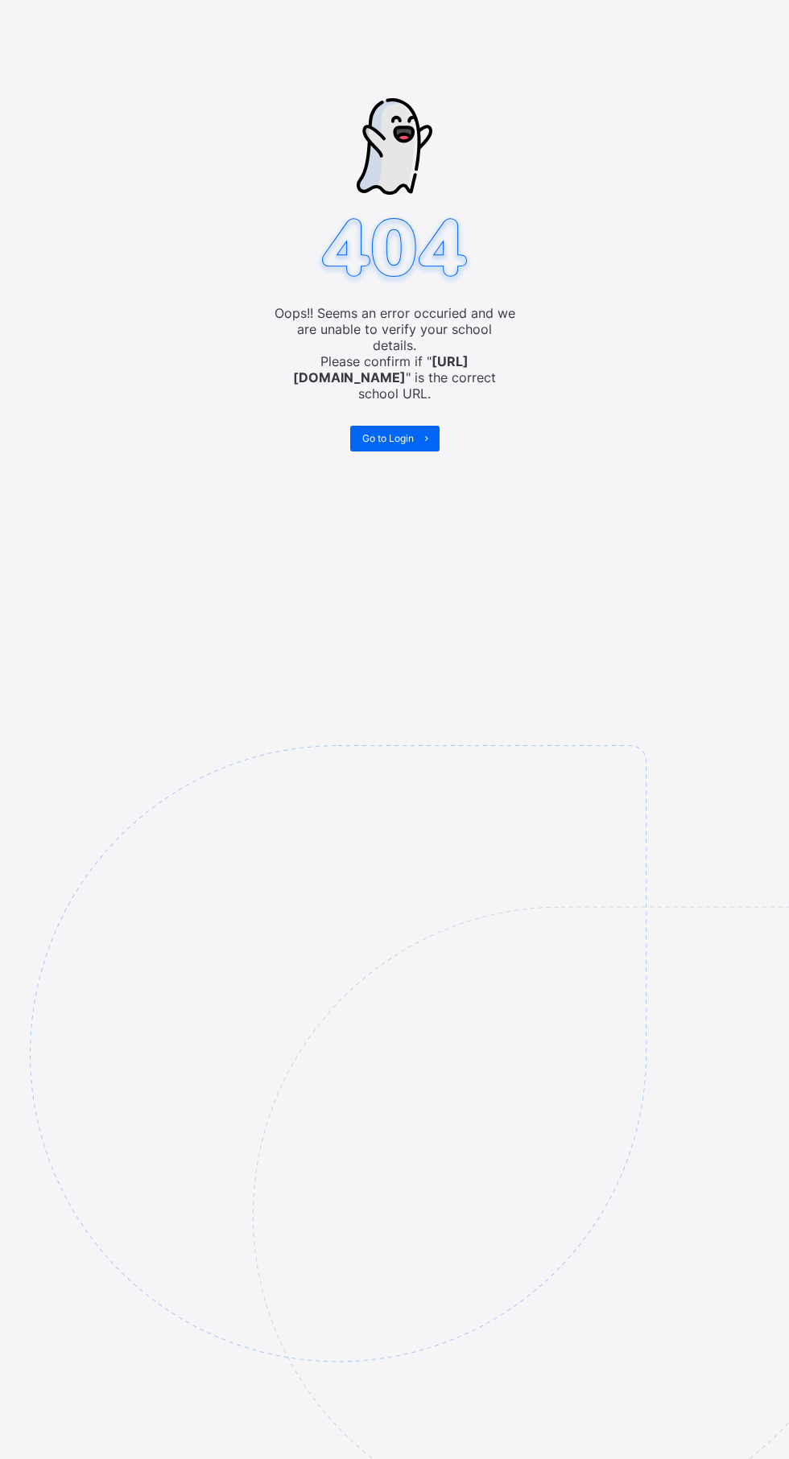
scroll to position [4, 0]
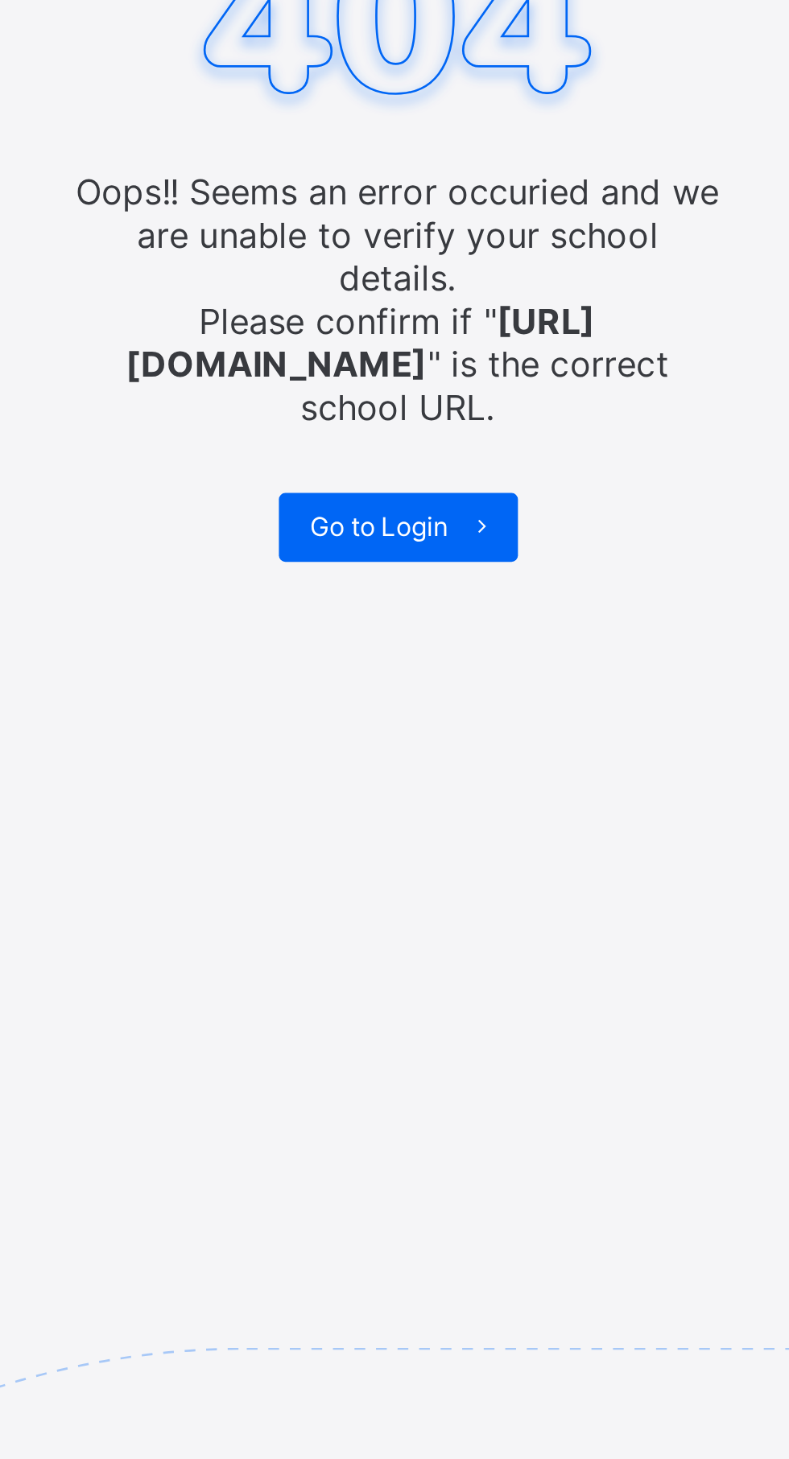
click at [416, 426] on span at bounding box center [427, 439] width 26 height 26
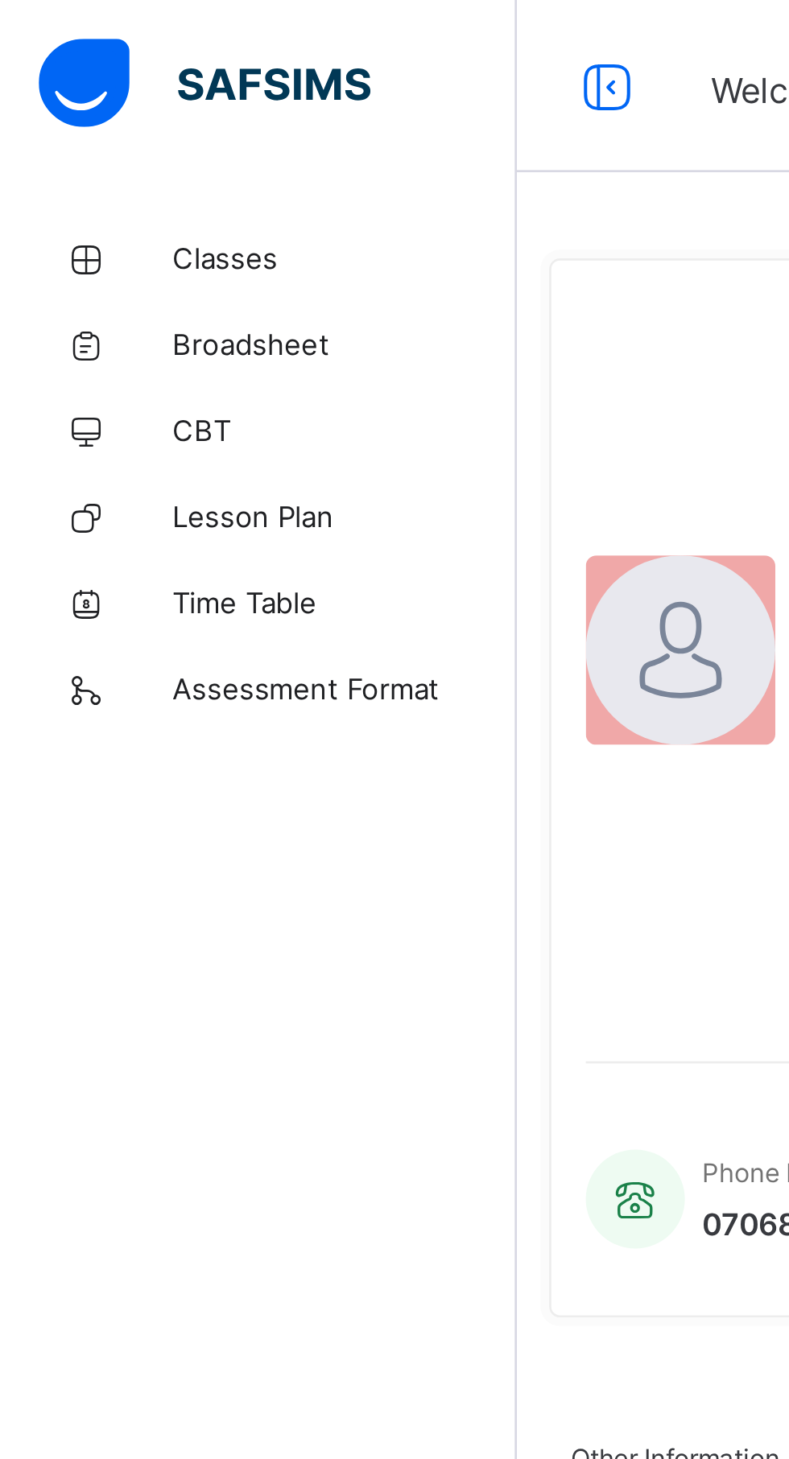
click at [82, 97] on span "Classes" at bounding box center [128, 96] width 129 height 13
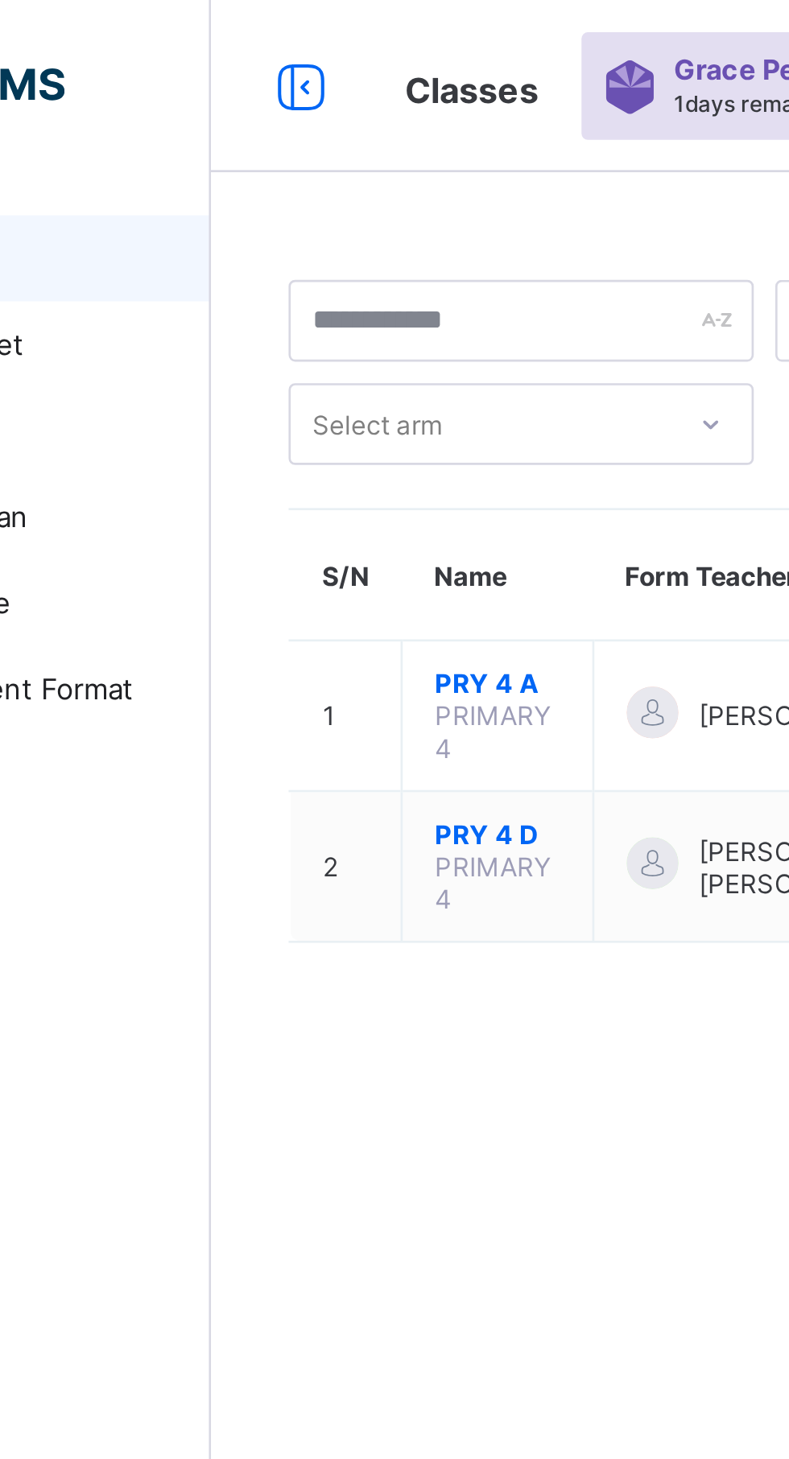
click at [296, 311] on span "PRY 4 D" at bounding box center [300, 312] width 47 height 12
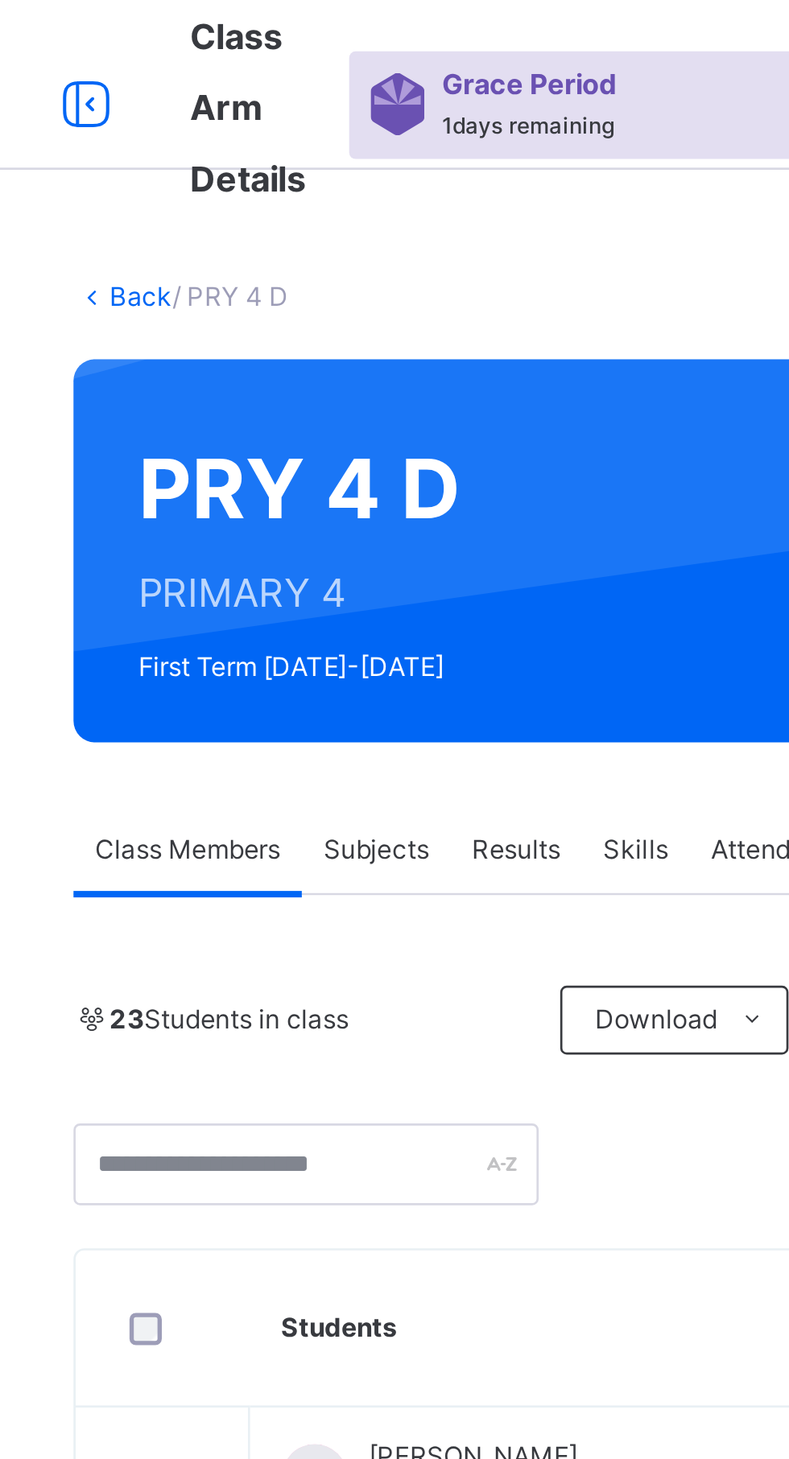
click at [328, 319] on span "Subjects" at bounding box center [334, 318] width 39 height 14
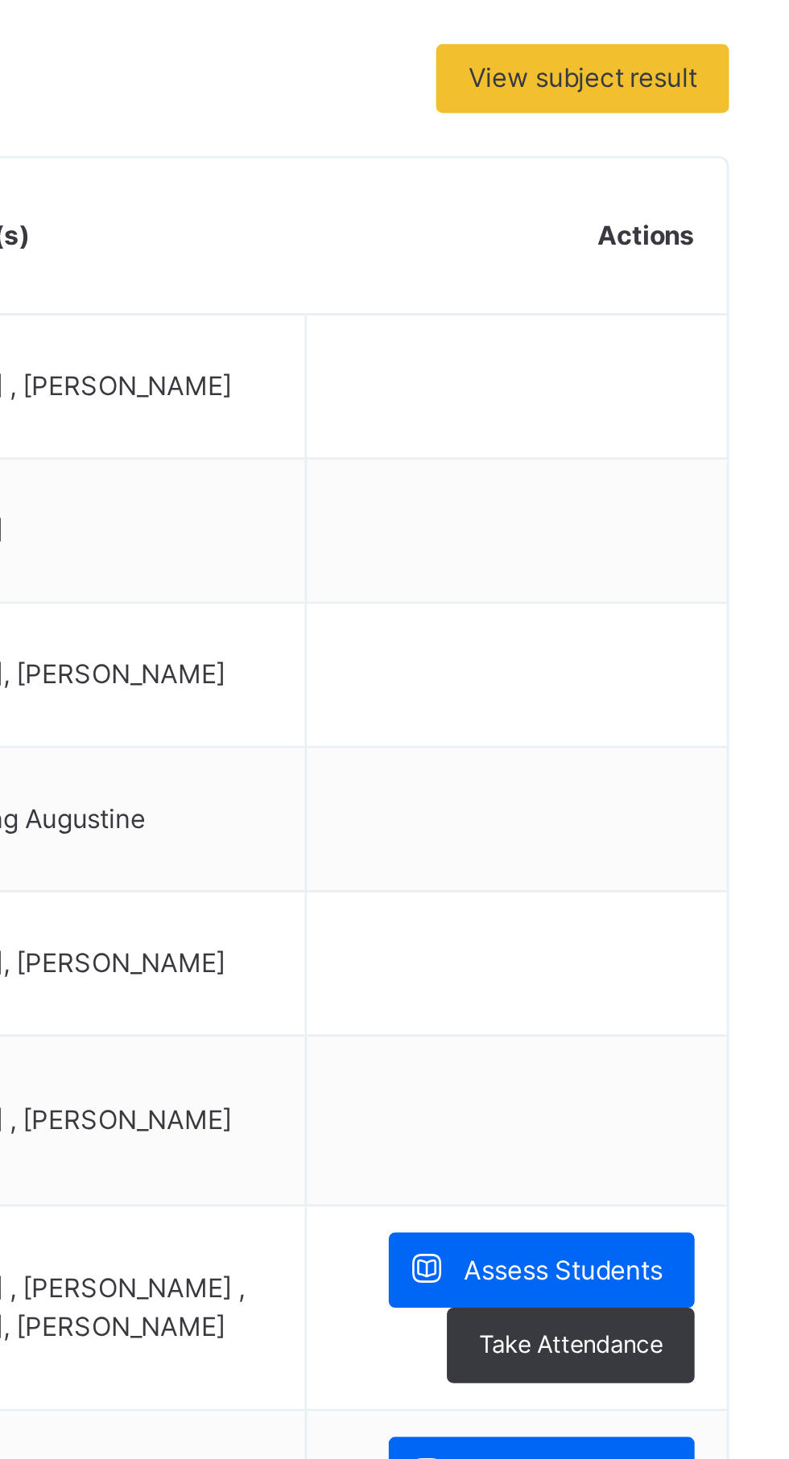
click at [367, 922] on td "National Values N/V" at bounding box center [340, 909] width 115 height 76
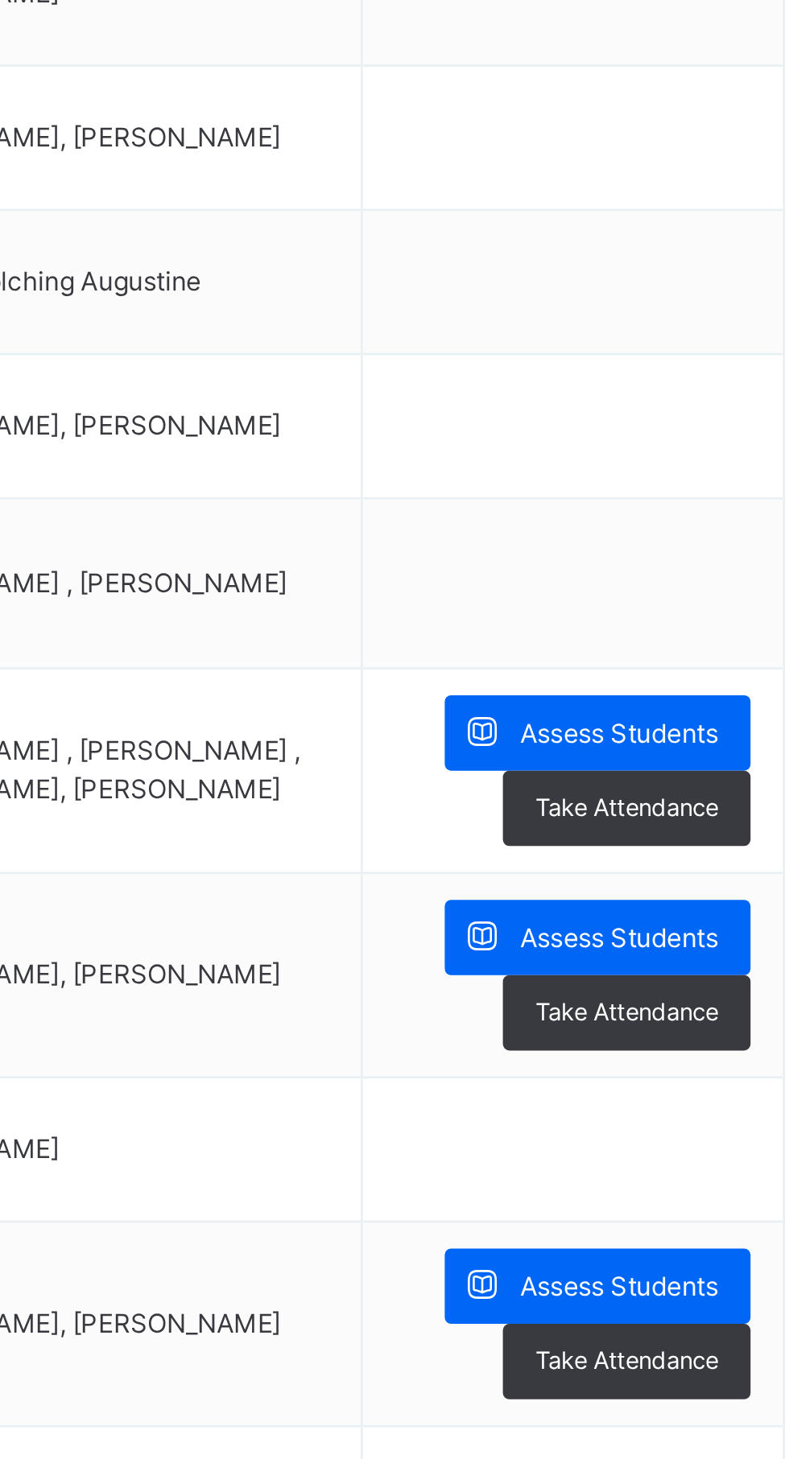
click at [709, 888] on span "Assess Students" at bounding box center [698, 895] width 74 height 14
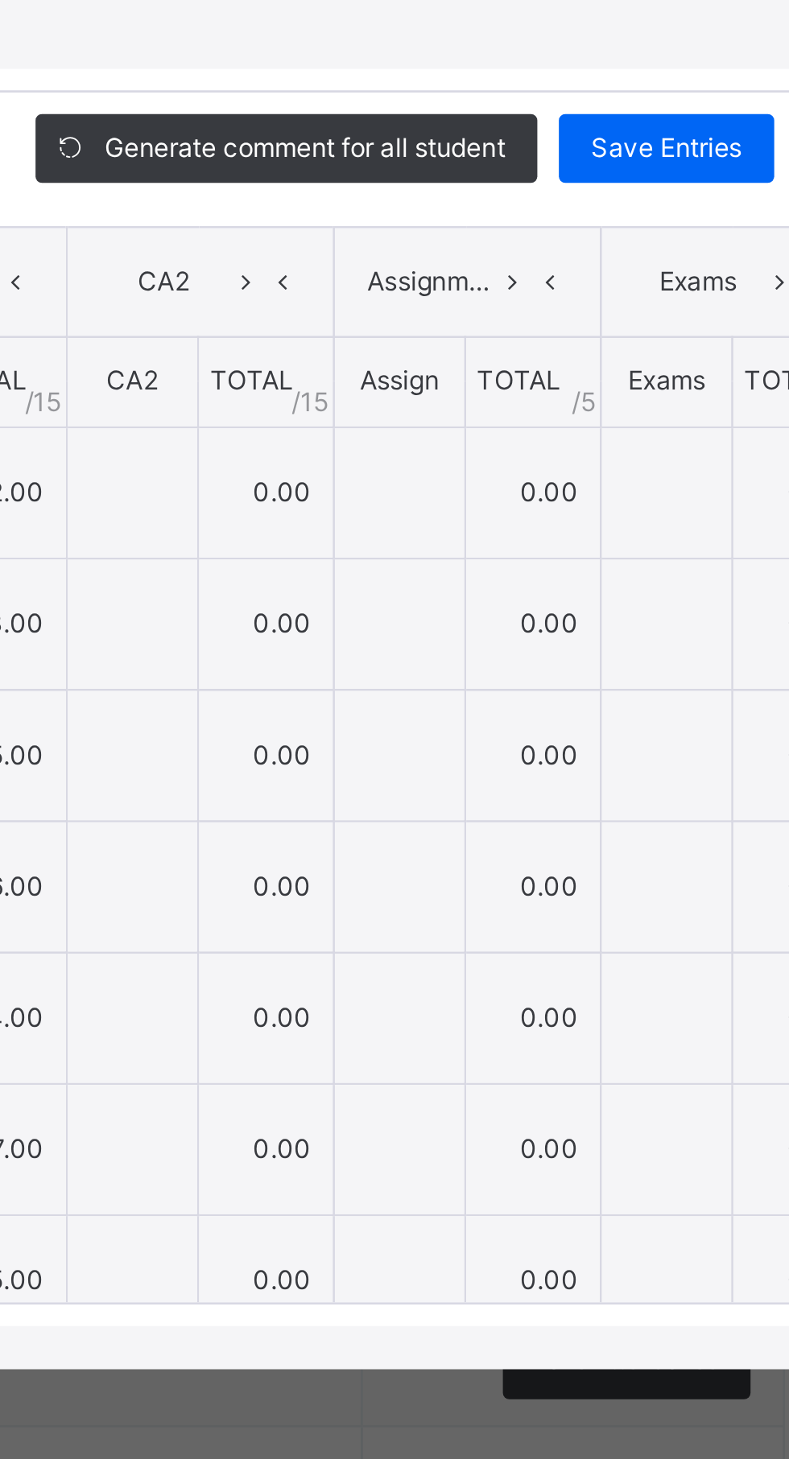
type input "**"
type input "*"
type input "**"
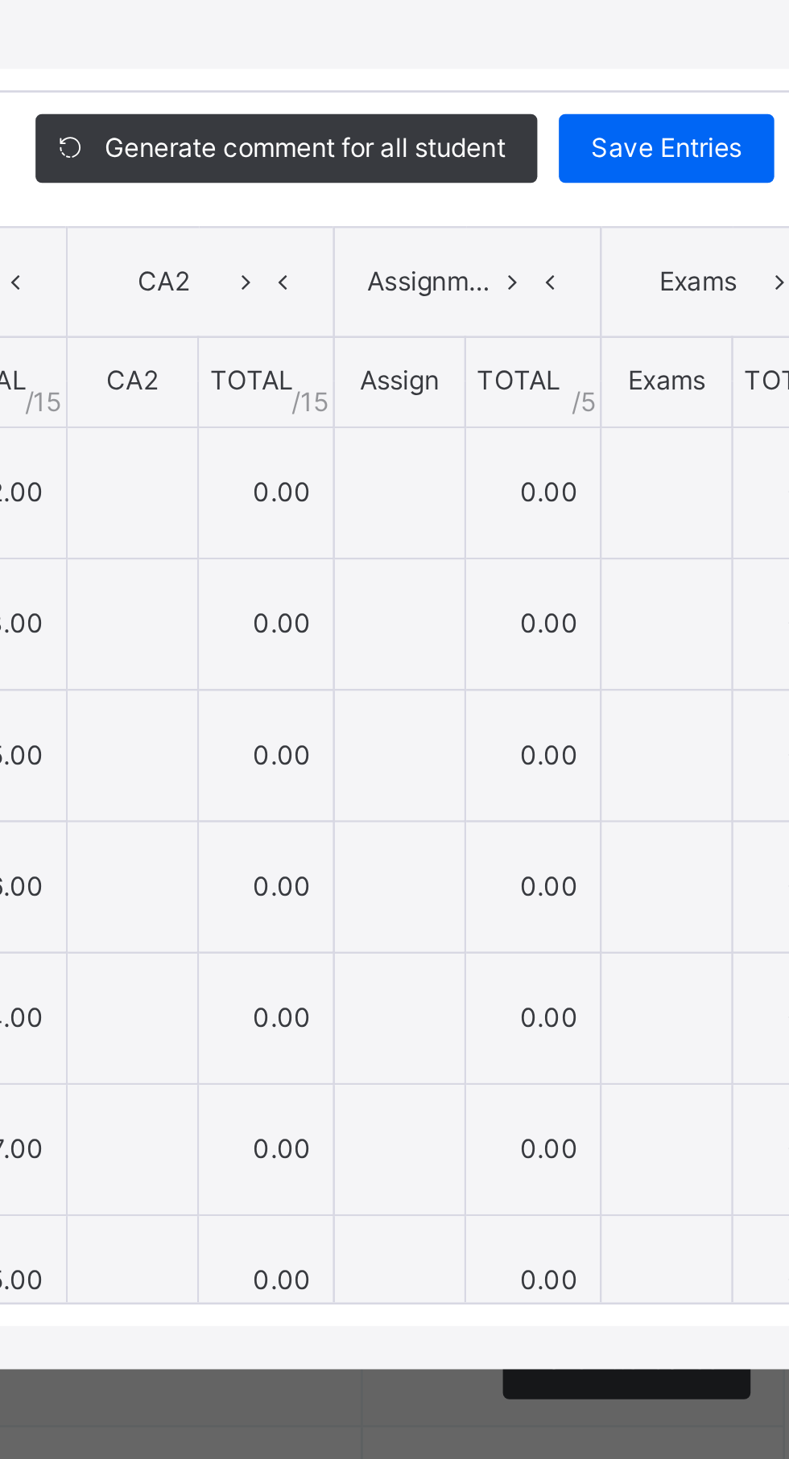
type input "*"
type input "**"
type input "*"
type input "**"
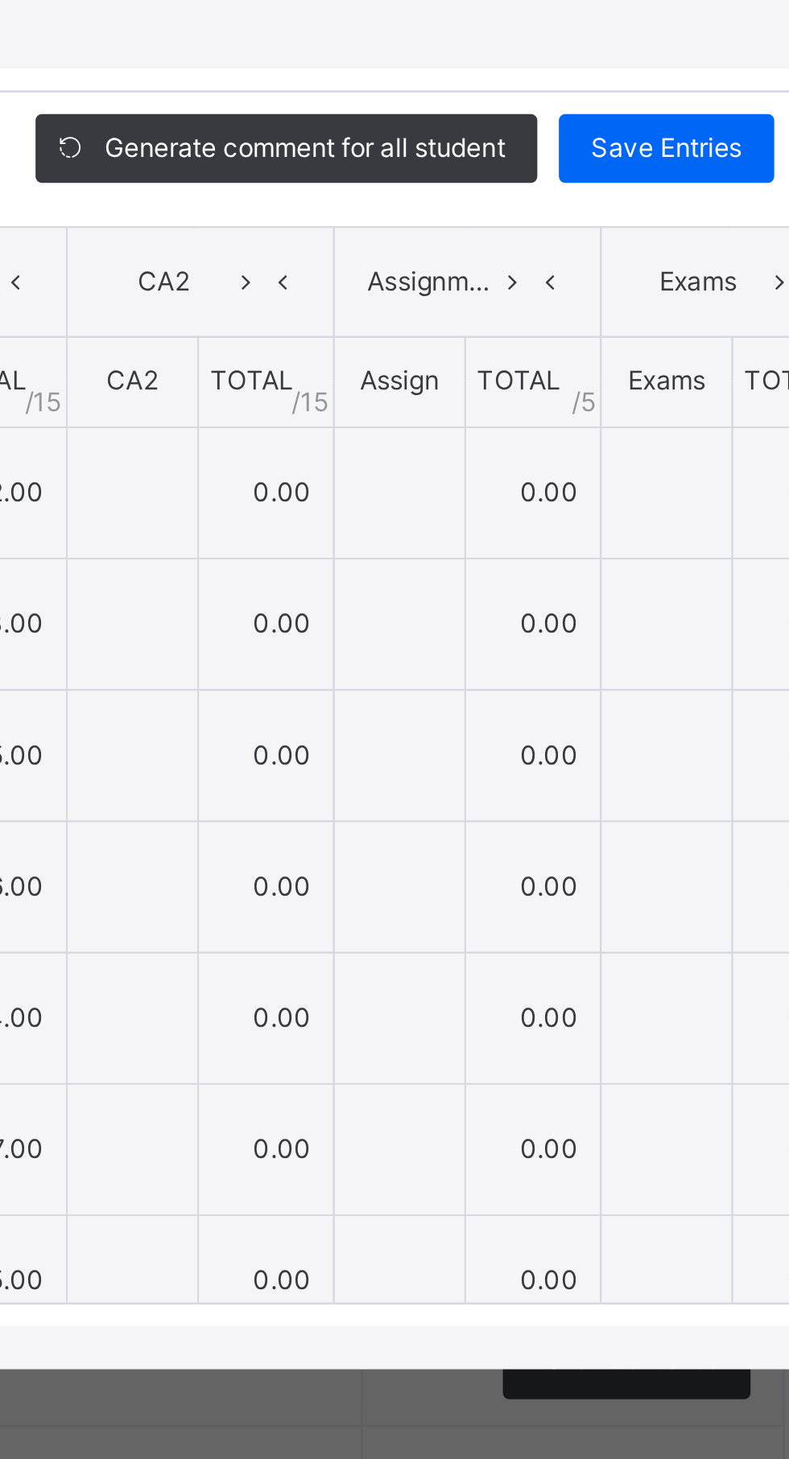
type input "**"
type input "*"
type input "**"
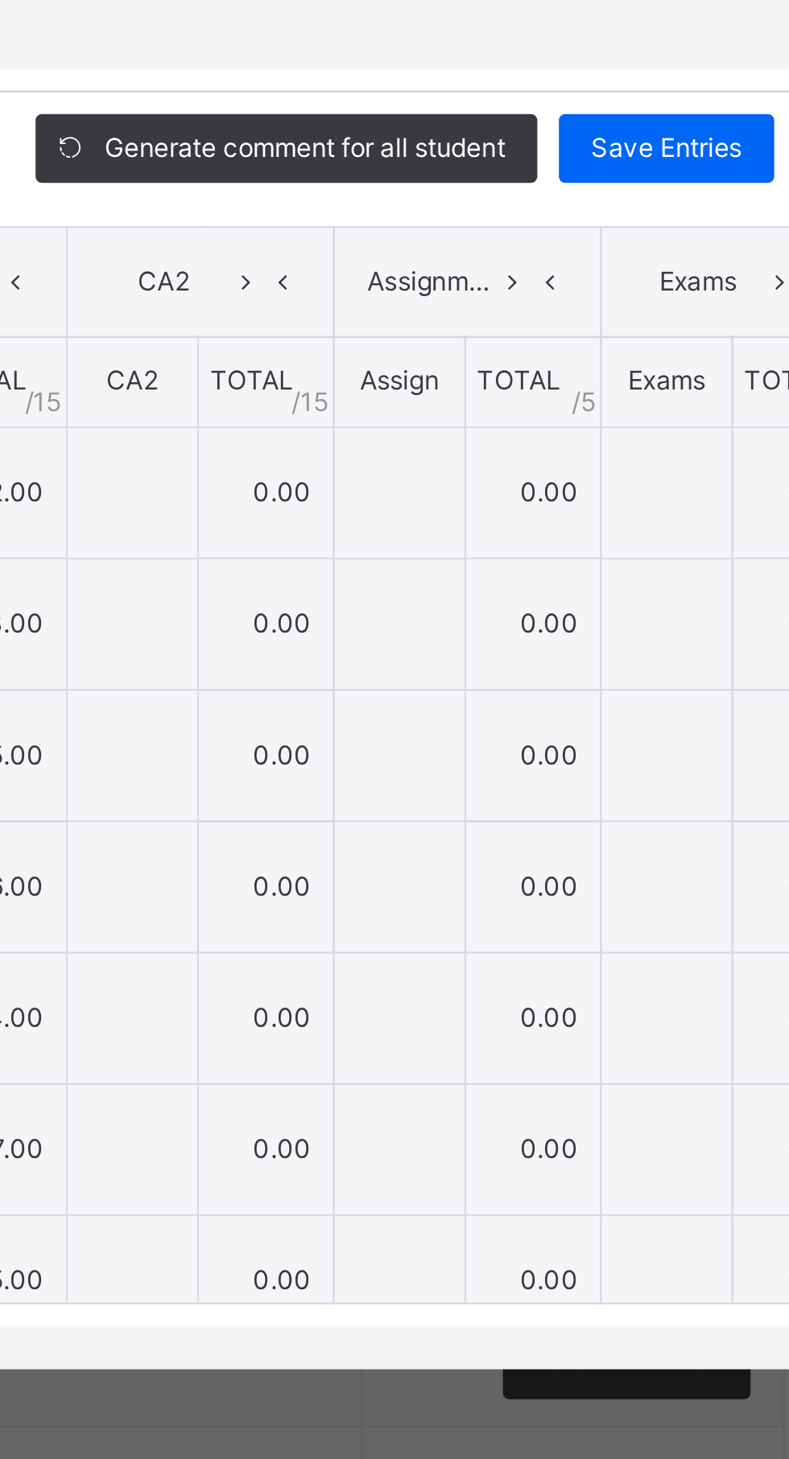
type input "*"
type input "**"
type input "*"
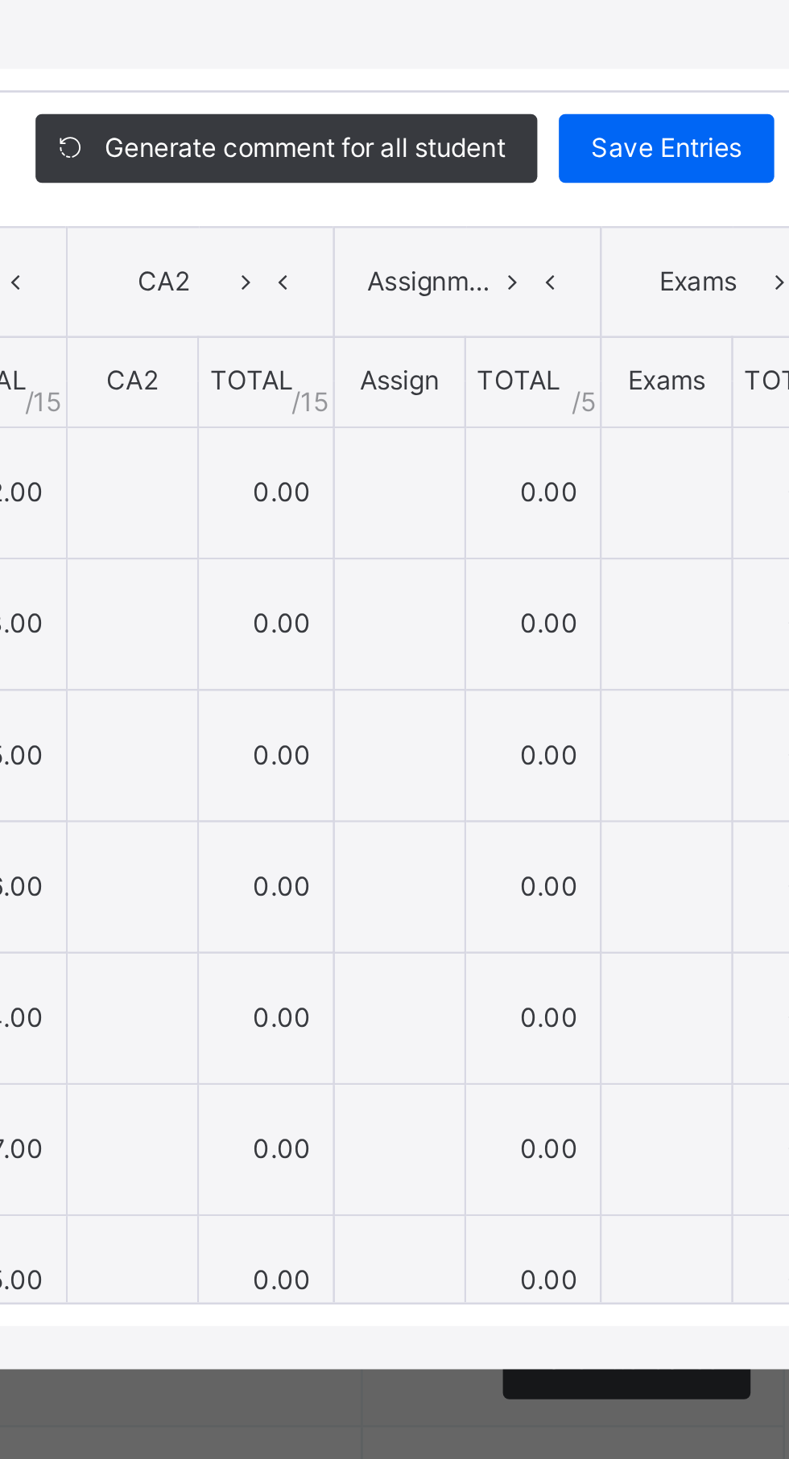
type input "**"
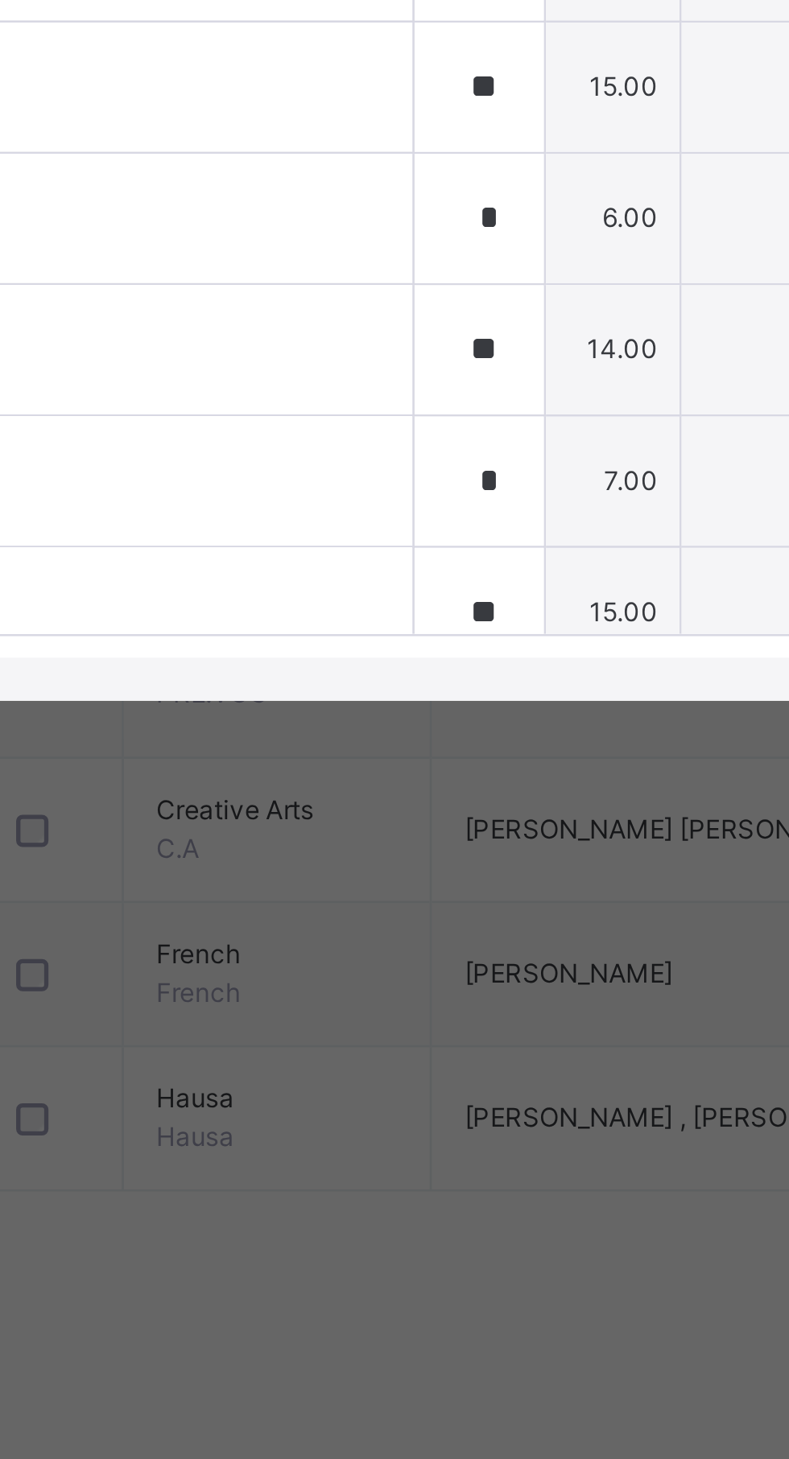
click at [315, 1047] on div "AMINA ABUBAKAR BALA 1740" at bounding box center [204, 1023] width 374 height 48
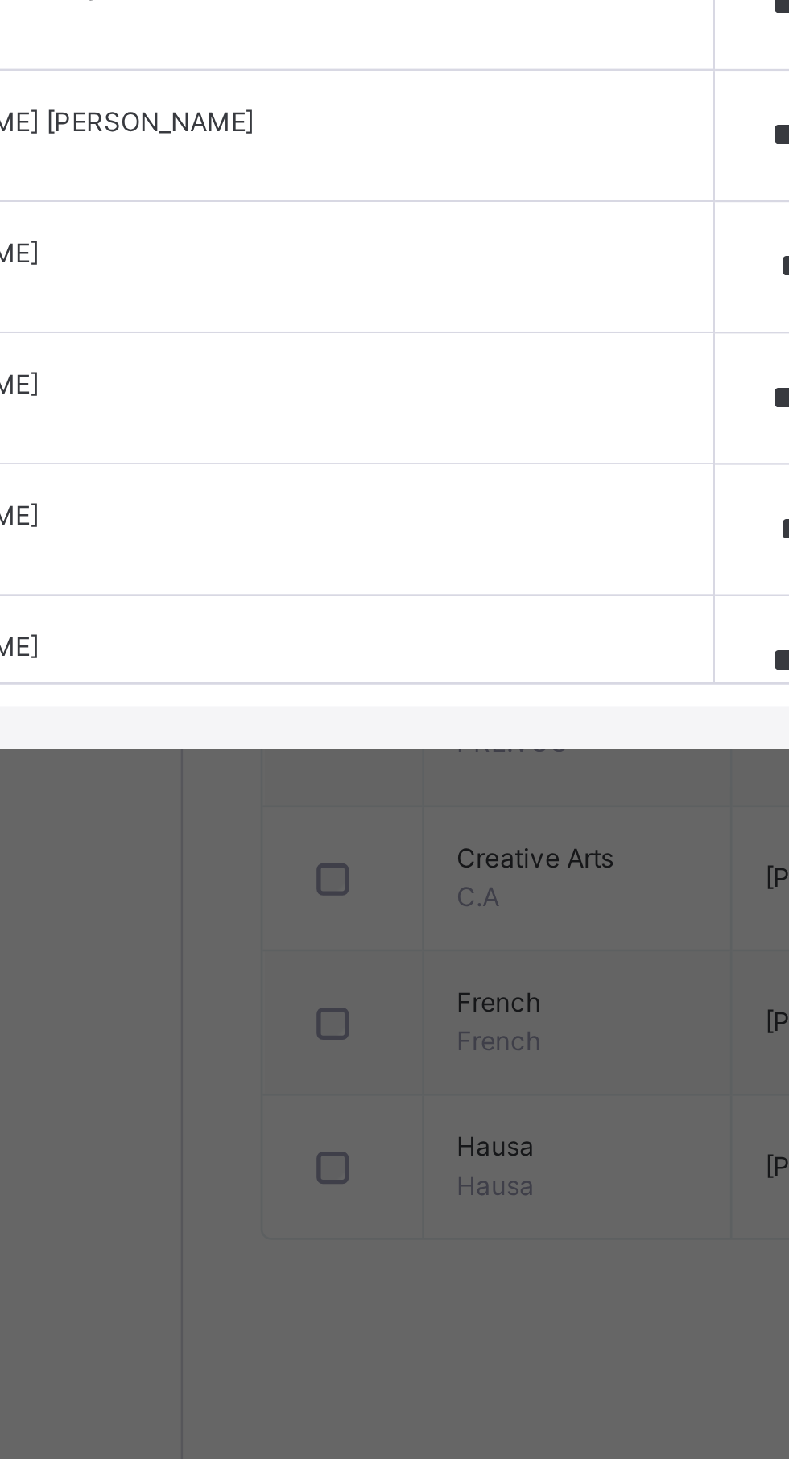
click at [311, 1047] on div "AMINA ABUBAKAR BALA 1740" at bounding box center [204, 1023] width 374 height 48
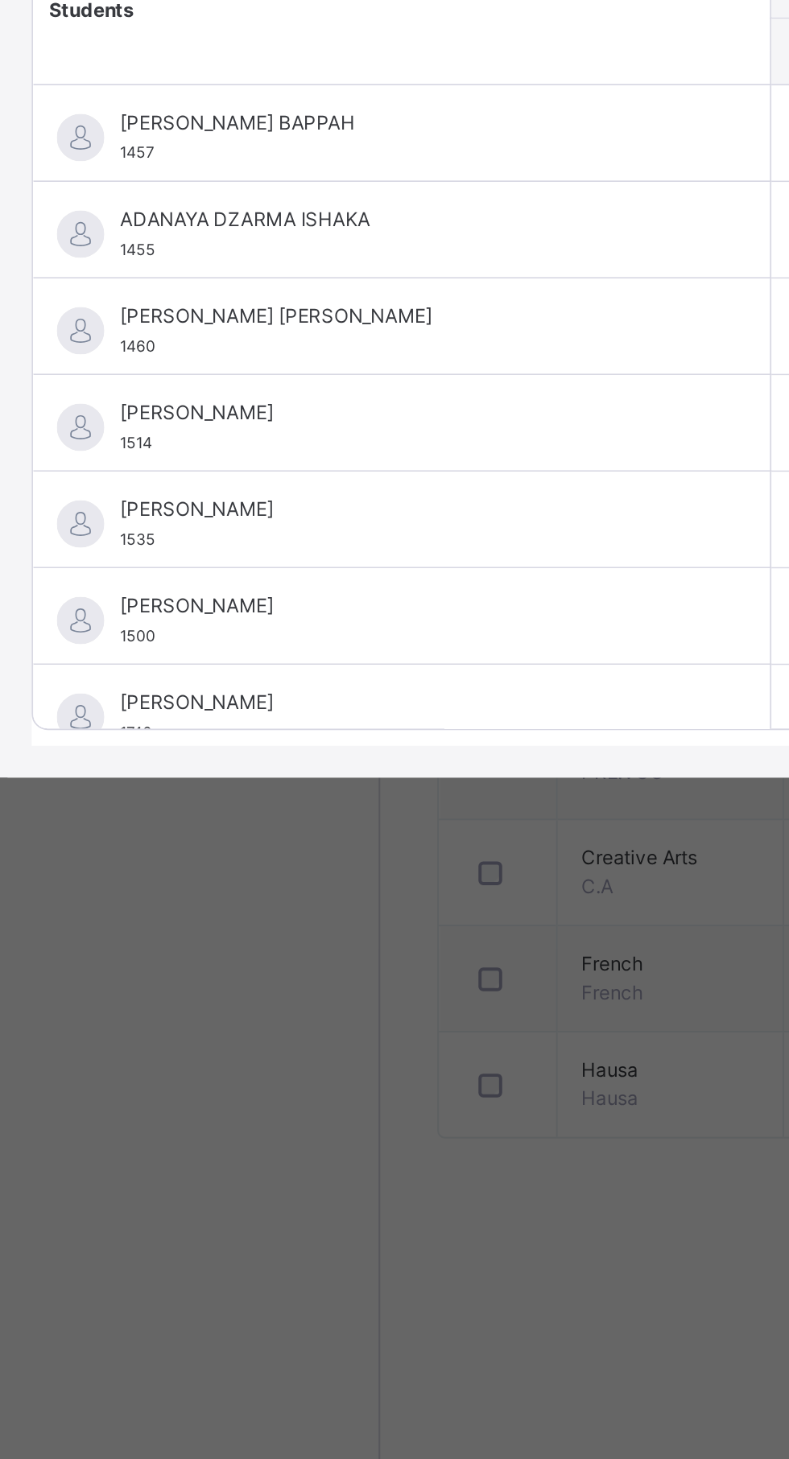
click at [310, 1047] on div "AMINA ABUBAKAR BALA 1740" at bounding box center [204, 1023] width 374 height 48
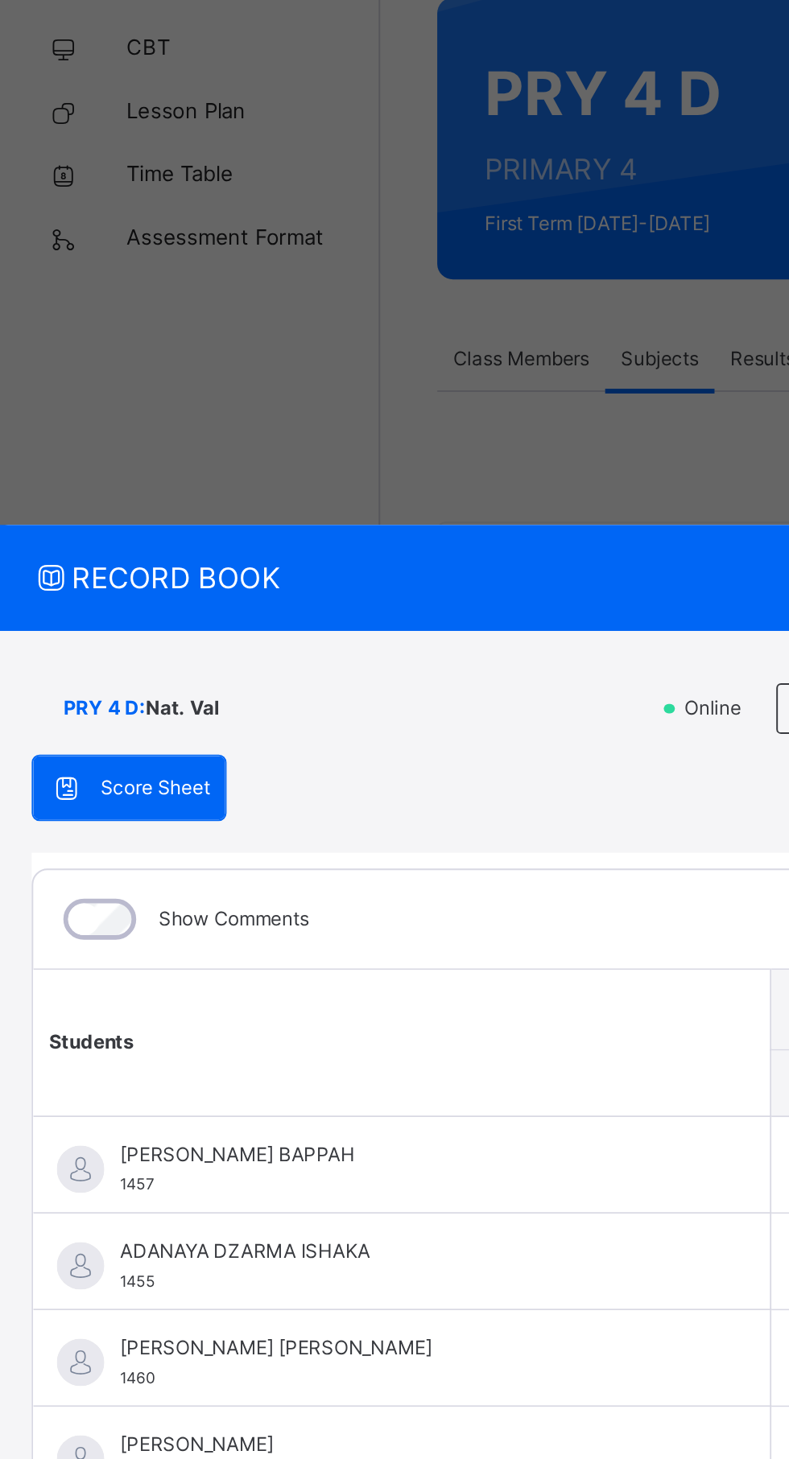
click at [153, 441] on span "RECORD BOOK" at bounding box center [382, 430] width 732 height 22
click at [36, 439] on icon at bounding box center [26, 430] width 20 height 17
click at [43, 545] on icon at bounding box center [34, 537] width 18 height 16
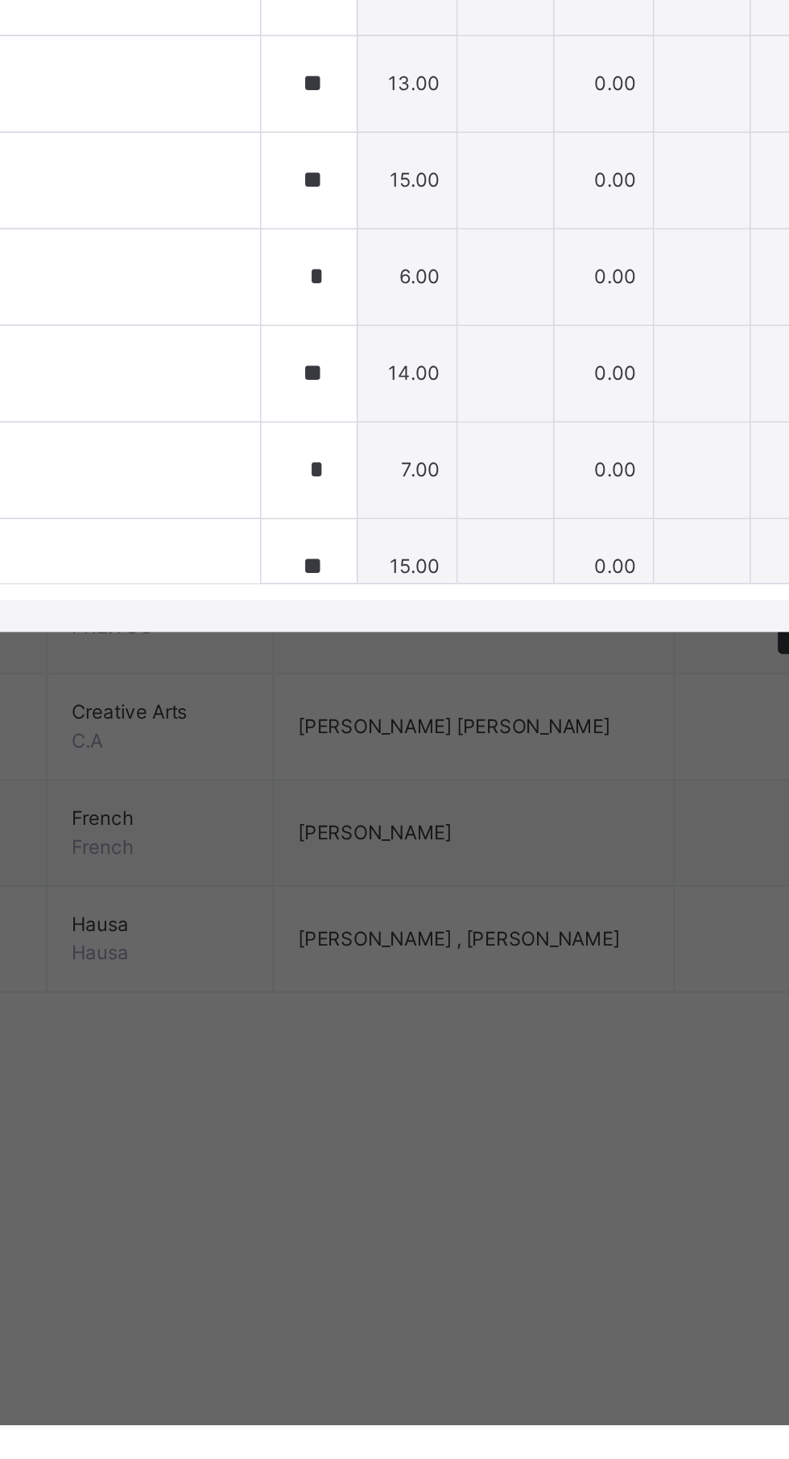
click at [322, 1047] on div "AMINA ABUBAKAR BALA 1740" at bounding box center [204, 1023] width 374 height 48
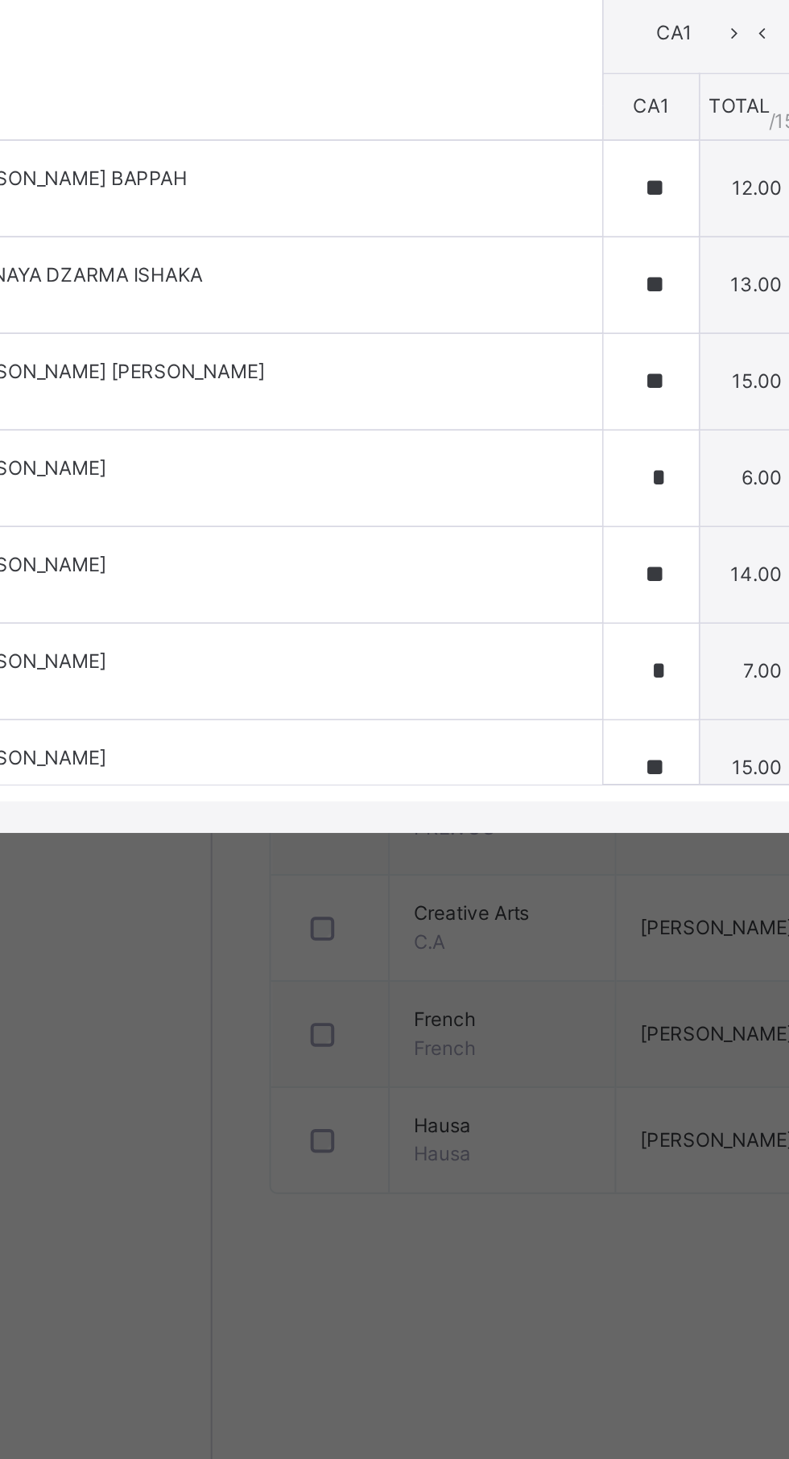
click at [323, 1047] on div "AMINA ABUBAKAR BALA 1740" at bounding box center [204, 1023] width 374 height 48
click at [322, 1047] on div "AMINA ABUBAKAR BALA 1740" at bounding box center [204, 1023] width 374 height 48
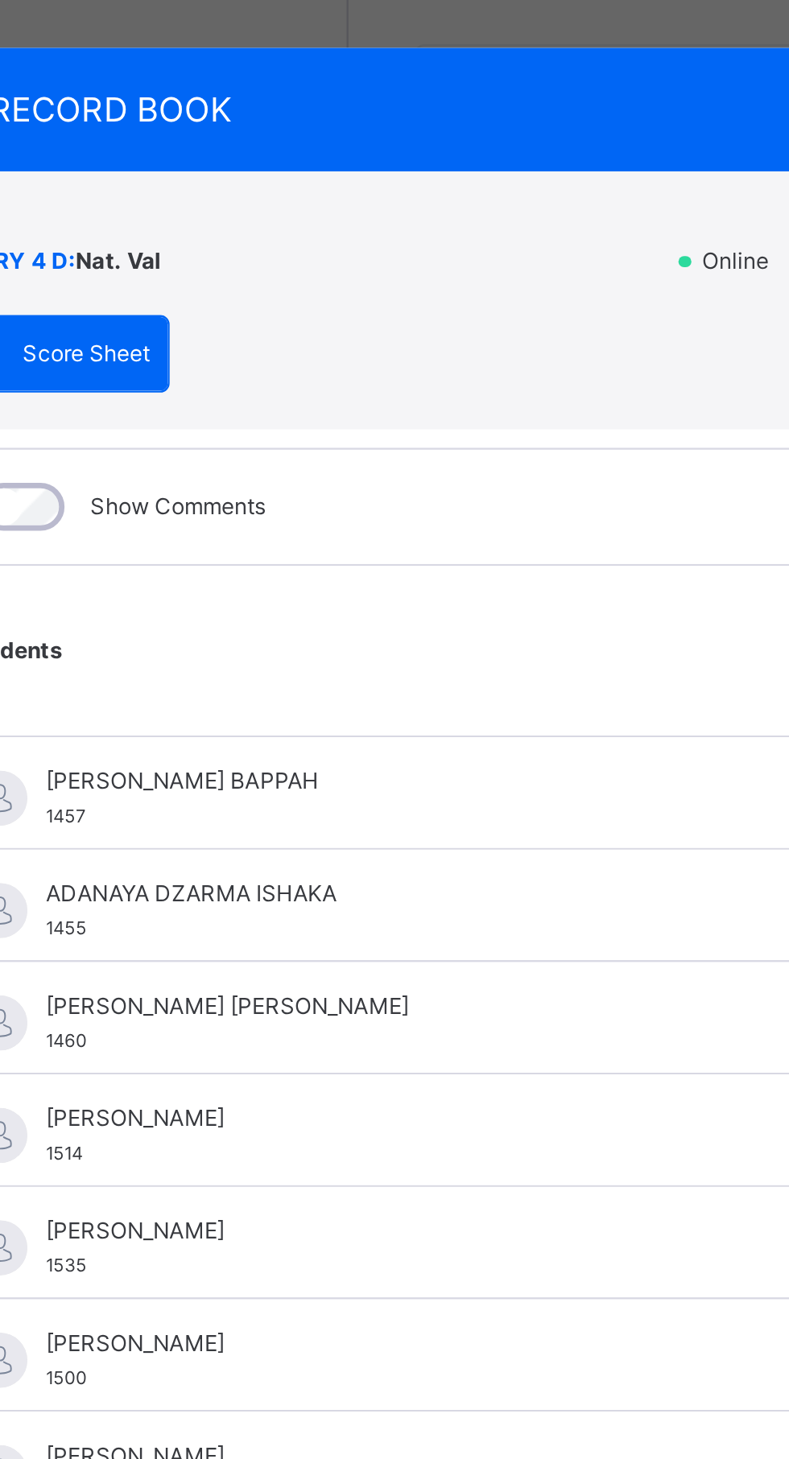
click at [51, 546] on span at bounding box center [38, 536] width 26 height 19
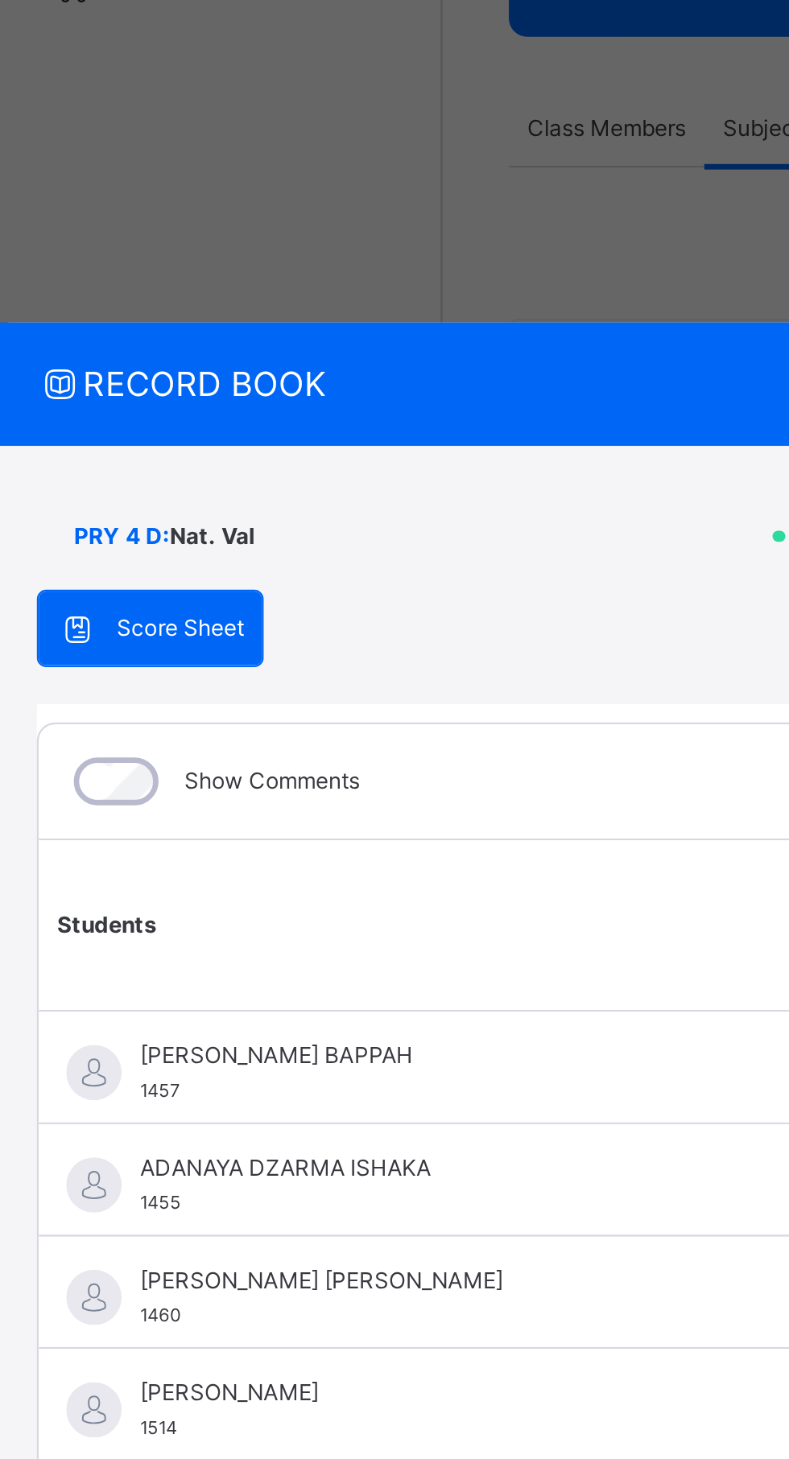
click at [149, 441] on span "RECORD BOOK" at bounding box center [382, 430] width 732 height 22
click at [130, 441] on span "RECORD BOOK" at bounding box center [382, 430] width 732 height 22
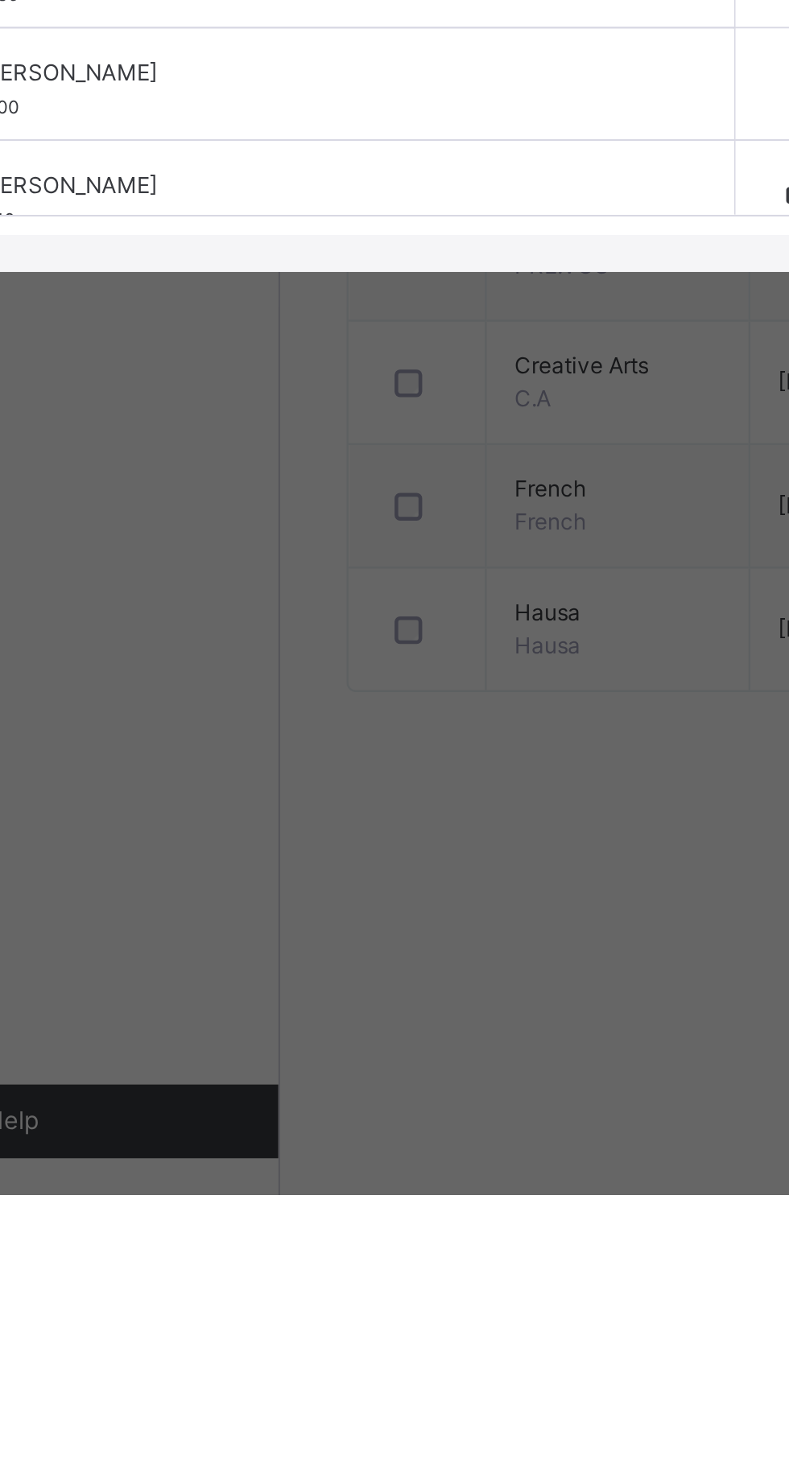
click at [314, 1047] on div "AMINA ABUBAKAR BALA 1740" at bounding box center [204, 1023] width 374 height 48
click at [313, 1047] on div "AMINA ABUBAKAR BALA 1740" at bounding box center [204, 1023] width 374 height 48
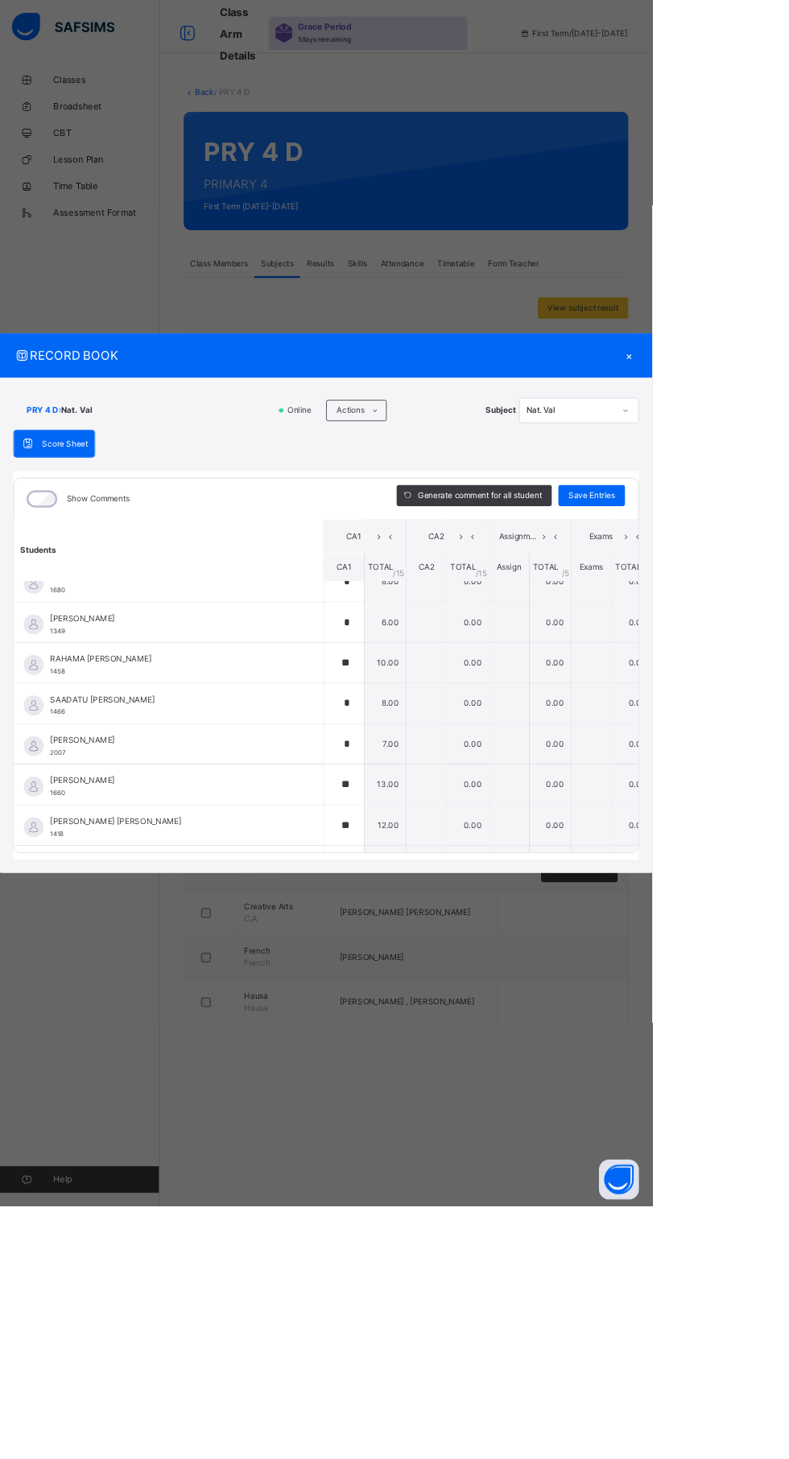
scroll to position [801, 0]
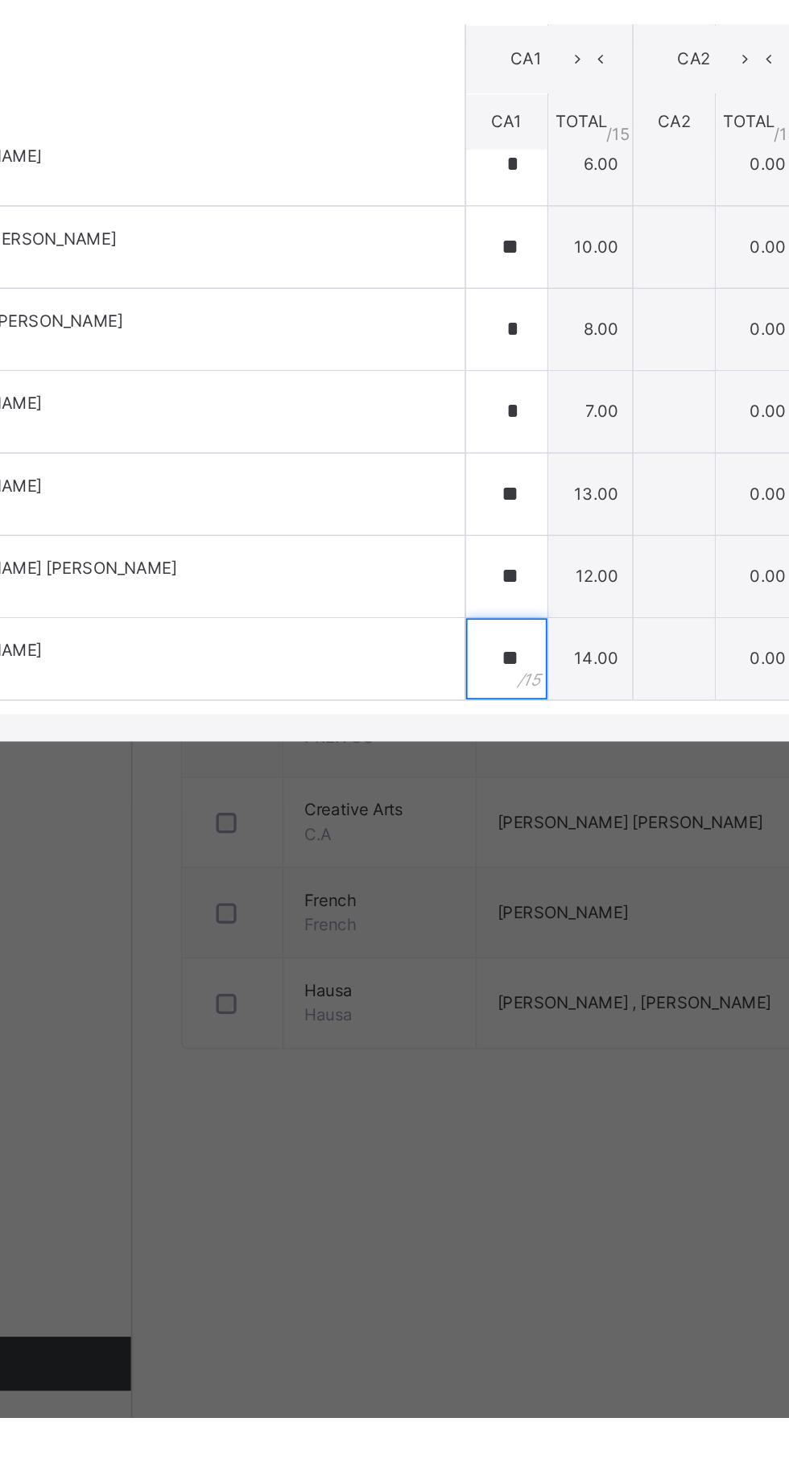
click at [392, 1031] on div "**" at bounding box center [416, 1007] width 48 height 48
click at [392, 1031] on input "**" at bounding box center [416, 1007] width 48 height 48
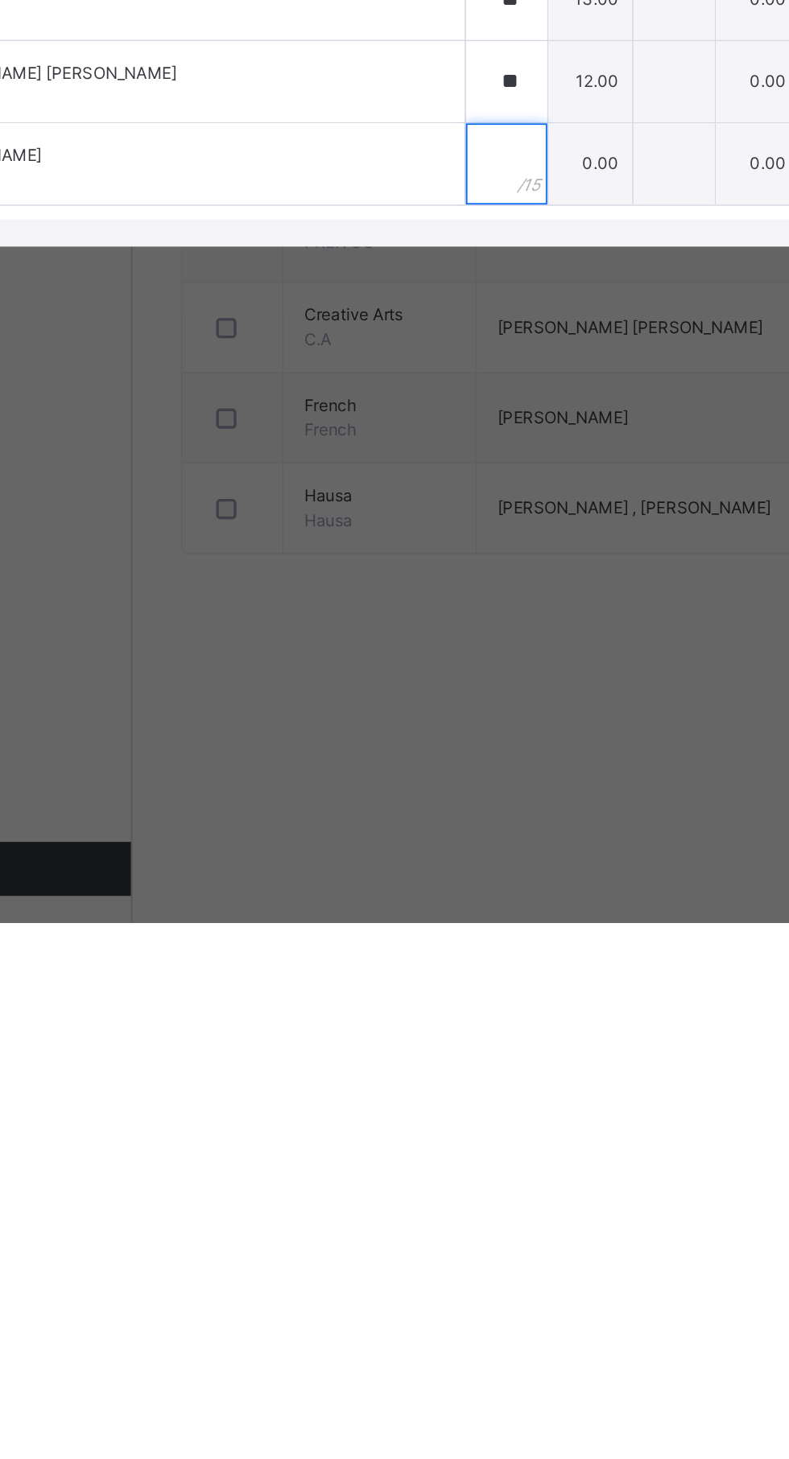
type input "*"
type input "**"
click at [392, 982] on div "**" at bounding box center [416, 957] width 48 height 48
type input "*"
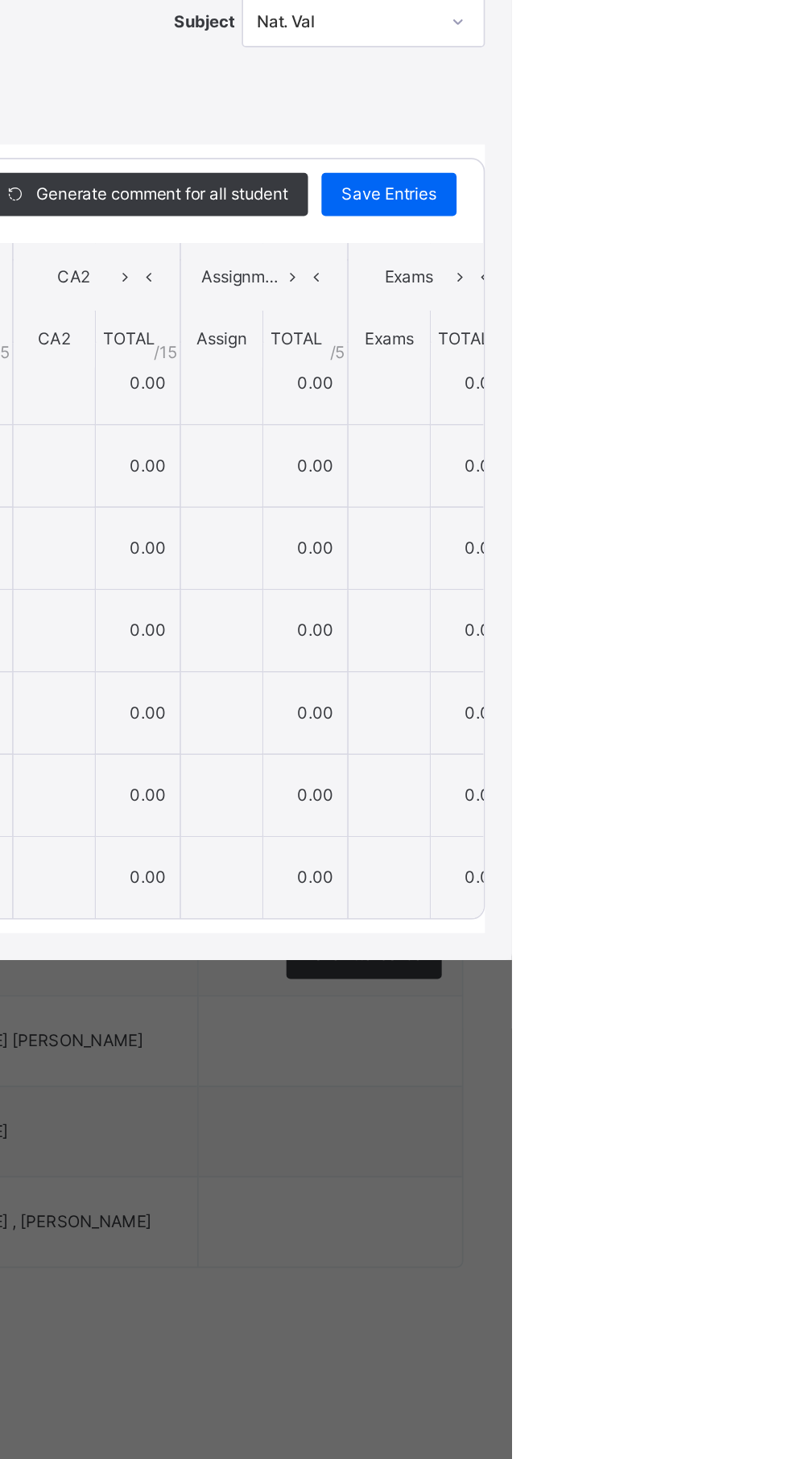
type input "**"
click at [744, 607] on span "Save Entries" at bounding box center [715, 599] width 56 height 14
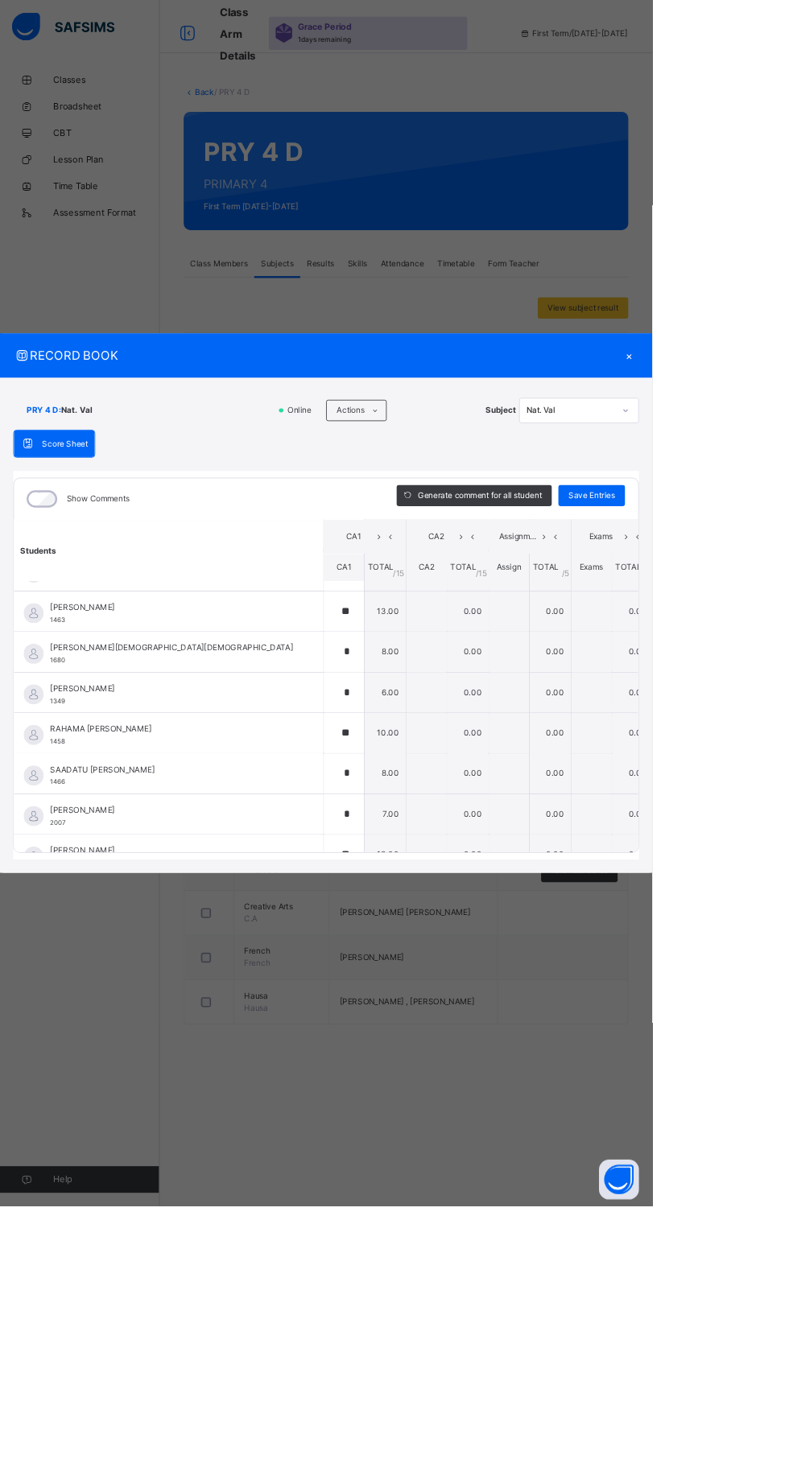
scroll to position [573, 0]
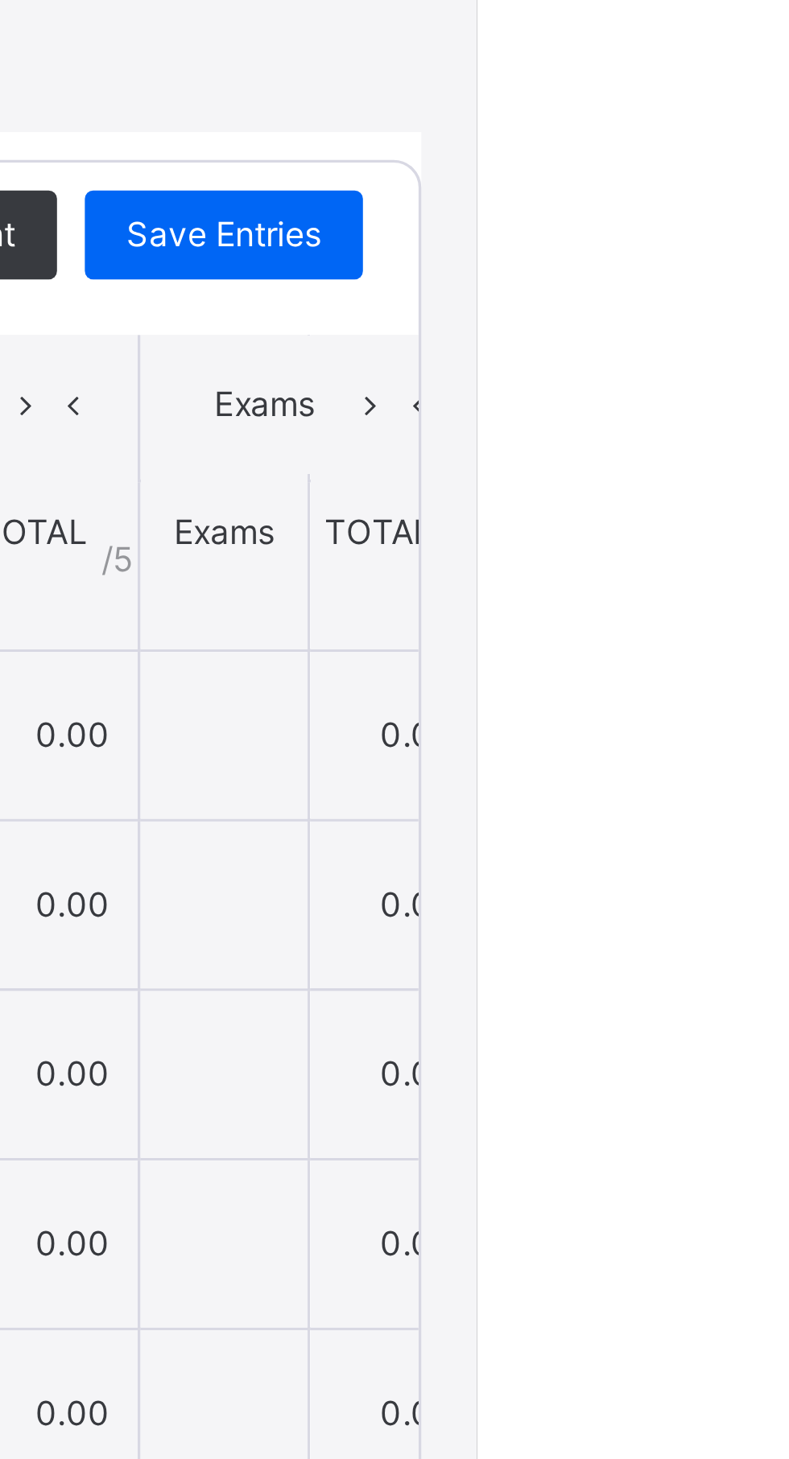
click at [773, 441] on div "×" at bounding box center [760, 430] width 24 height 22
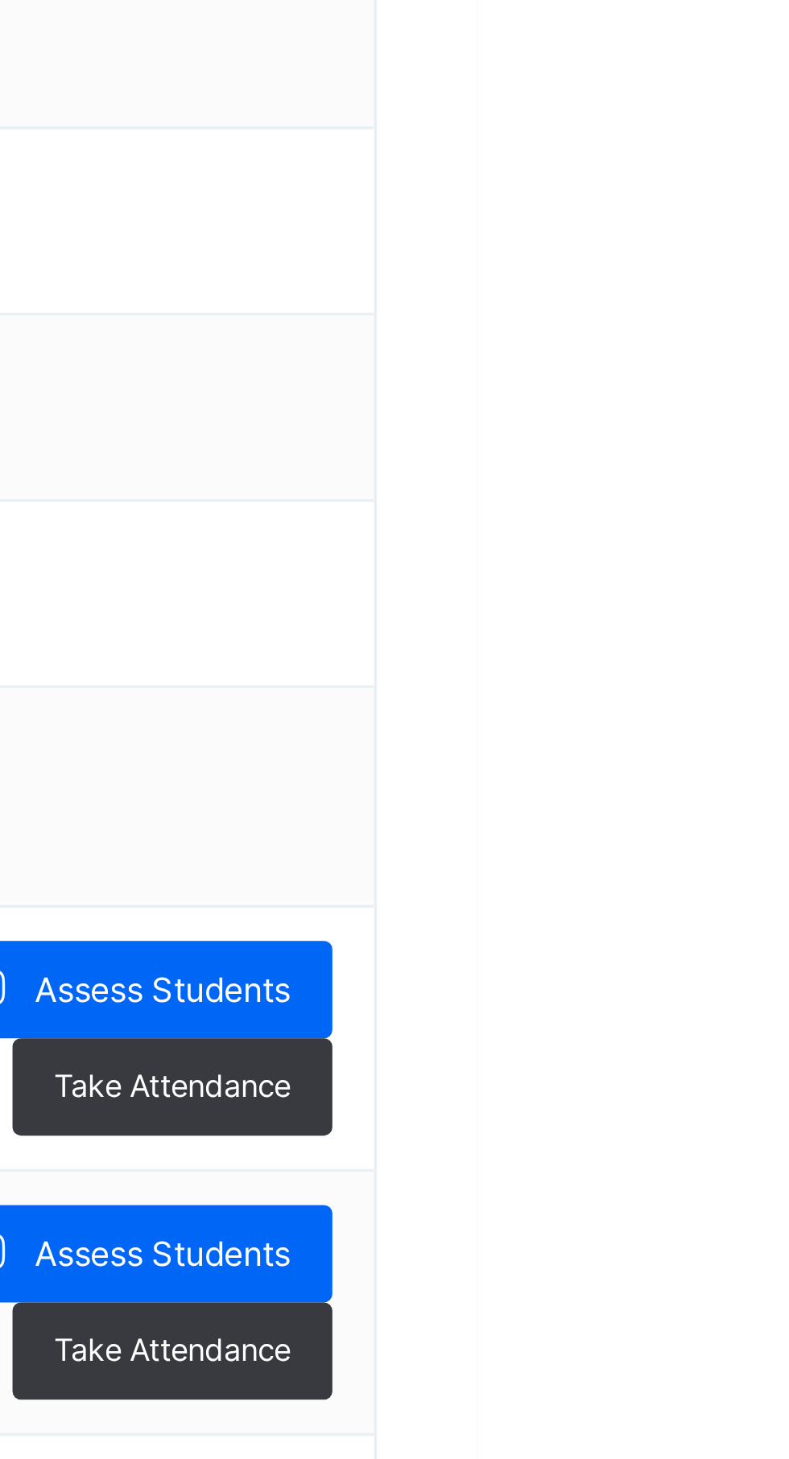
click at [750, 377] on div "View subject result" at bounding box center [704, 373] width 109 height 26
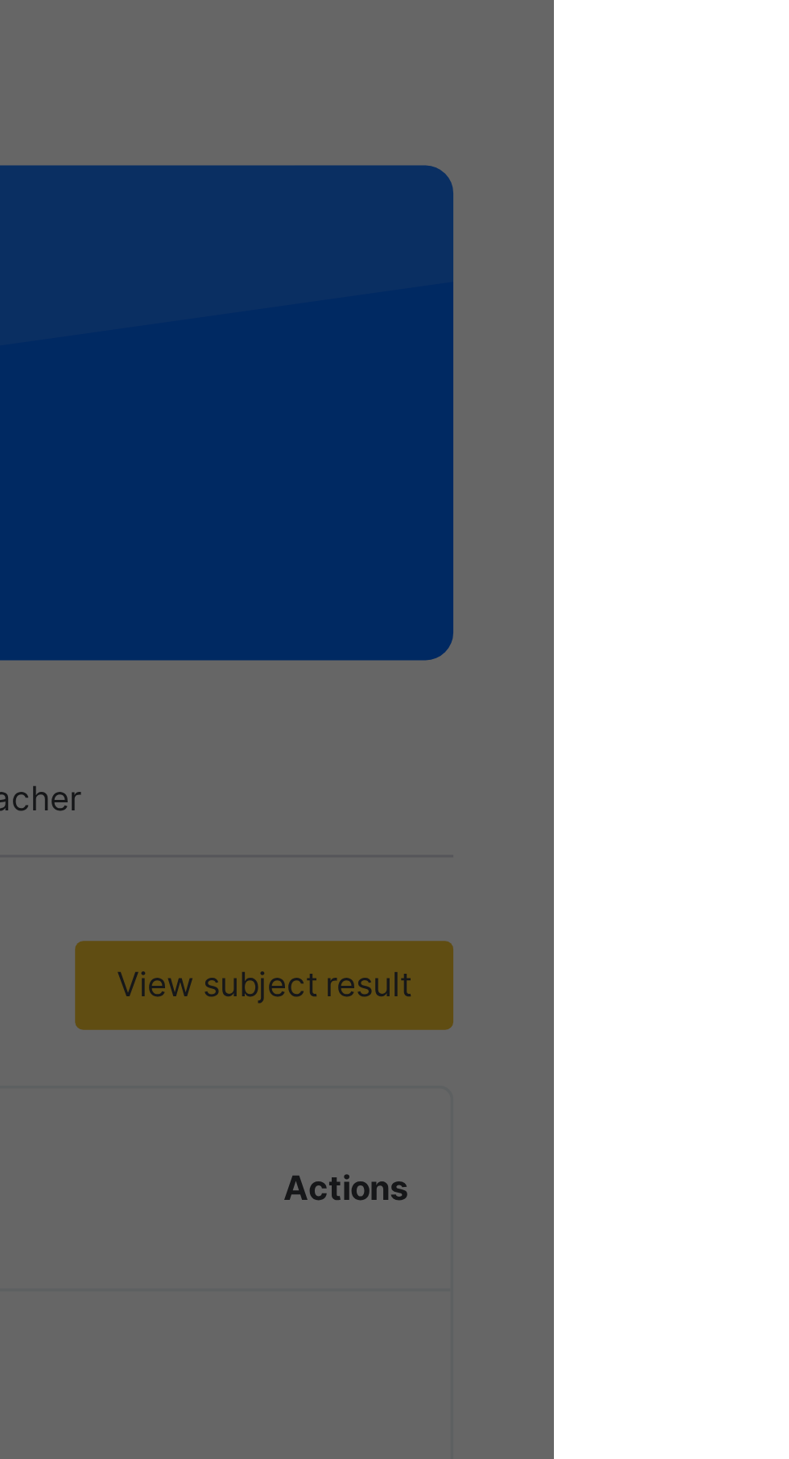
scroll to position [0, 0]
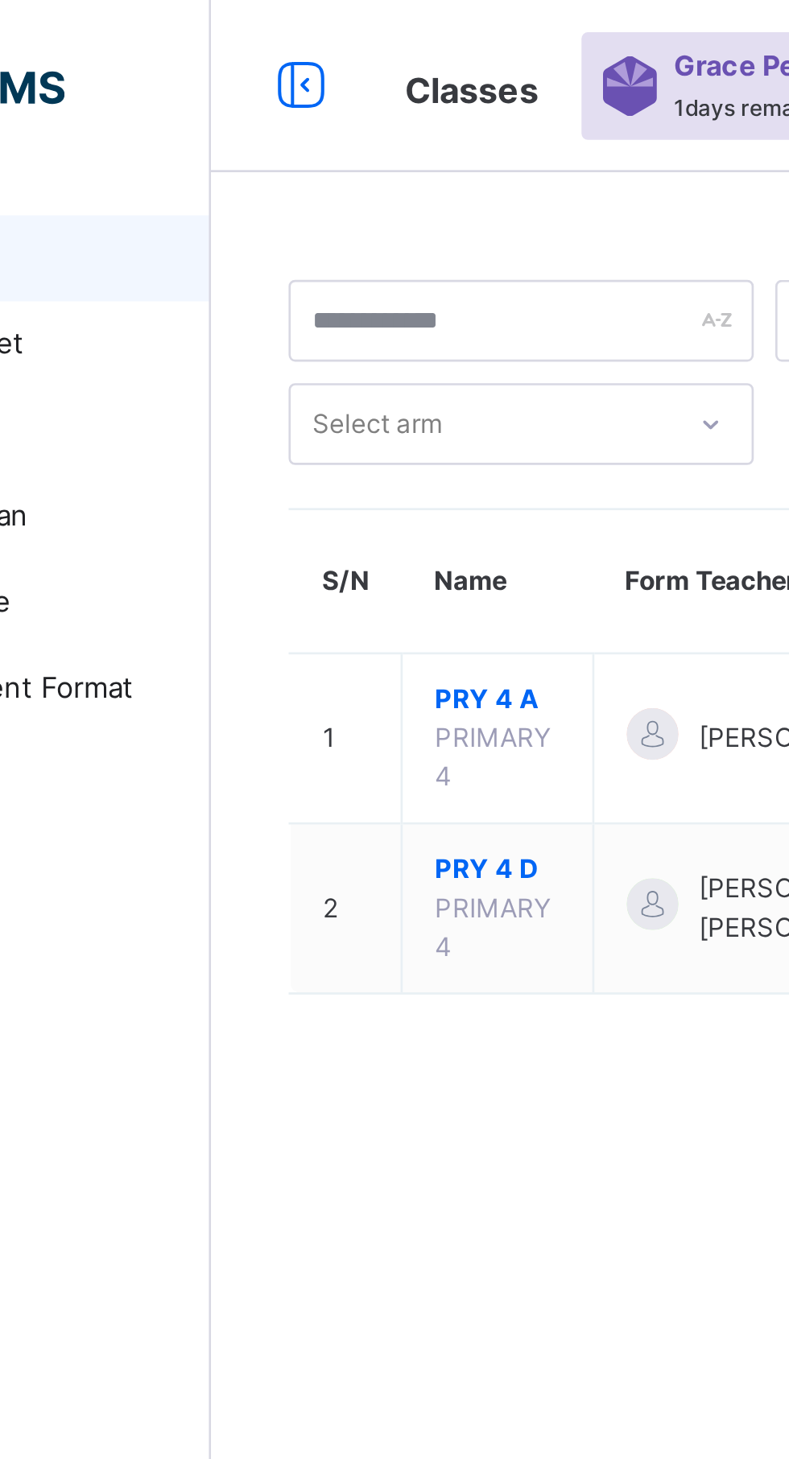
click at [312, 328] on span "PRY 4 D" at bounding box center [300, 325] width 47 height 14
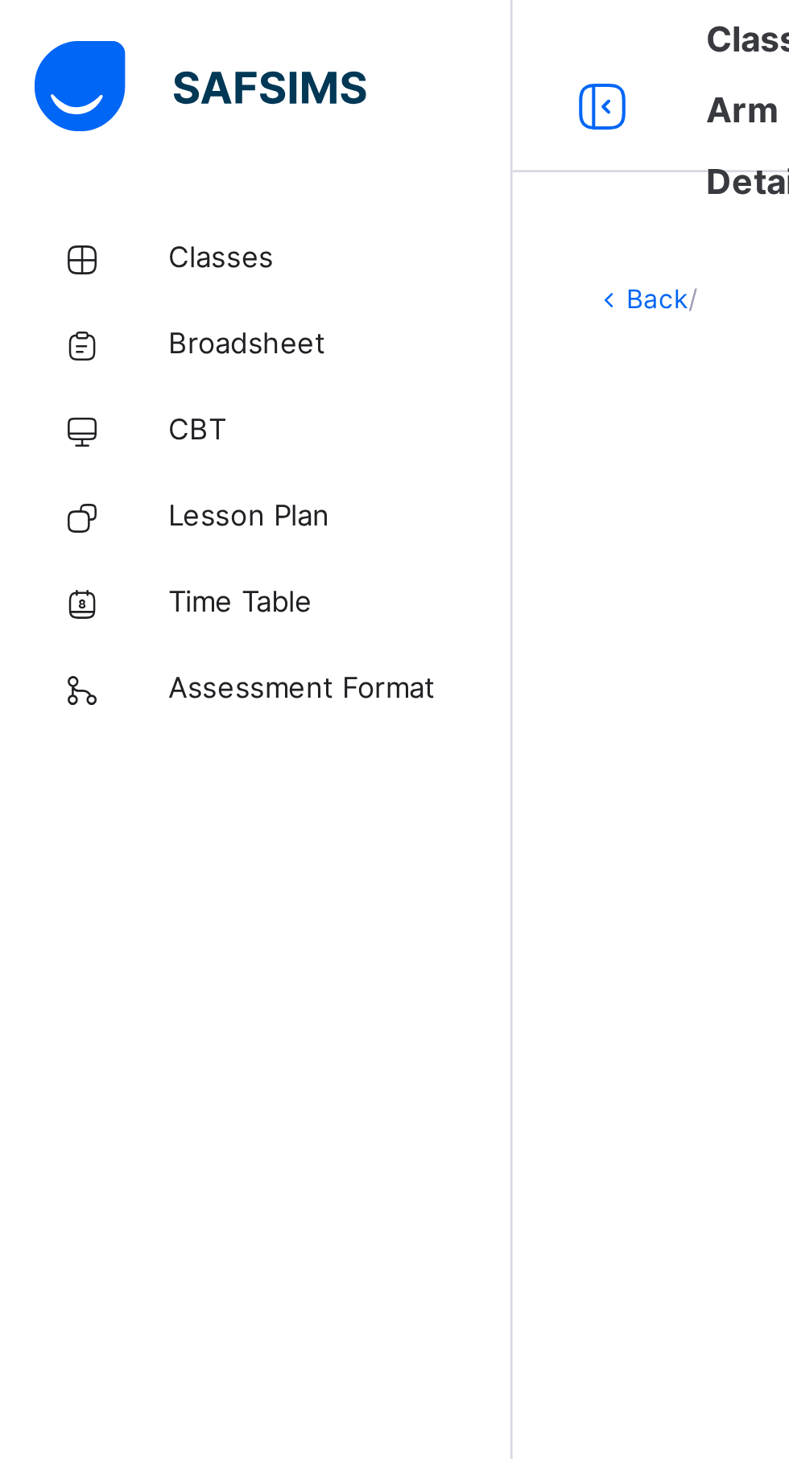
click at [106, 89] on span "Classes" at bounding box center [128, 97] width 129 height 16
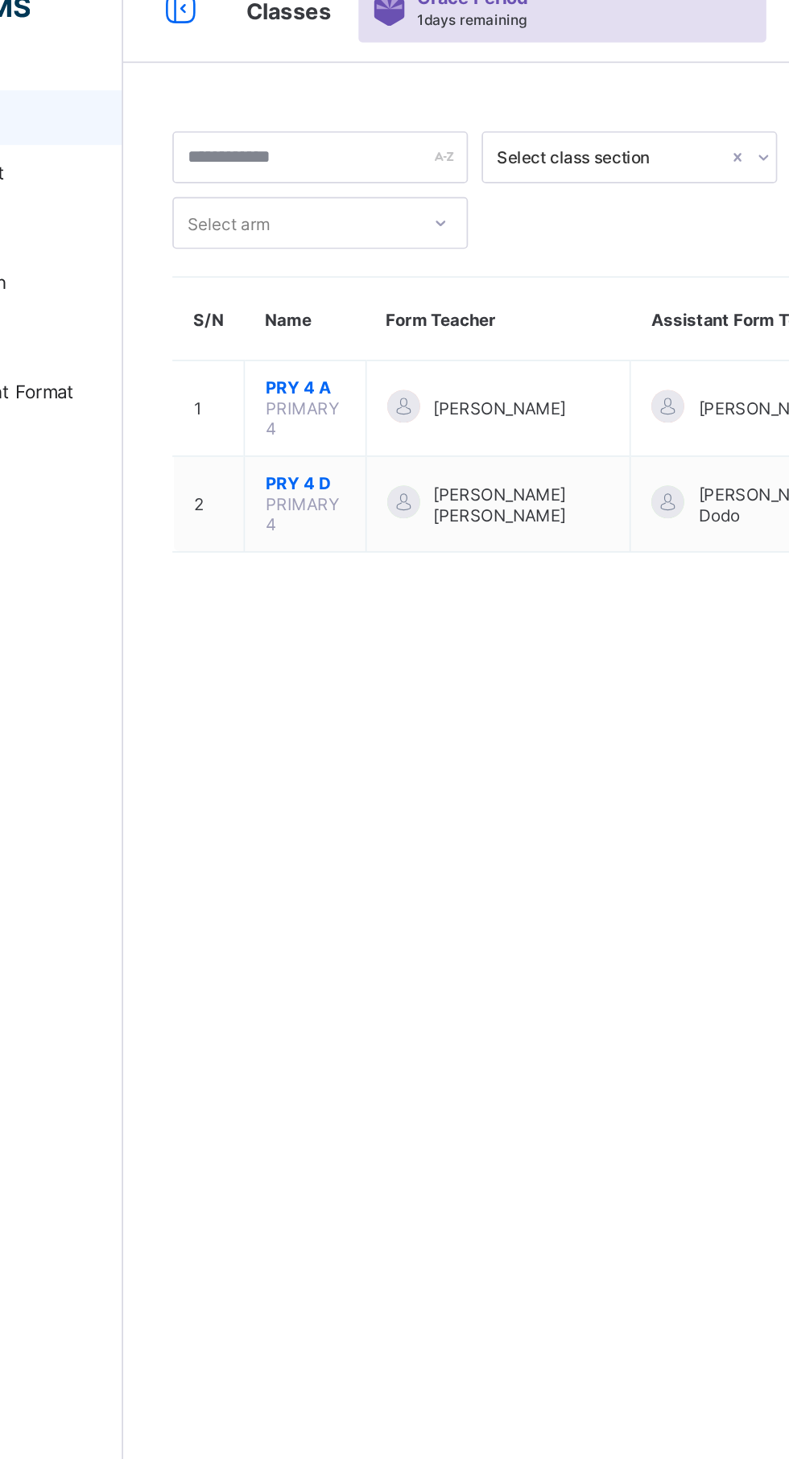
click at [310, 314] on span "PRY 4 D" at bounding box center [300, 312] width 47 height 12
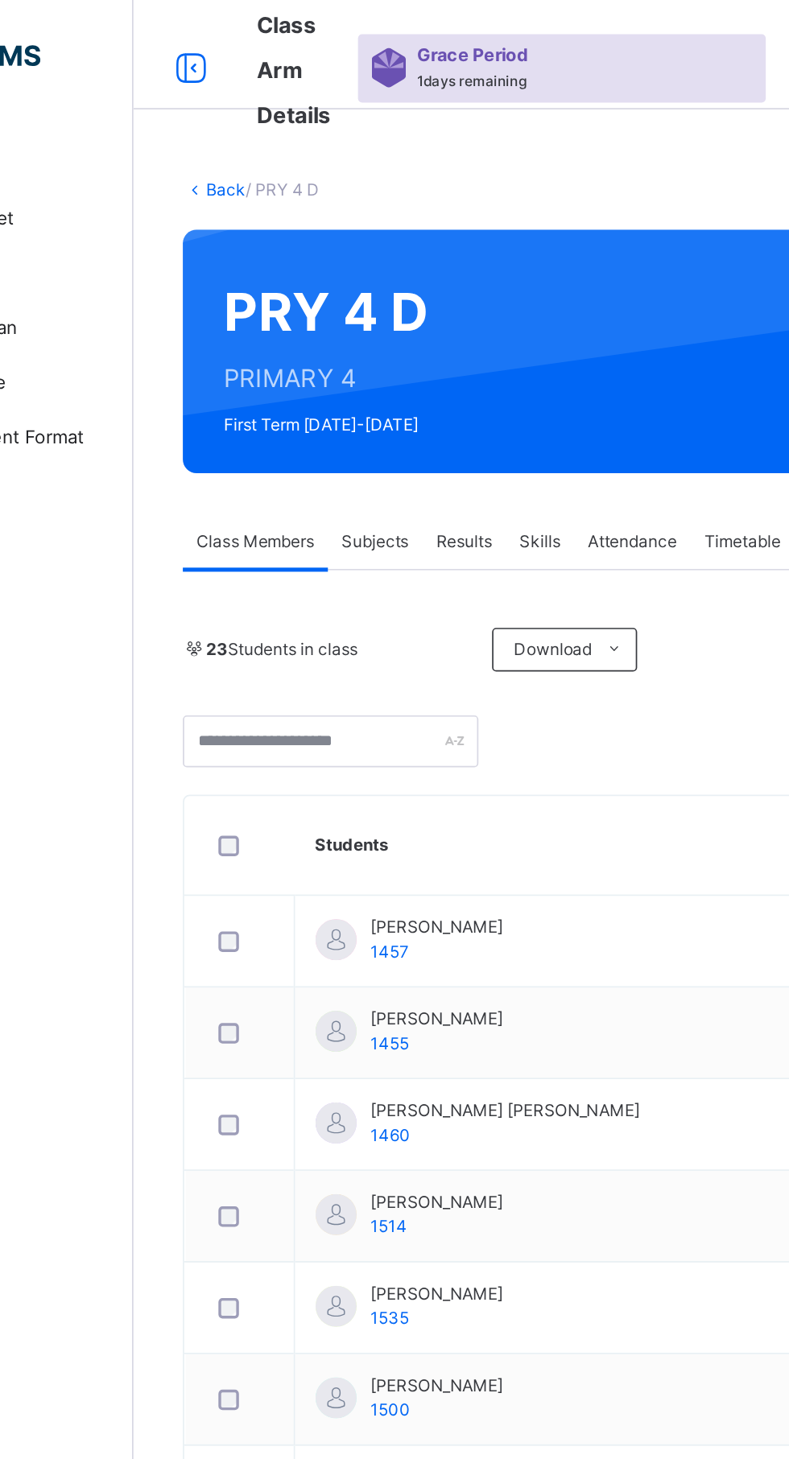
click at [349, 320] on span "Subjects" at bounding box center [334, 318] width 39 height 14
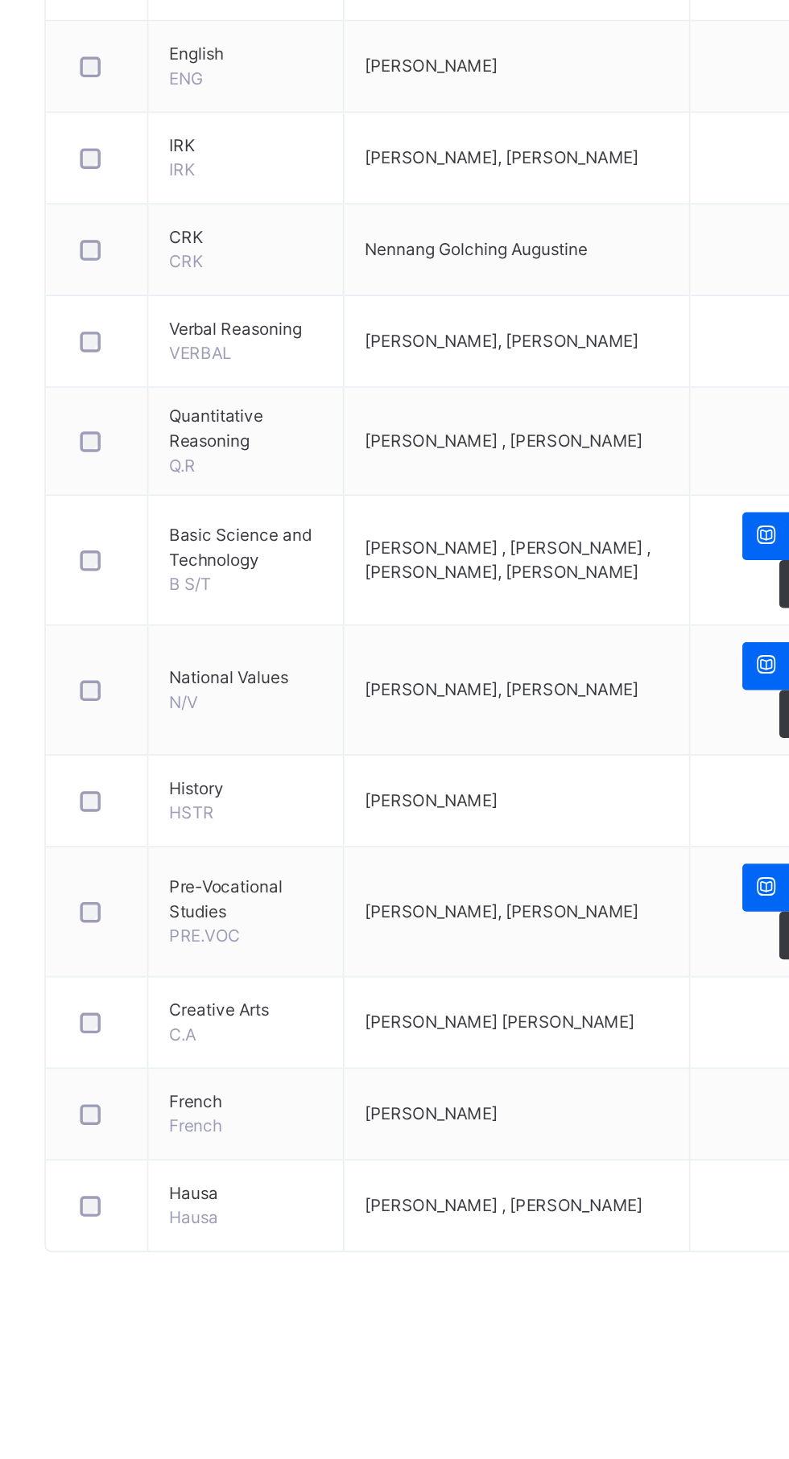
click at [486, 1045] on td "[PERSON_NAME], [PERSON_NAME]" at bounding box center [500, 1039] width 204 height 76
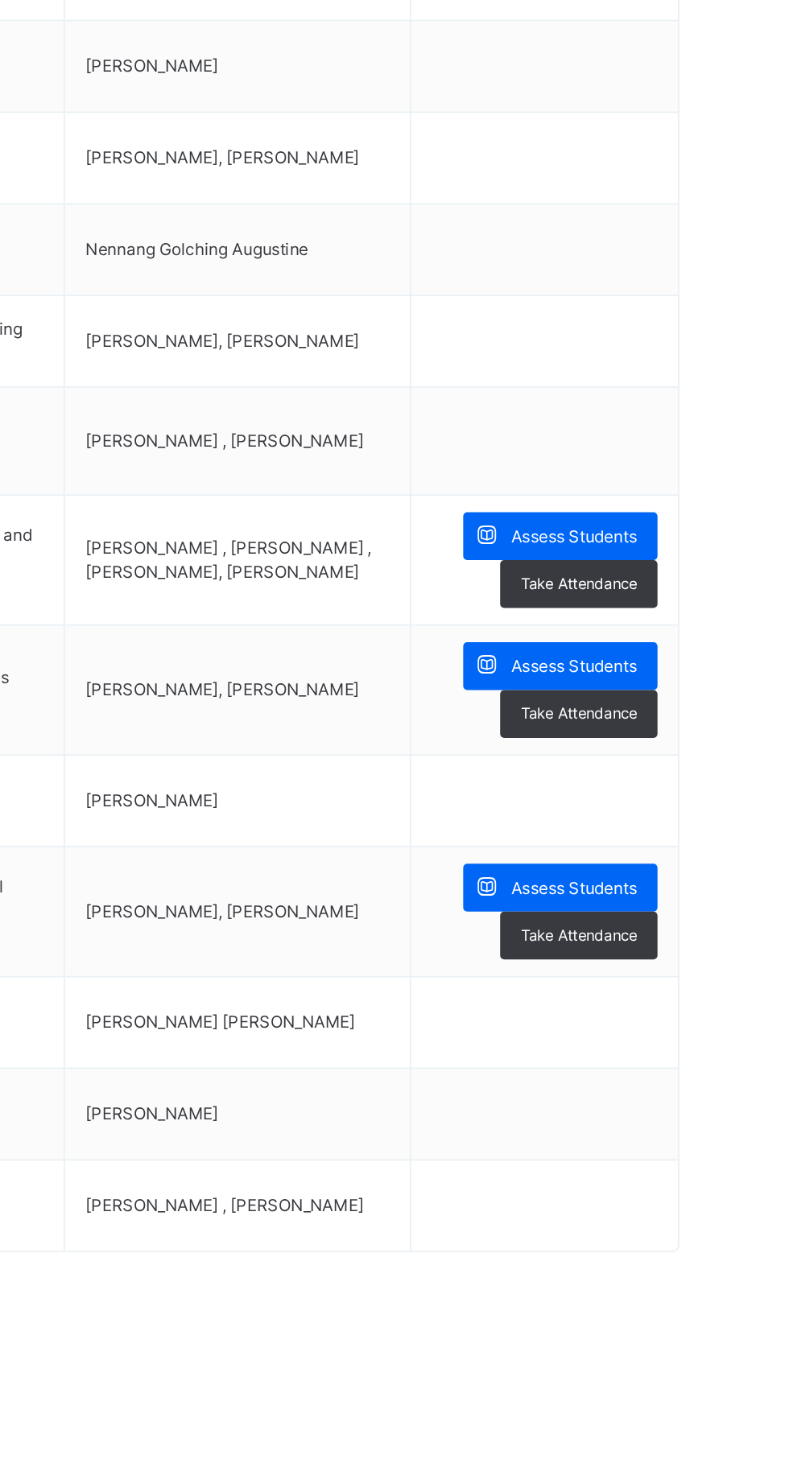
click at [712, 1026] on span "Assess Students" at bounding box center [698, 1025] width 74 height 14
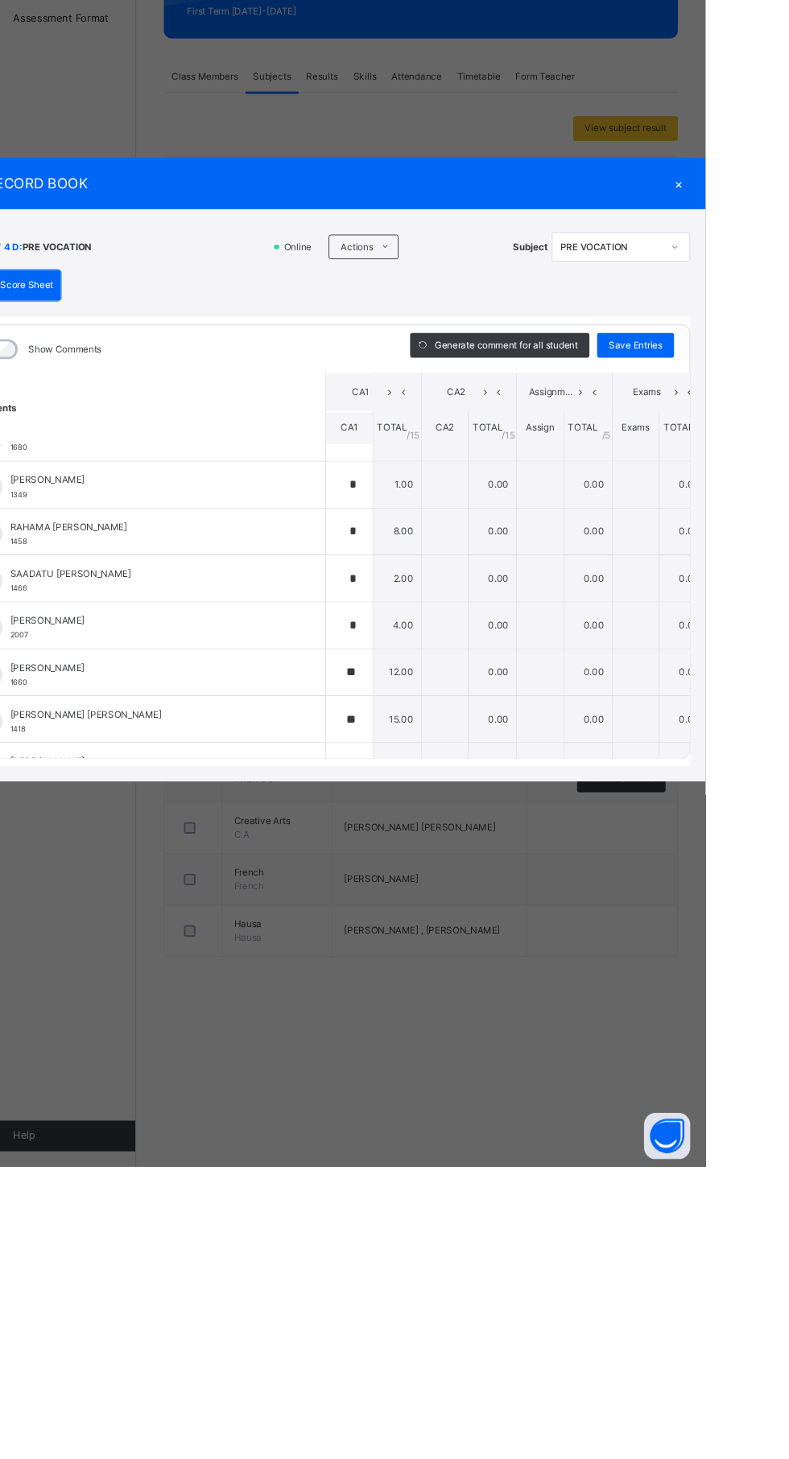
scroll to position [801, 0]
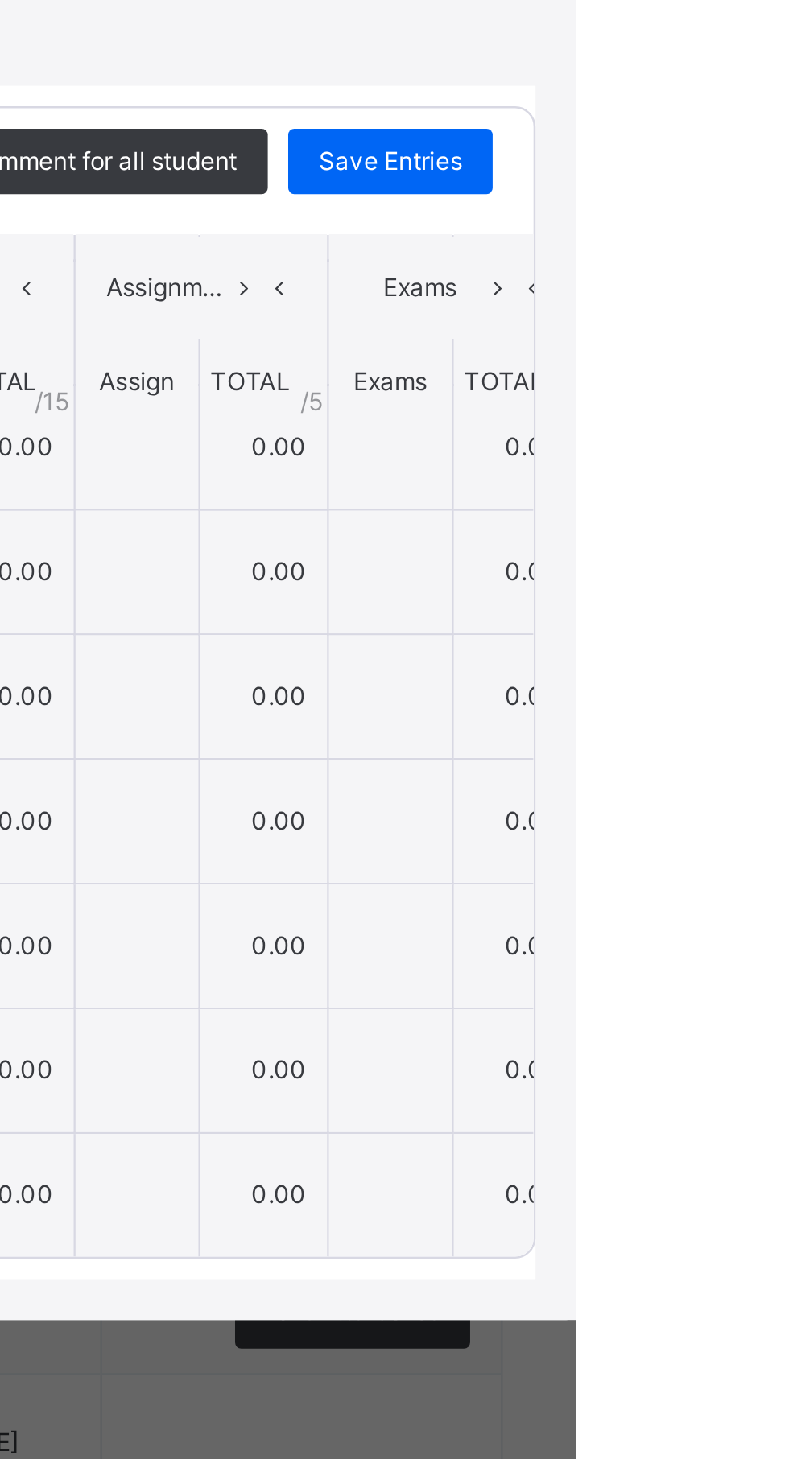
click at [744, 607] on span "Save Entries" at bounding box center [715, 599] width 56 height 14
